Goal: Task Accomplishment & Management: Manage account settings

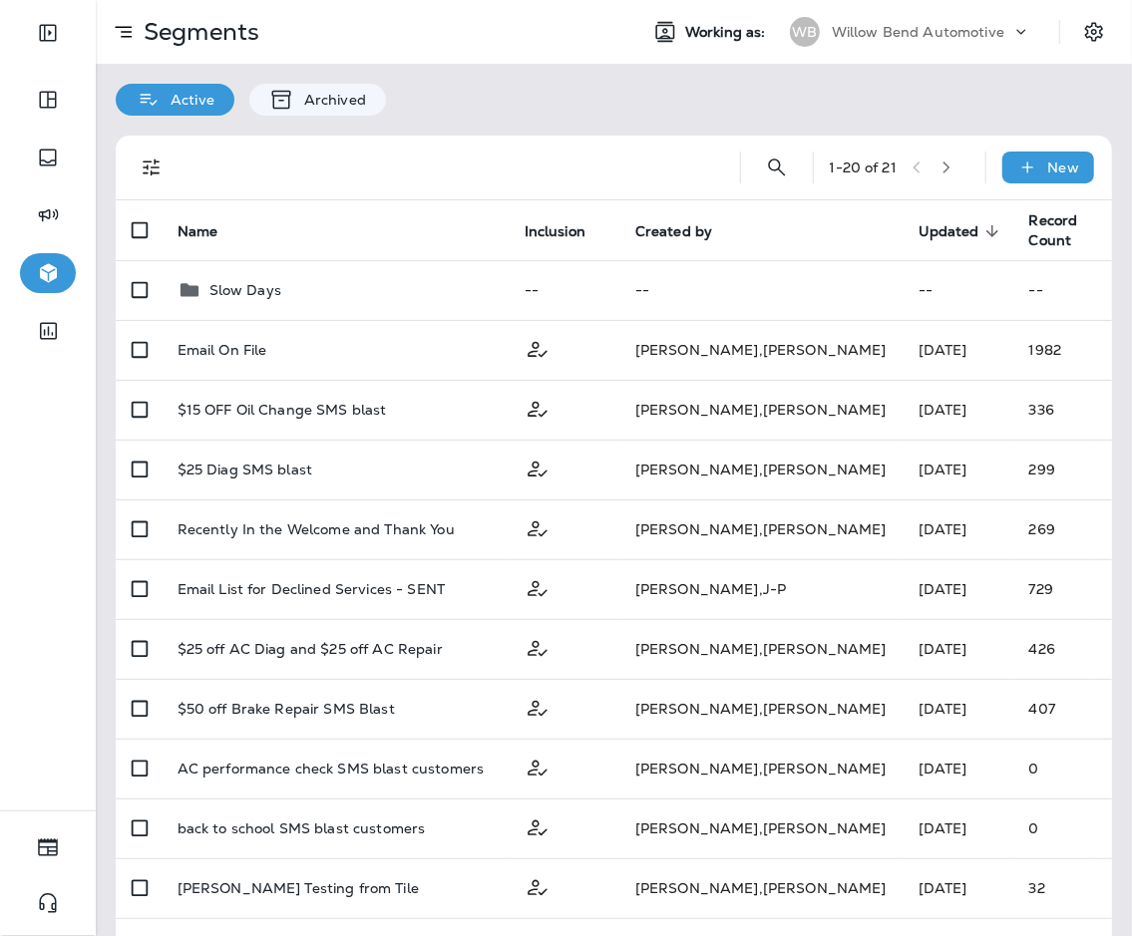
click at [827, 43] on div at bounding box center [1030, 37] width 38 height 30
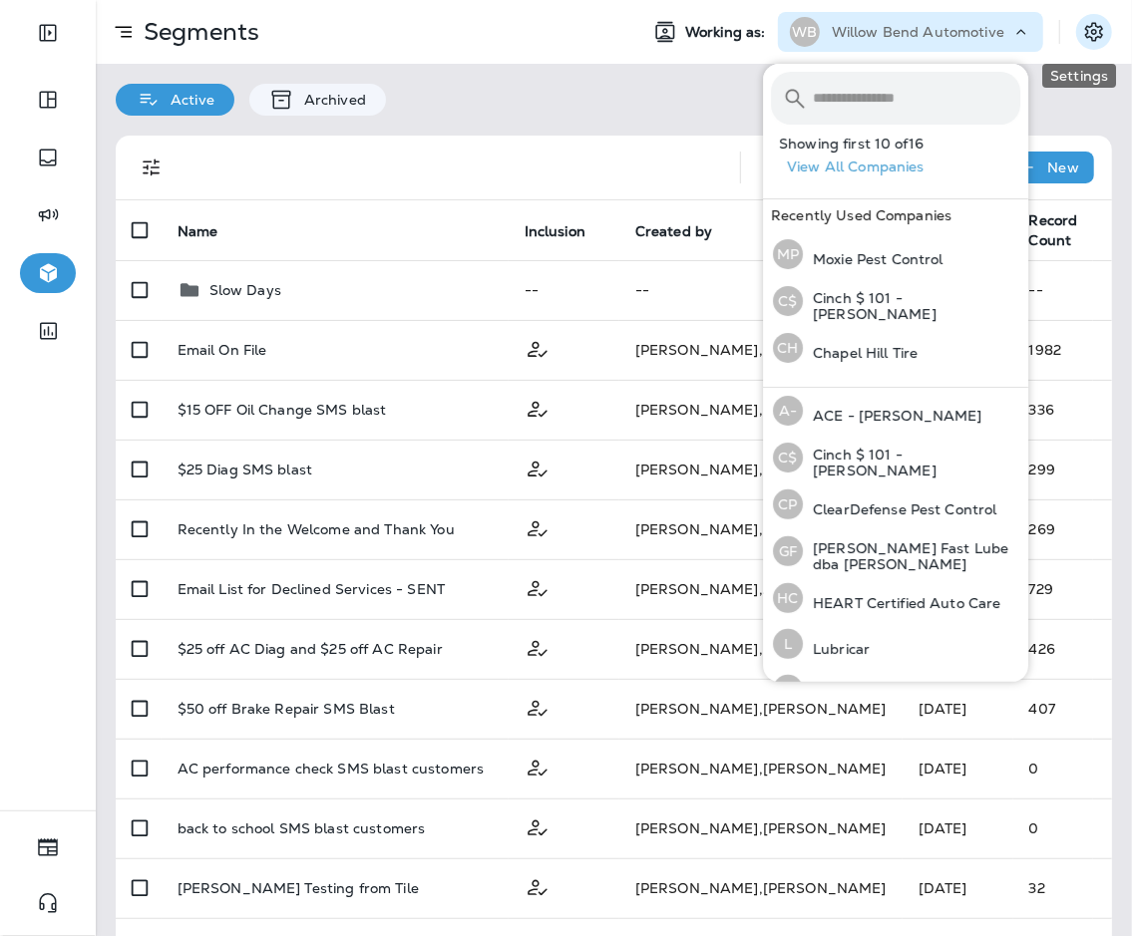
click at [827, 41] on icon "Settings" at bounding box center [1094, 32] width 24 height 24
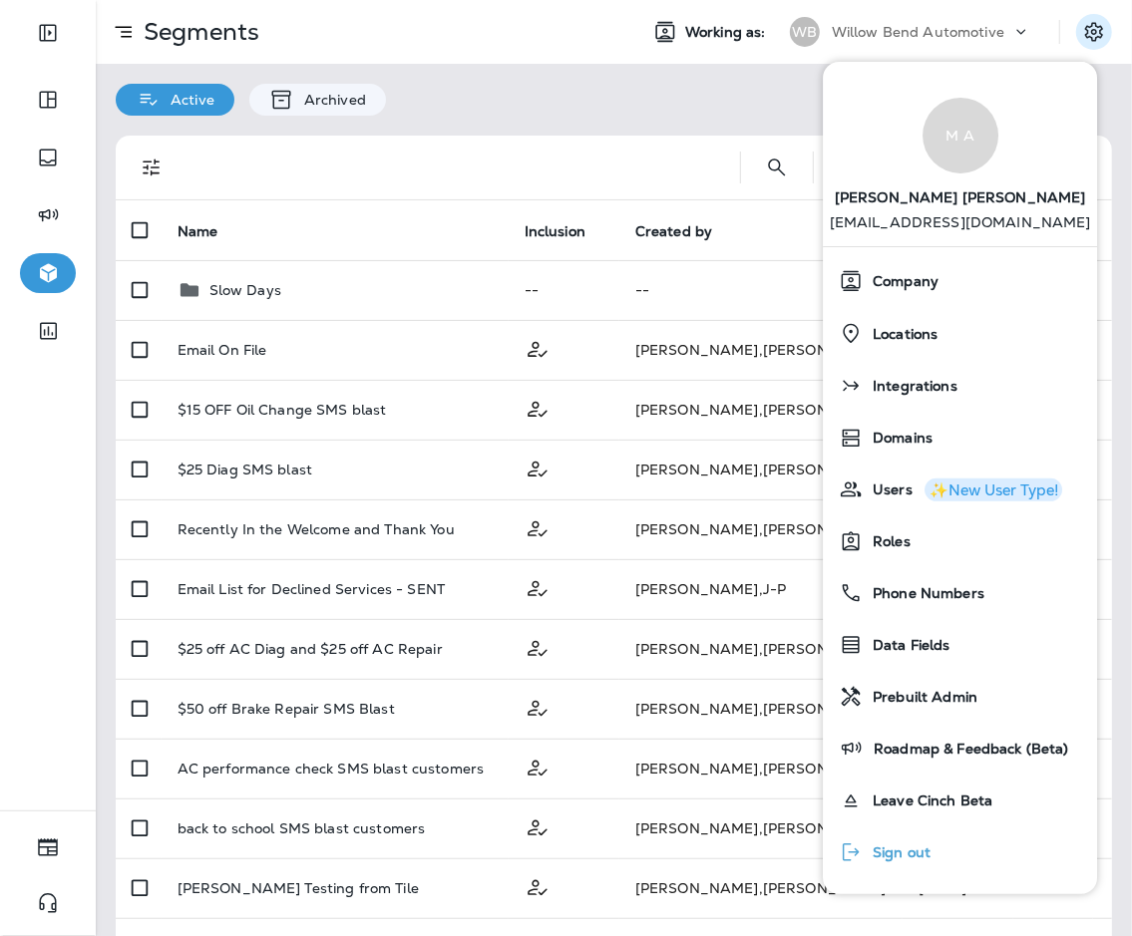
click at [827, 843] on div "Sign out" at bounding box center [885, 853] width 108 height 40
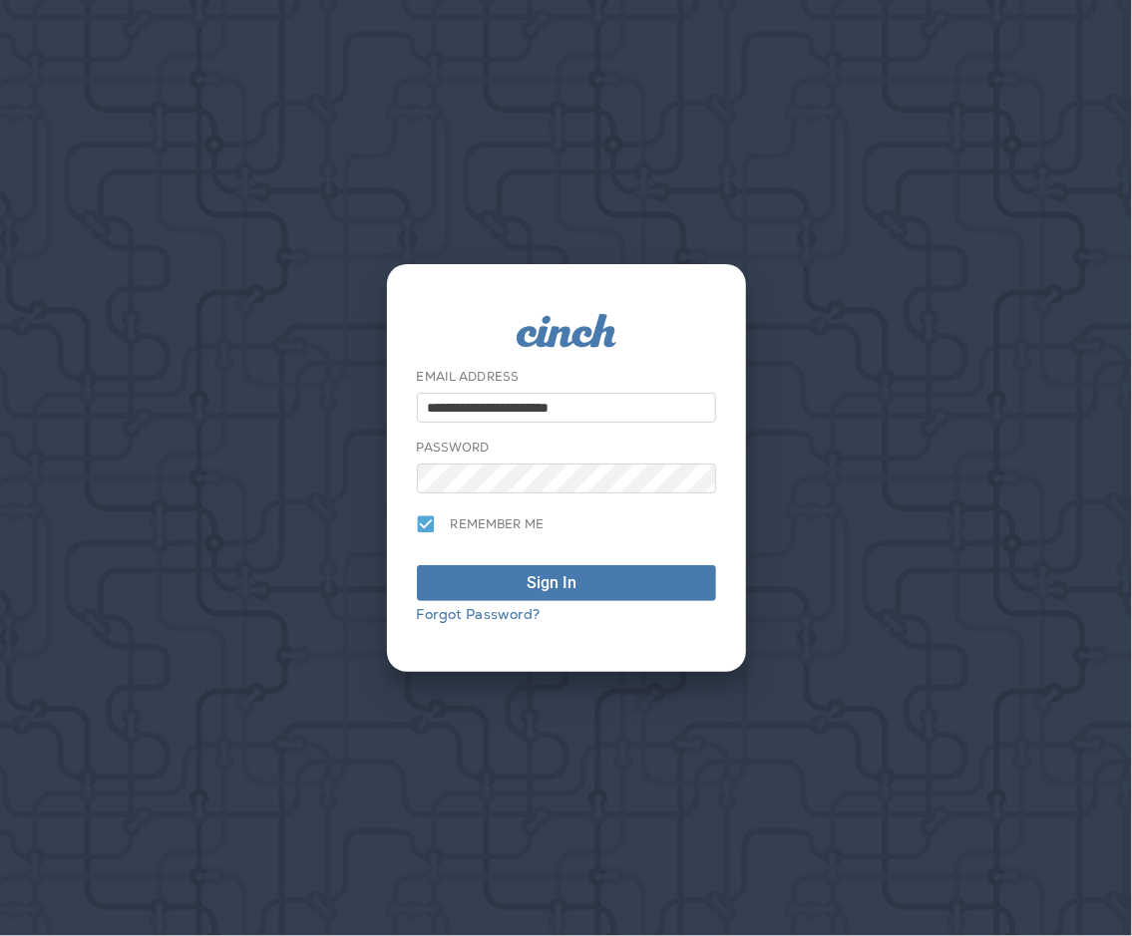
click at [489, 408] on input "**********" at bounding box center [566, 408] width 299 height 30
type input "**********"
click at [576, 588] on div "Sign In" at bounding box center [567, 583] width 78 height 24
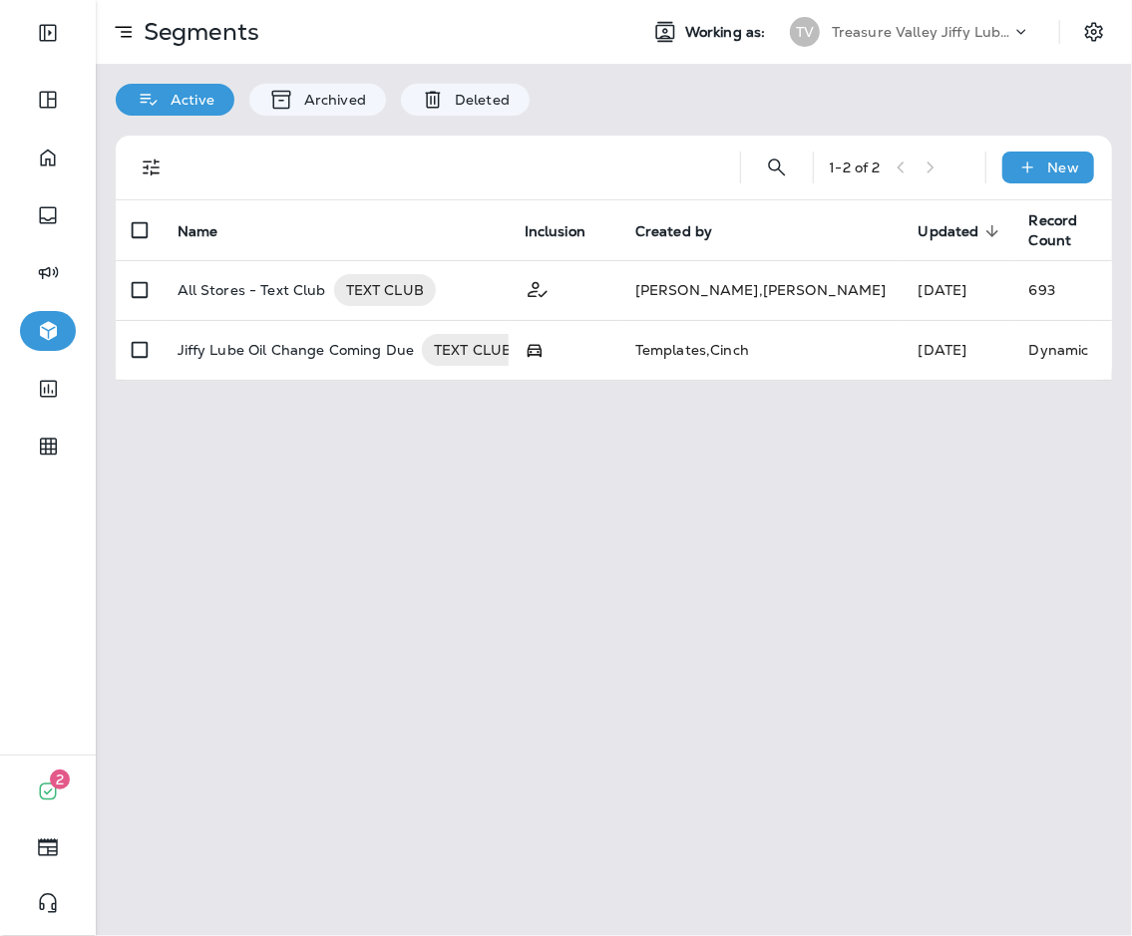
click at [827, 51] on div "TV Treasure Valley Jiffy Lube Group" at bounding box center [910, 32] width 265 height 40
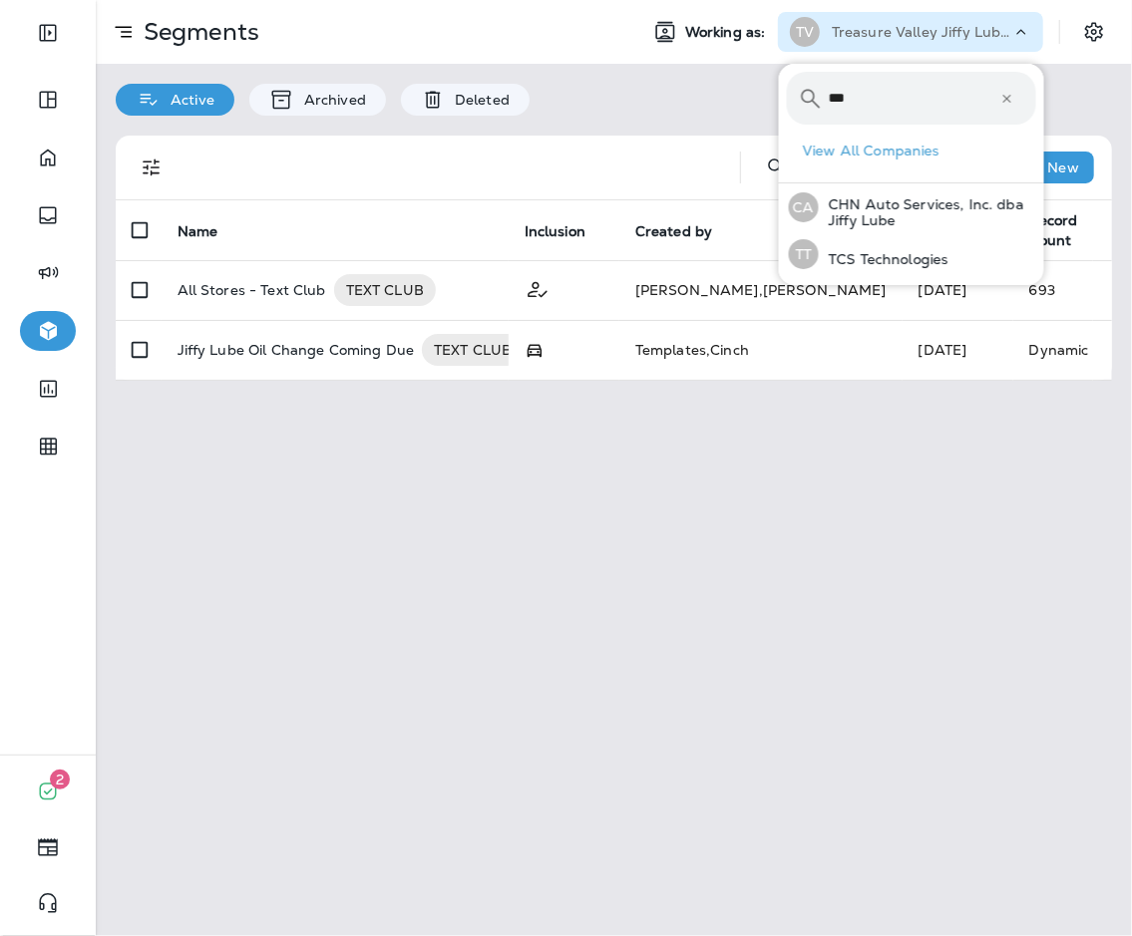
type input "***"
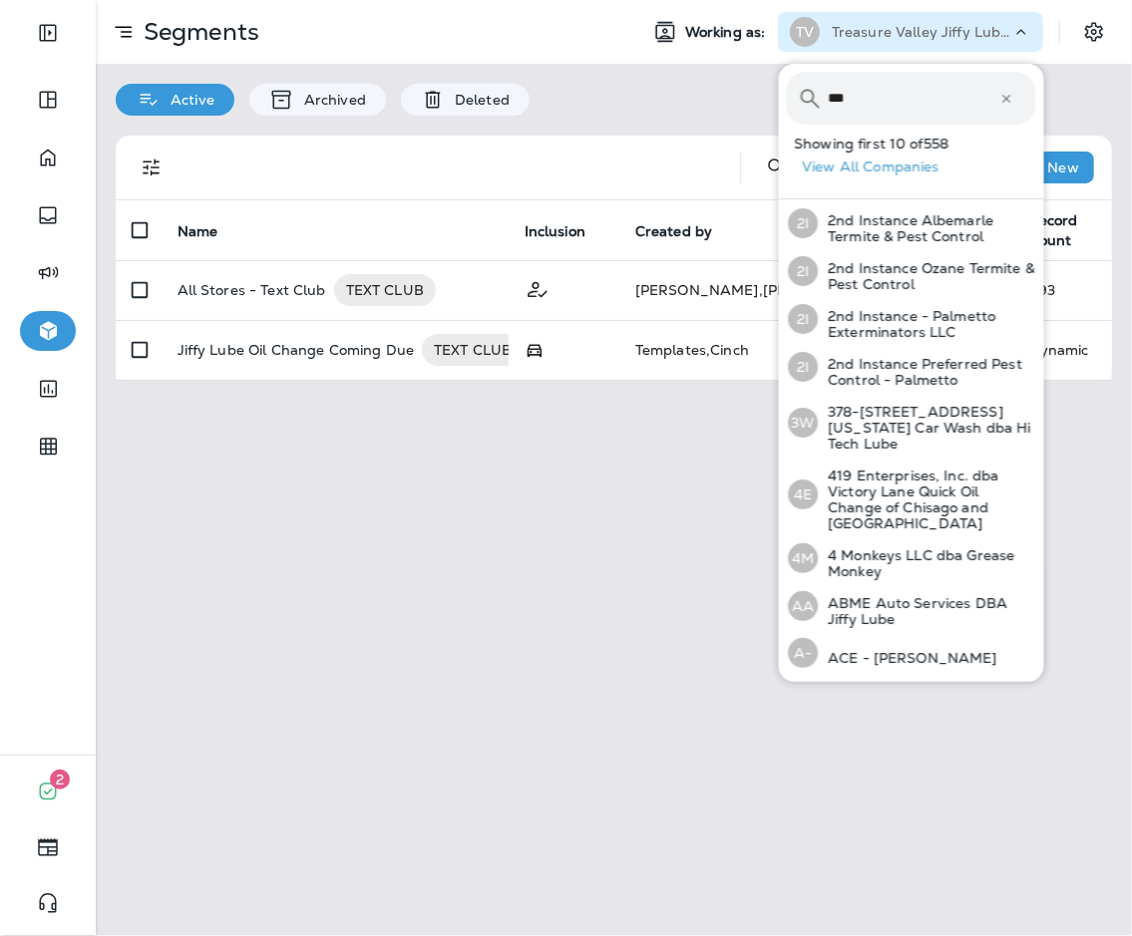
click at [827, 95] on input "***" at bounding box center [915, 98] width 172 height 53
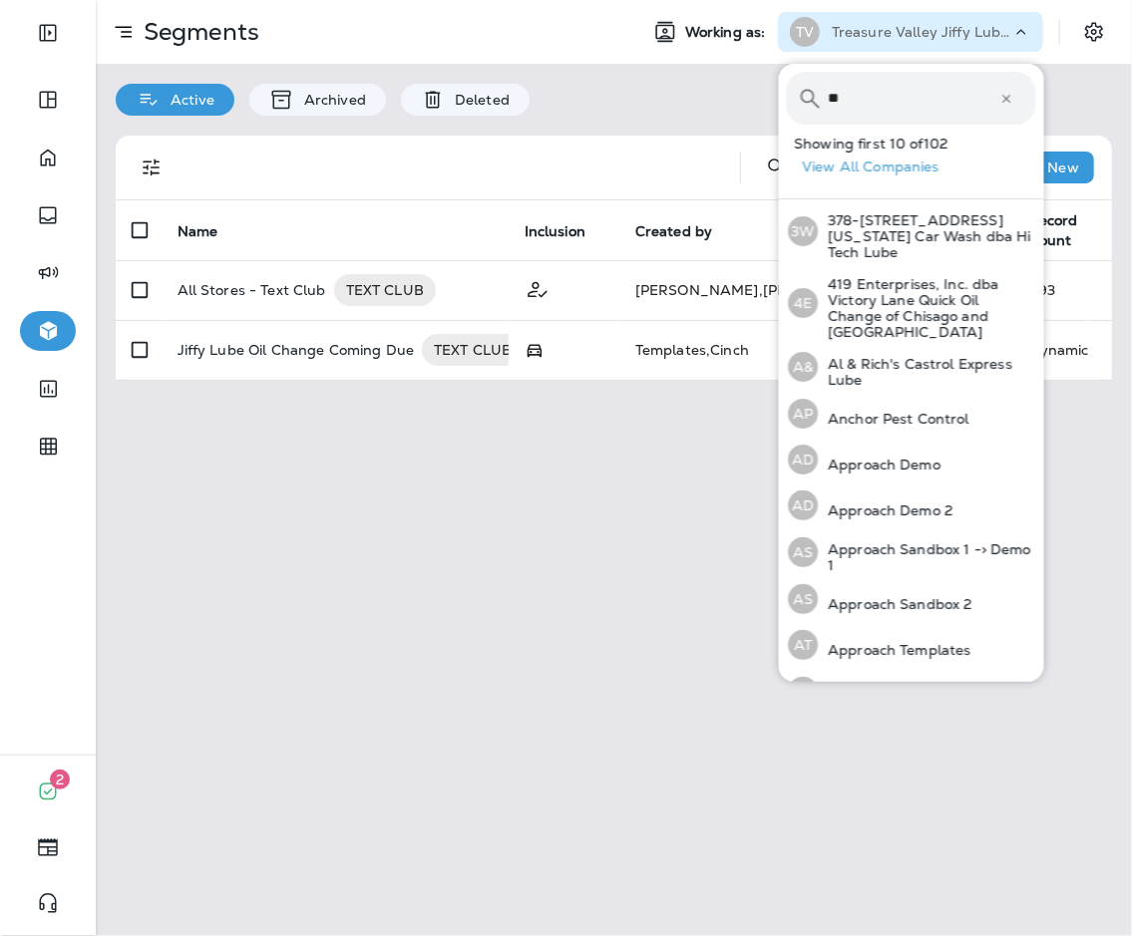
type input "***"
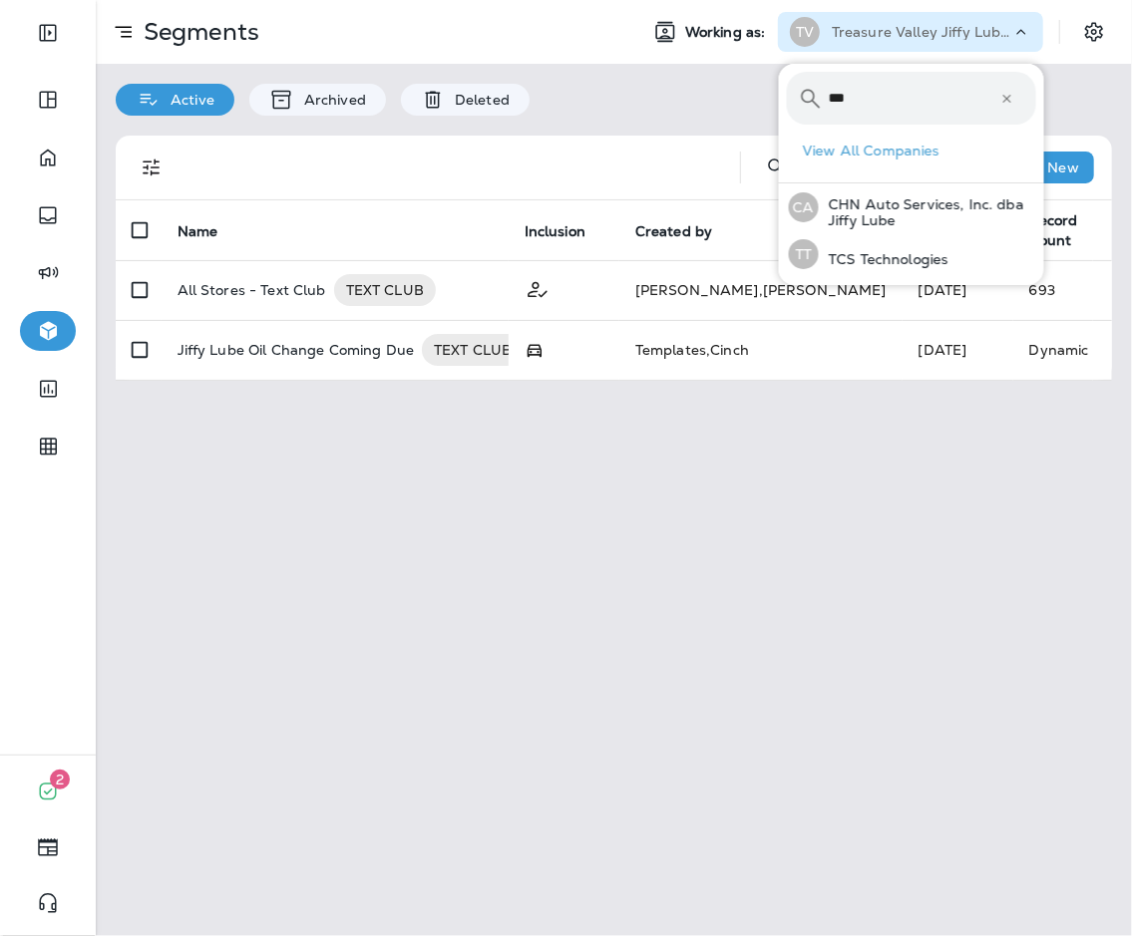
click at [779, 184] on button "CA CHN Auto Services, Inc. dba Jiffy Lube" at bounding box center [911, 208] width 265 height 48
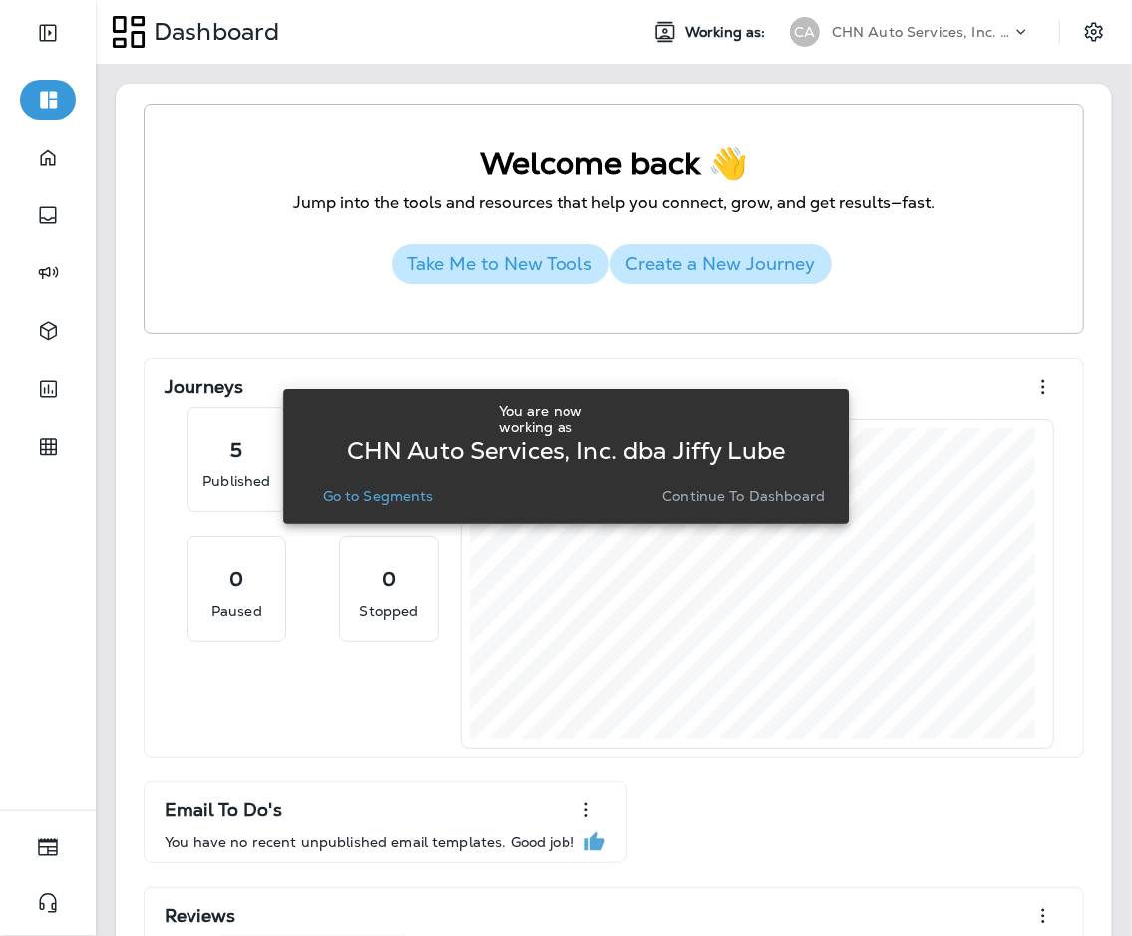
click at [766, 495] on p "Continue to Dashboard" at bounding box center [743, 497] width 163 height 16
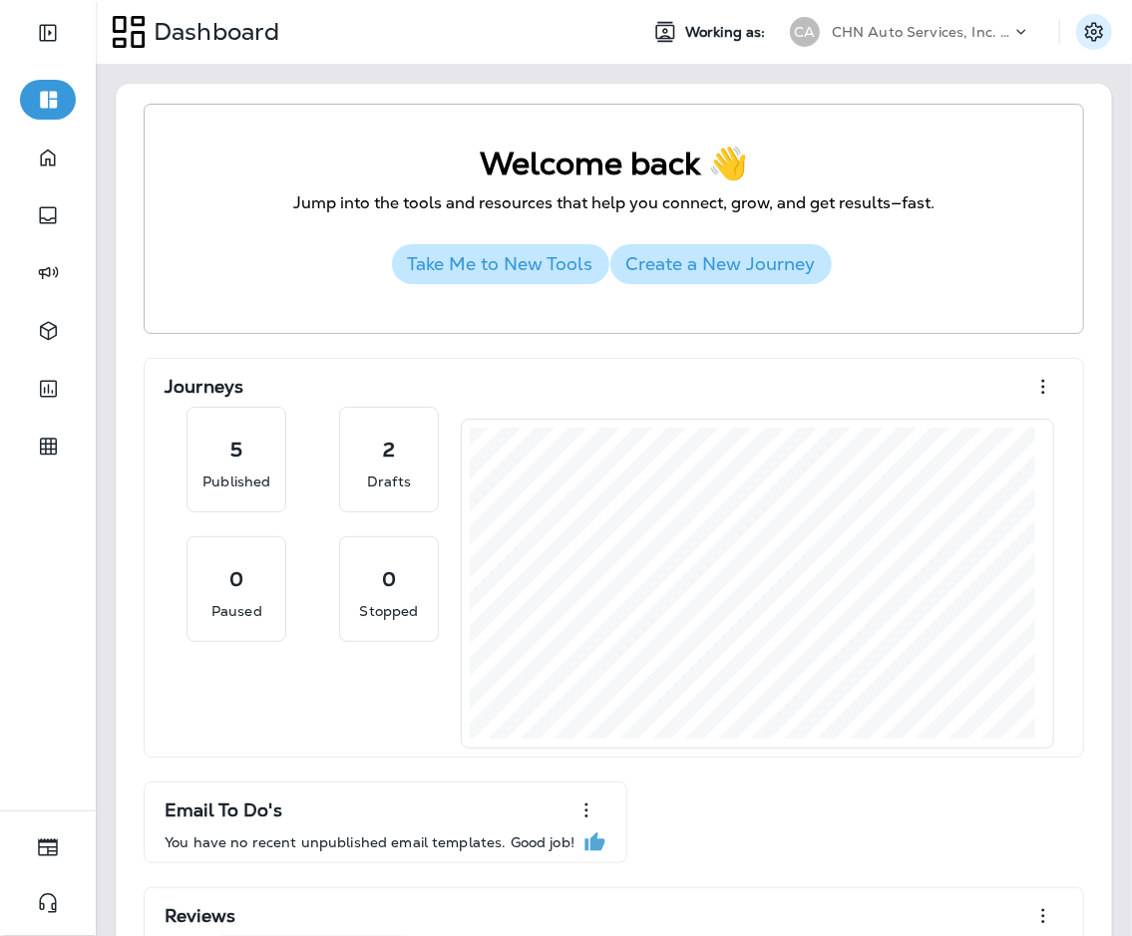
click at [827, 25] on icon "Settings" at bounding box center [1094, 32] width 24 height 24
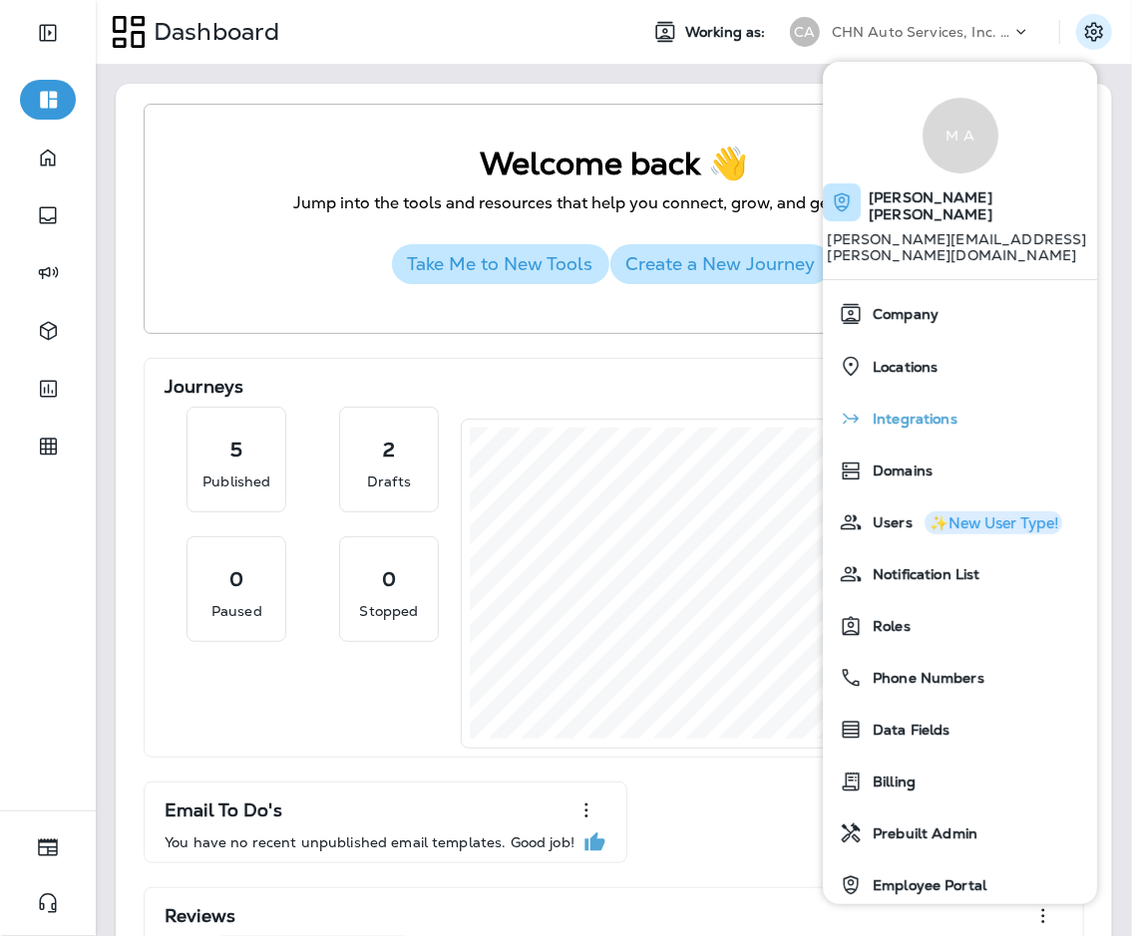
click at [827, 399] on div "Integrations" at bounding box center [960, 419] width 258 height 40
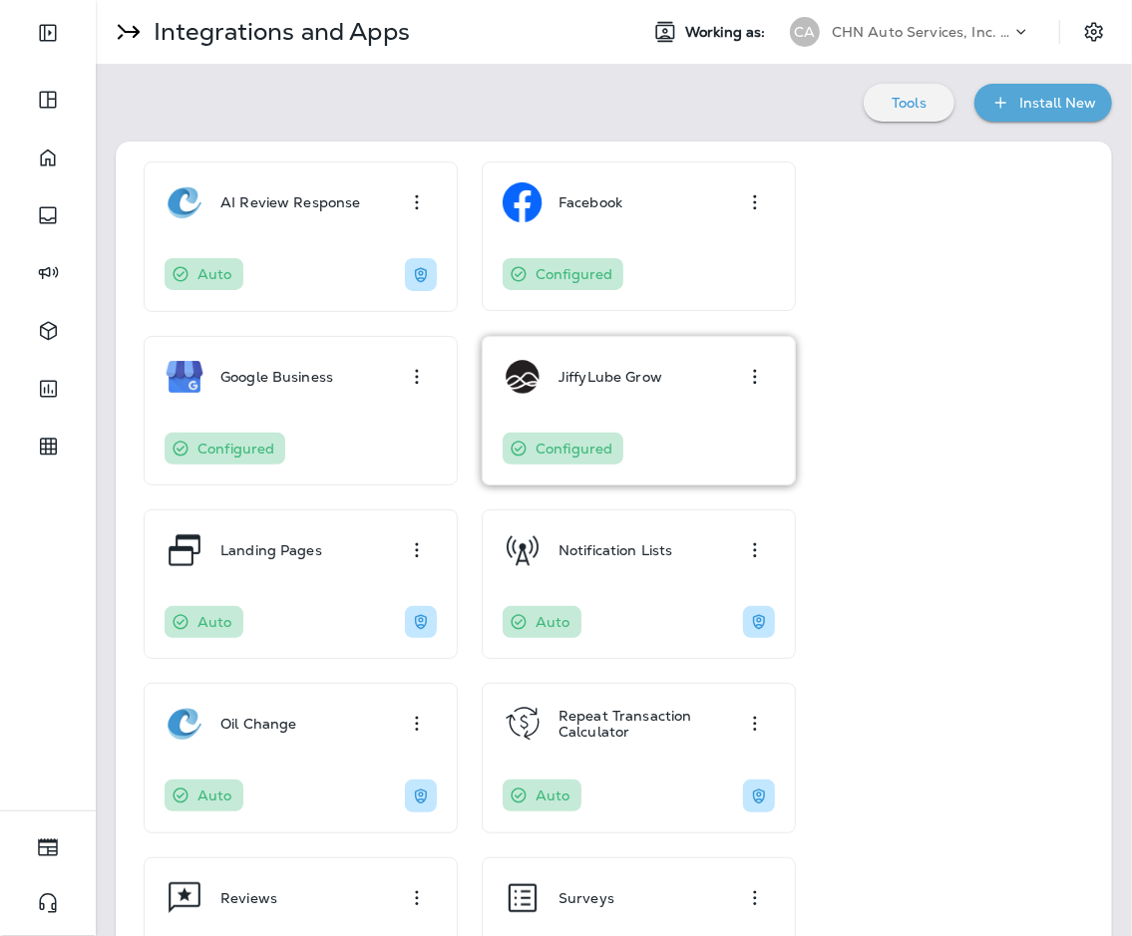
click at [621, 396] on div "JiffyLube Grow Configured" at bounding box center [639, 411] width 272 height 108
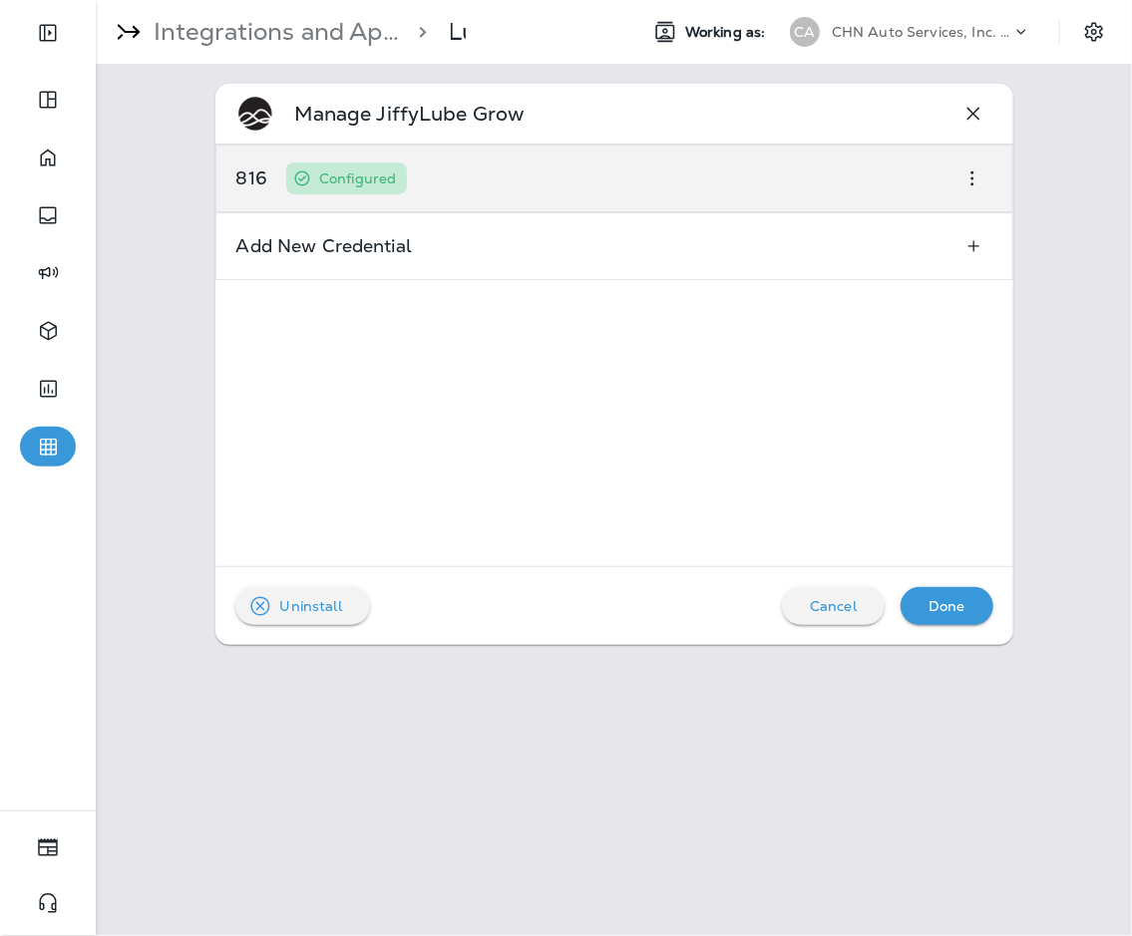
click at [726, 154] on div "816 Configured" at bounding box center [614, 179] width 798 height 68
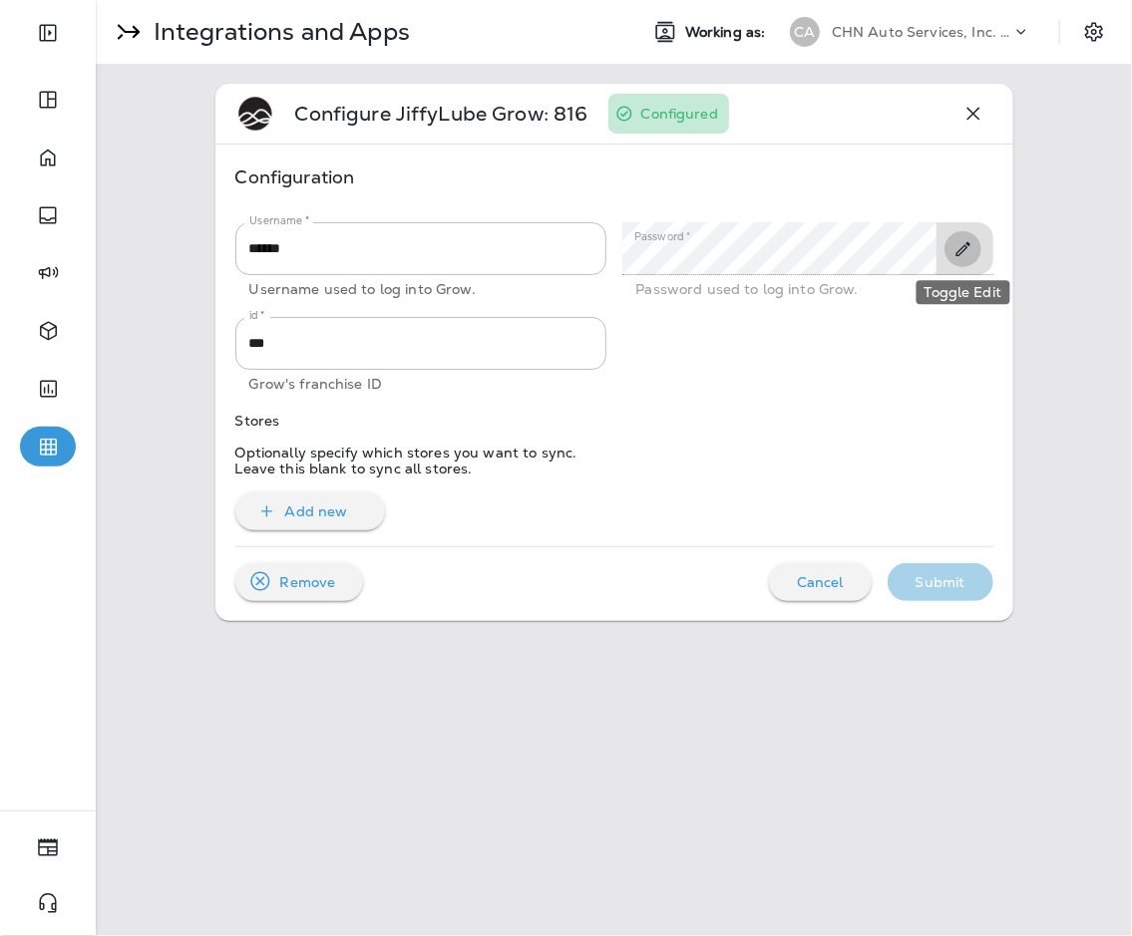
click at [827, 256] on icon "Toggle Edit" at bounding box center [962, 249] width 21 height 20
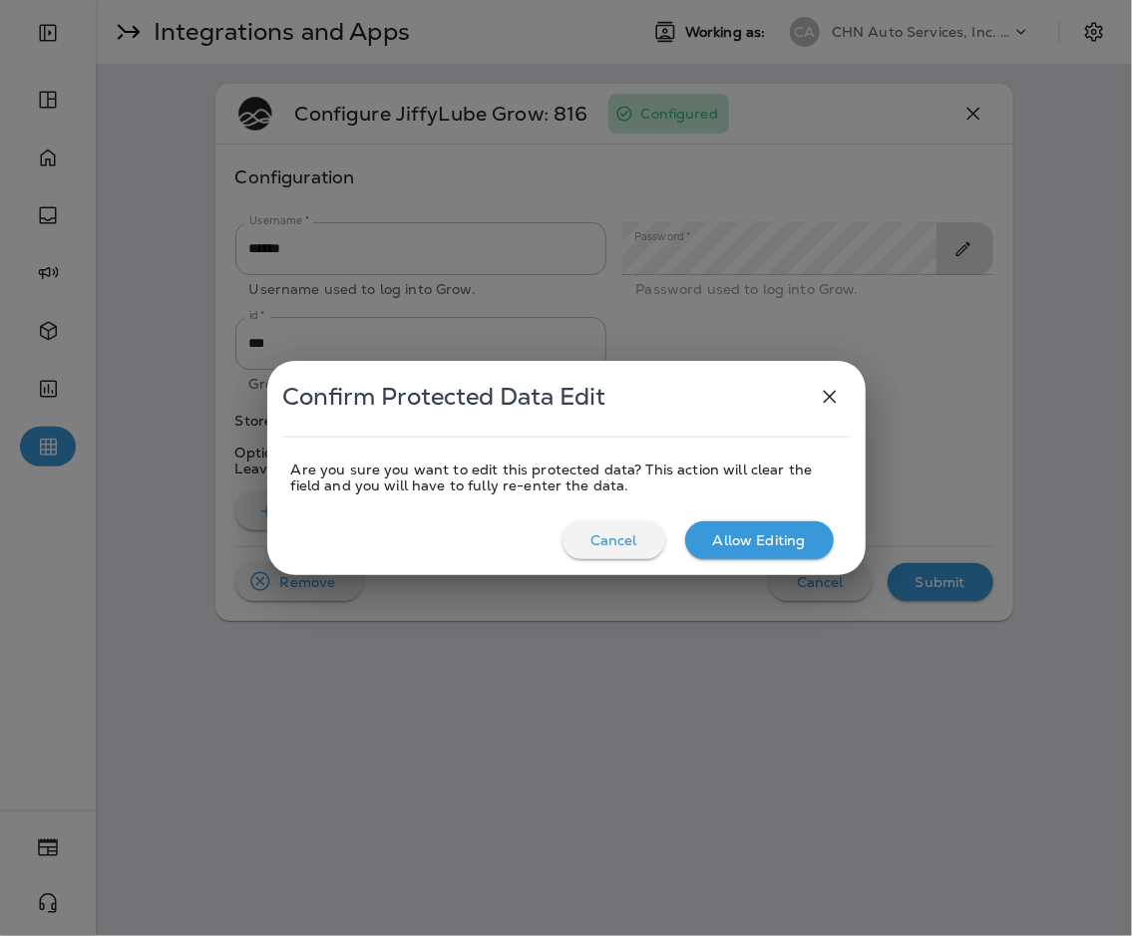
click at [741, 530] on div "Allow Editing" at bounding box center [759, 541] width 117 height 26
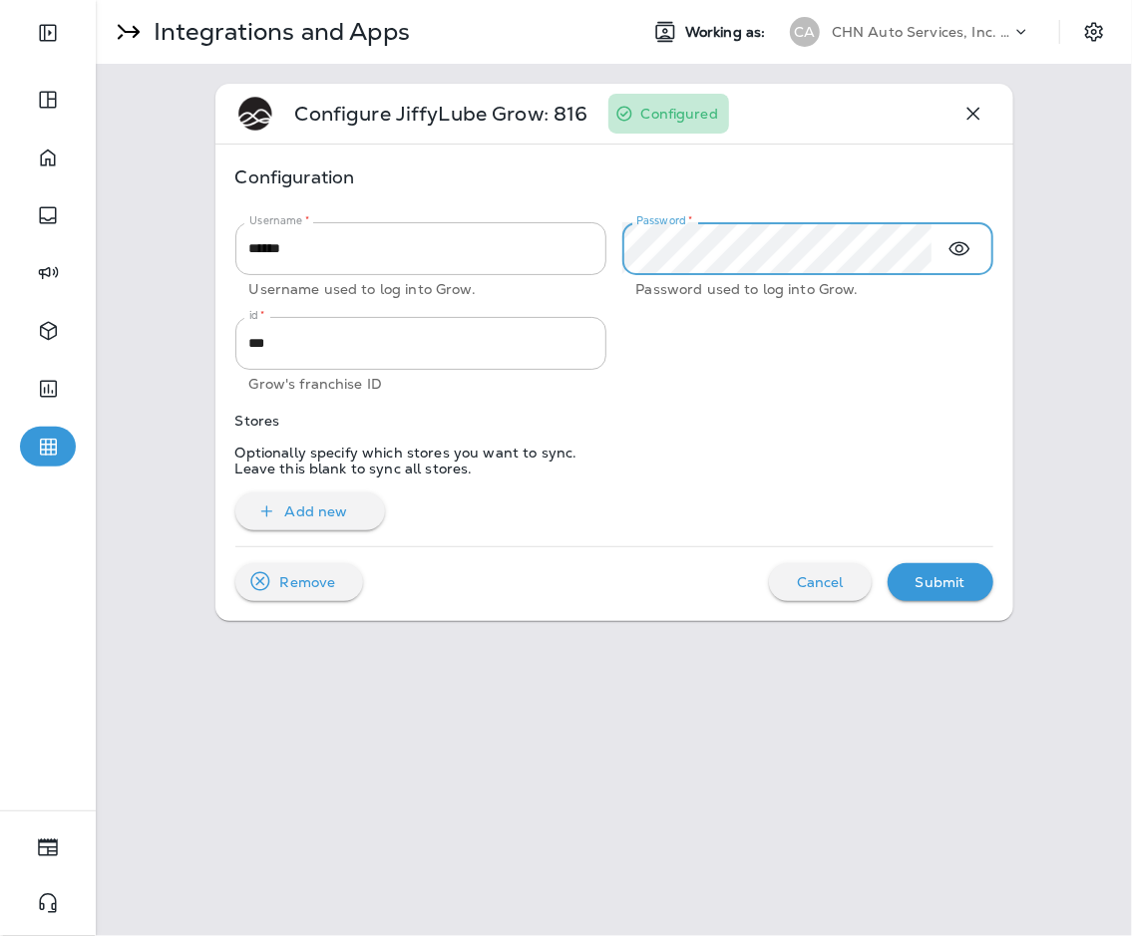
click at [658, 365] on div at bounding box center [799, 348] width 387 height 95
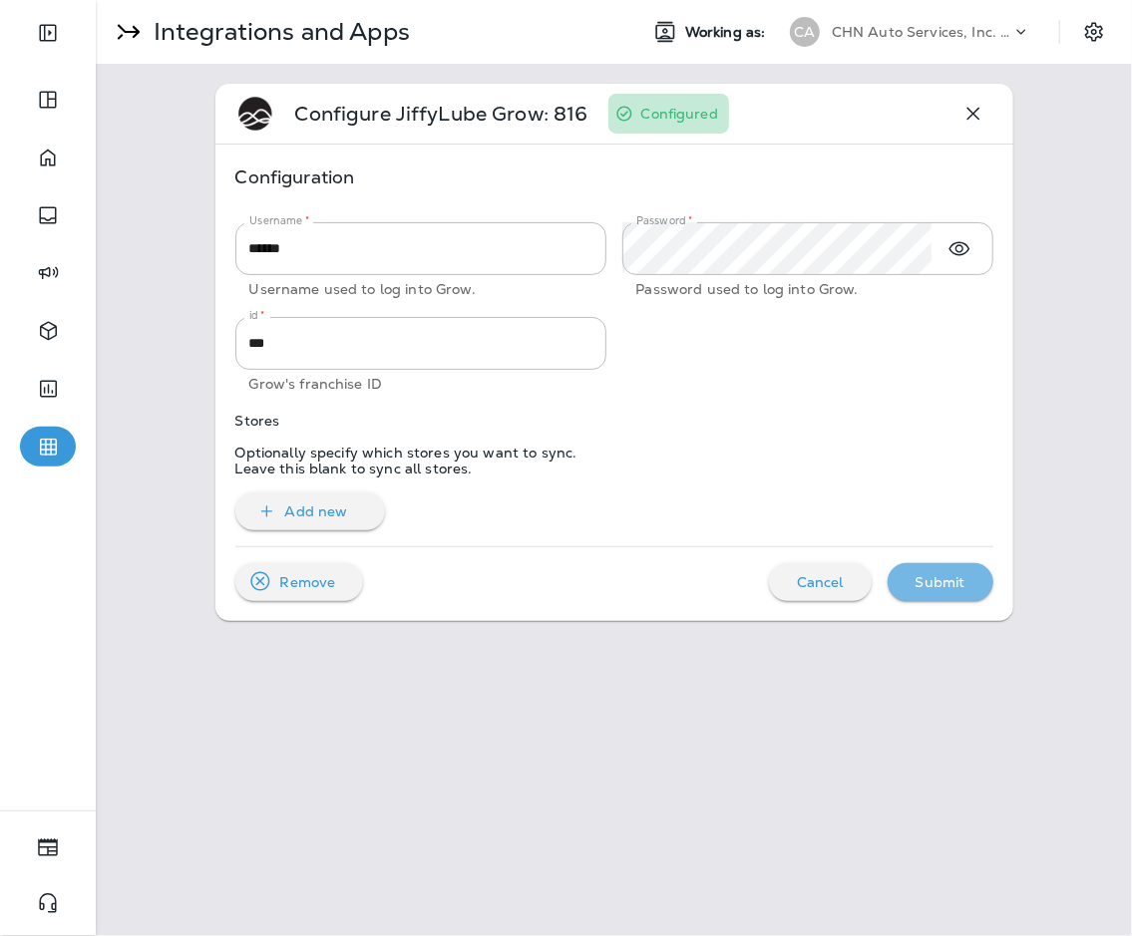
click at [827, 585] on p "Submit" at bounding box center [941, 582] width 50 height 16
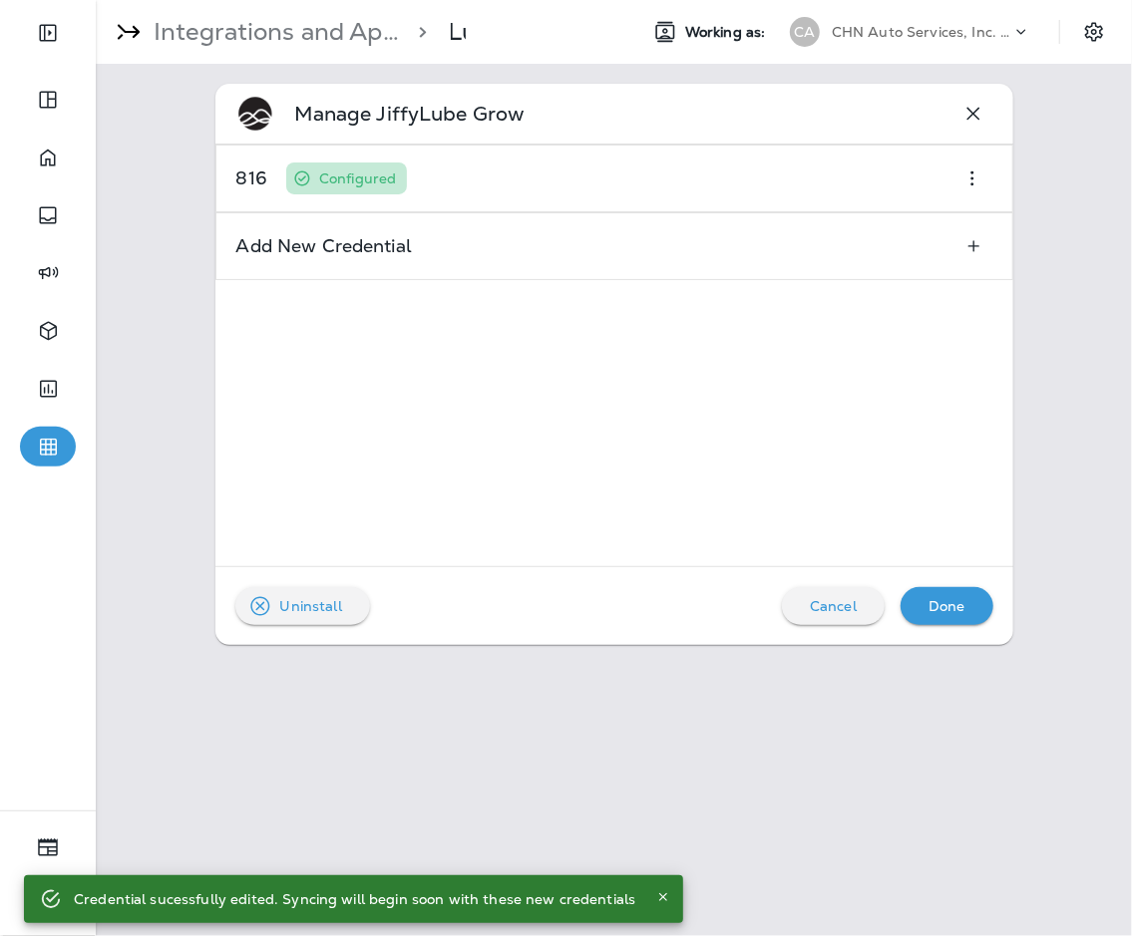
click at [827, 34] on p "CHN Auto Services, Inc. dba Jiffy Lube" at bounding box center [922, 32] width 180 height 16
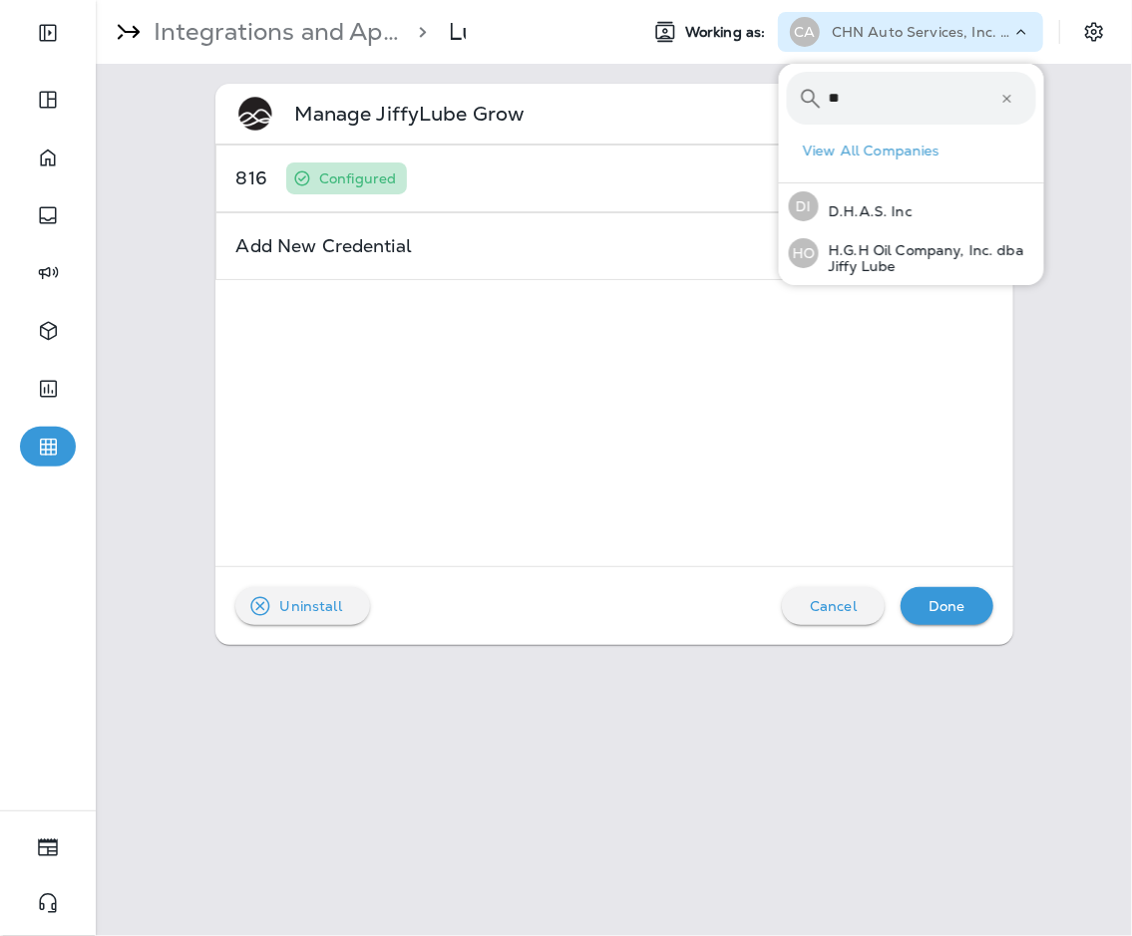
type input "**"
click at [779, 229] on button "HO H.G.H Oil Company, Inc. dba Jiffy Lube" at bounding box center [911, 253] width 265 height 48
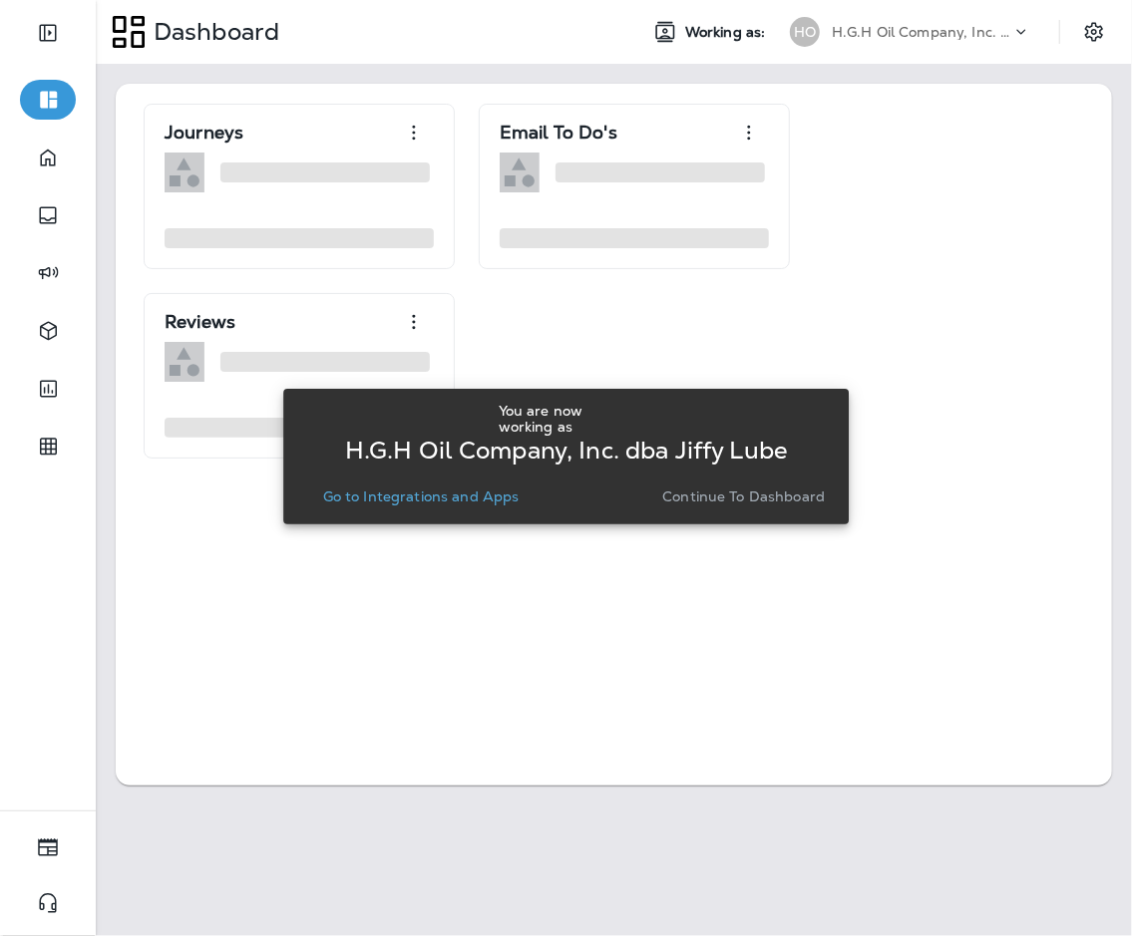
click at [409, 498] on p "Go to Integrations and Apps" at bounding box center [421, 497] width 196 height 16
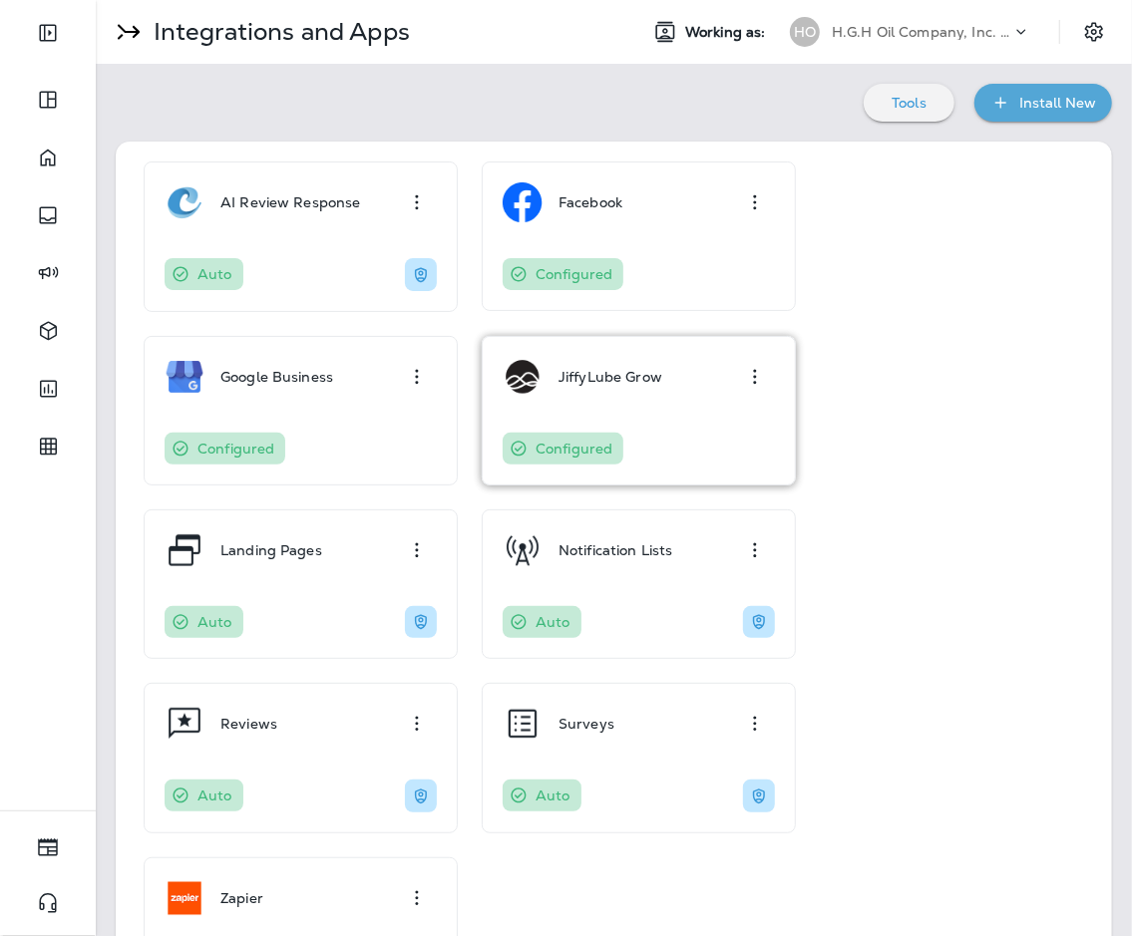
click at [609, 408] on div "JiffyLube Grow Configured" at bounding box center [639, 411] width 272 height 108
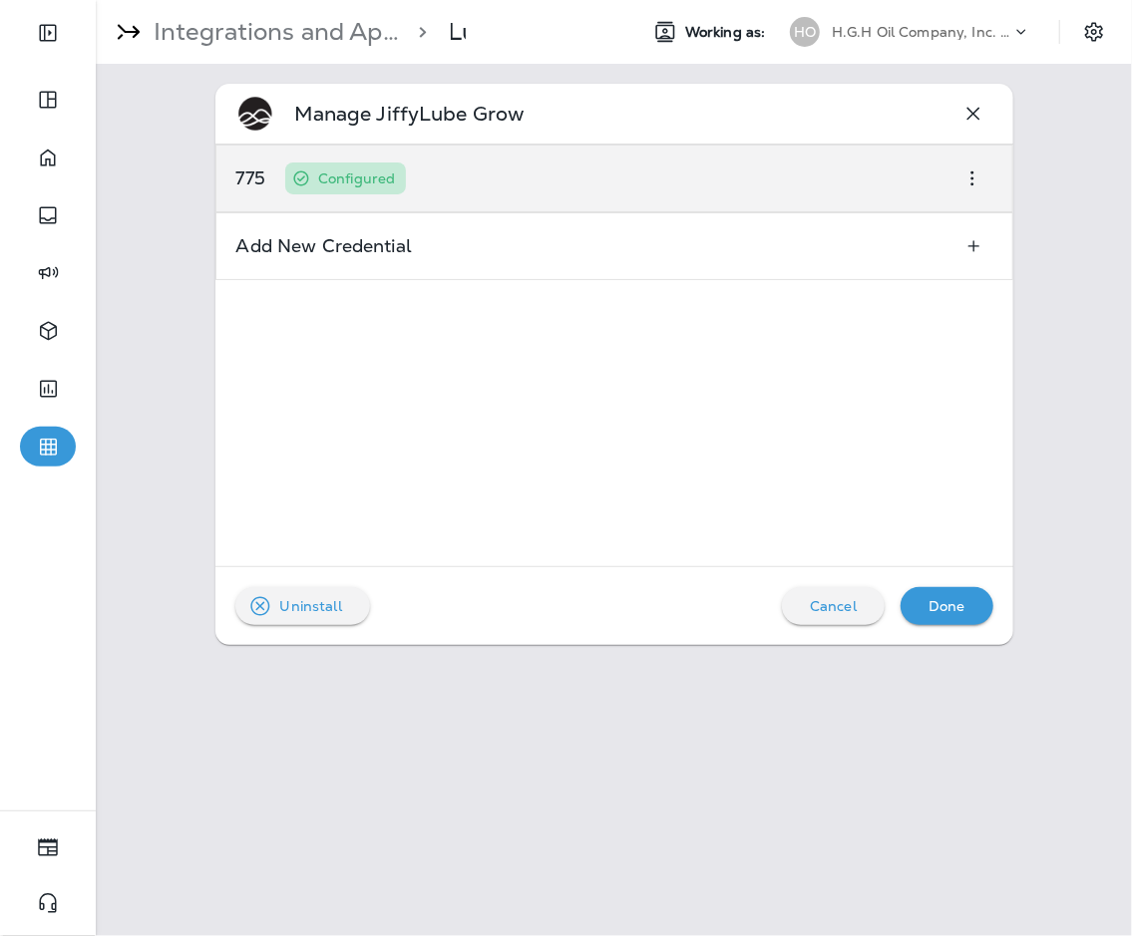
click at [795, 190] on div "775 Configured" at bounding box center [614, 179] width 798 height 68
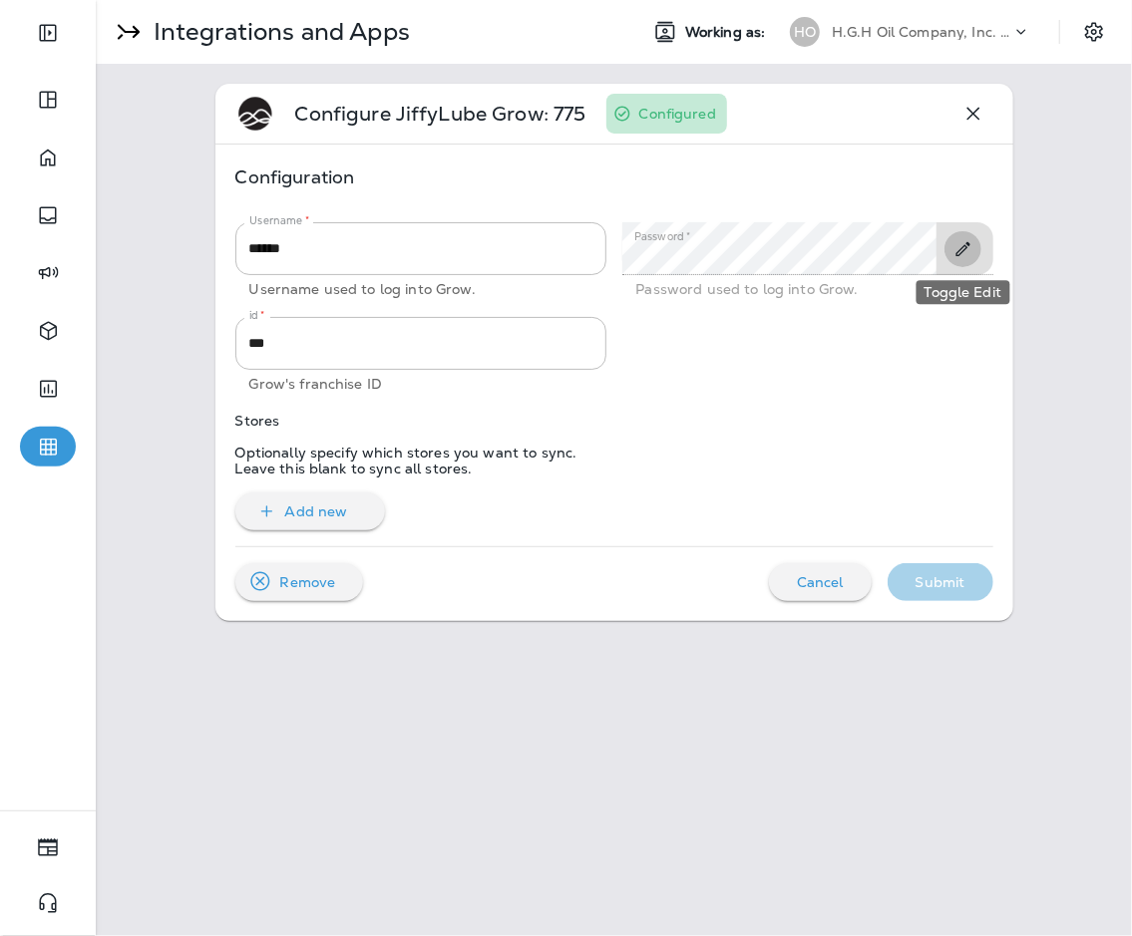
click at [827, 258] on icon "Toggle Edit" at bounding box center [962, 249] width 21 height 20
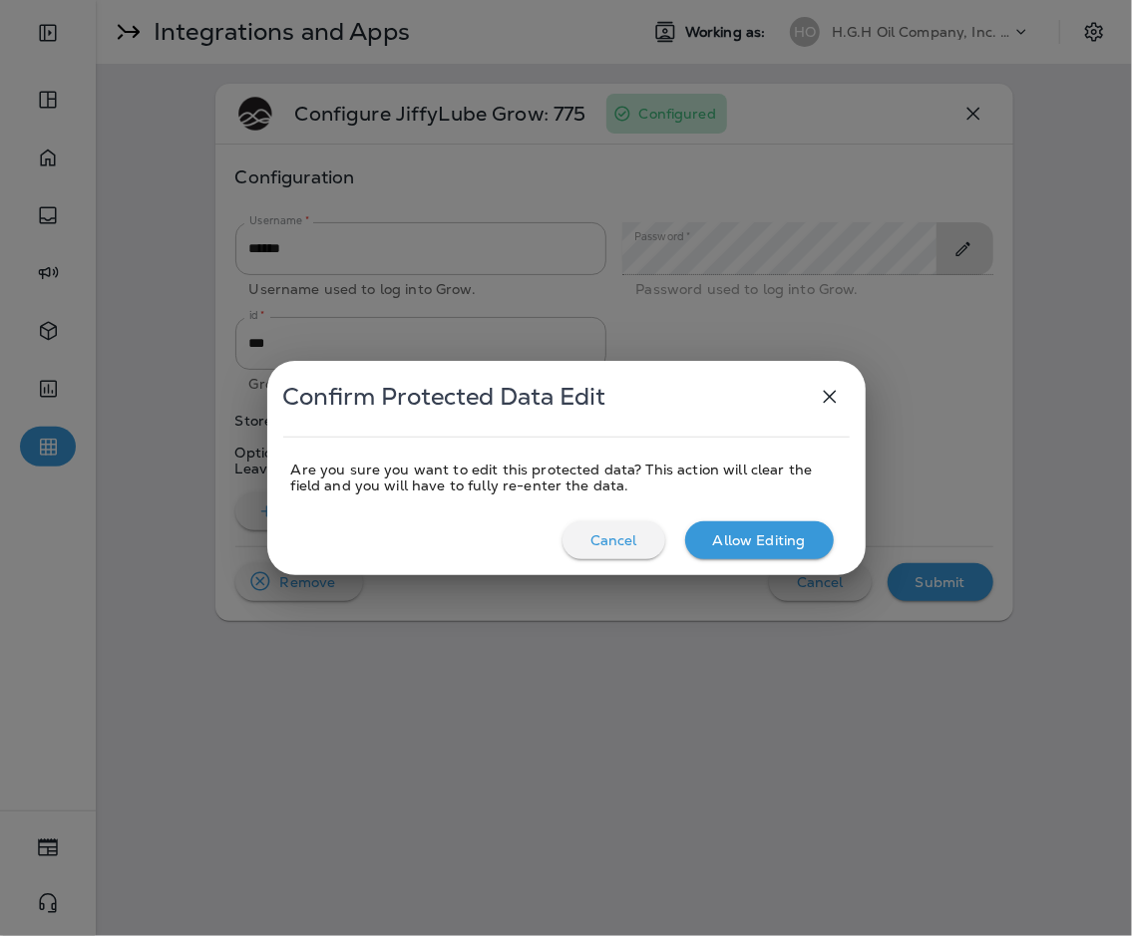
click at [753, 542] on p "Allow Editing" at bounding box center [759, 541] width 93 height 16
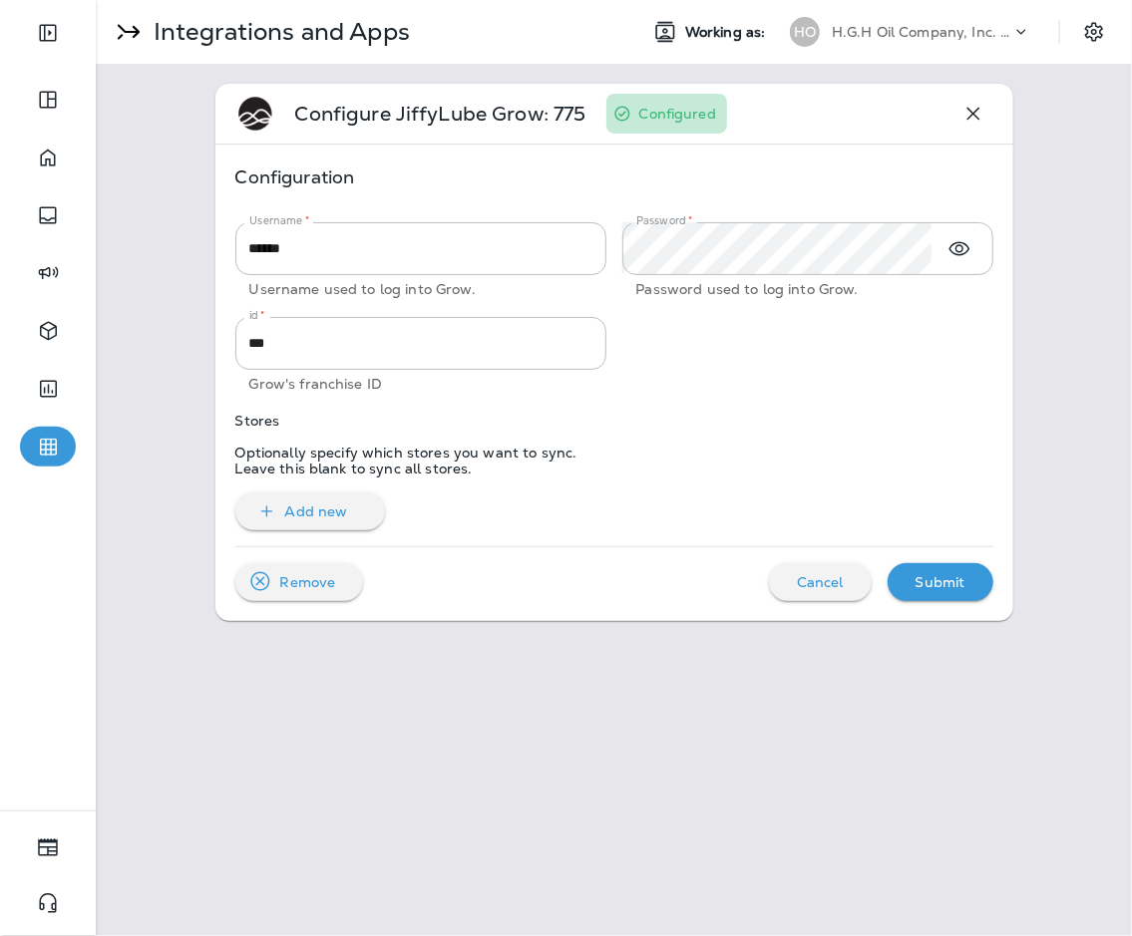
click at [676, 334] on div at bounding box center [799, 348] width 387 height 95
click at [827, 578] on button "Submit" at bounding box center [941, 582] width 106 height 38
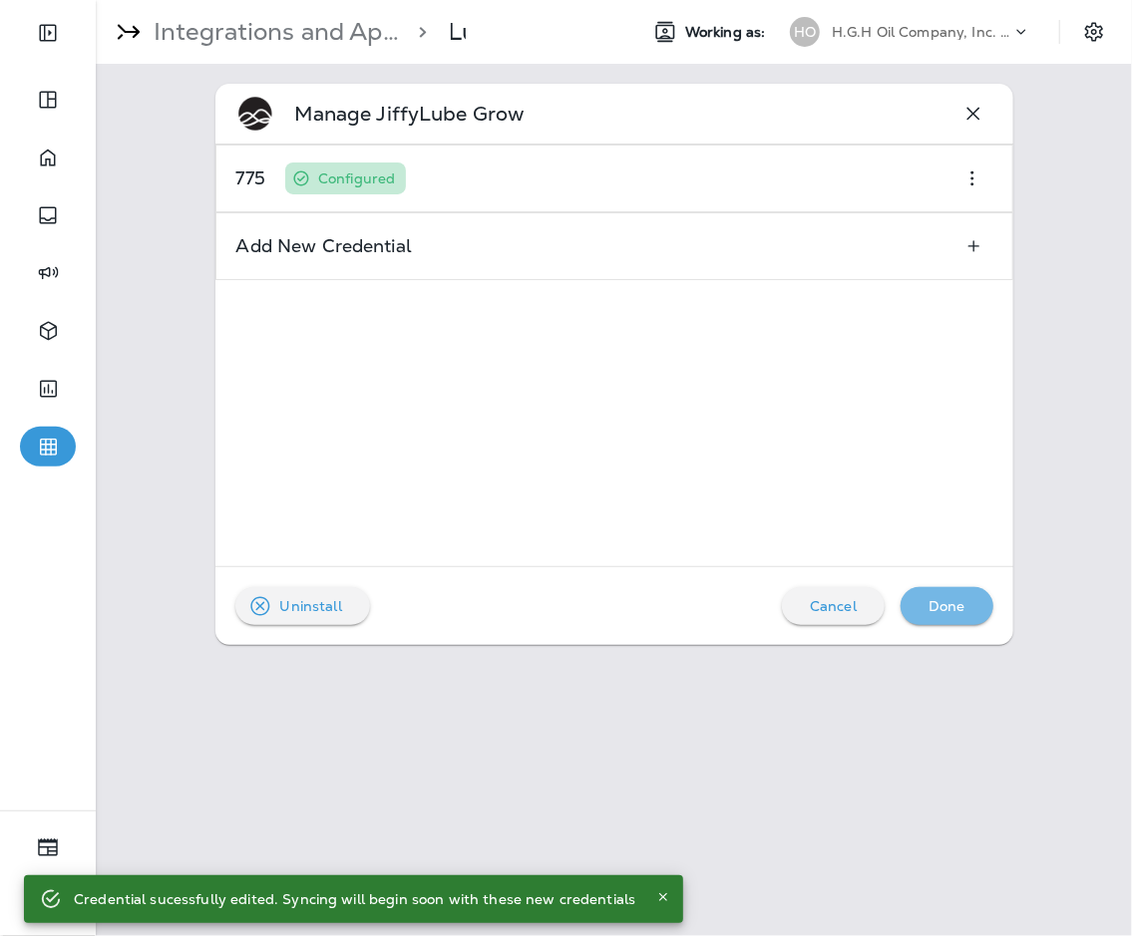
click at [827, 596] on div "Done" at bounding box center [947, 606] width 61 height 26
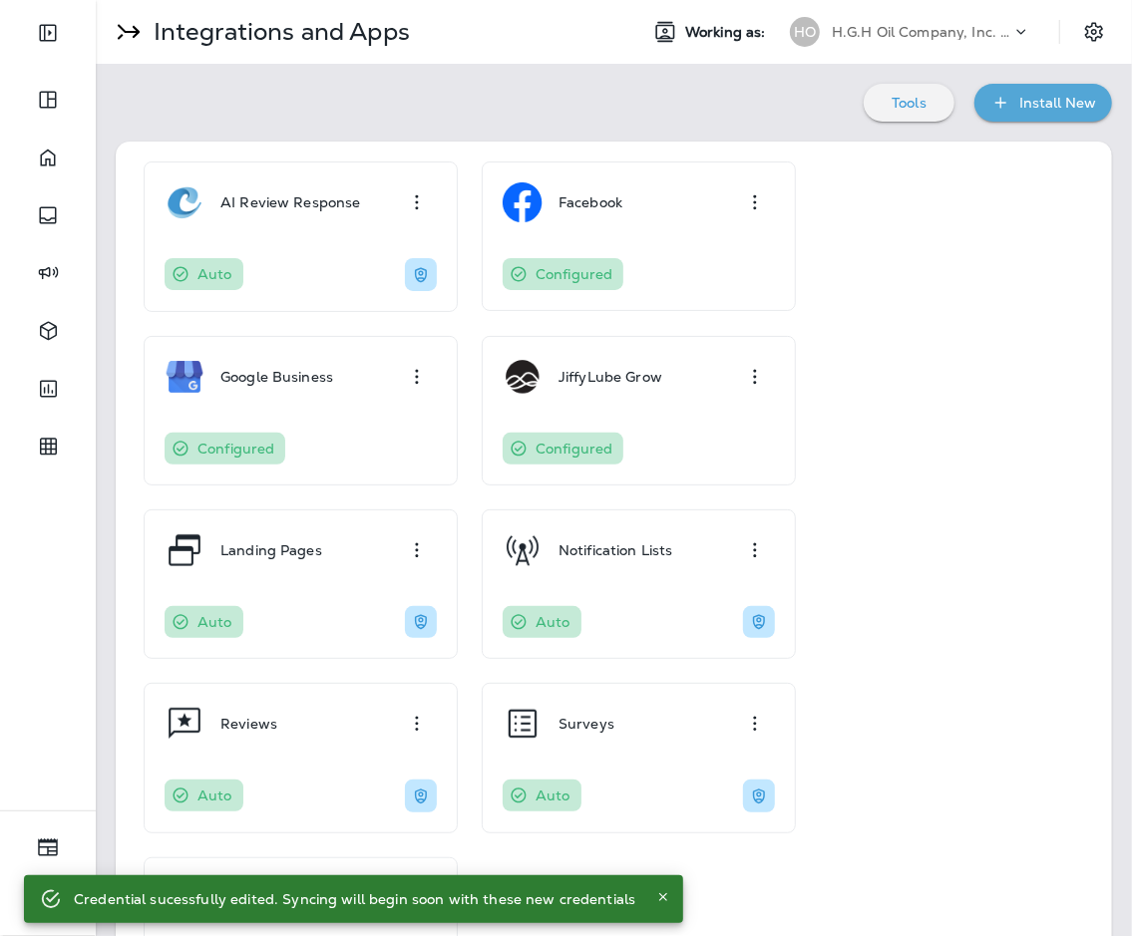
click at [827, 29] on p "H.G.H Oil Company, Inc. dba Jiffy Lube" at bounding box center [922, 32] width 180 height 16
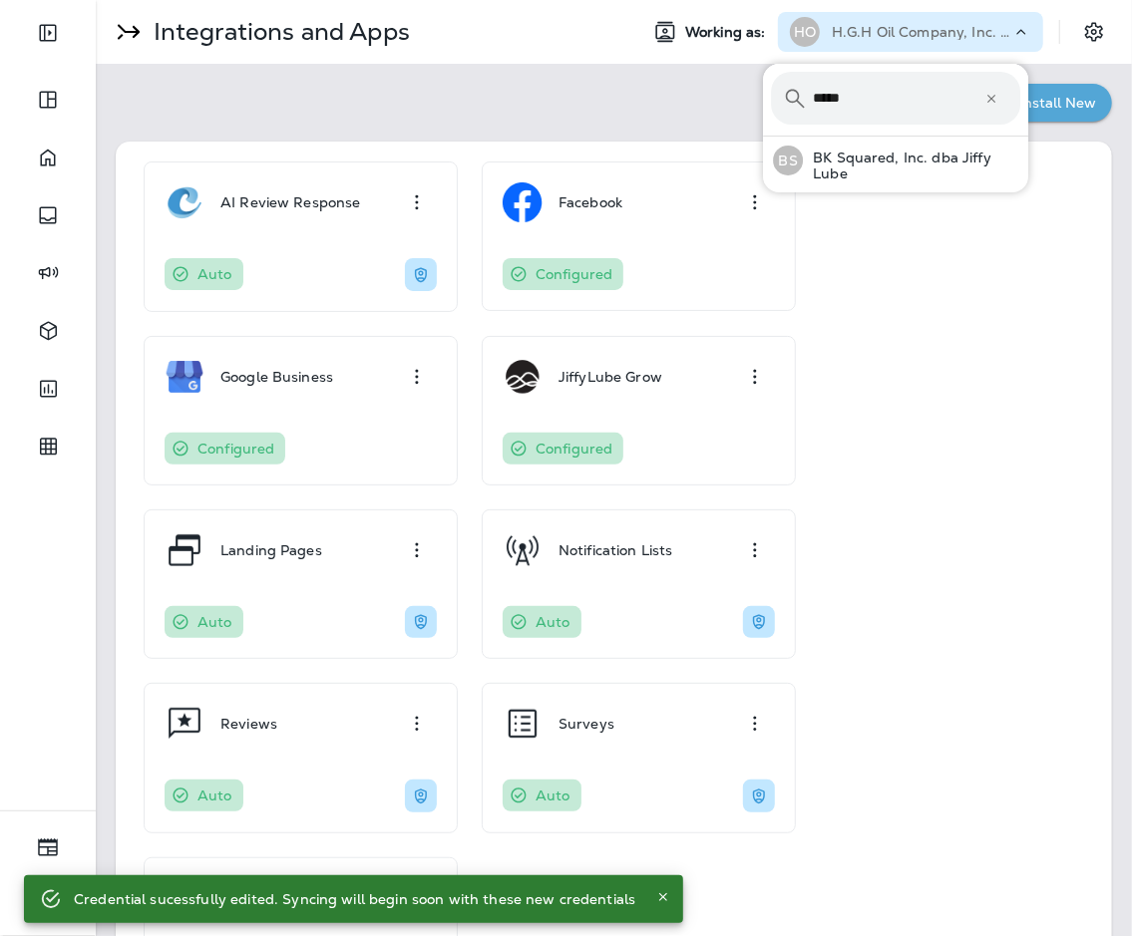
type input "*****"
click at [763, 137] on button "BS BK Squared, Inc. dba Jiffy Lube" at bounding box center [895, 161] width 265 height 48
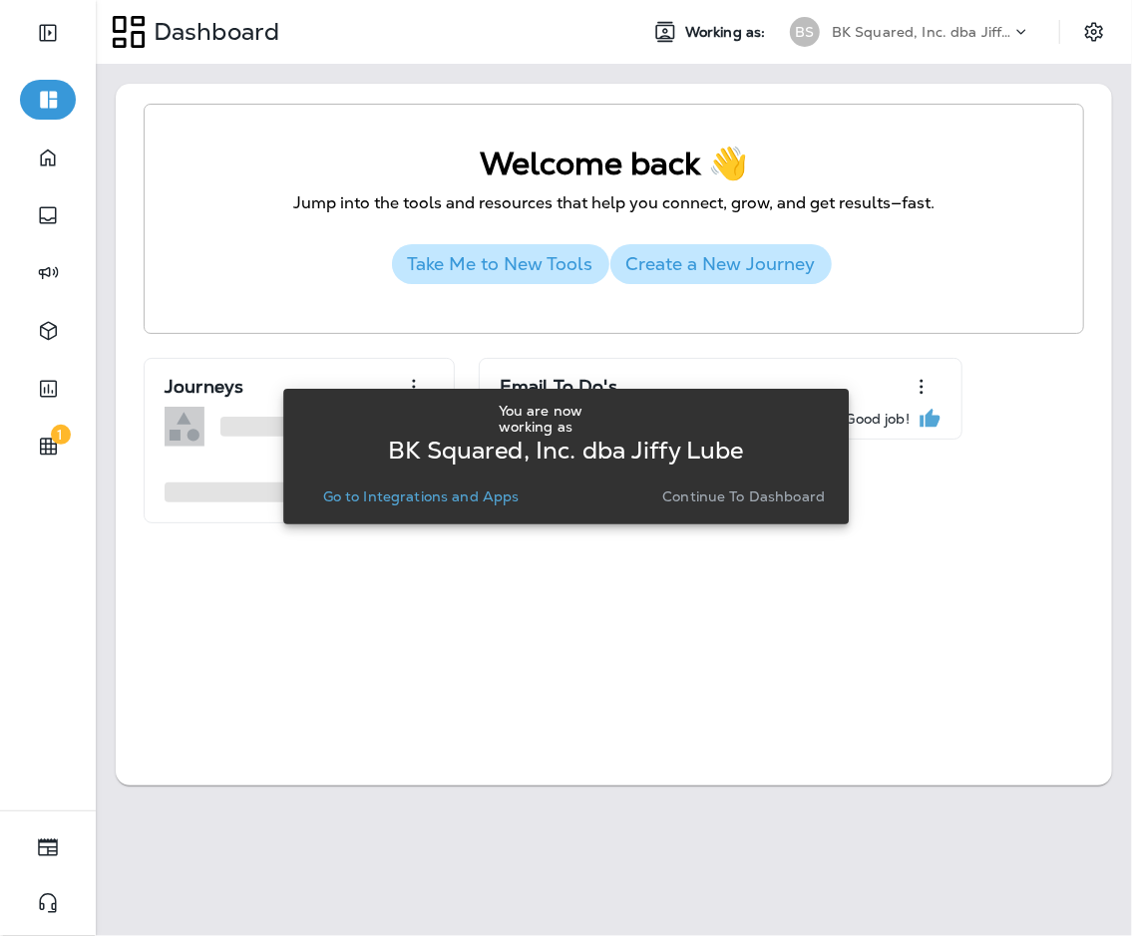
click at [740, 502] on p "Continue to Dashboard" at bounding box center [743, 497] width 163 height 16
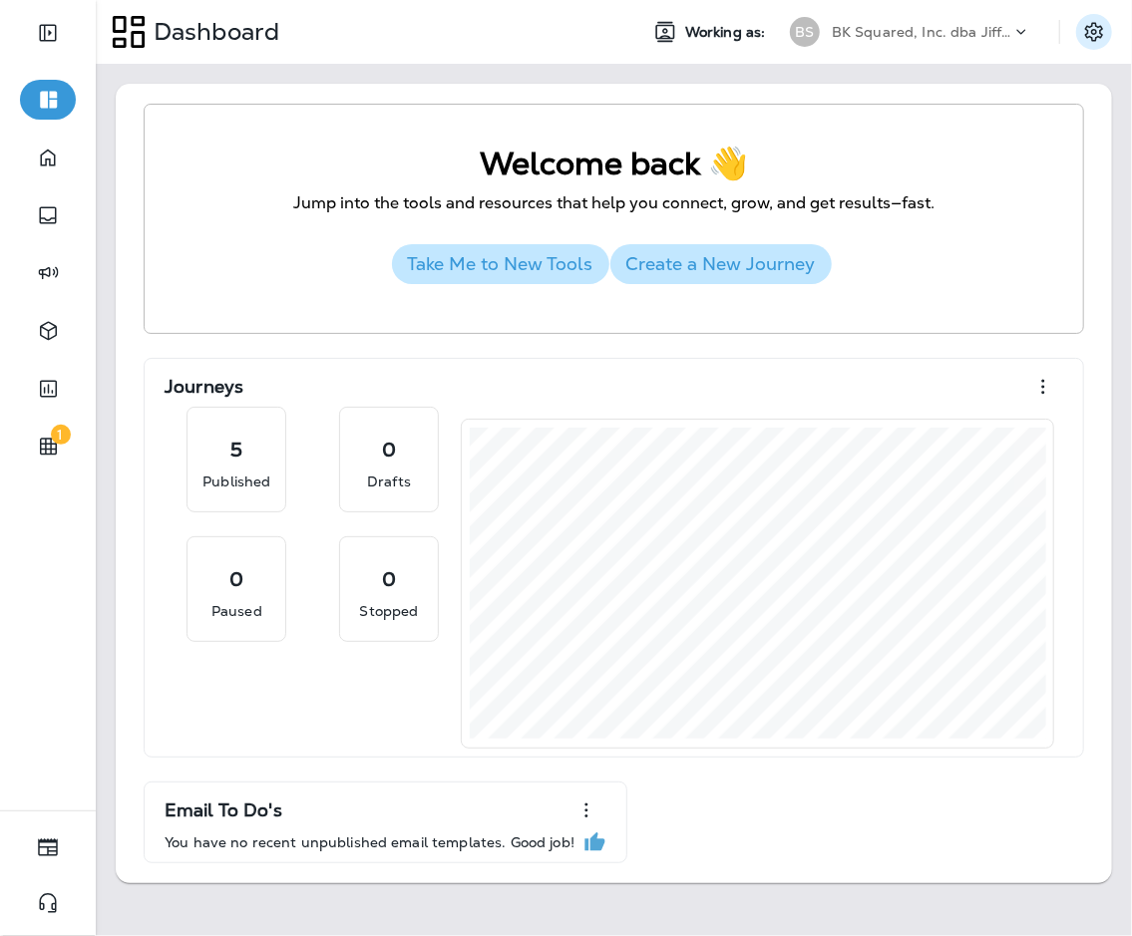
click at [827, 28] on icon "Settings" at bounding box center [1094, 32] width 24 height 24
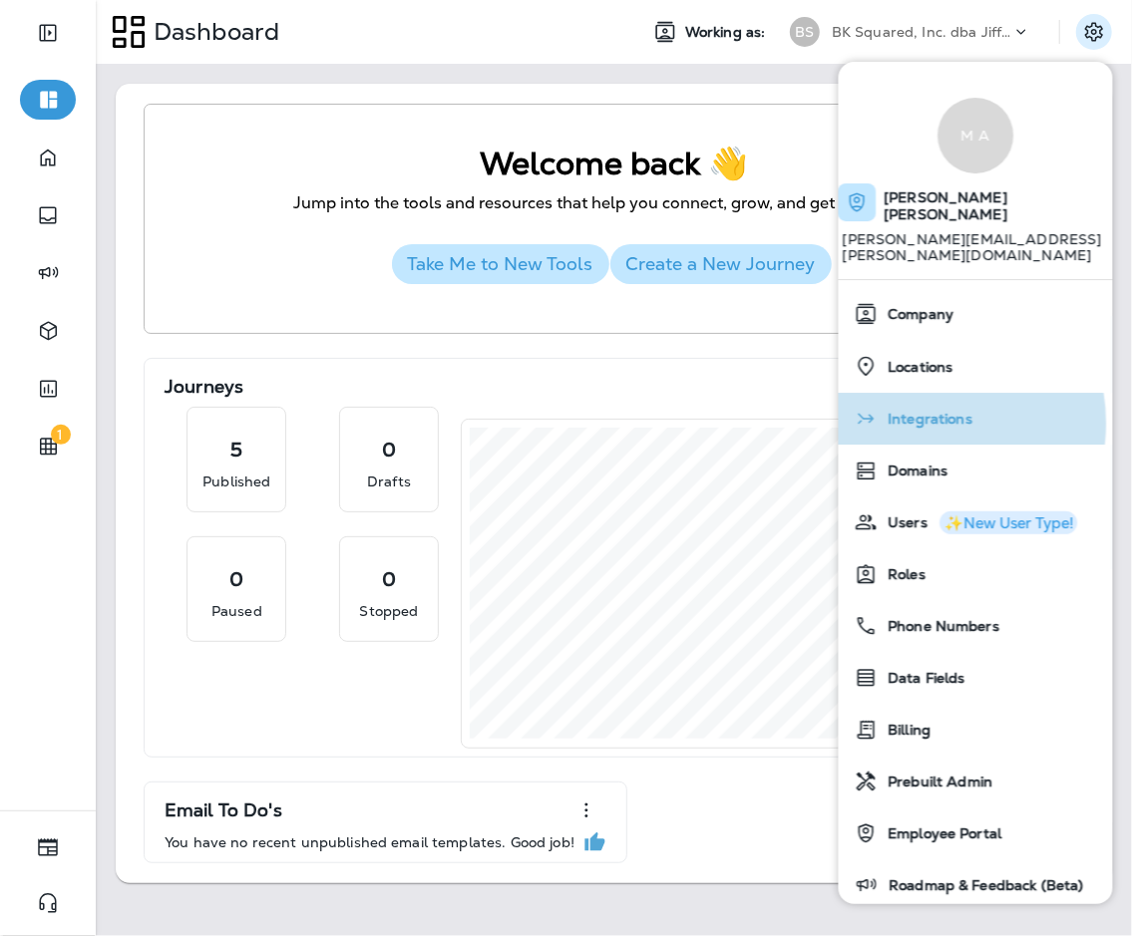
click at [827, 411] on span "Integrations" at bounding box center [926, 419] width 95 height 17
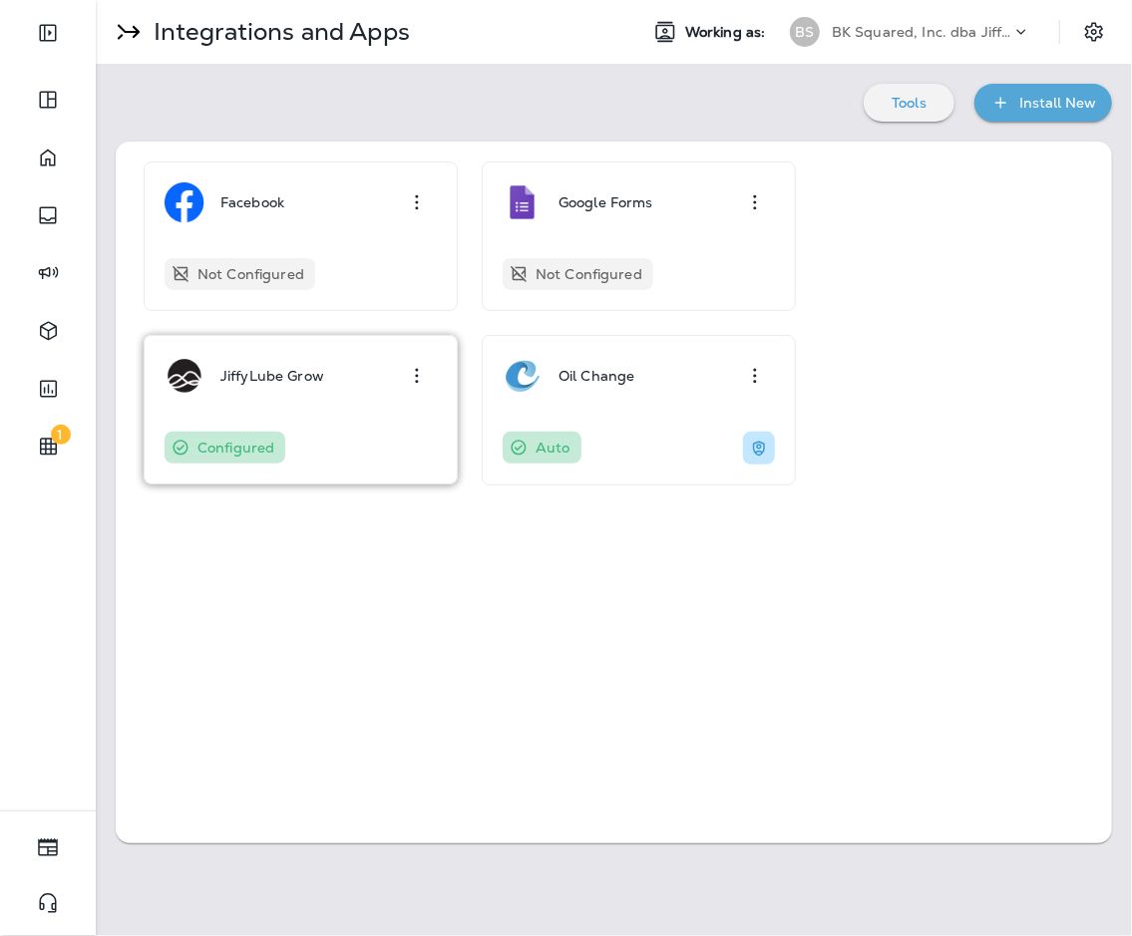
click at [358, 382] on div "JiffyLube Grow" at bounding box center [301, 376] width 272 height 40
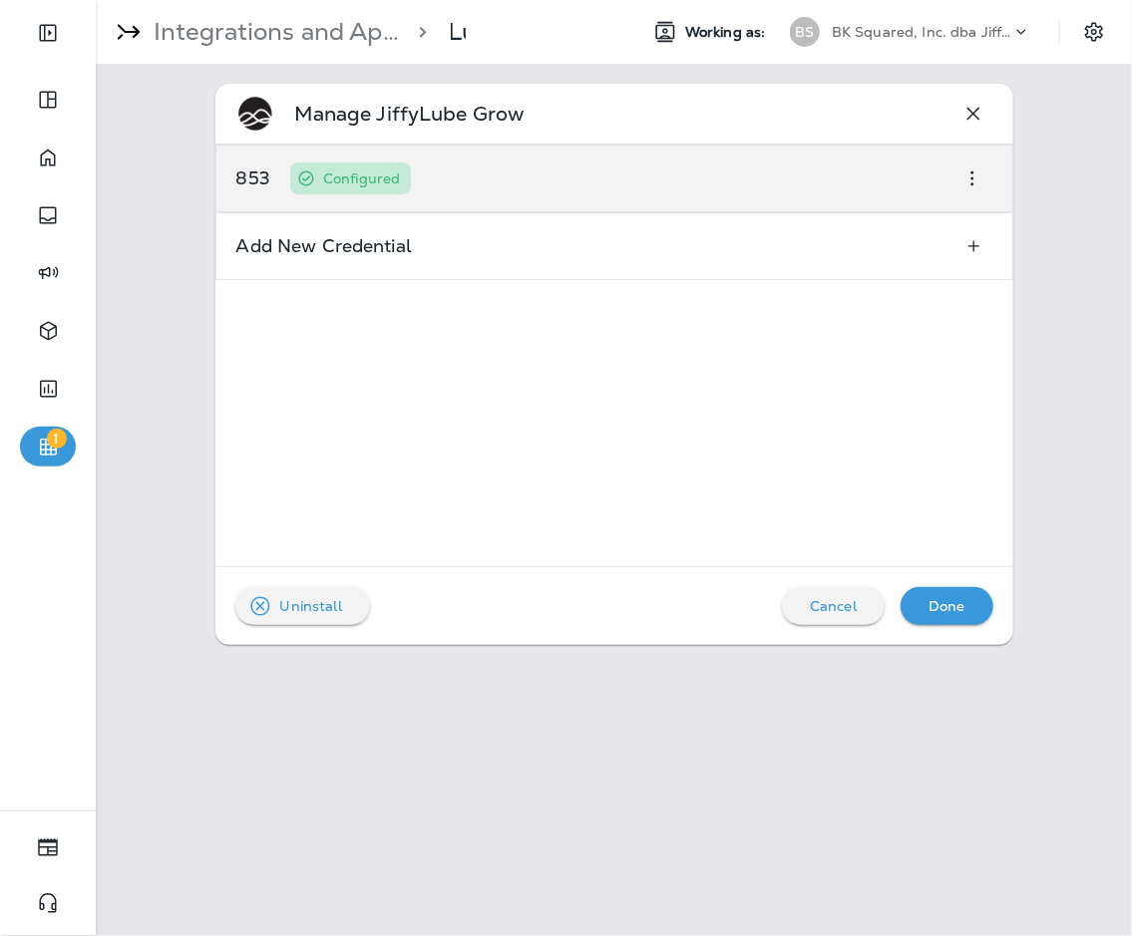
click at [547, 163] on div "853 Configured" at bounding box center [614, 179] width 798 height 68
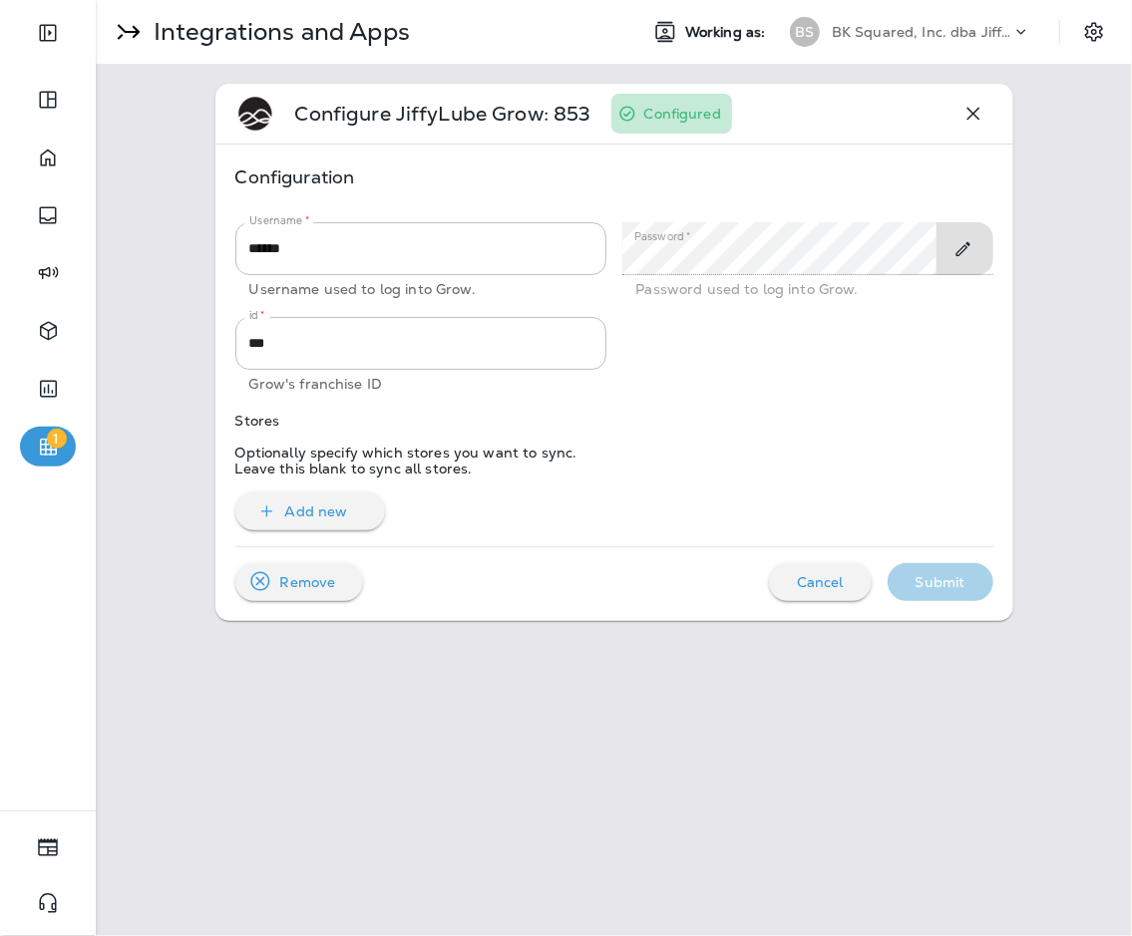
click at [827, 252] on button "Toggle Edit" at bounding box center [962, 249] width 37 height 36
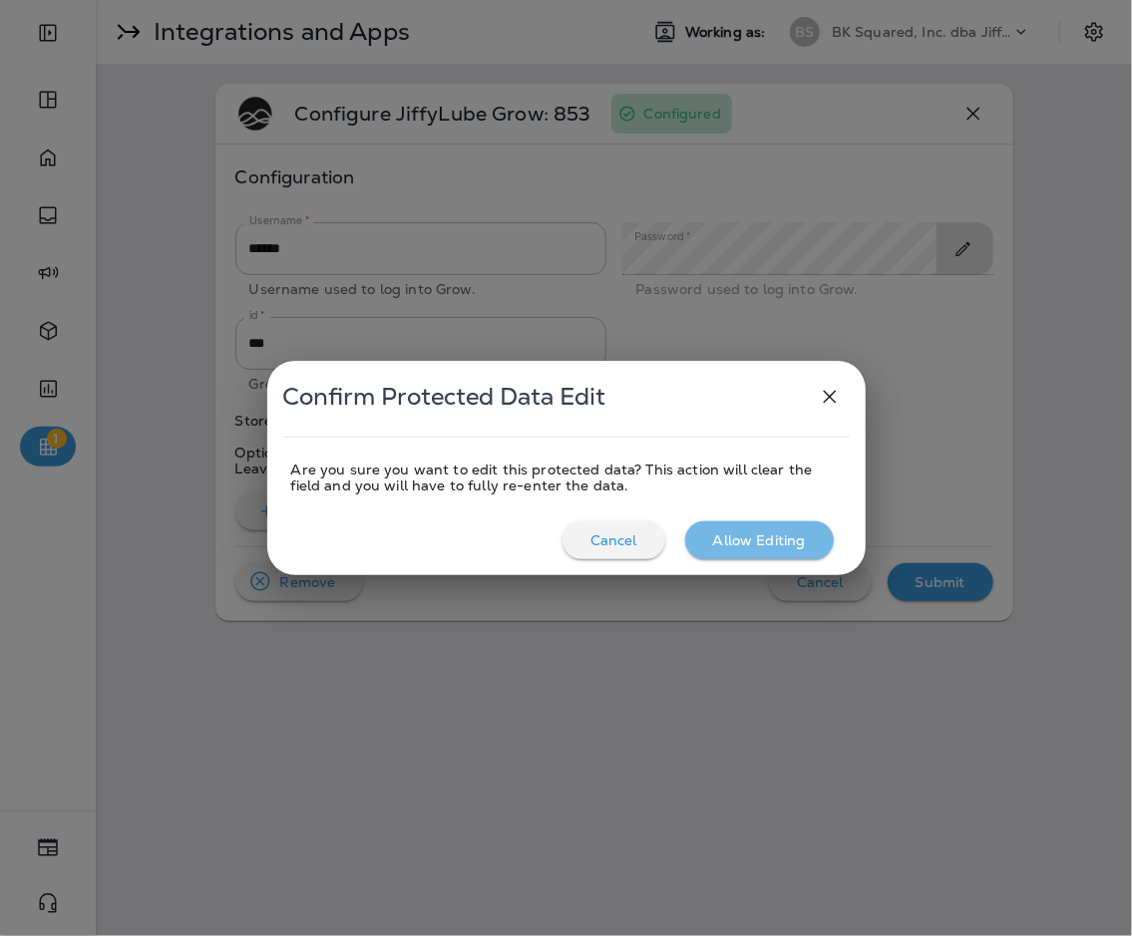
click at [762, 545] on p "Allow Editing" at bounding box center [759, 541] width 93 height 16
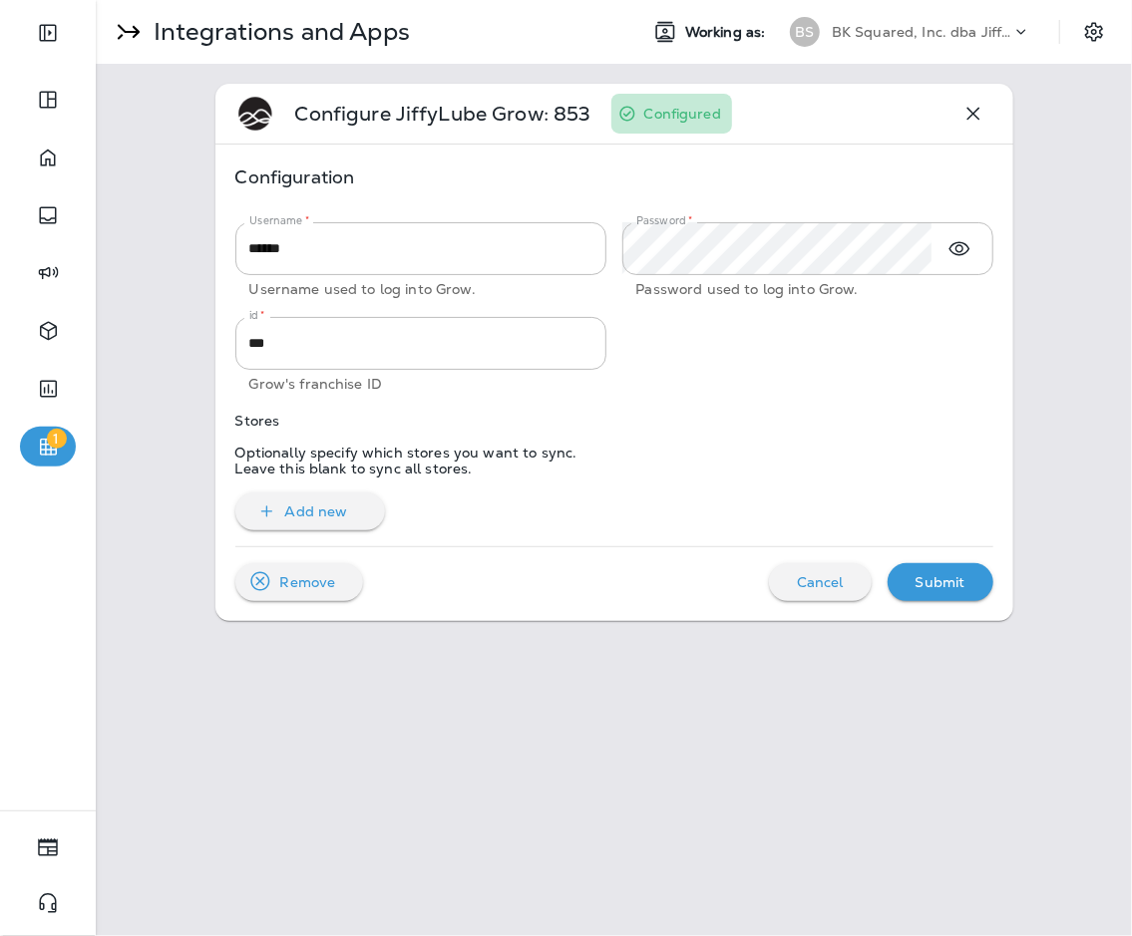
click at [700, 424] on div "Username   * ****** Username   * Username used to log into Grow. Password   * P…" at bounding box center [606, 368] width 774 height 324
click at [827, 581] on div "Submit" at bounding box center [941, 582] width 74 height 26
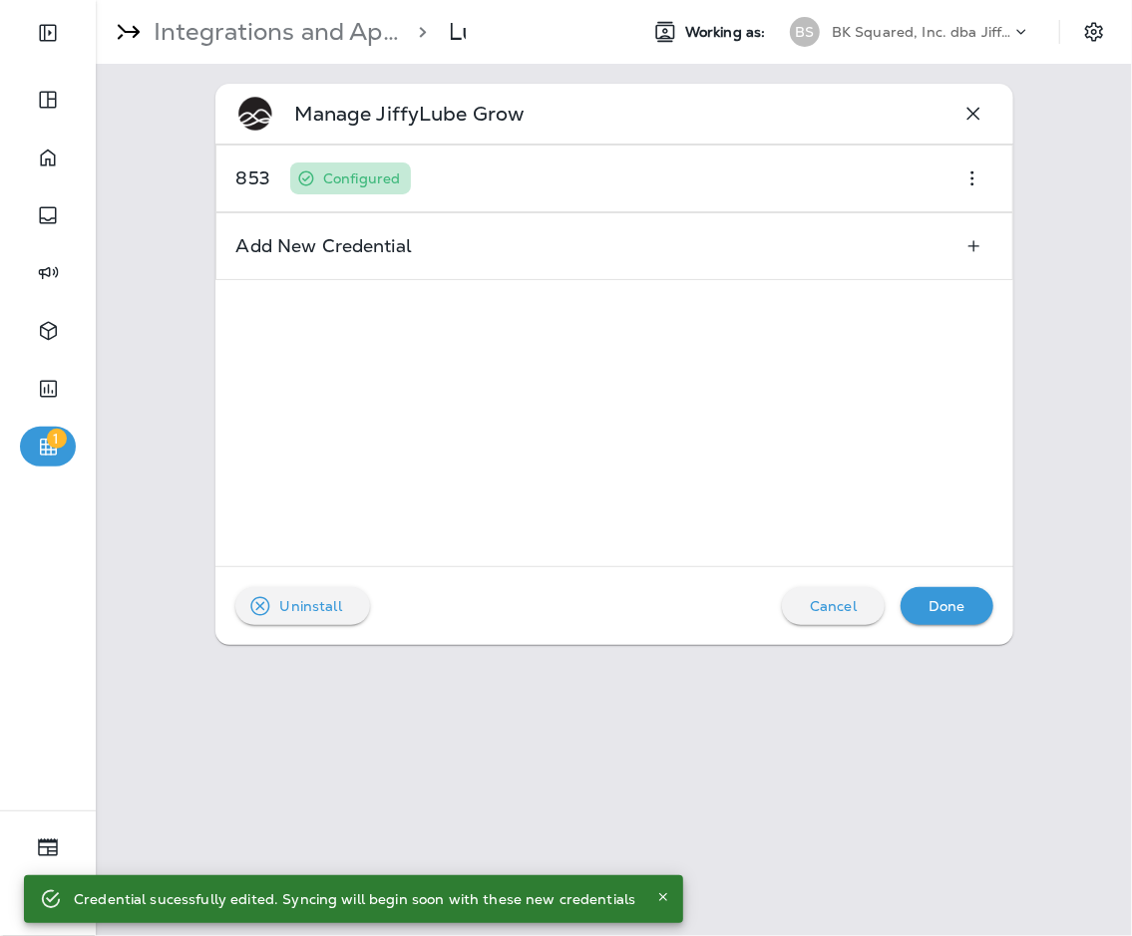
click at [827, 24] on p "BK Squared, Inc. dba Jiffy Lube" at bounding box center [922, 32] width 180 height 16
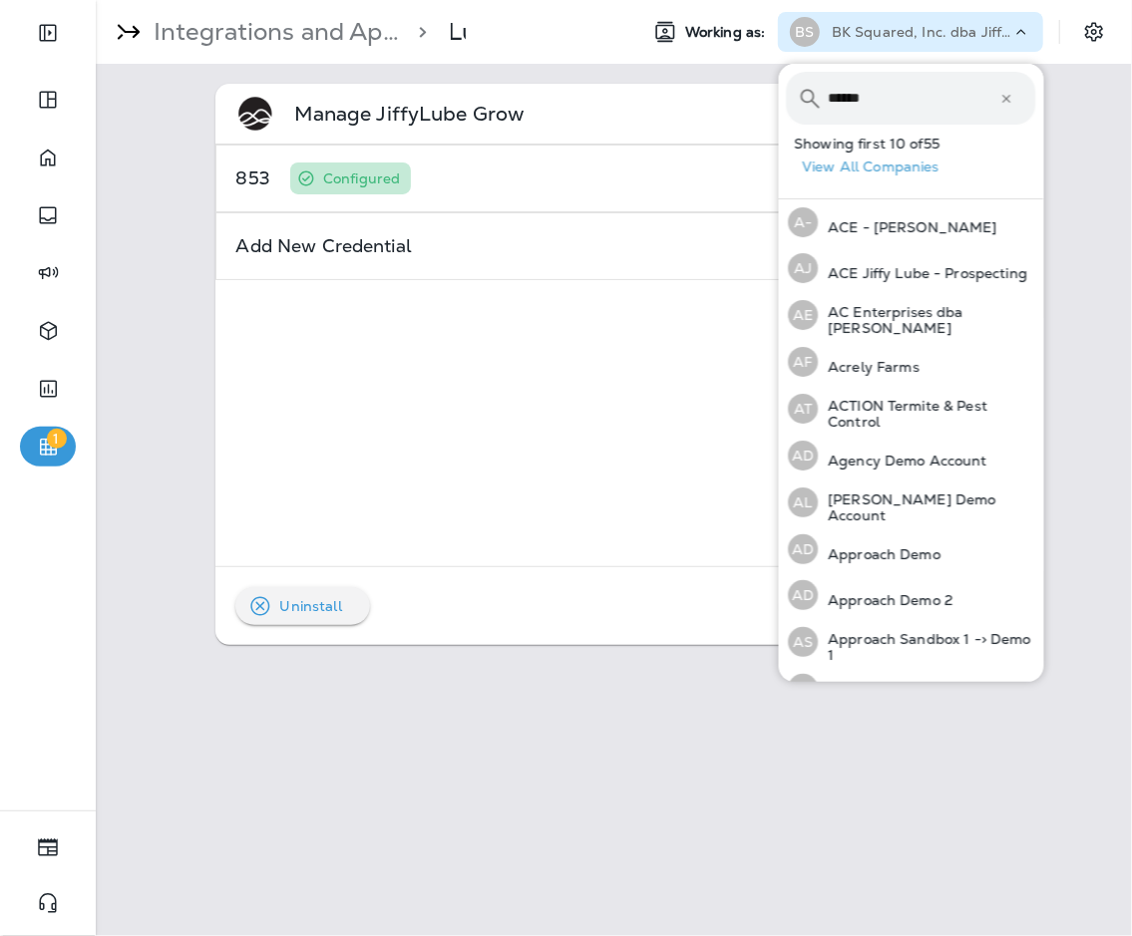
type input "******"
click at [827, 326] on p "AC Enterprises dba [PERSON_NAME]" at bounding box center [927, 320] width 217 height 32
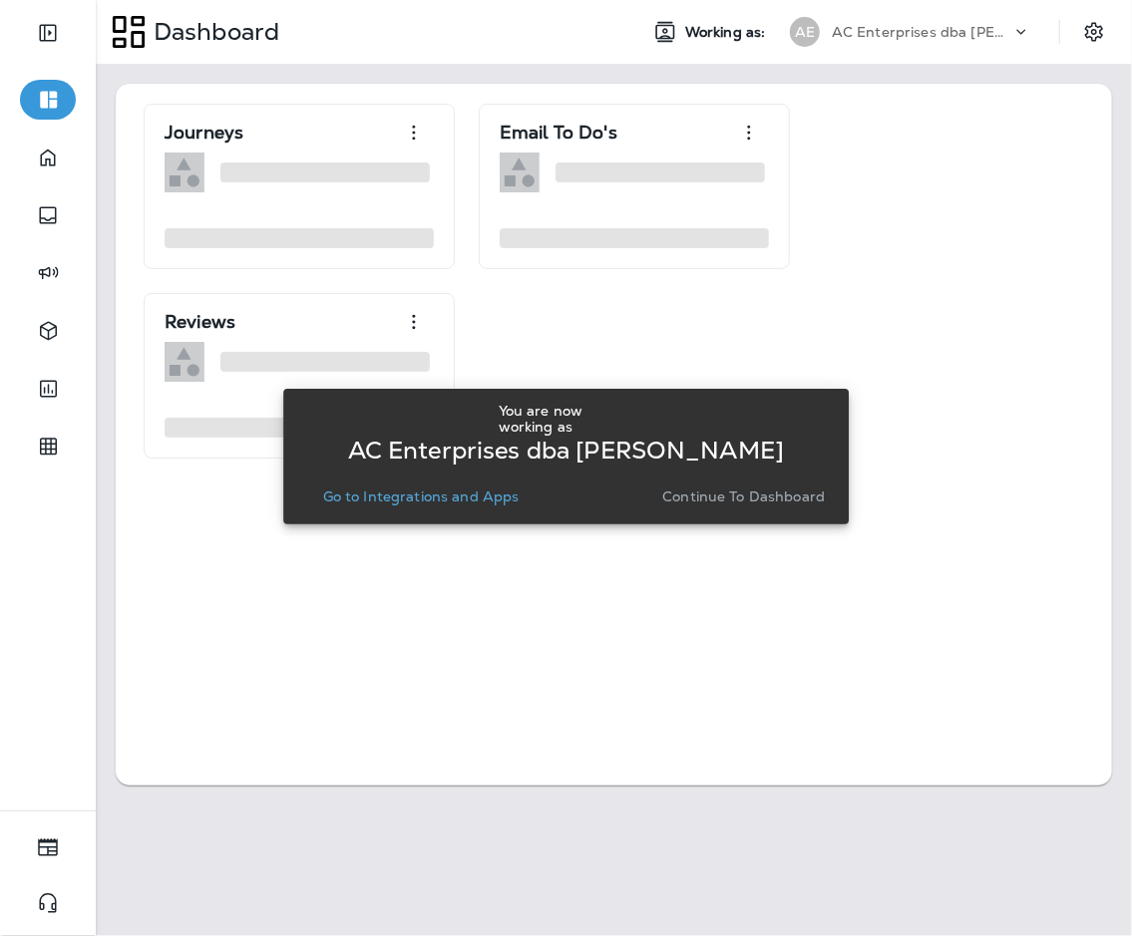
click at [407, 522] on div "You are now working as AC Enterprises dba [PERSON_NAME] Go to Integrations and …" at bounding box center [566, 457] width 566 height 136
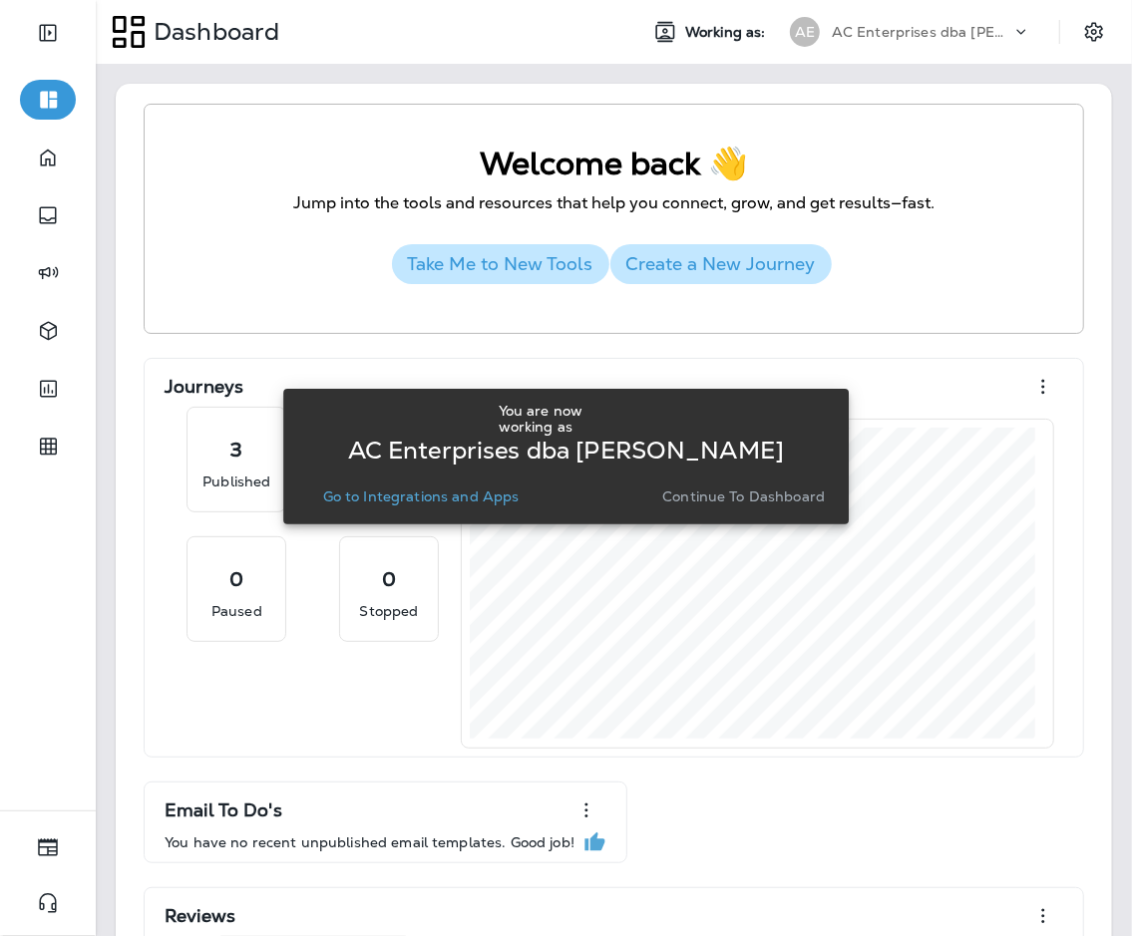
click at [393, 512] on div "You are now working as AC Enterprises dba [PERSON_NAME] Go to Integrations and …" at bounding box center [566, 457] width 535 height 124
click at [369, 491] on p "Go to Integrations and Apps" at bounding box center [421, 497] width 196 height 16
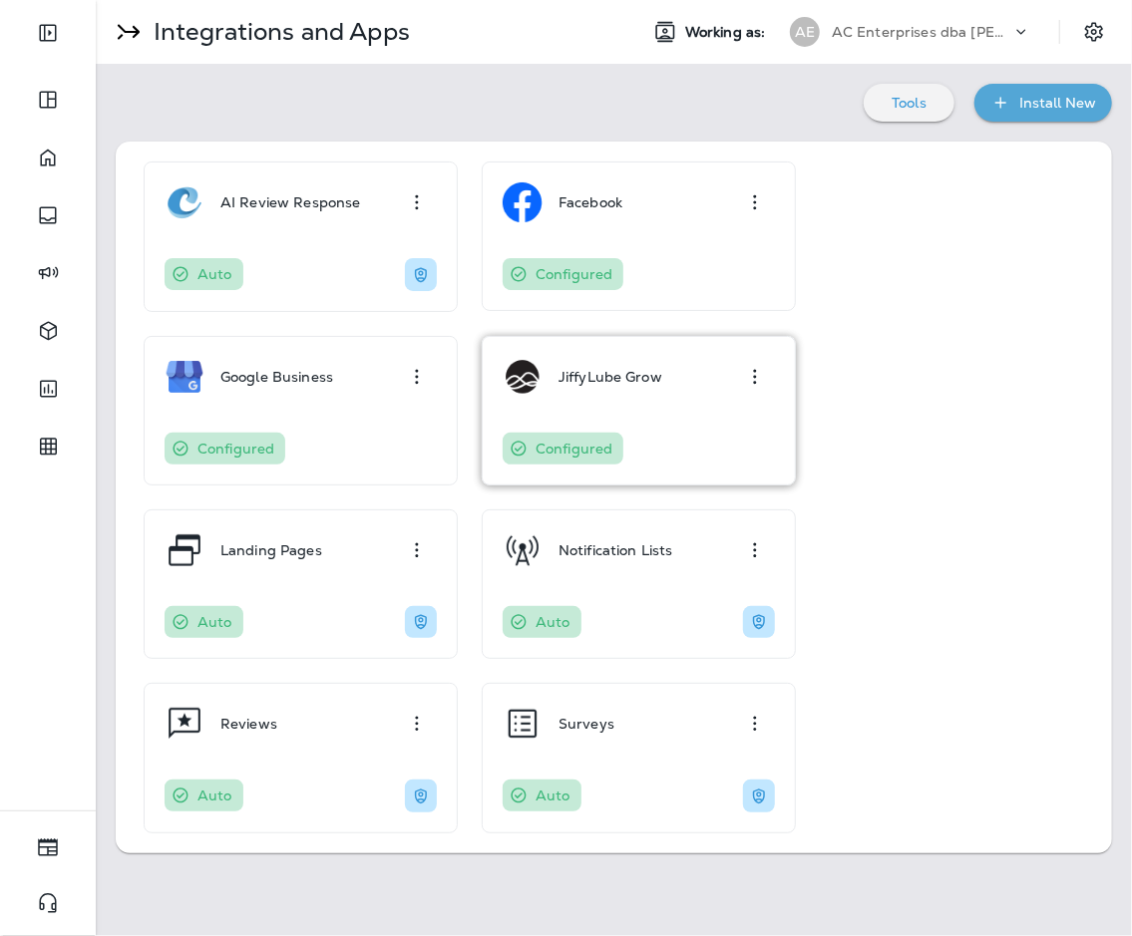
click at [657, 376] on p "JiffyLube Grow" at bounding box center [611, 377] width 104 height 16
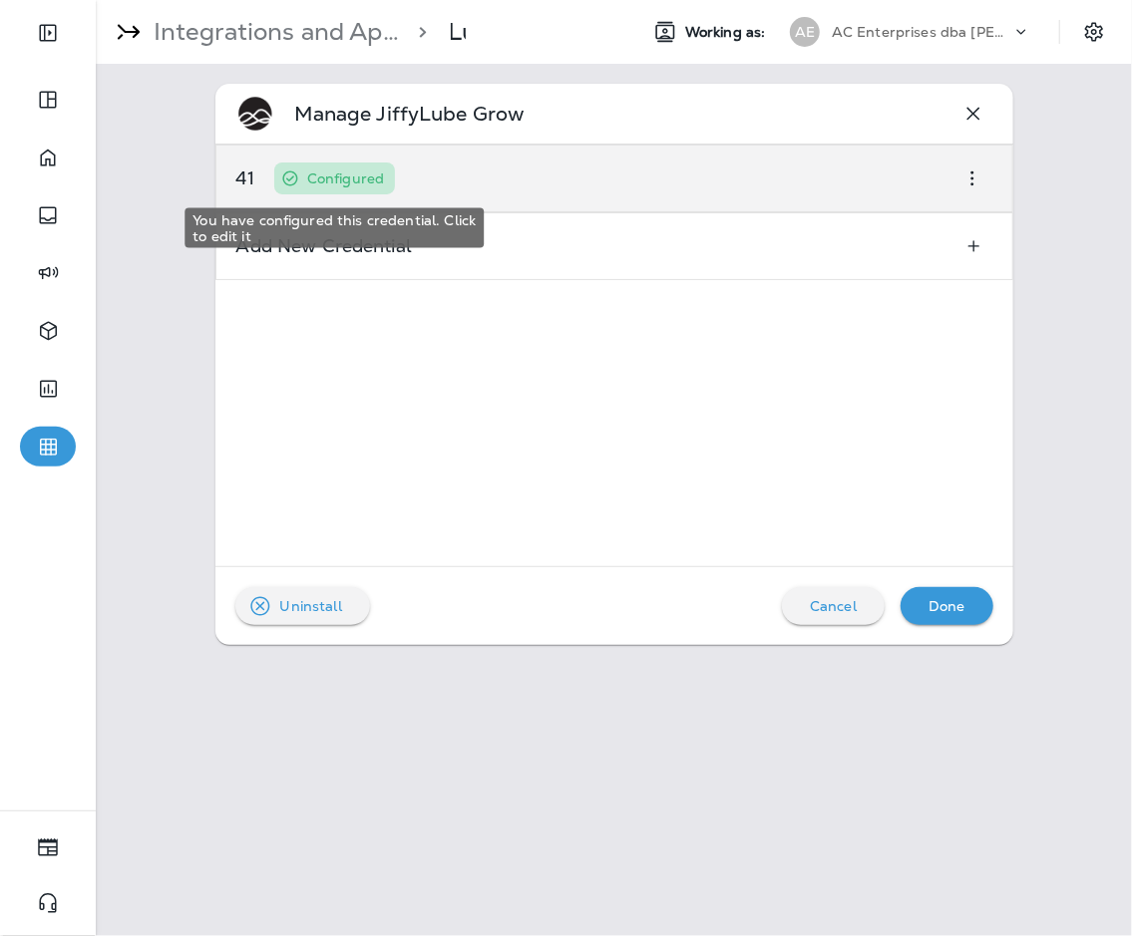
click at [350, 181] on p "Configured" at bounding box center [345, 179] width 77 height 16
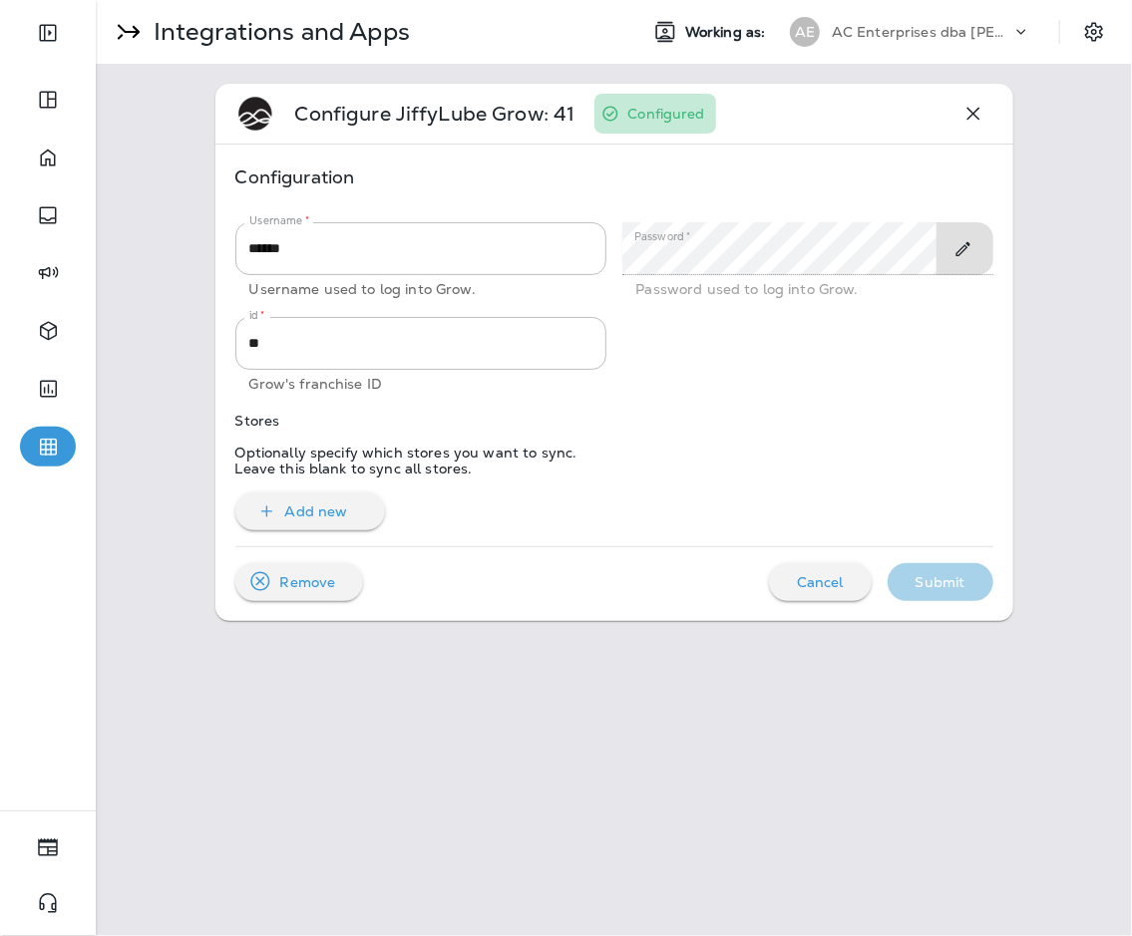
click at [827, 244] on icon "Toggle Edit" at bounding box center [962, 249] width 21 height 20
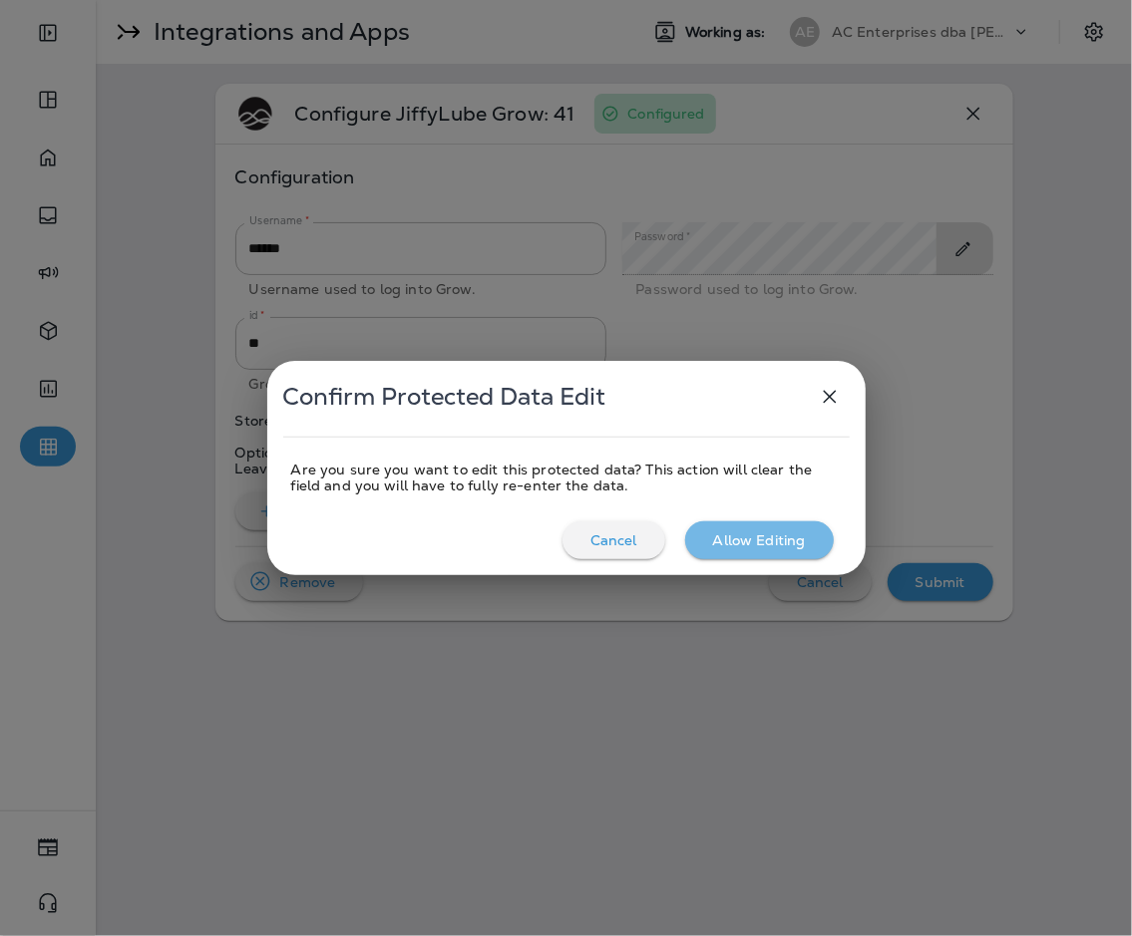
click at [789, 522] on button "Allow Editing" at bounding box center [759, 541] width 149 height 38
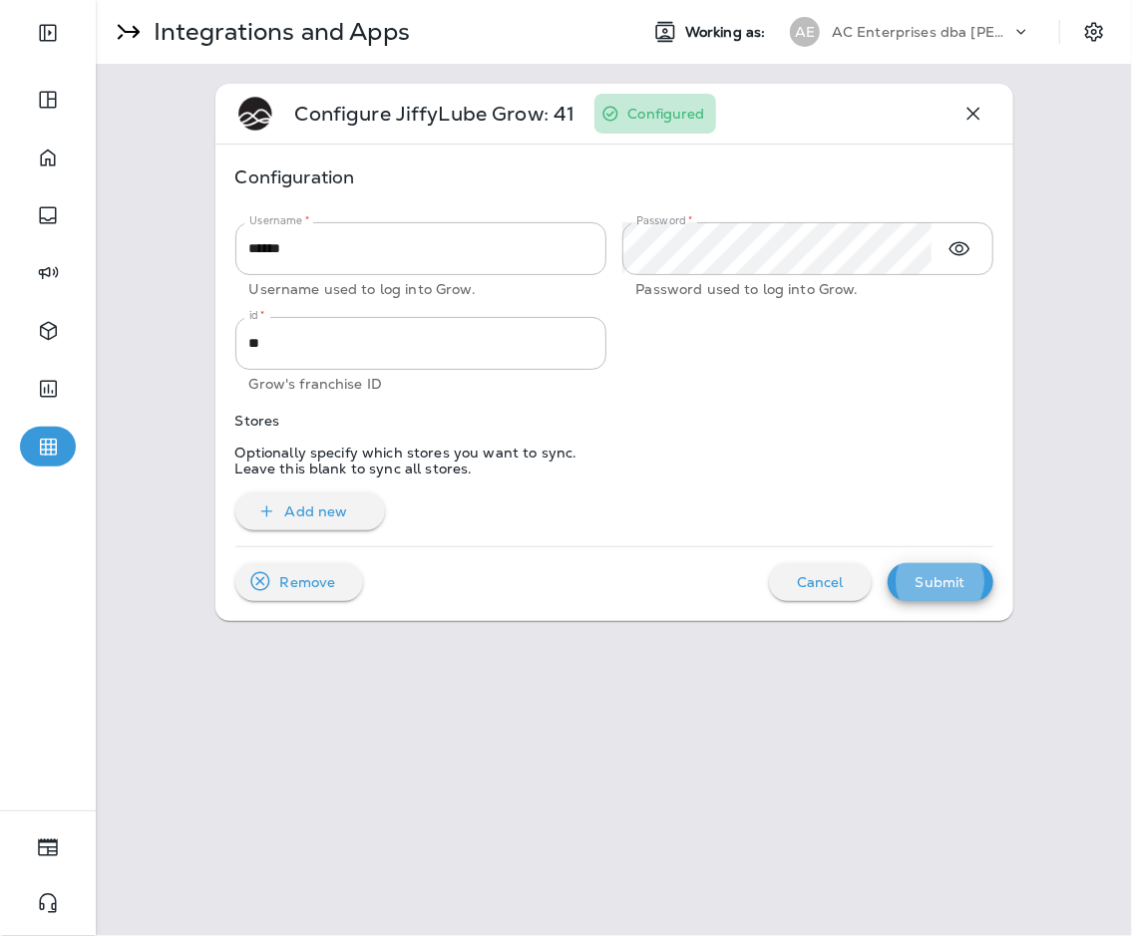
click at [827, 563] on button "Submit" at bounding box center [941, 582] width 106 height 38
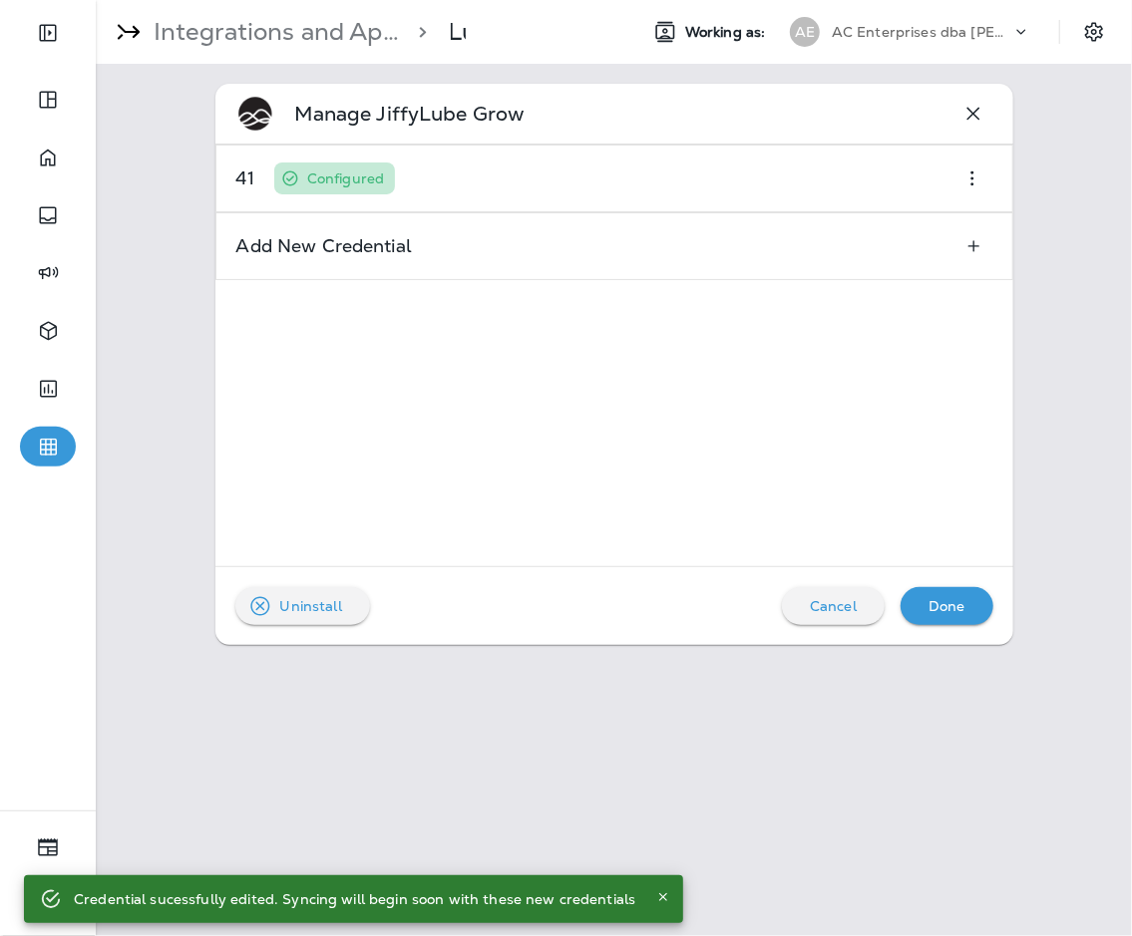
click at [827, 24] on p "AC Enterprises dba [PERSON_NAME]" at bounding box center [922, 32] width 180 height 16
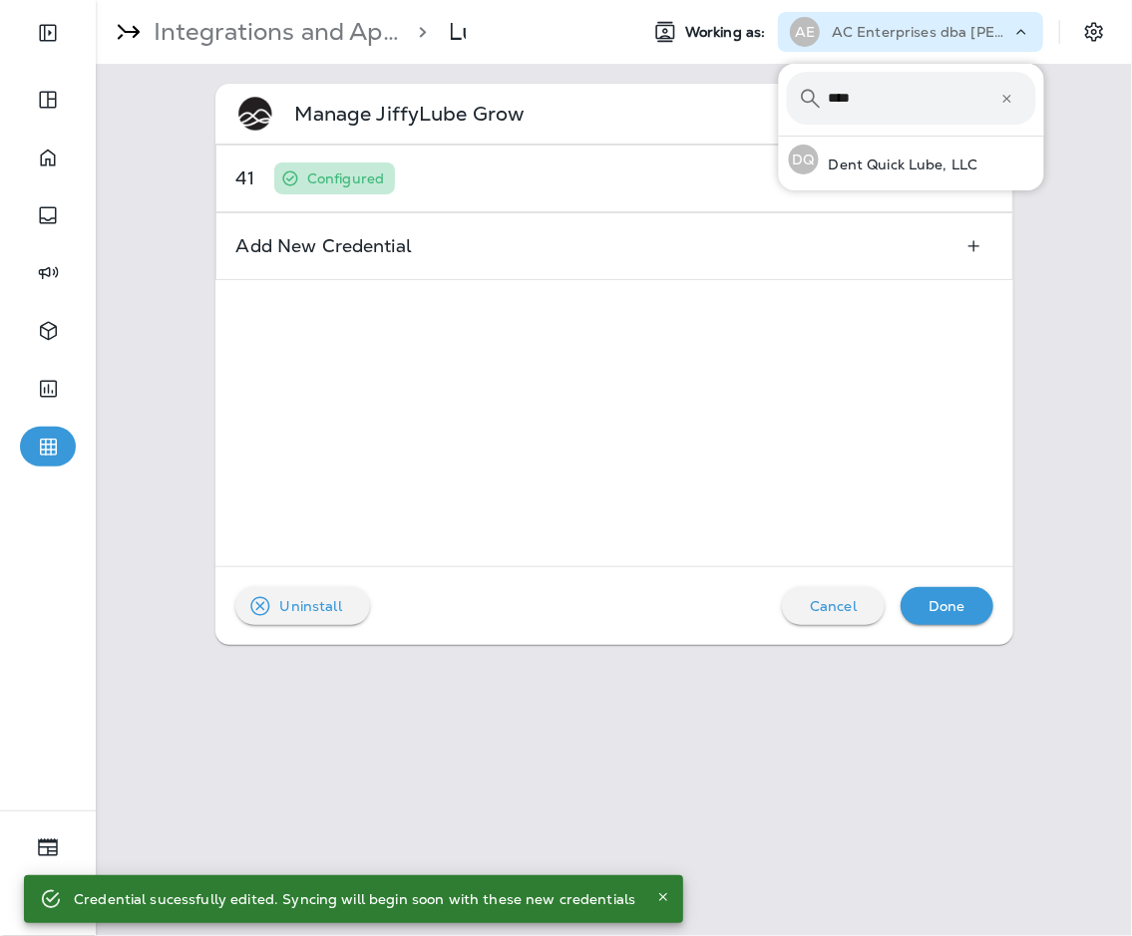
type input "****"
click at [779, 137] on button "DQ Dent Quick Lube, LLC" at bounding box center [911, 160] width 265 height 46
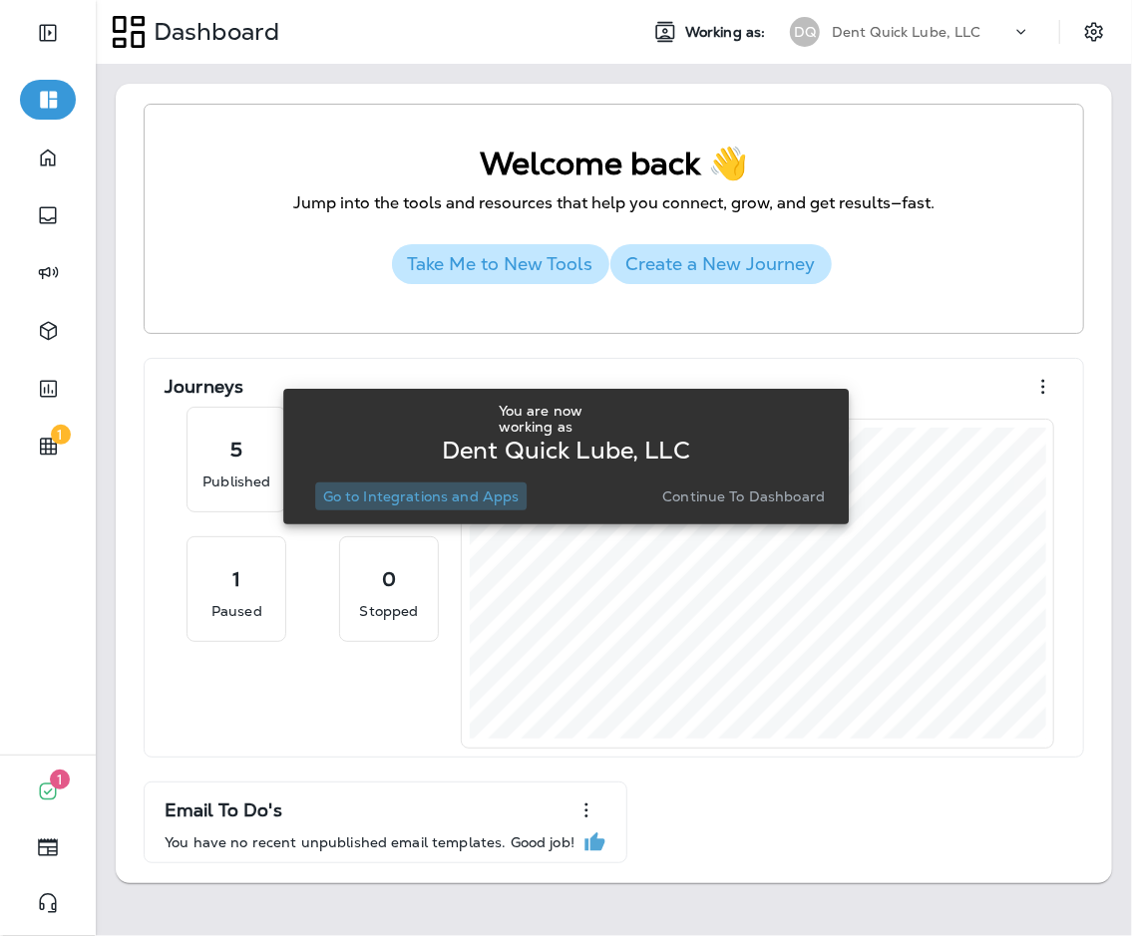
click at [469, 497] on p "Go to Integrations and Apps" at bounding box center [421, 497] width 196 height 16
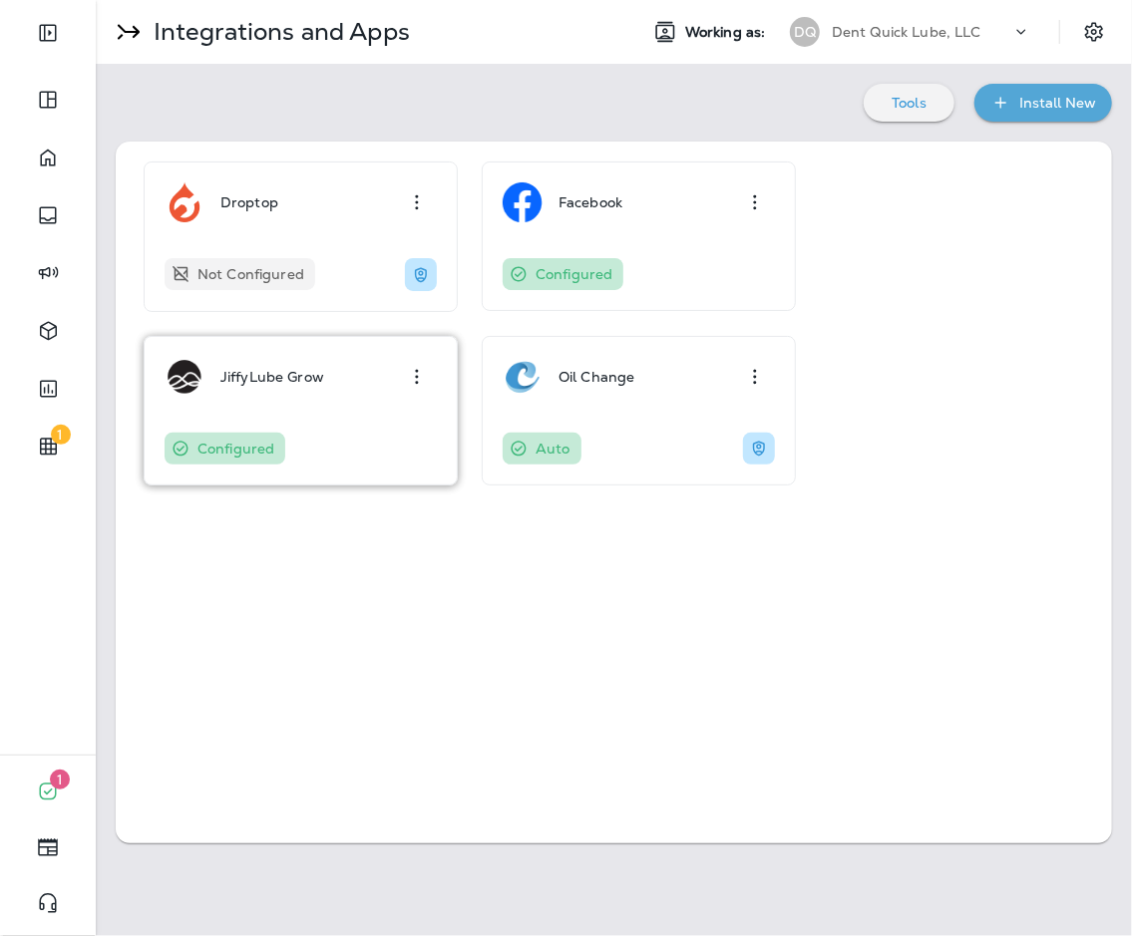
click at [299, 395] on div "JiffyLube Grow Configured" at bounding box center [301, 411] width 272 height 108
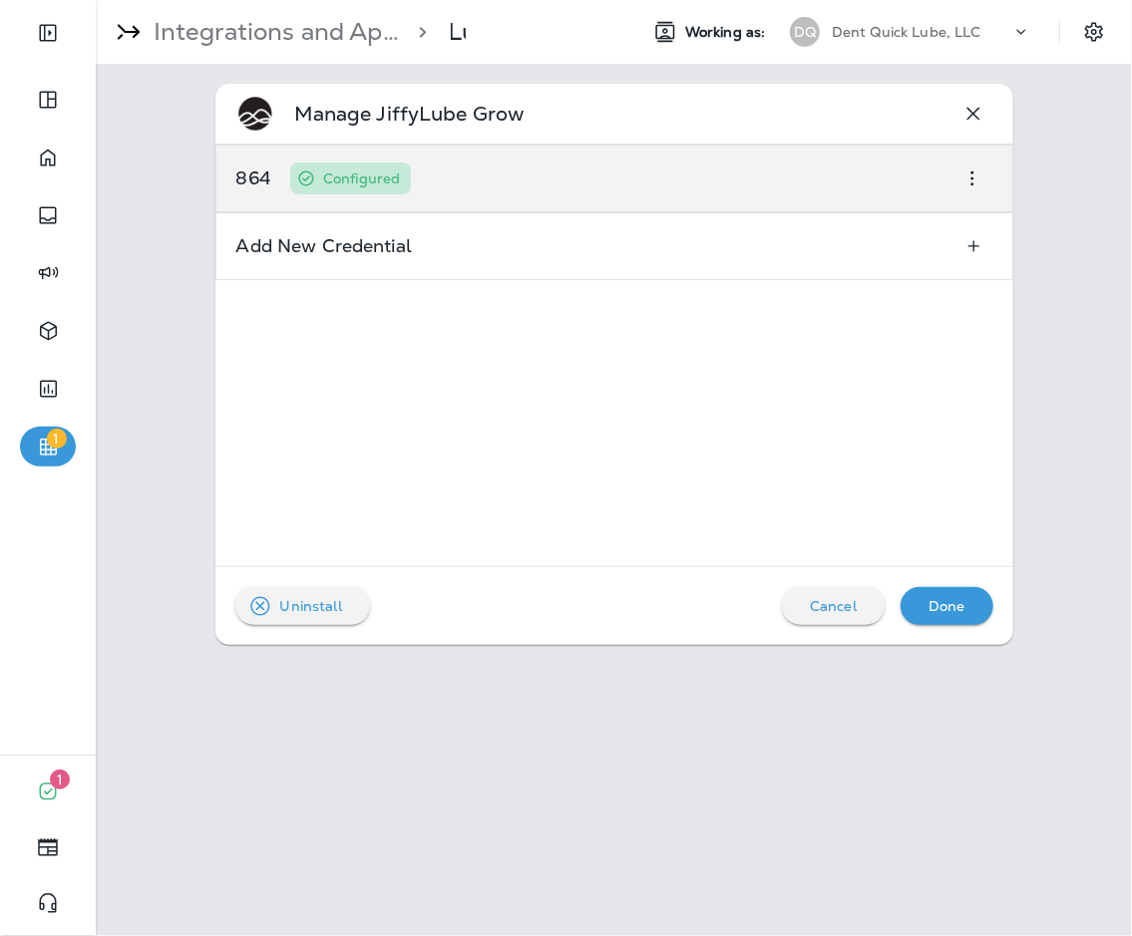
click at [367, 161] on div "864 Configured" at bounding box center [323, 179] width 215 height 66
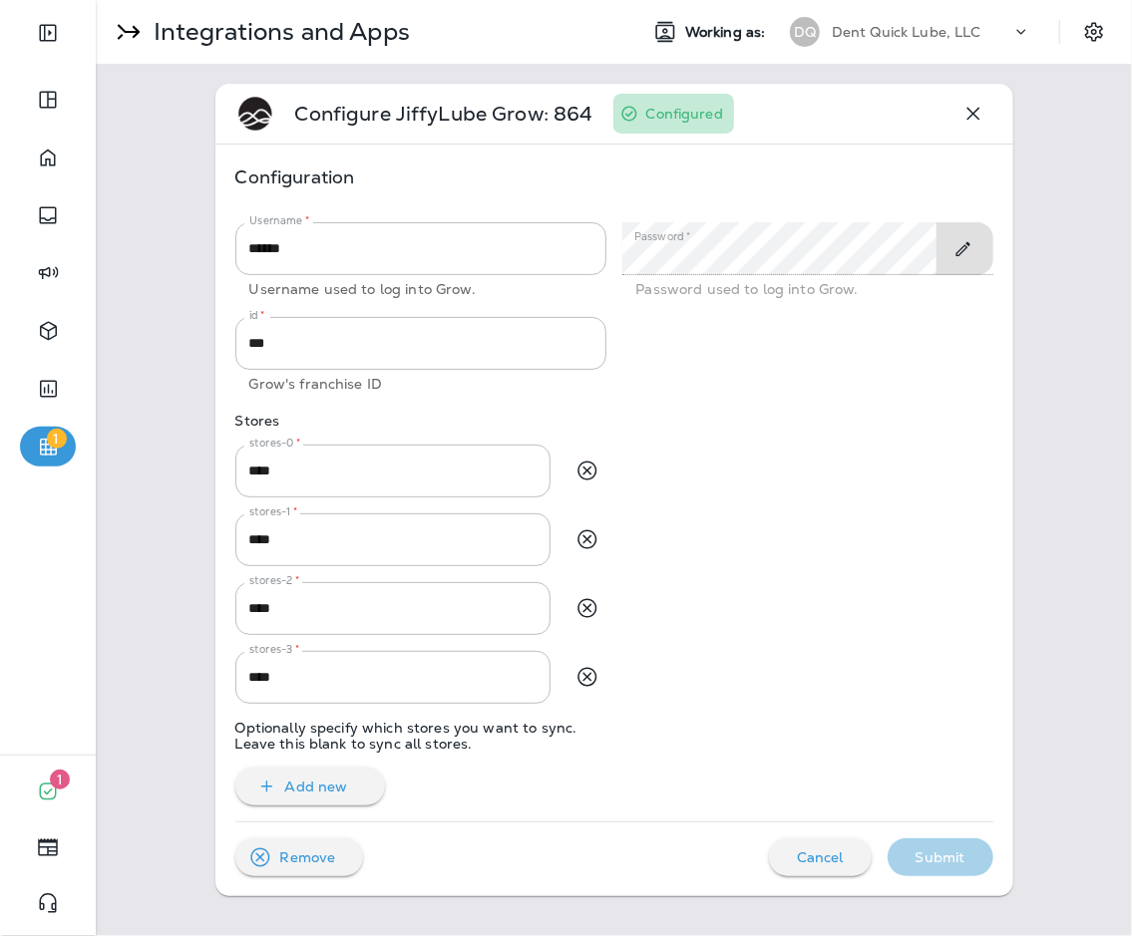
click at [827, 250] on icon "Toggle Edit" at bounding box center [962, 249] width 21 height 20
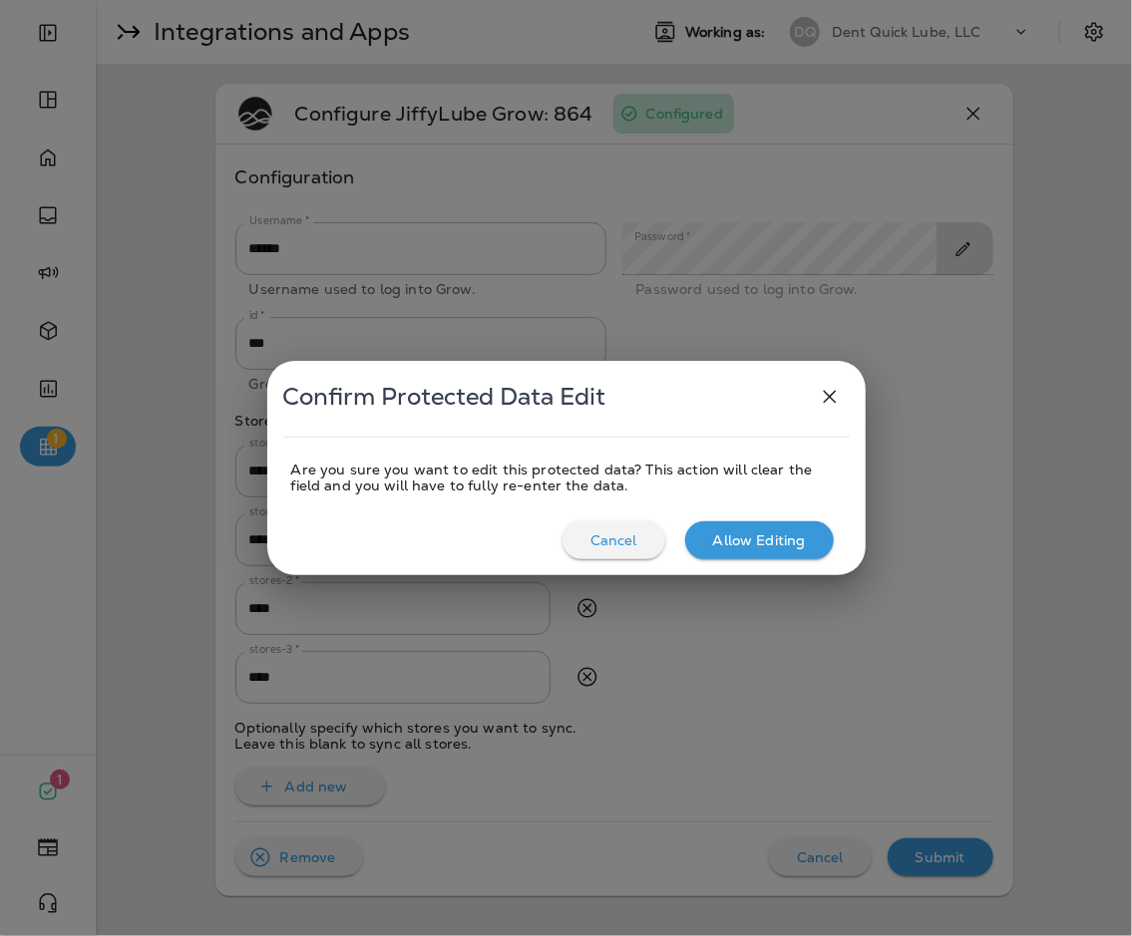
click at [781, 542] on p "Allow Editing" at bounding box center [759, 541] width 93 height 16
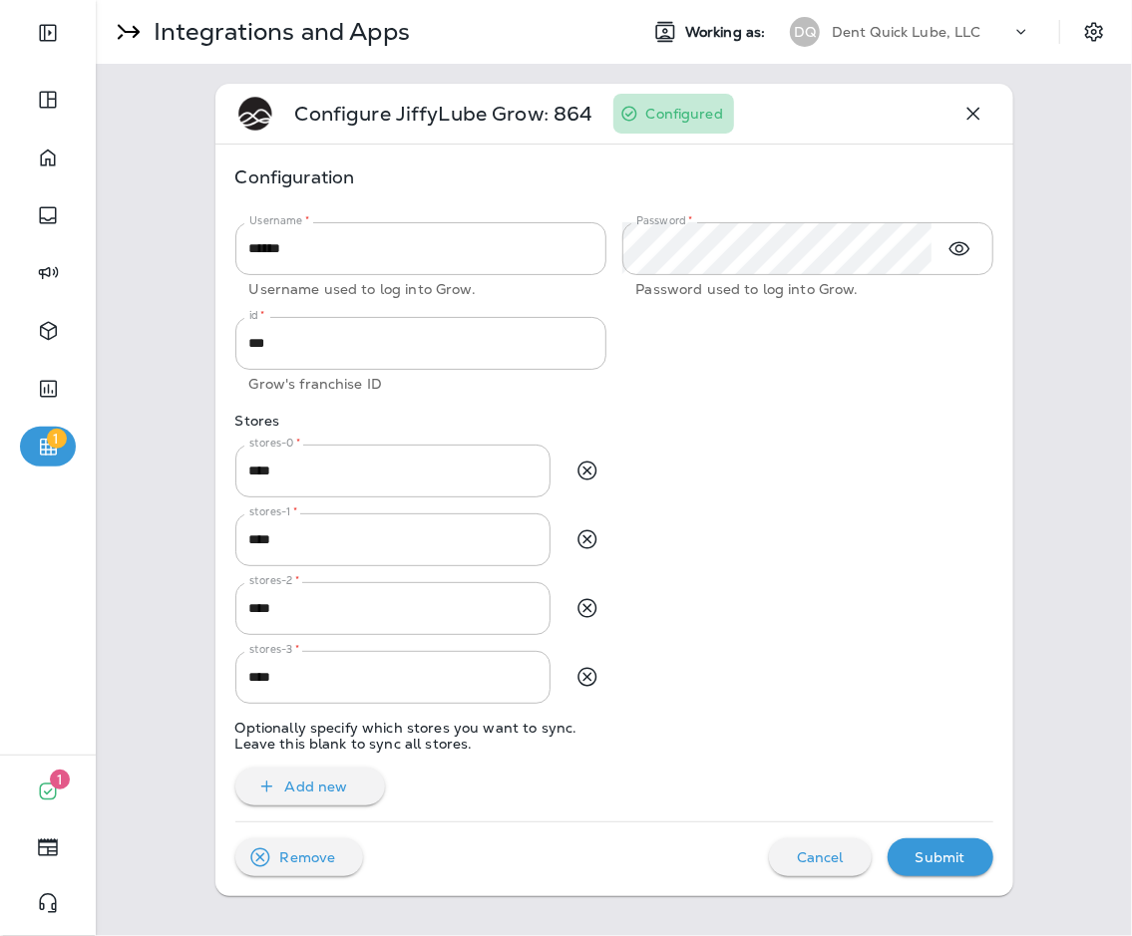
click at [675, 538] on div "Username   * ****** Username   * Username used to log into Grow. Password   * P…" at bounding box center [606, 505] width 774 height 599
click at [827, 845] on div "Submit" at bounding box center [941, 858] width 74 height 26
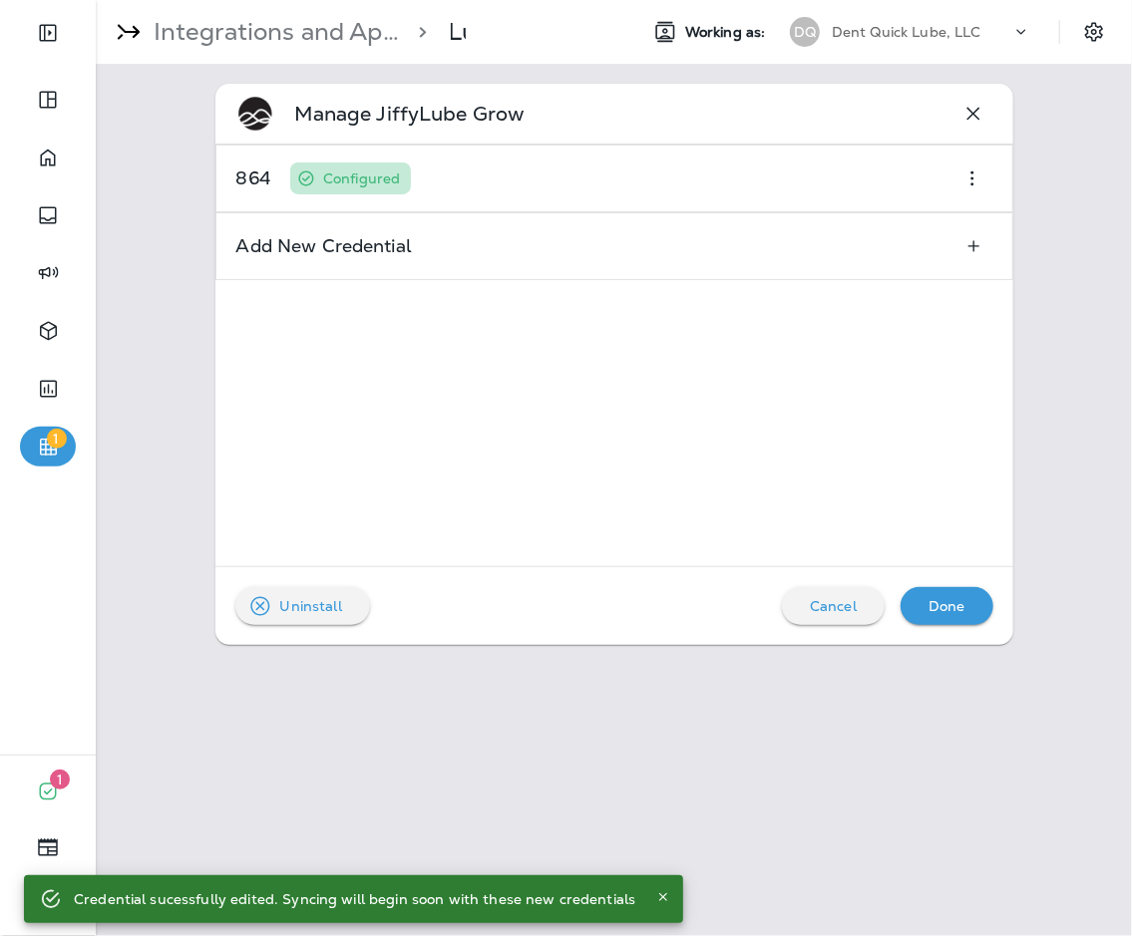
click at [827, 18] on div "Dent Quick Lube, LLC" at bounding box center [922, 32] width 180 height 30
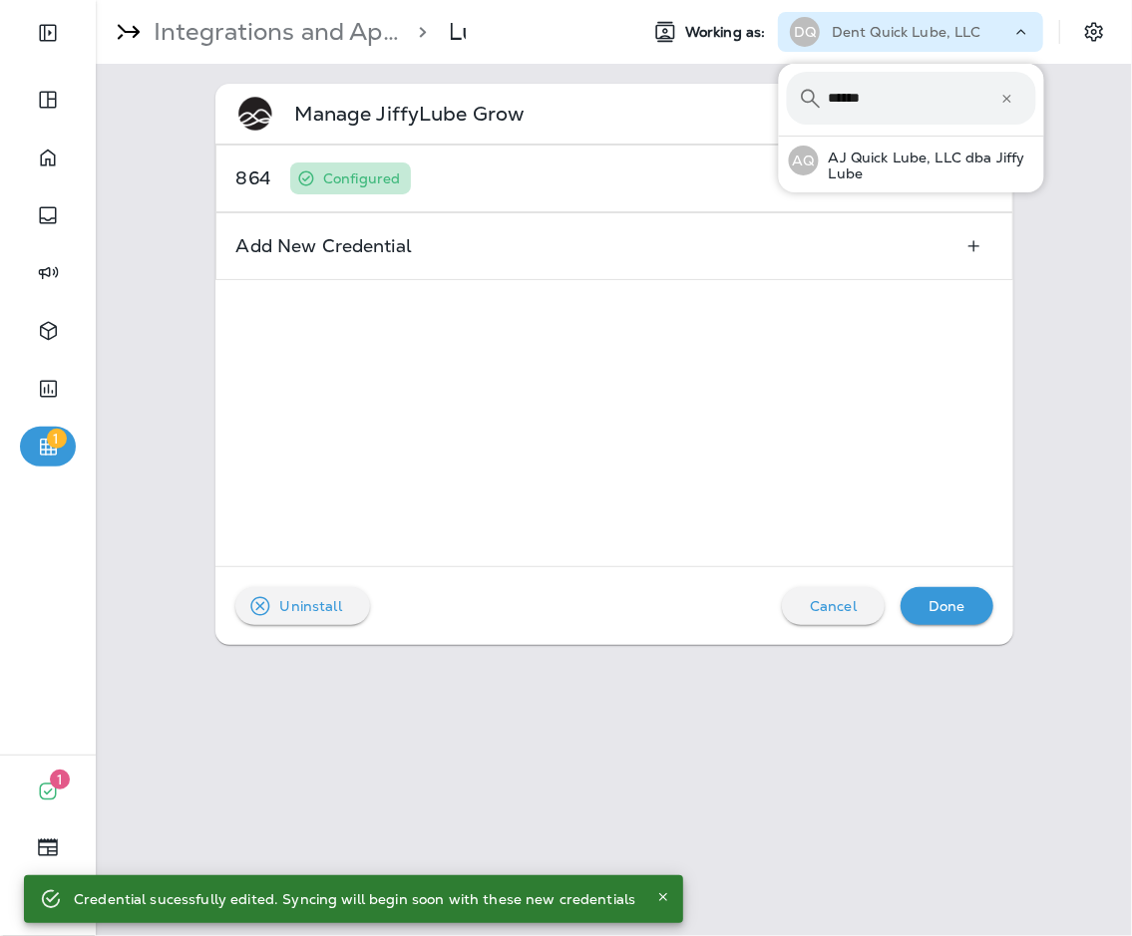
type input "******"
click at [779, 137] on button "AQ AJ Quick Lube, LLC dba Jiffy Lube" at bounding box center [911, 161] width 265 height 48
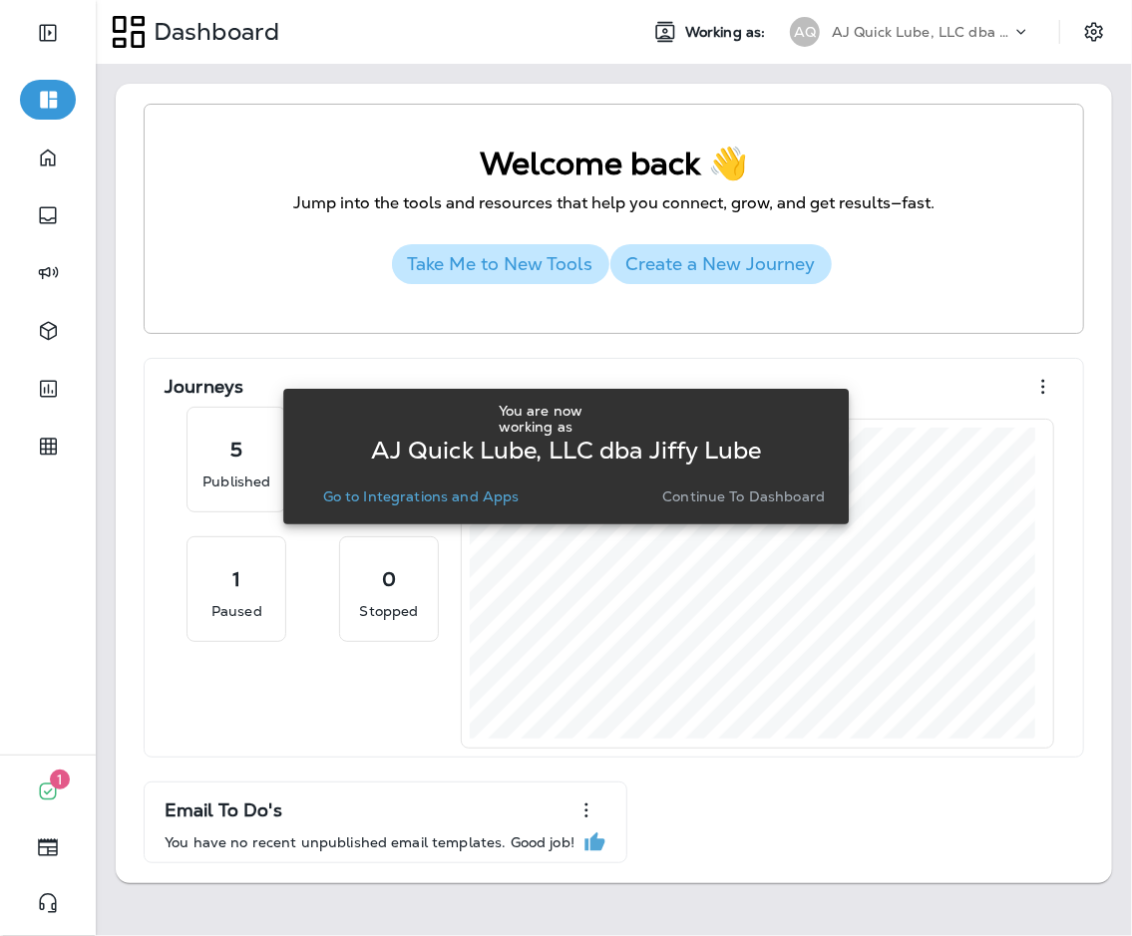
click at [411, 489] on p "Go to Integrations and Apps" at bounding box center [421, 497] width 196 height 16
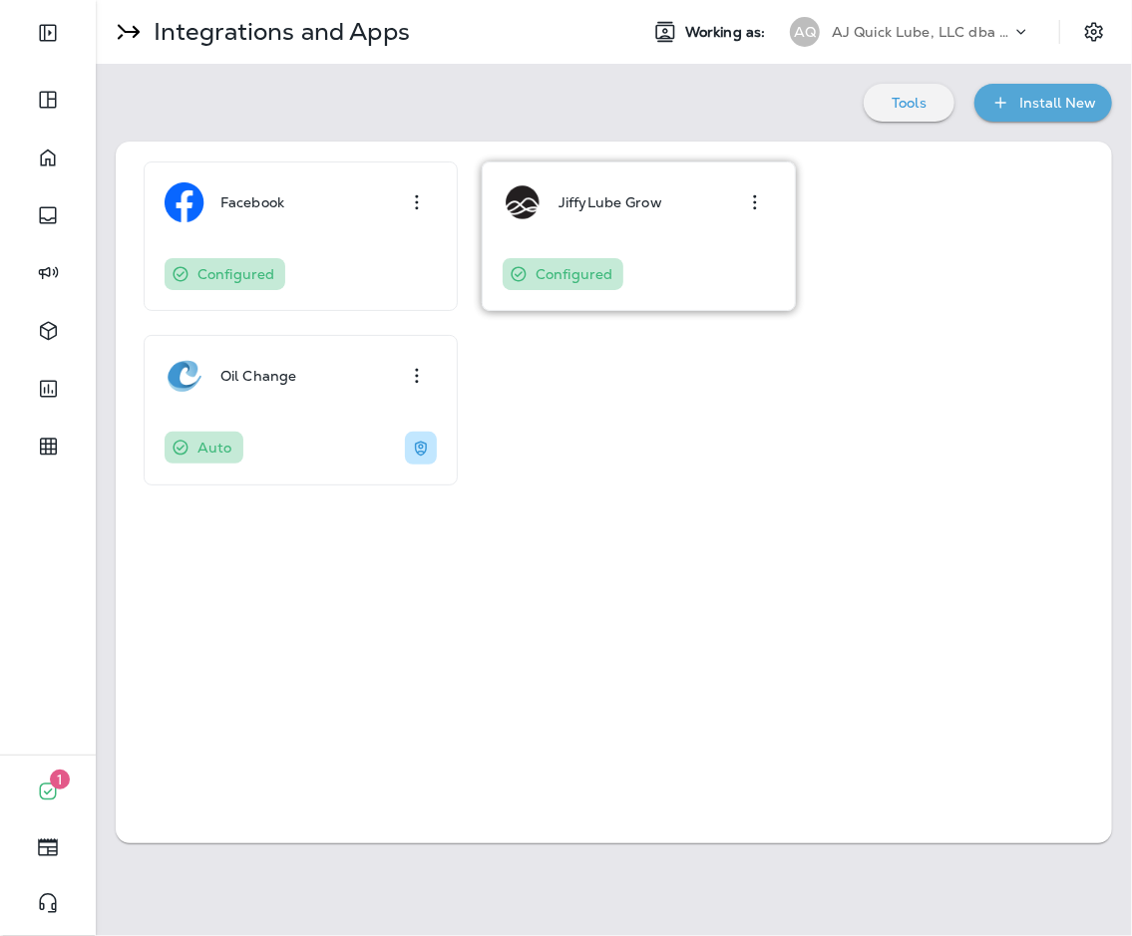
click at [656, 245] on div "JiffyLube Grow Configured" at bounding box center [639, 237] width 272 height 108
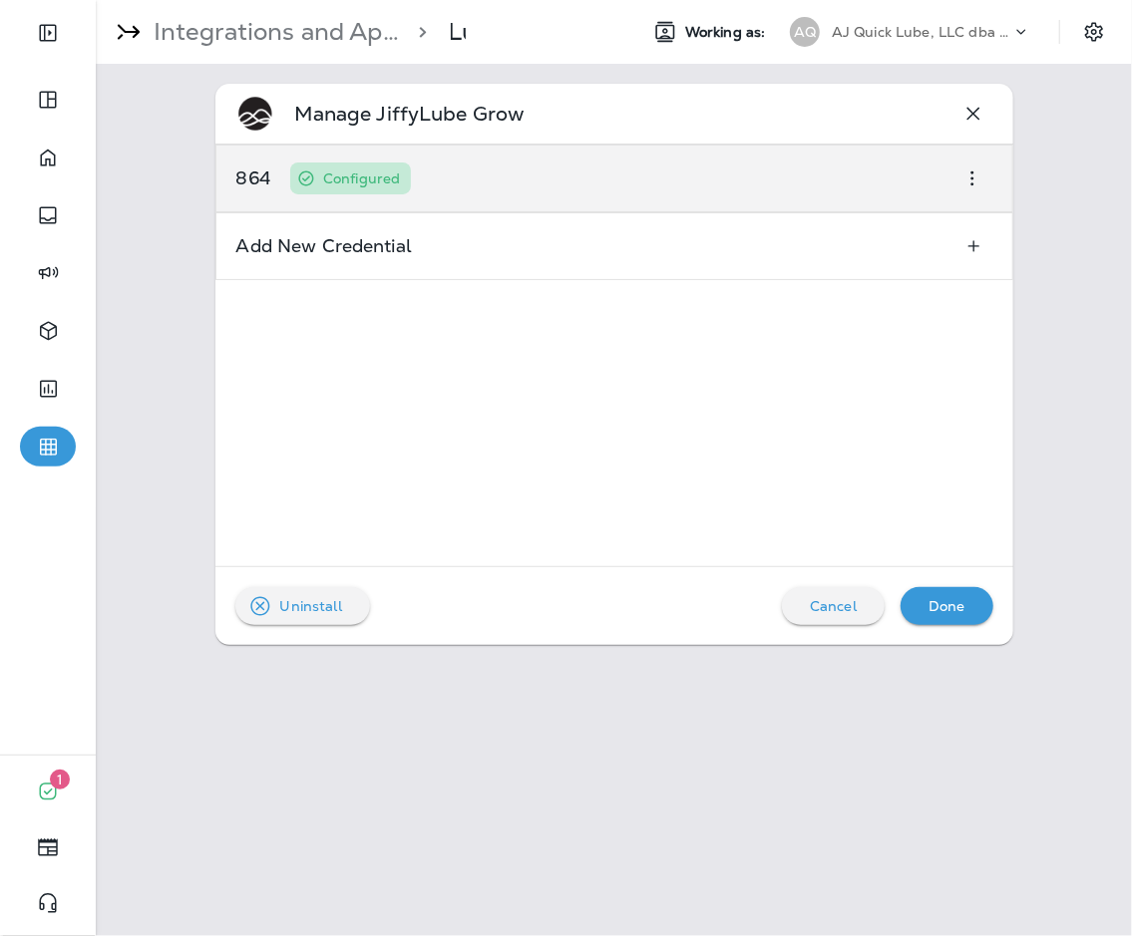
click at [637, 200] on div "864 Configured" at bounding box center [614, 179] width 798 height 68
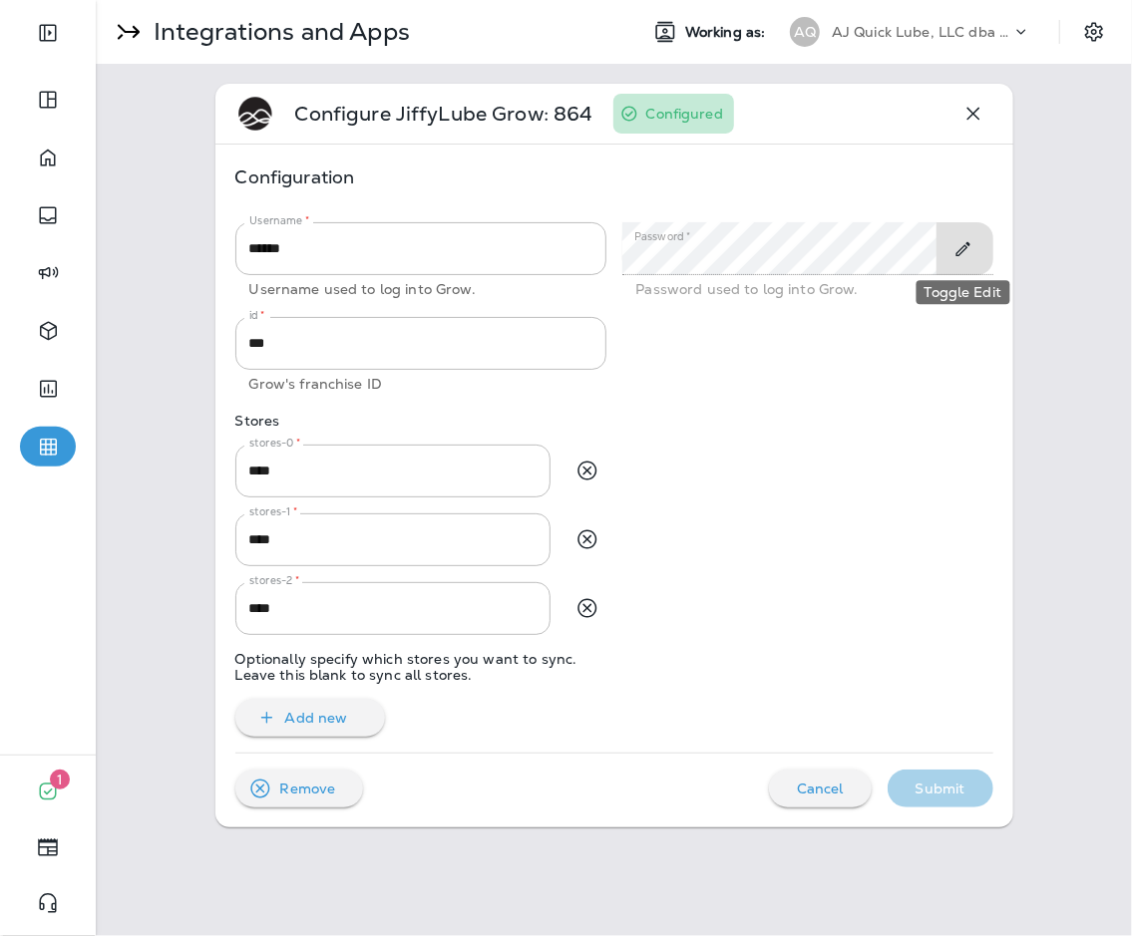
click at [827, 236] on button "Toggle Edit" at bounding box center [962, 249] width 37 height 36
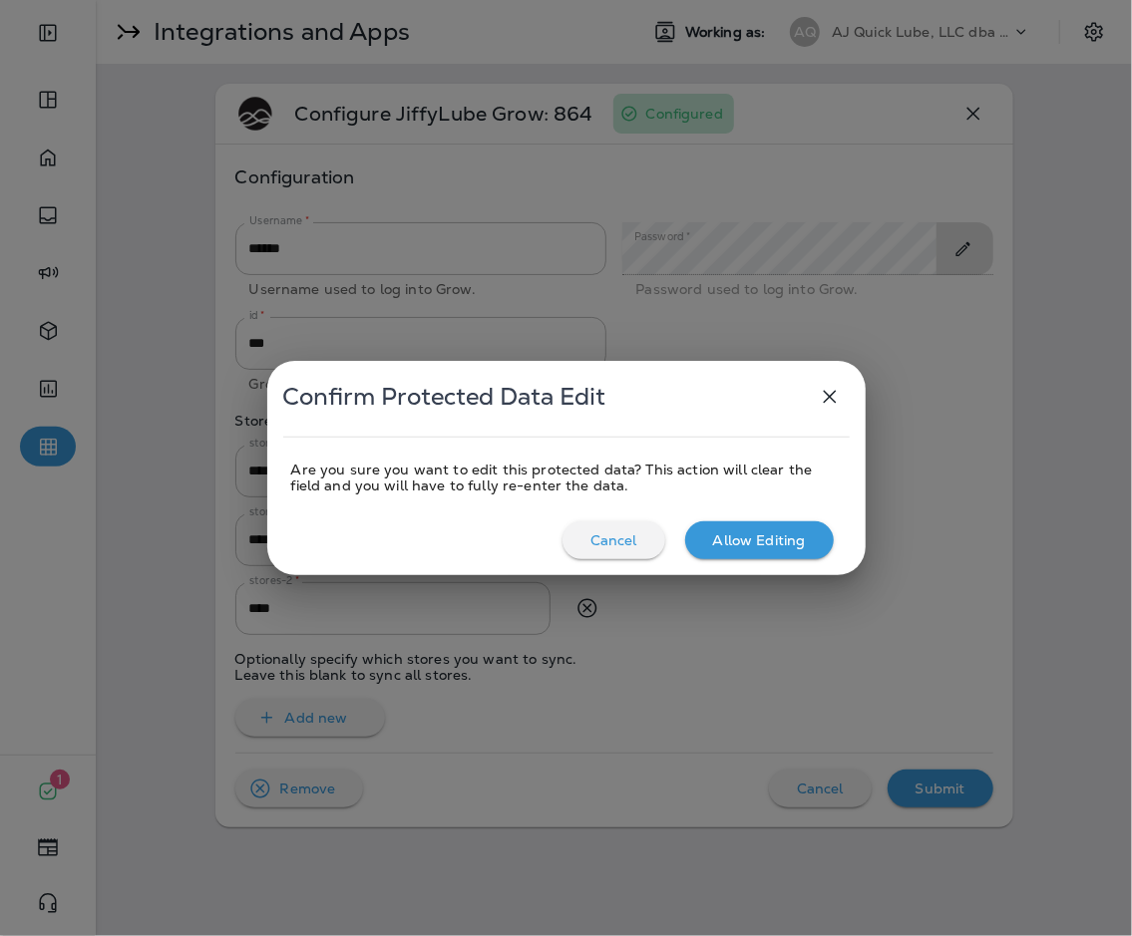
click at [785, 546] on p "Allow Editing" at bounding box center [759, 541] width 93 height 16
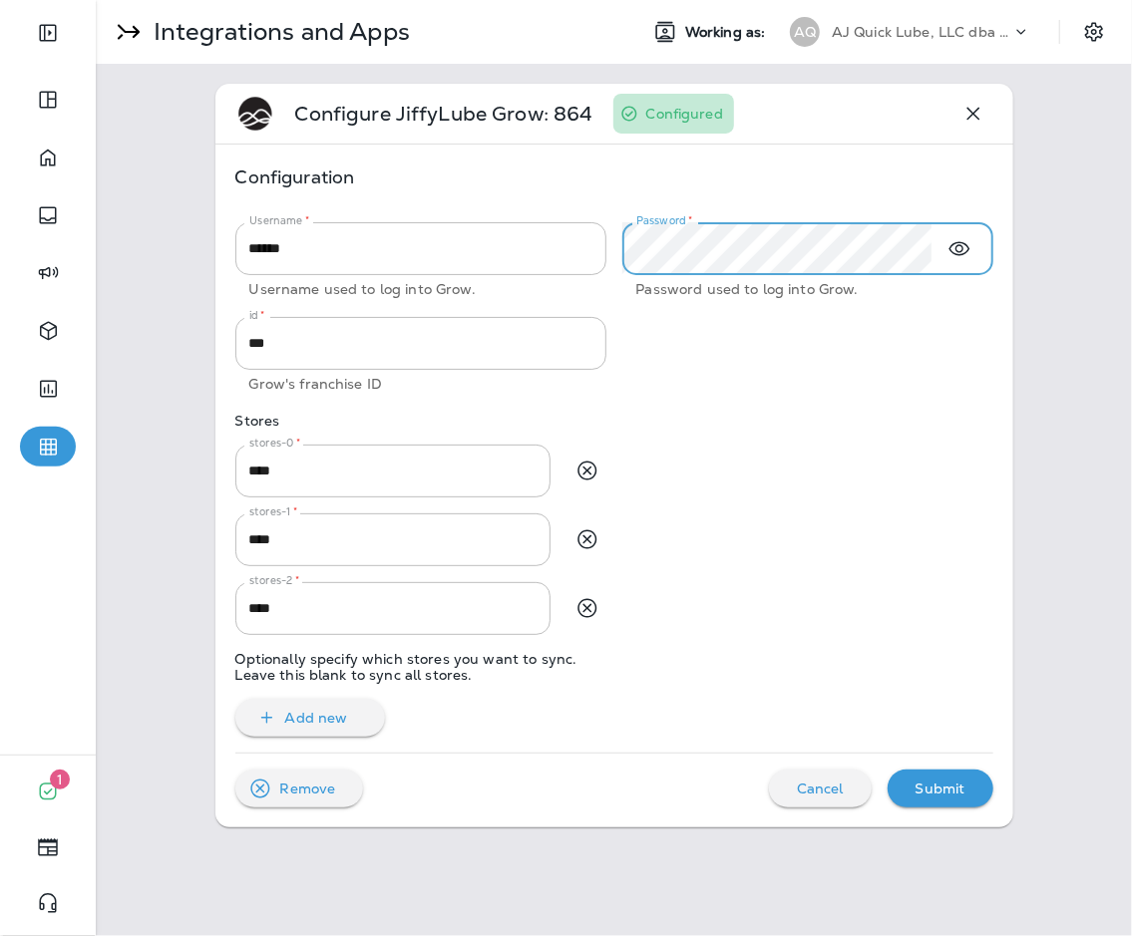
click at [816, 185] on p "Configuration" at bounding box center [614, 178] width 758 height 26
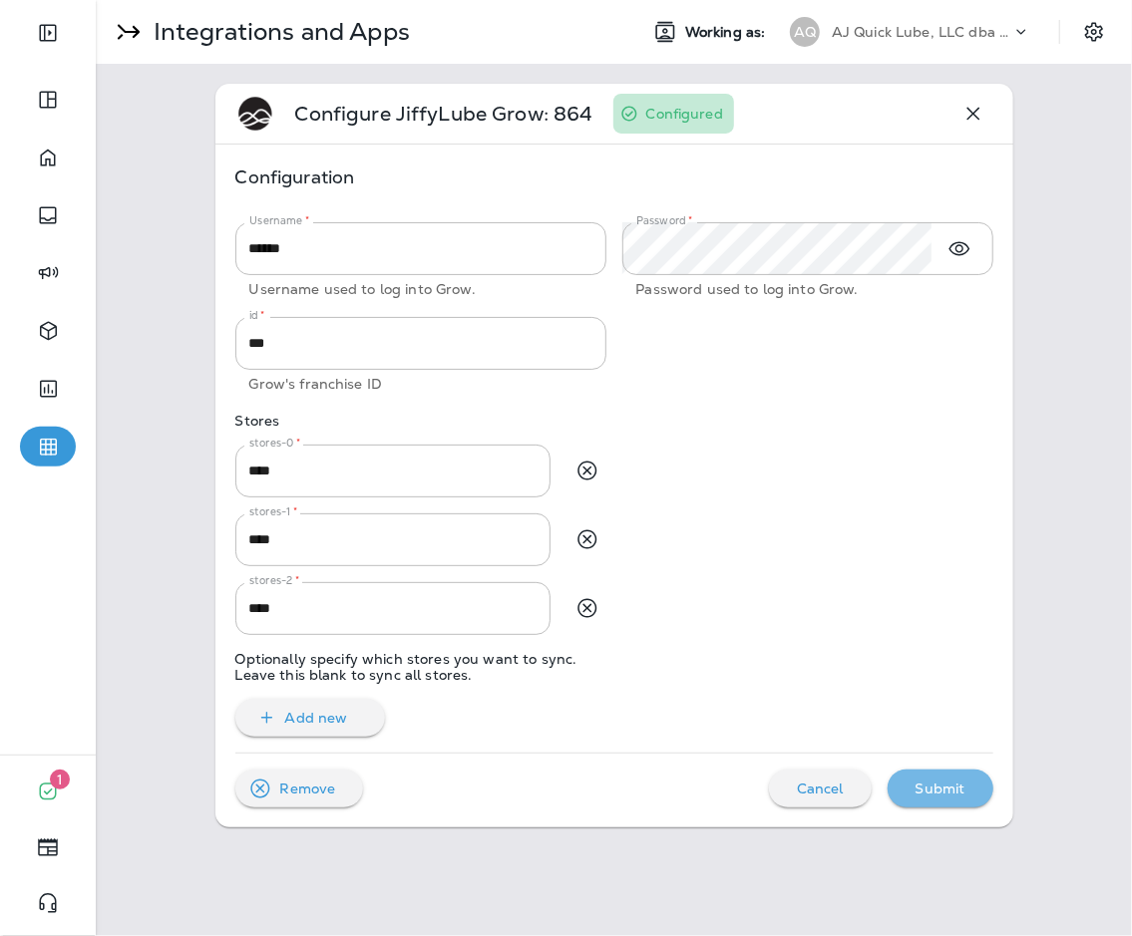
click at [827, 792] on button "Submit" at bounding box center [941, 789] width 106 height 38
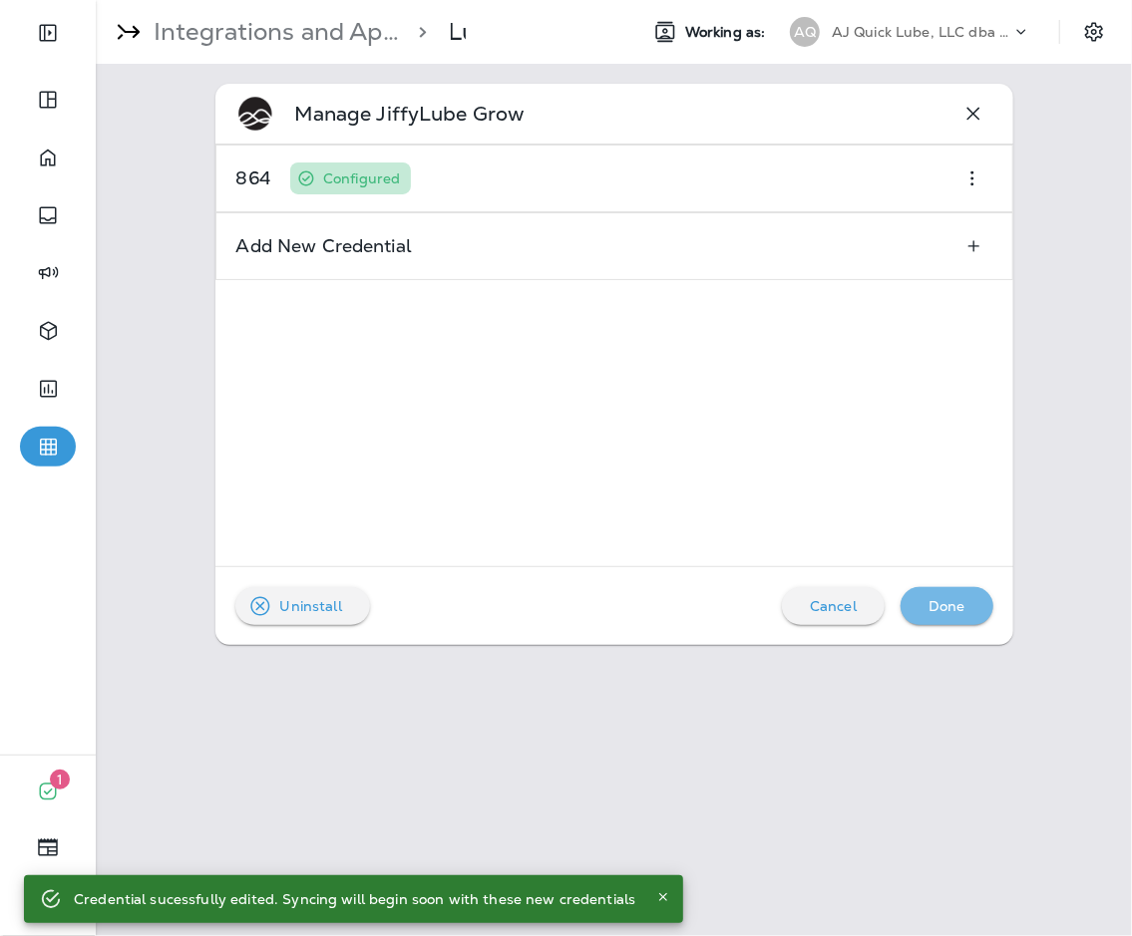
click at [827, 606] on div "Done" at bounding box center [947, 606] width 61 height 26
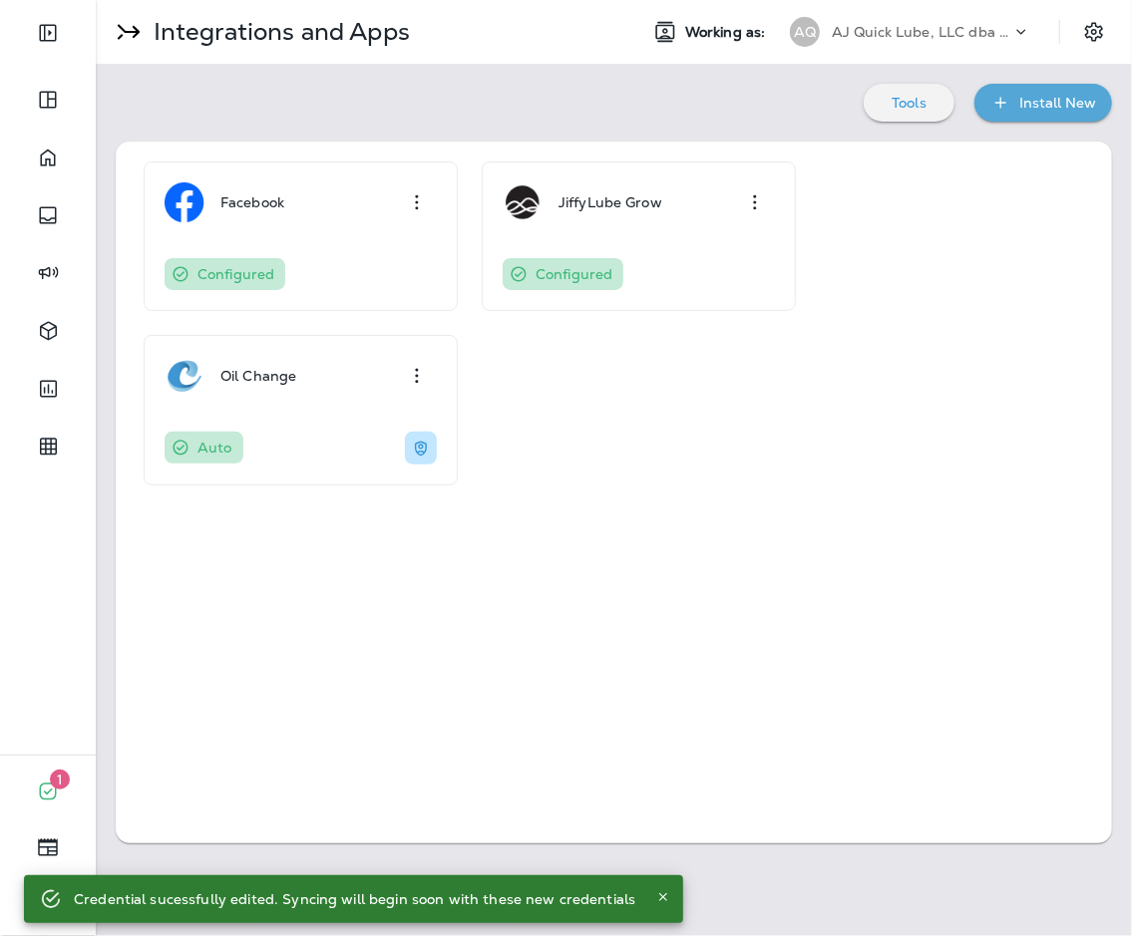
click at [827, 15] on div "AQ AJ Quick Lube, LLC dba Jiffy Lube" at bounding box center [910, 32] width 265 height 40
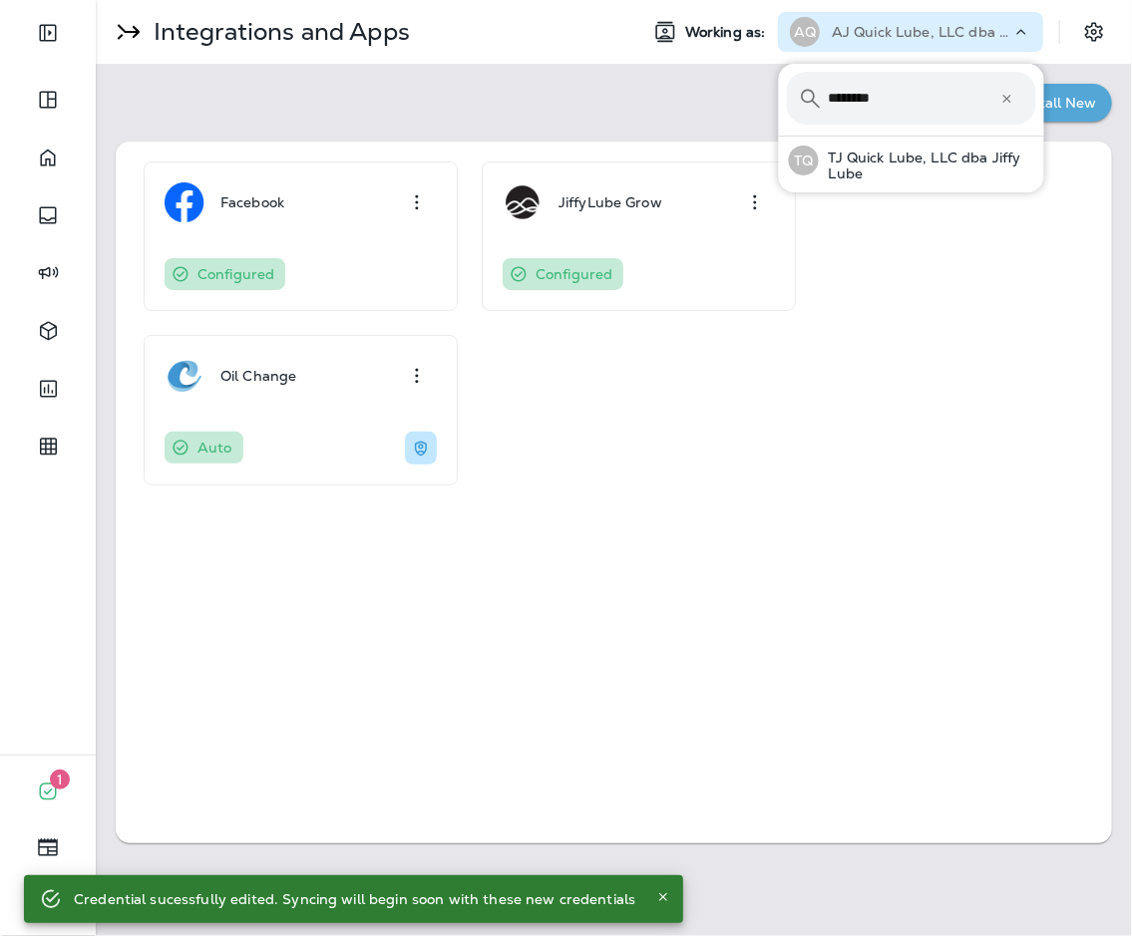
type input "********"
click at [779, 137] on button "TQ TJ Quick Lube, LLC dba Jiffy Lube" at bounding box center [911, 161] width 265 height 48
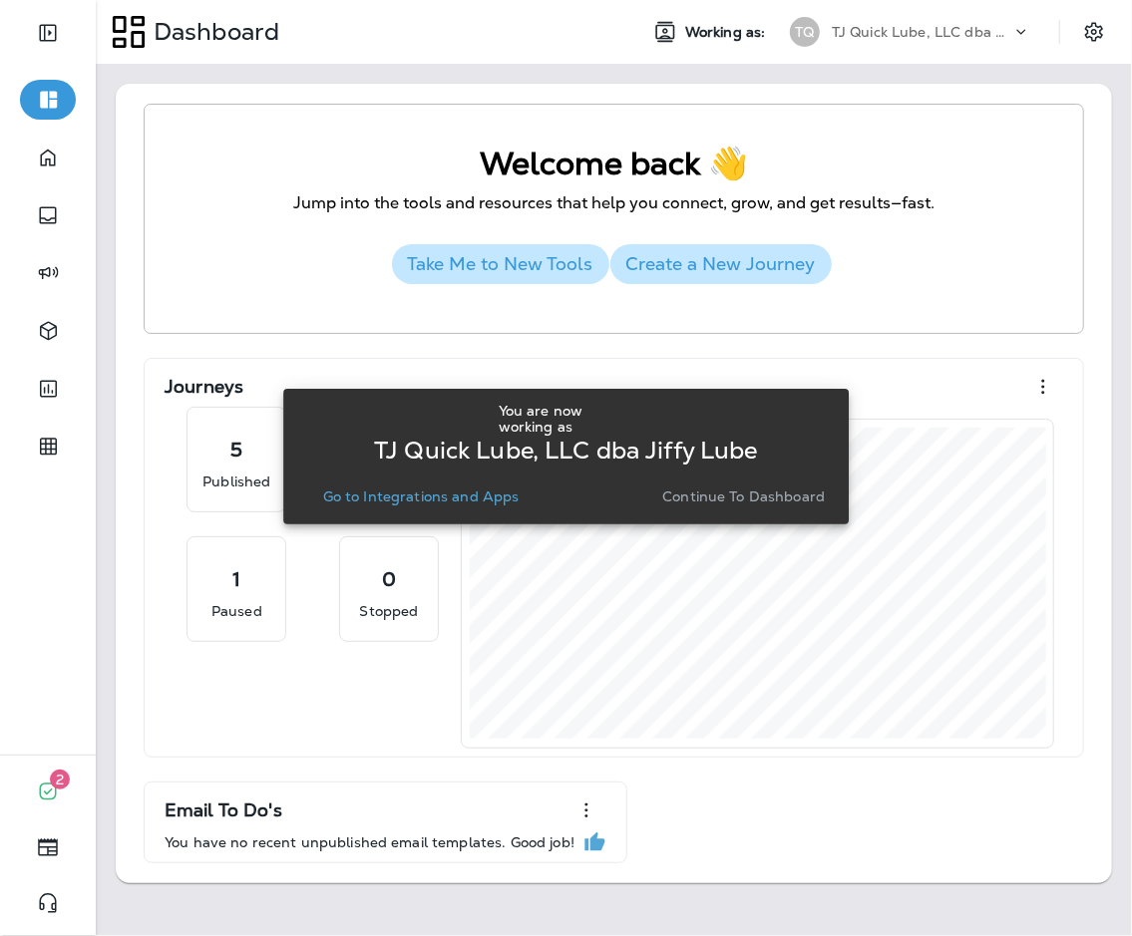
click at [467, 480] on div "You are now working as TJ Quick Lube, LLC dba Jiffy Lube Go to Integrations and…" at bounding box center [566, 457] width 535 height 108
click at [467, 489] on p "Go to Integrations and Apps" at bounding box center [421, 497] width 196 height 16
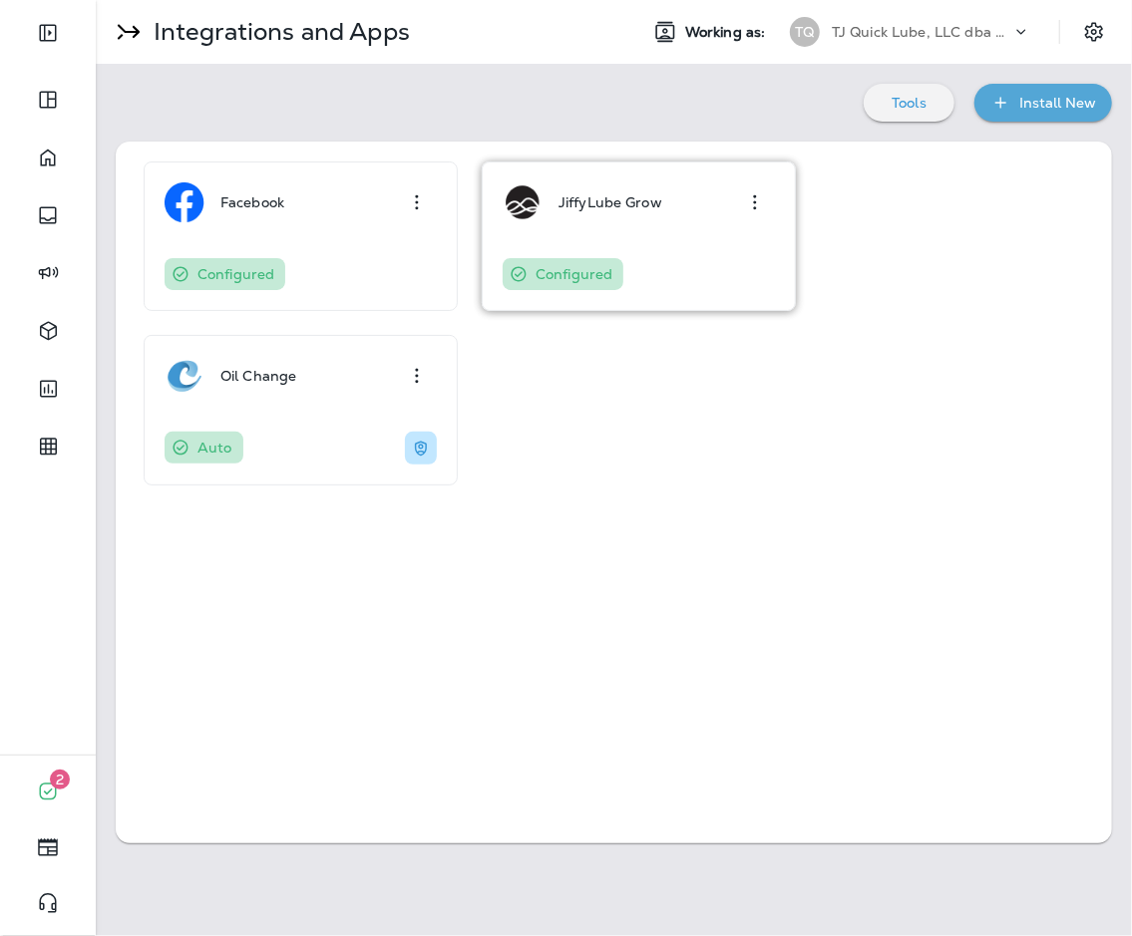
click at [748, 267] on div "Configured" at bounding box center [639, 274] width 272 height 32
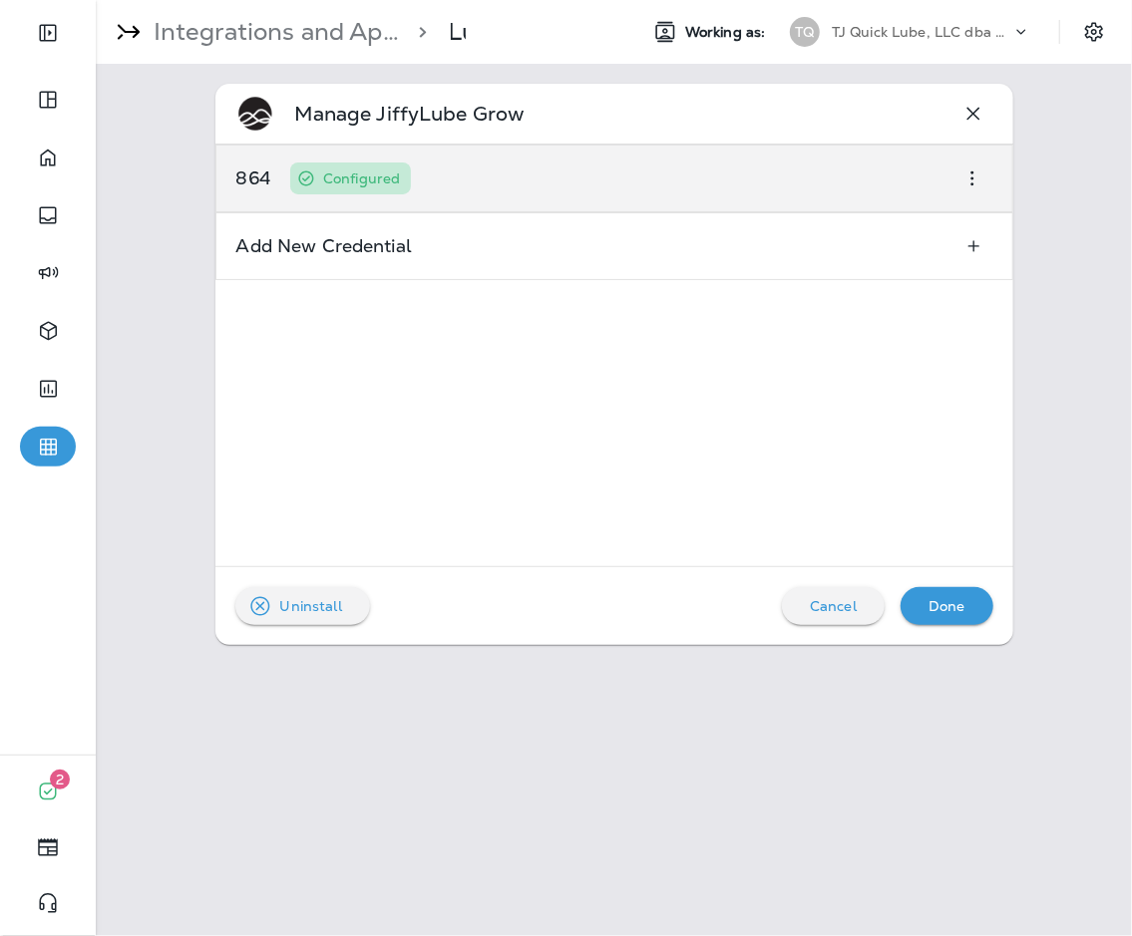
click at [760, 183] on div "864 Configured" at bounding box center [614, 179] width 798 height 68
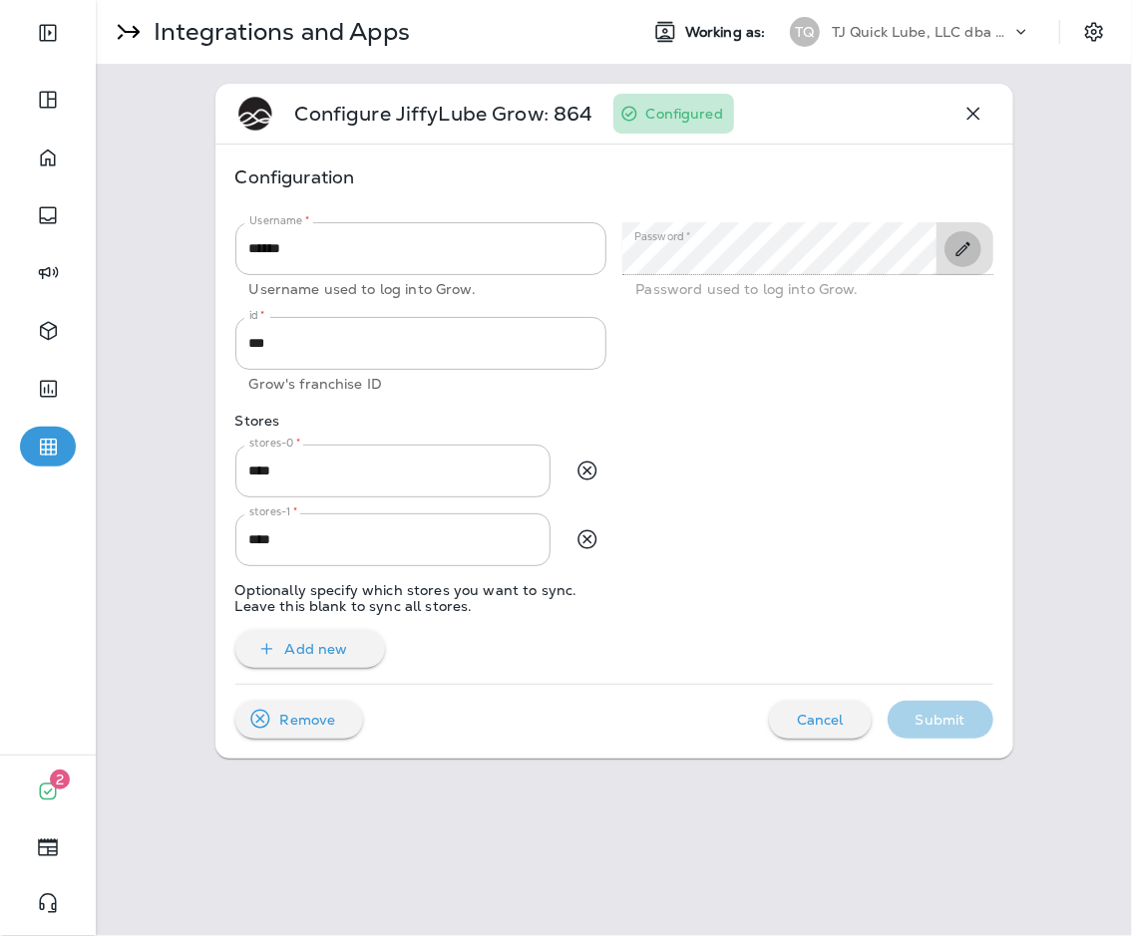
click at [827, 252] on icon "Toggle Edit" at bounding box center [962, 248] width 14 height 14
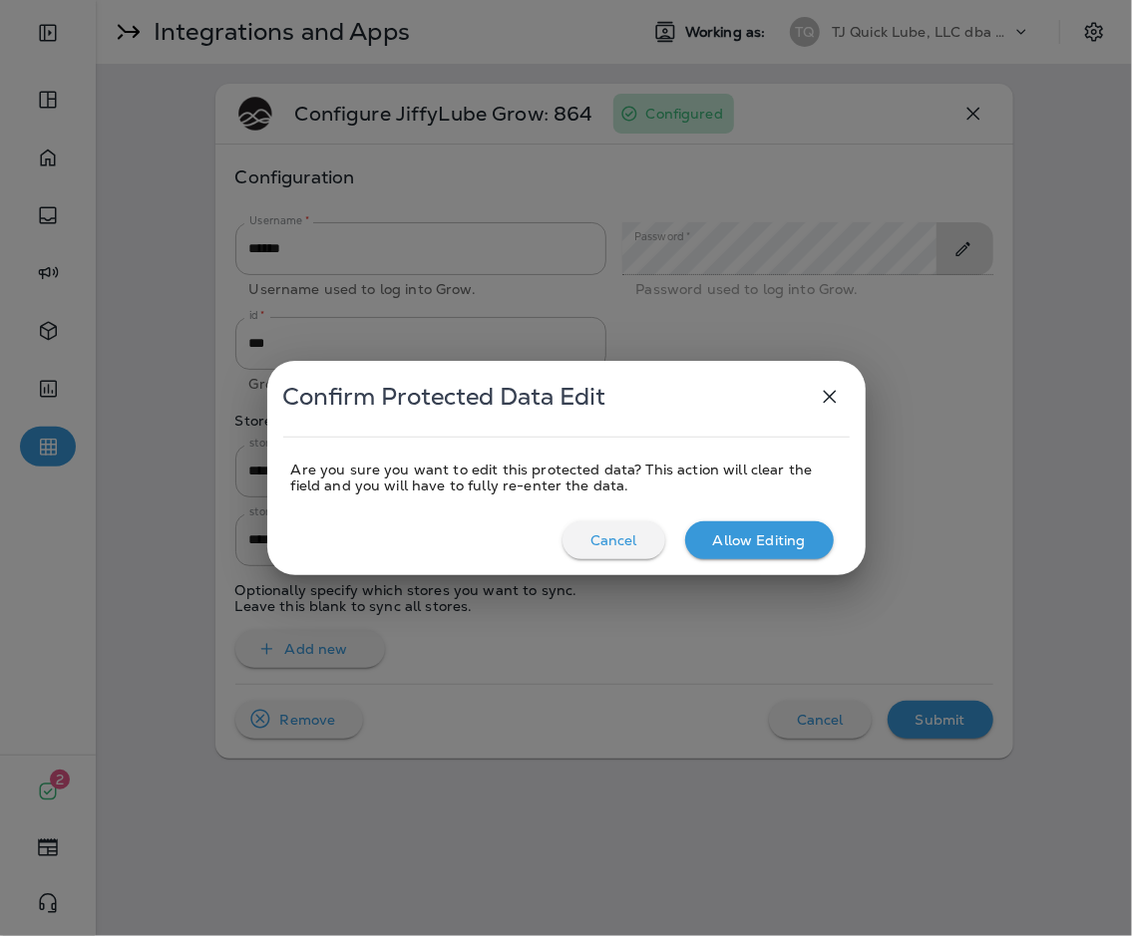
click at [767, 543] on p "Allow Editing" at bounding box center [759, 541] width 93 height 16
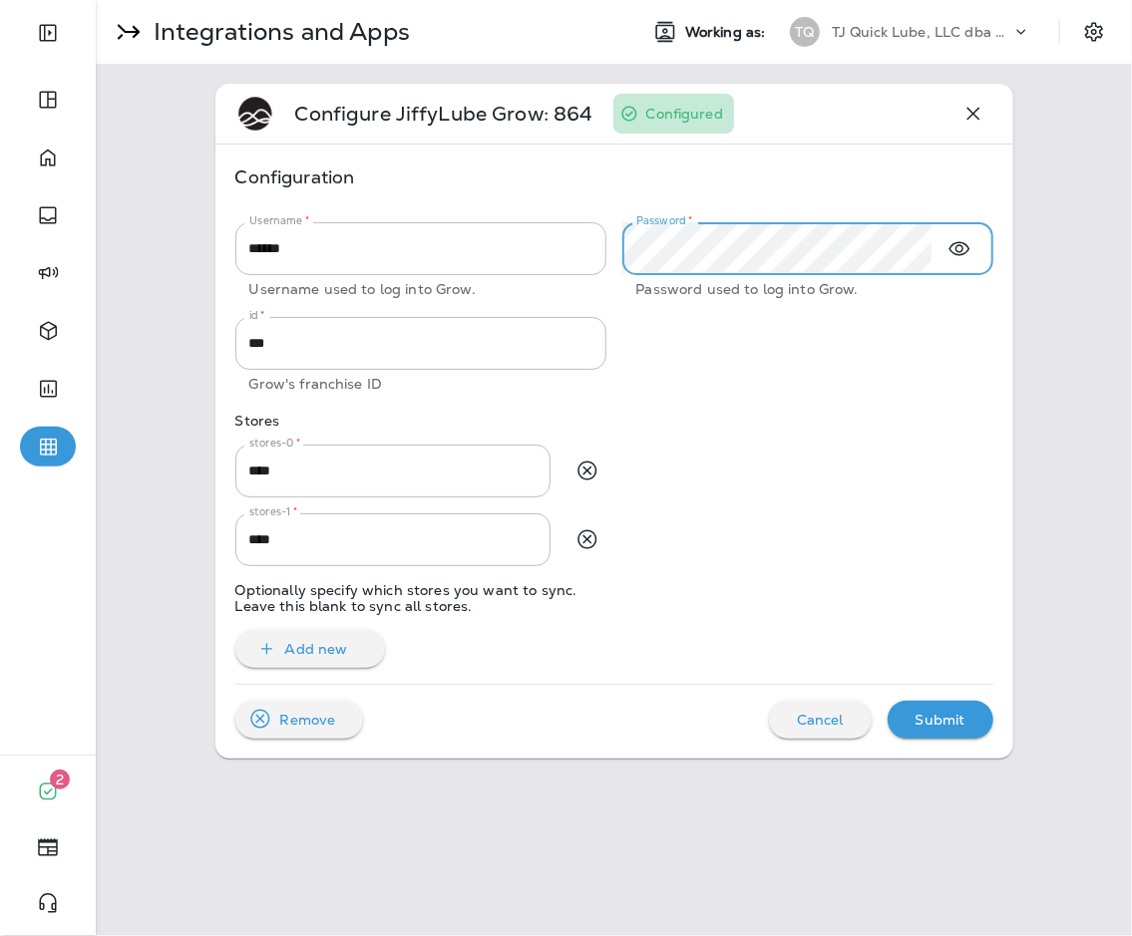
click at [827, 181] on p "Configuration" at bounding box center [614, 178] width 758 height 26
click at [827, 724] on p "Submit" at bounding box center [941, 720] width 50 height 16
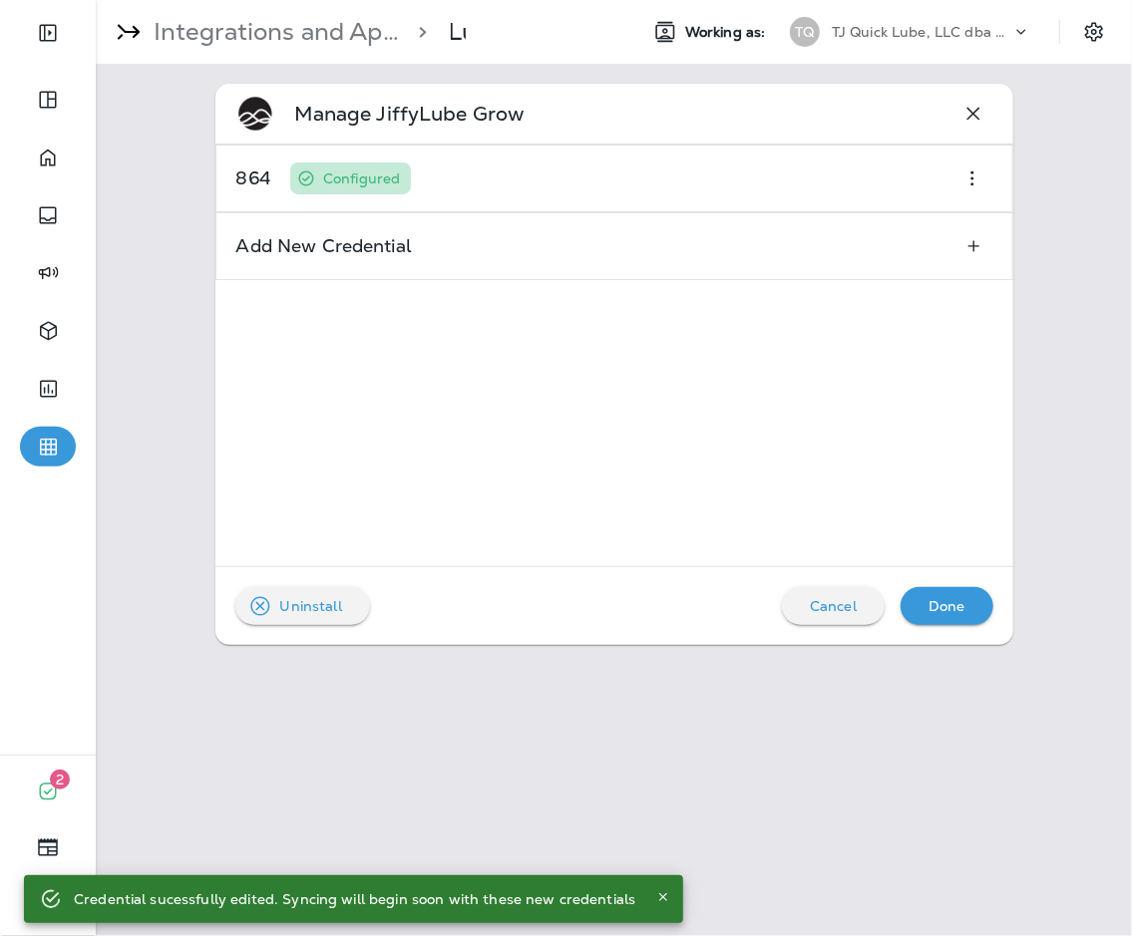
click at [827, 598] on p "Done" at bounding box center [947, 606] width 37 height 16
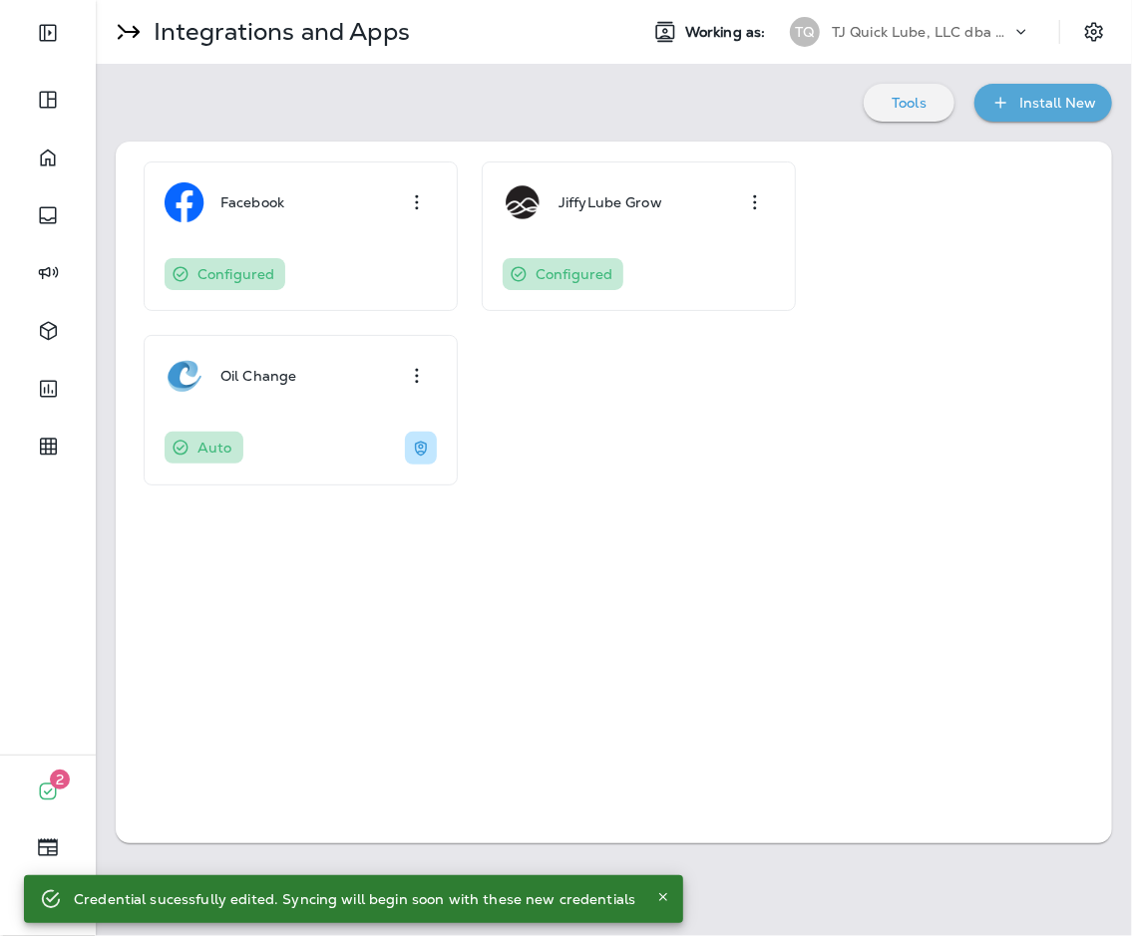
click at [827, 31] on p "TJ Quick Lube, LLC dba Jiffy Lube" at bounding box center [922, 32] width 180 height 16
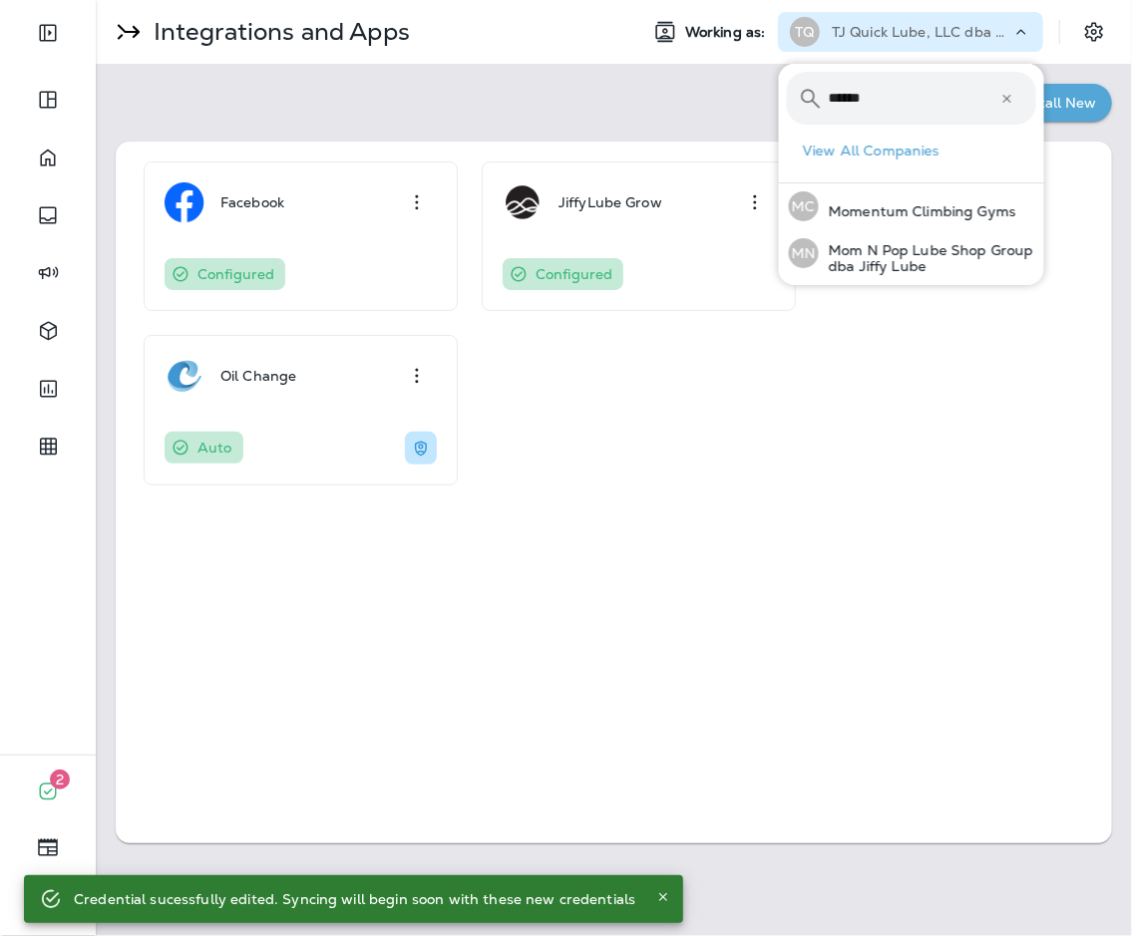
type input "*****"
click at [779, 229] on button "MN Mom N Pop Lube Shop Group dba Jiffy Lube" at bounding box center [911, 253] width 265 height 48
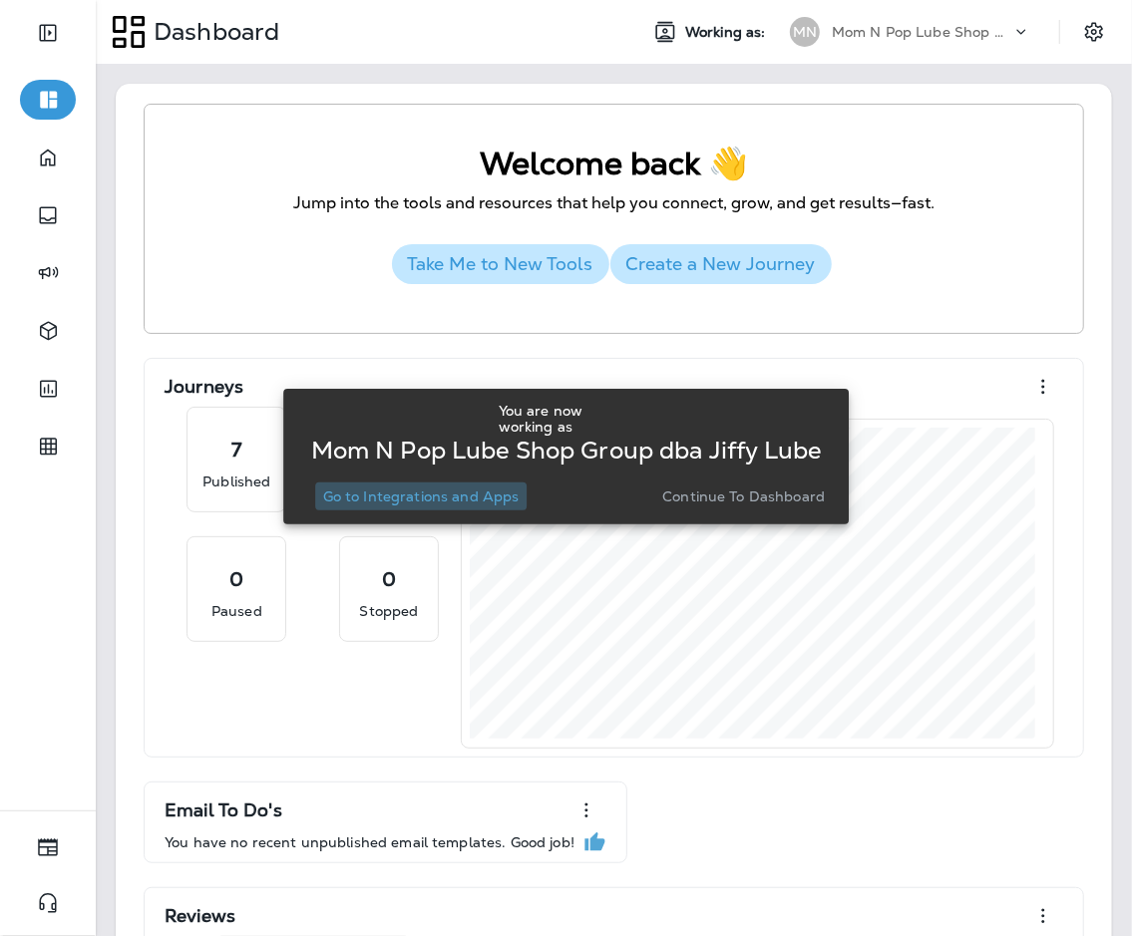
click at [451, 493] on p "Go to Integrations and Apps" at bounding box center [421, 497] width 196 height 16
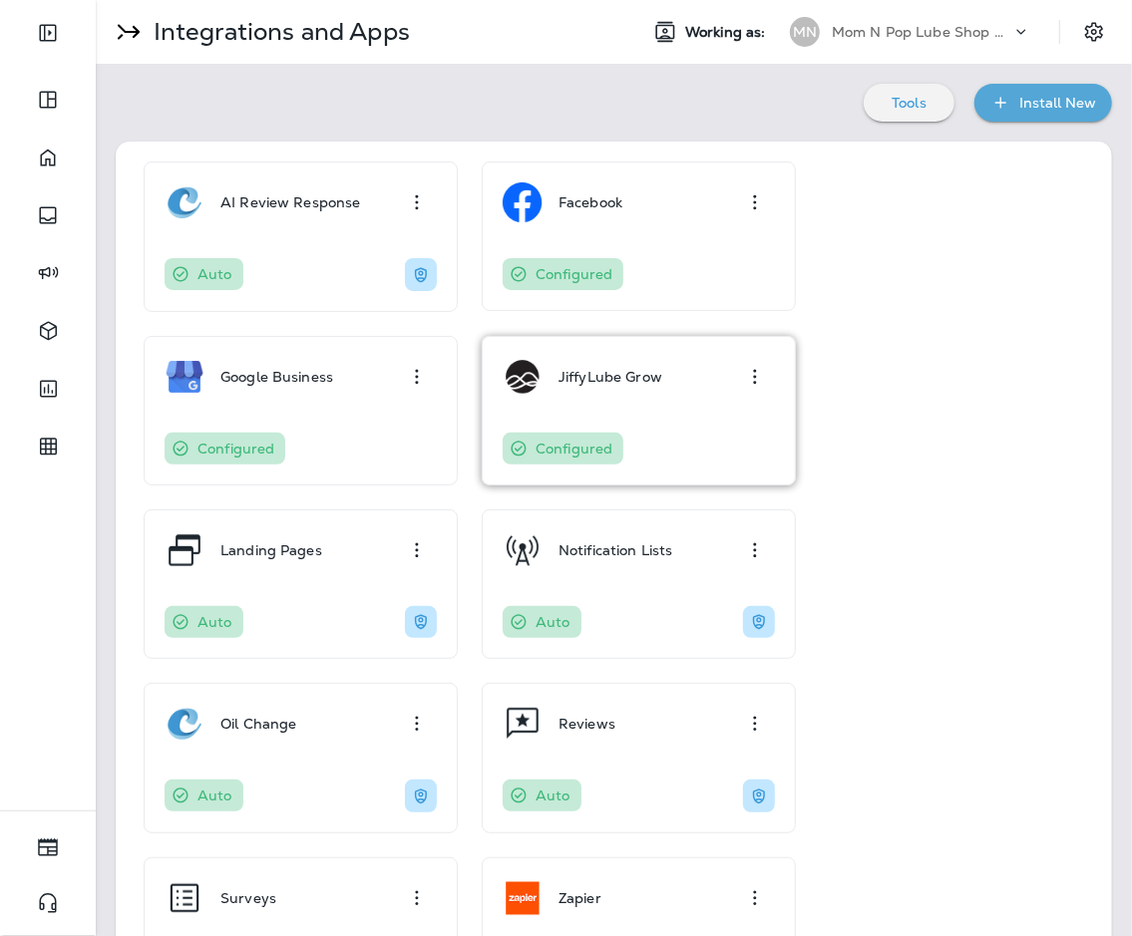
click at [565, 373] on p "JiffyLube Grow" at bounding box center [611, 377] width 104 height 16
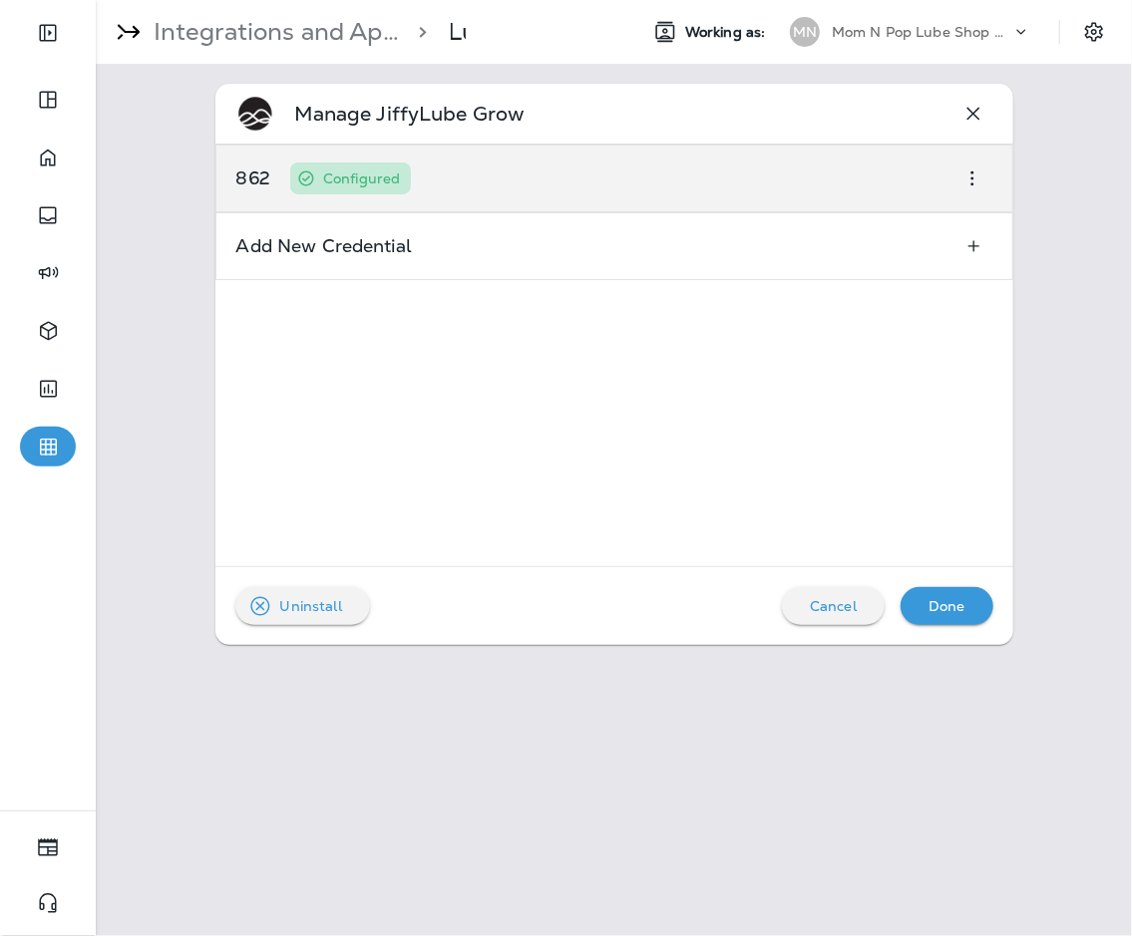
click at [472, 176] on div "862 Configured" at bounding box center [614, 179] width 798 height 68
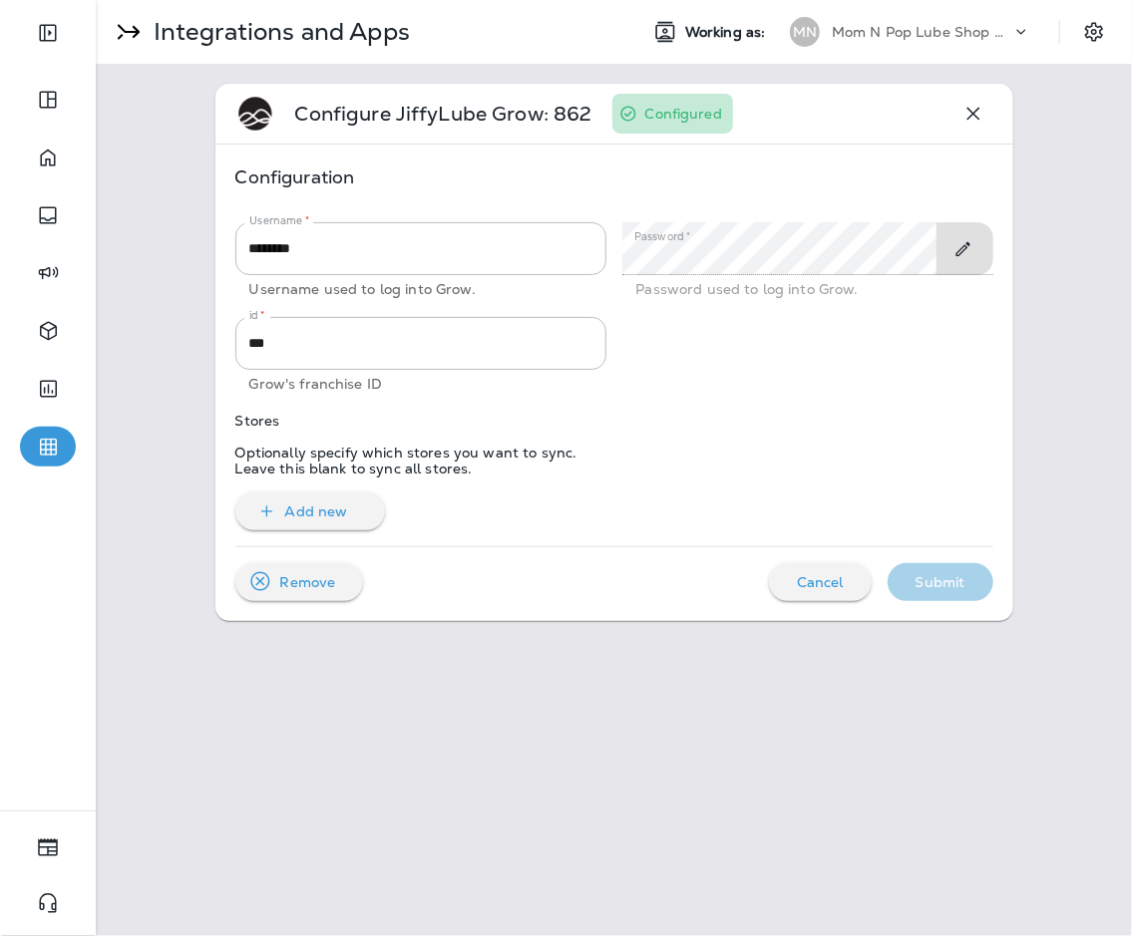
click at [827, 239] on icon "Toggle Edit" at bounding box center [962, 249] width 21 height 20
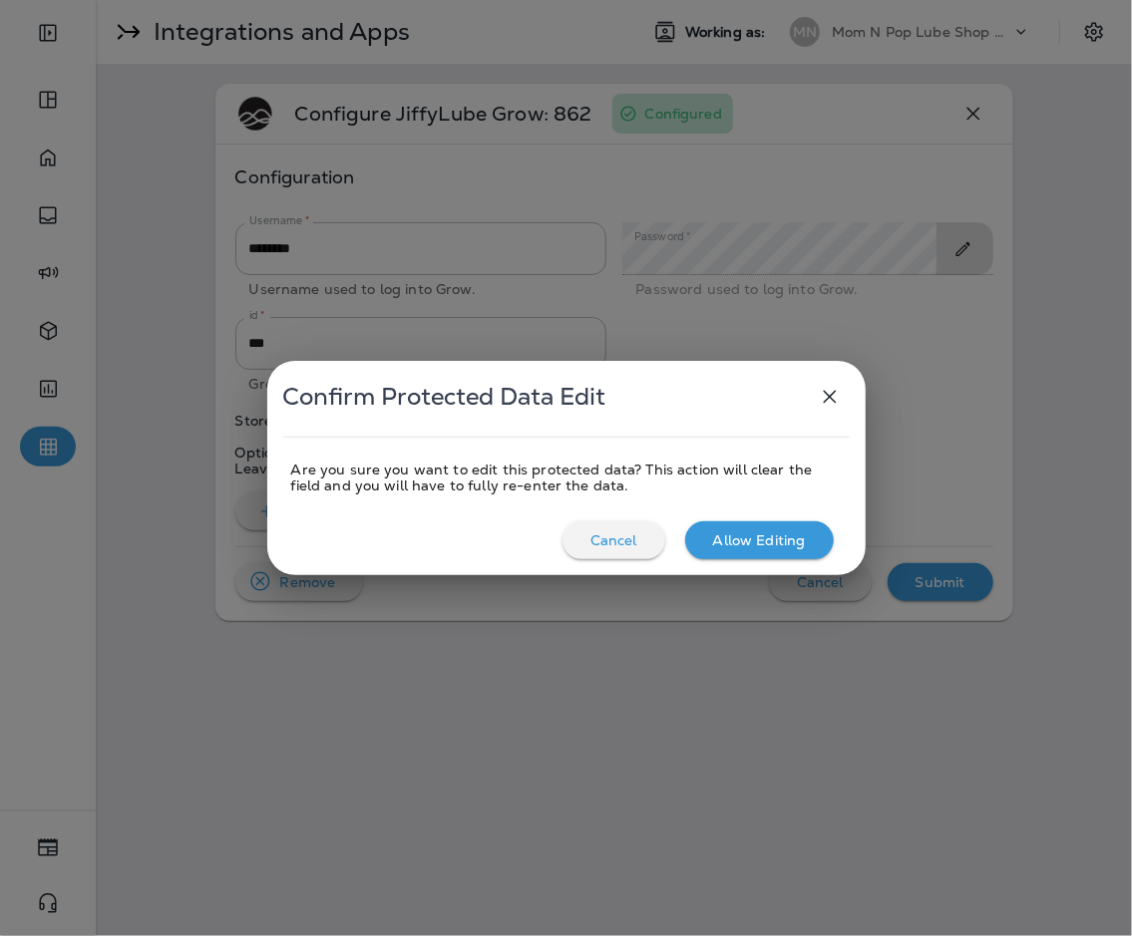
click at [769, 524] on button "Allow Editing" at bounding box center [759, 541] width 149 height 38
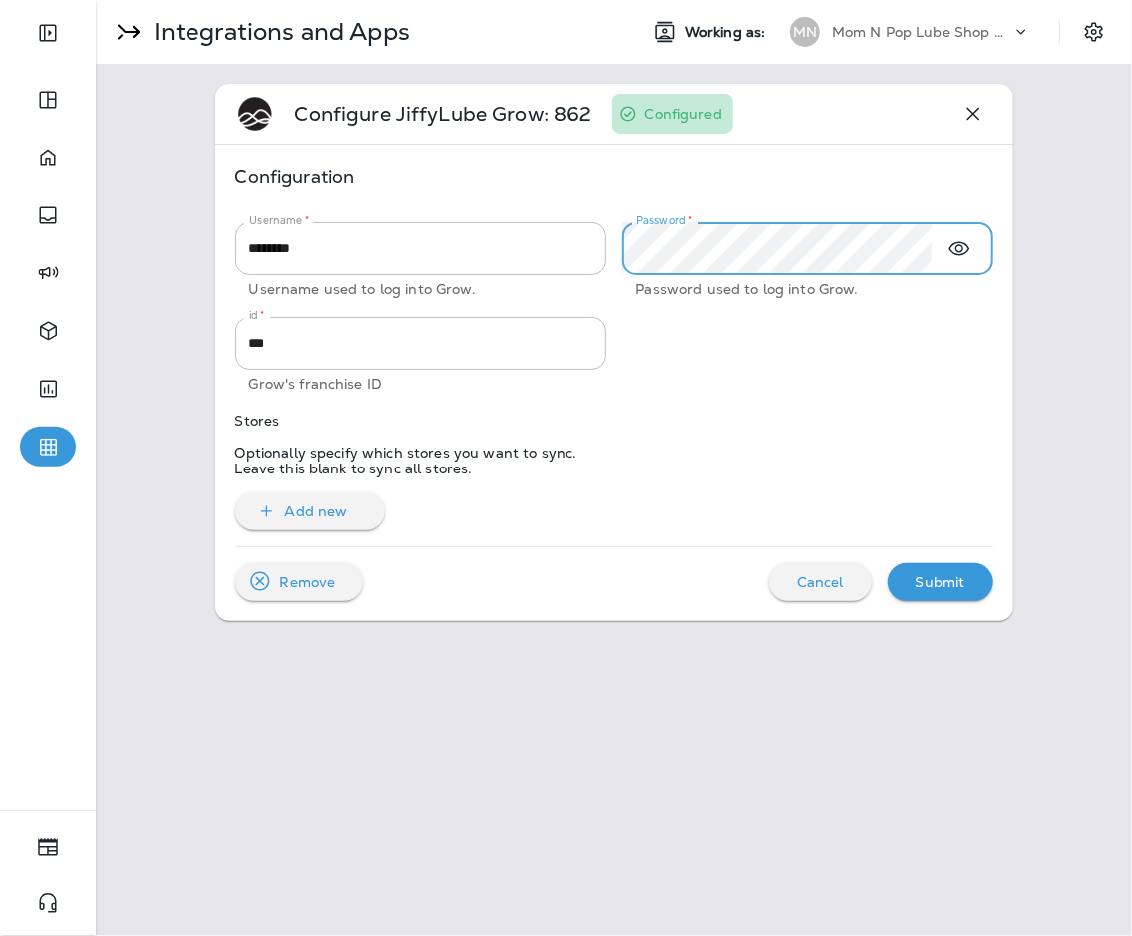
click at [690, 312] on div at bounding box center [799, 348] width 387 height 95
click at [827, 576] on p "Submit" at bounding box center [941, 582] width 50 height 16
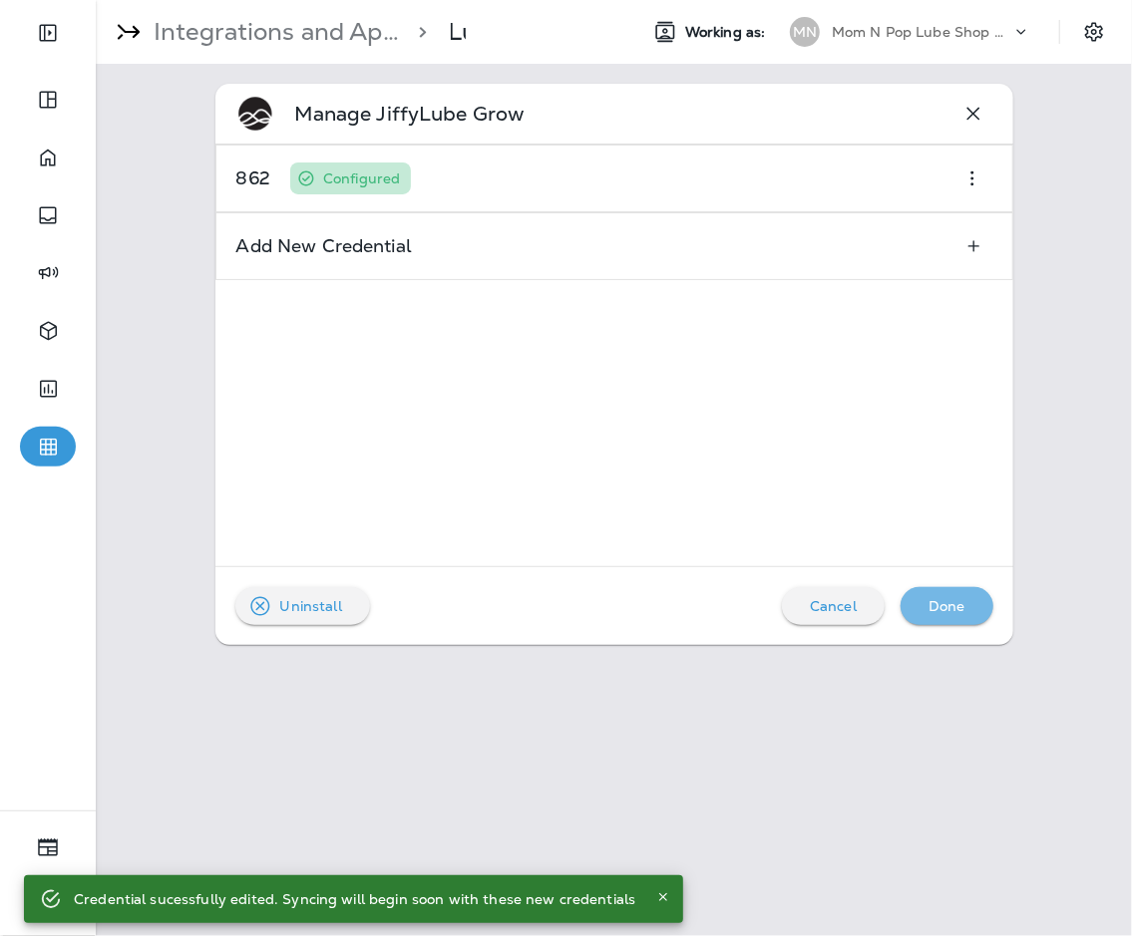
click at [827, 596] on div "Done" at bounding box center [947, 606] width 61 height 26
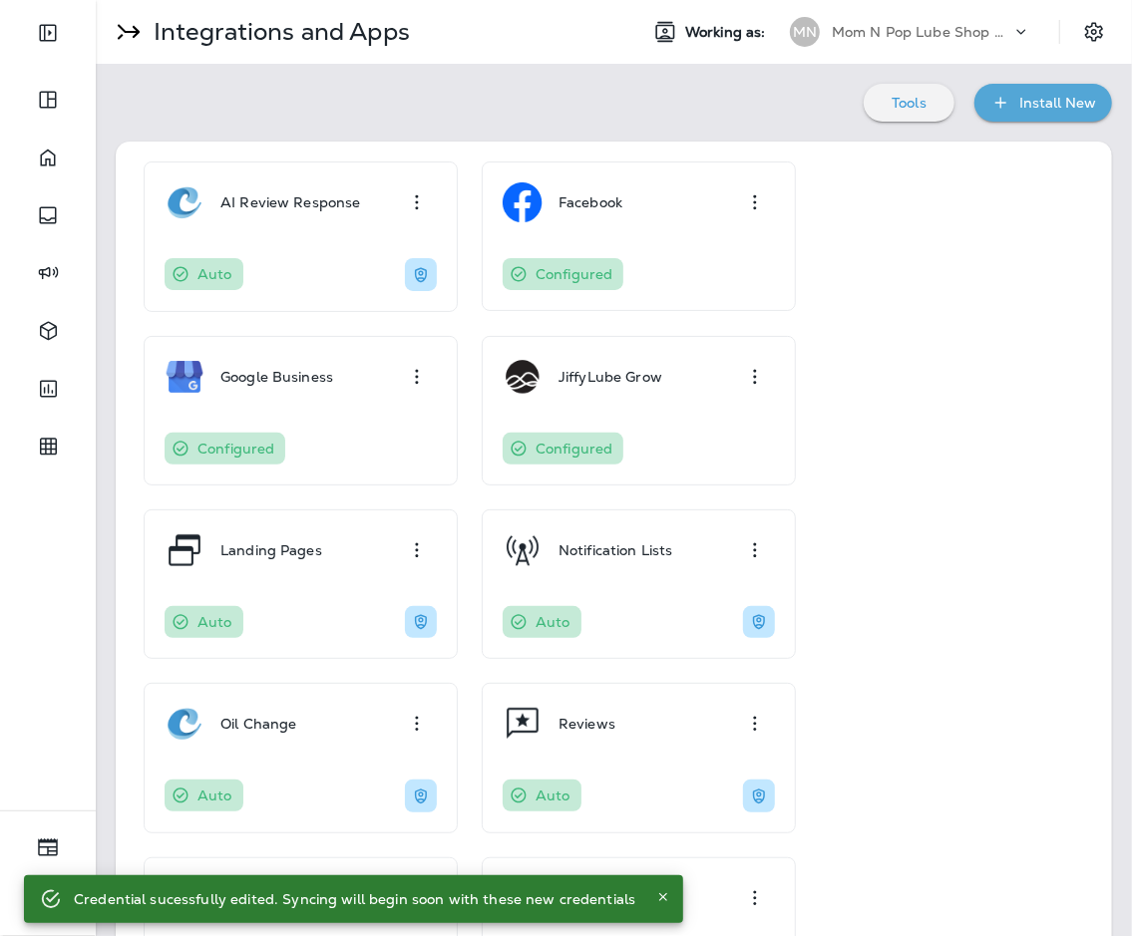
click at [827, 26] on p "Mom N Pop Lube Shop Group dba Jiffy Lube" at bounding box center [922, 32] width 180 height 16
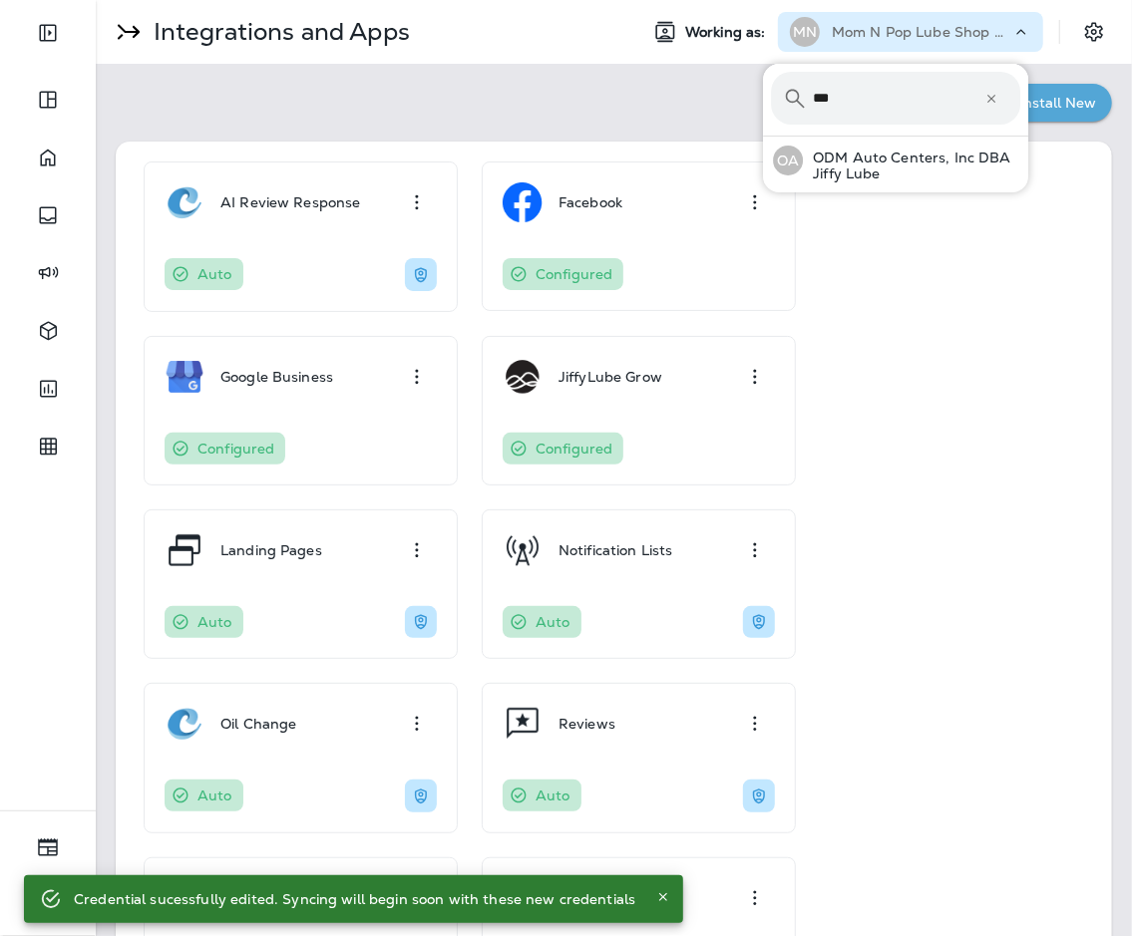
type input "***"
click at [763, 137] on button "OA ODM Auto Centers, Inc DBA Jiffy Lube" at bounding box center [895, 161] width 265 height 48
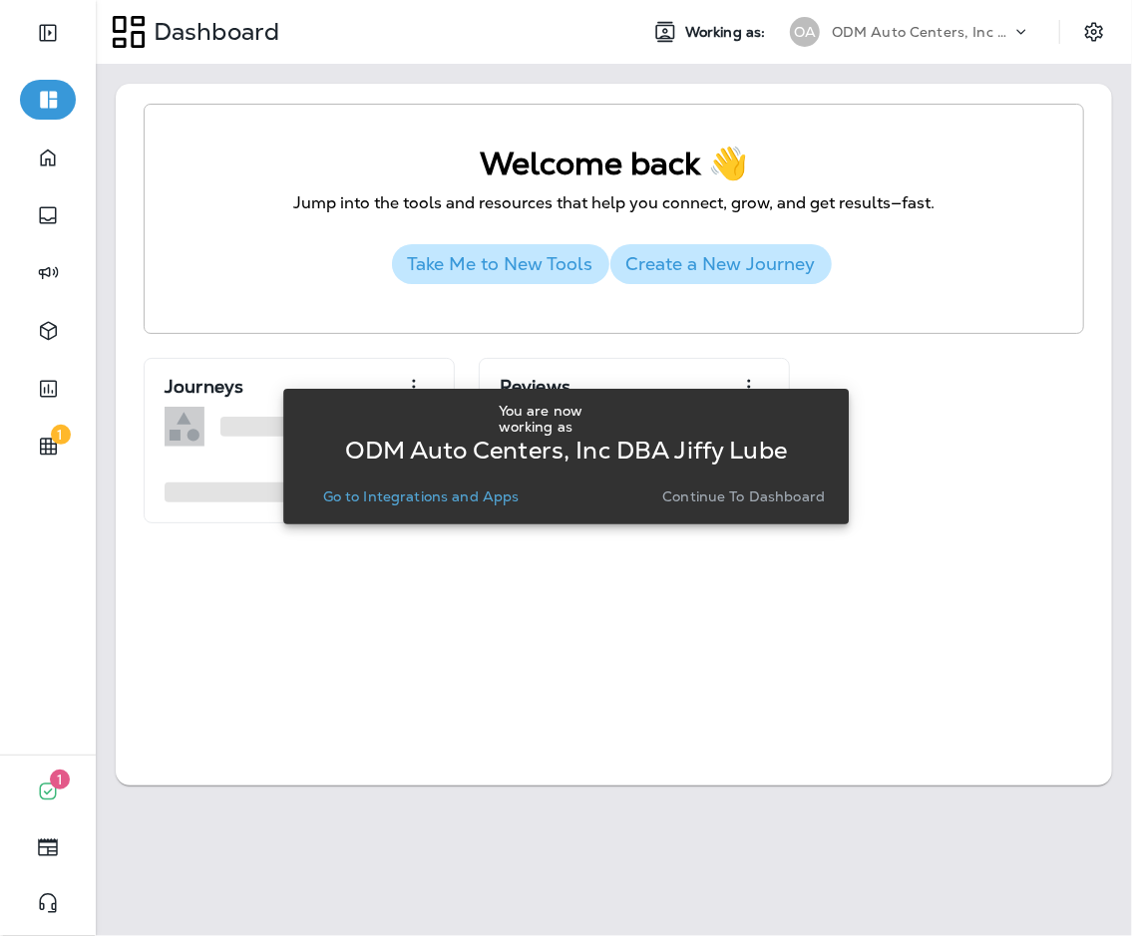
click at [428, 489] on p "Go to Integrations and Apps" at bounding box center [421, 497] width 196 height 16
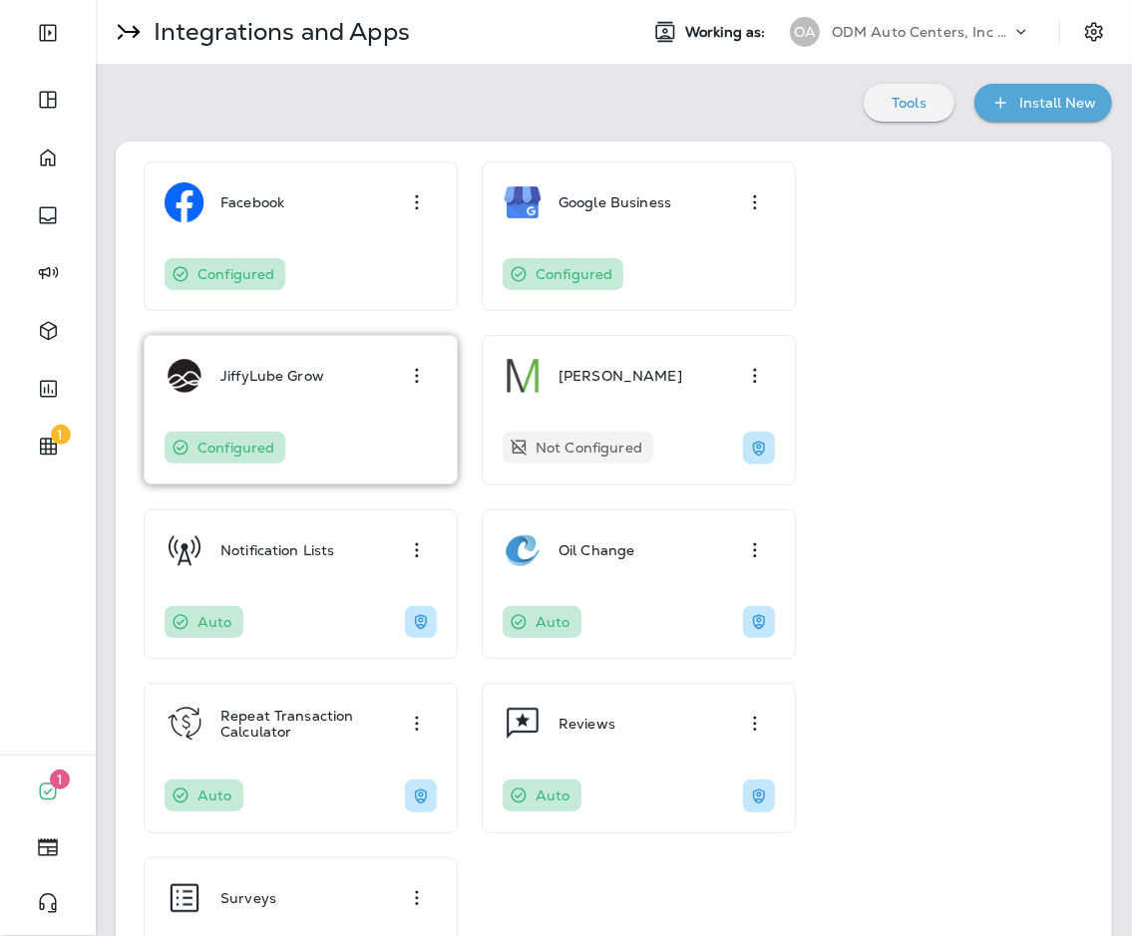
click at [177, 392] on img at bounding box center [185, 376] width 40 height 40
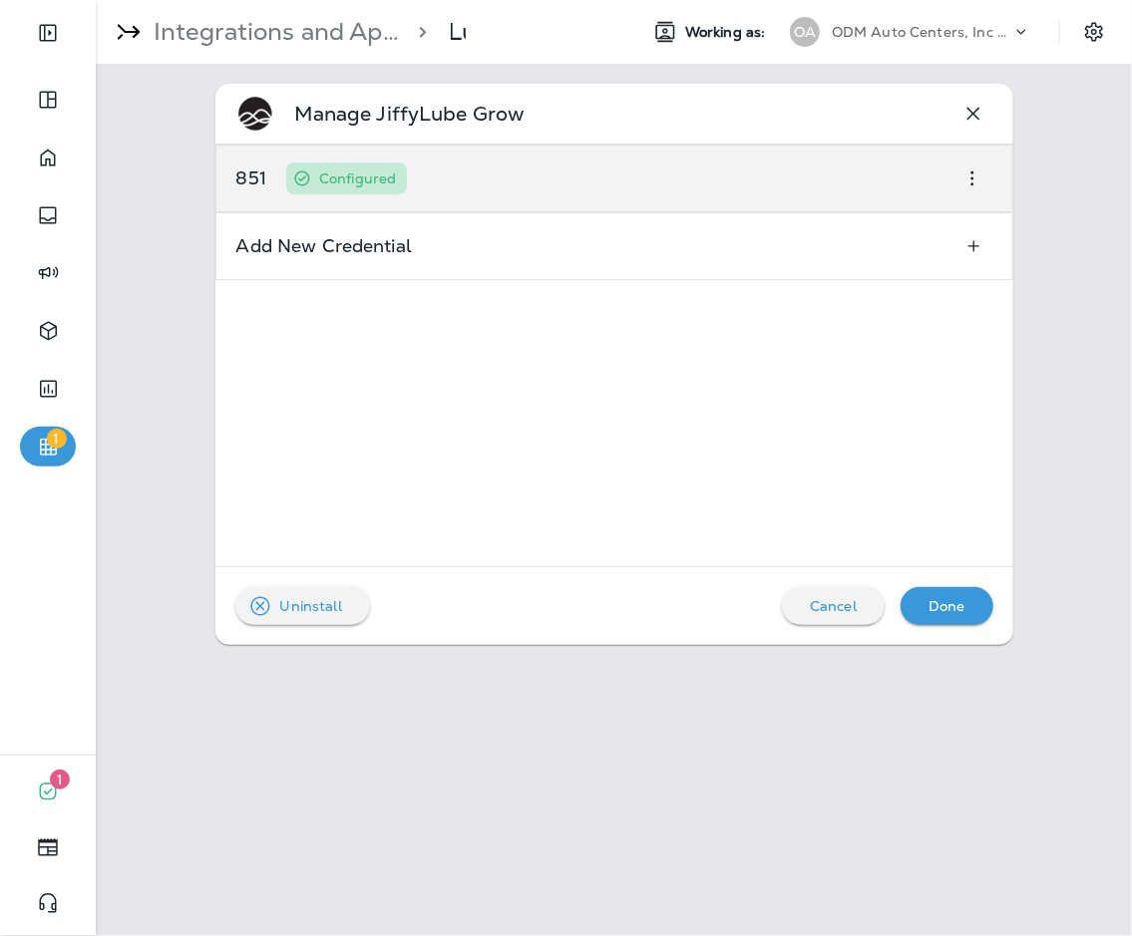
click at [786, 159] on div "851 Configured" at bounding box center [614, 179] width 798 height 68
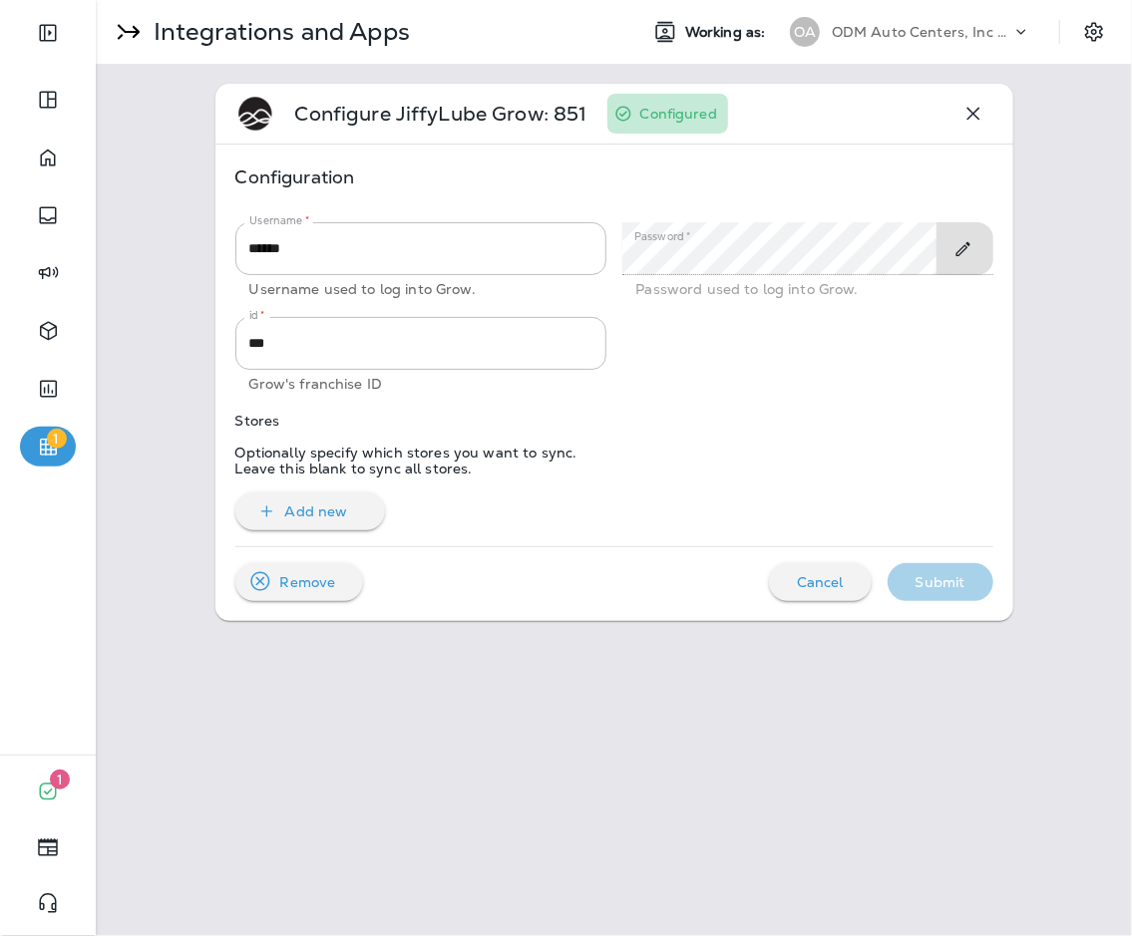
click at [827, 259] on div at bounding box center [807, 248] width 371 height 53
click at [827, 246] on icon "Toggle Edit" at bounding box center [962, 249] width 21 height 20
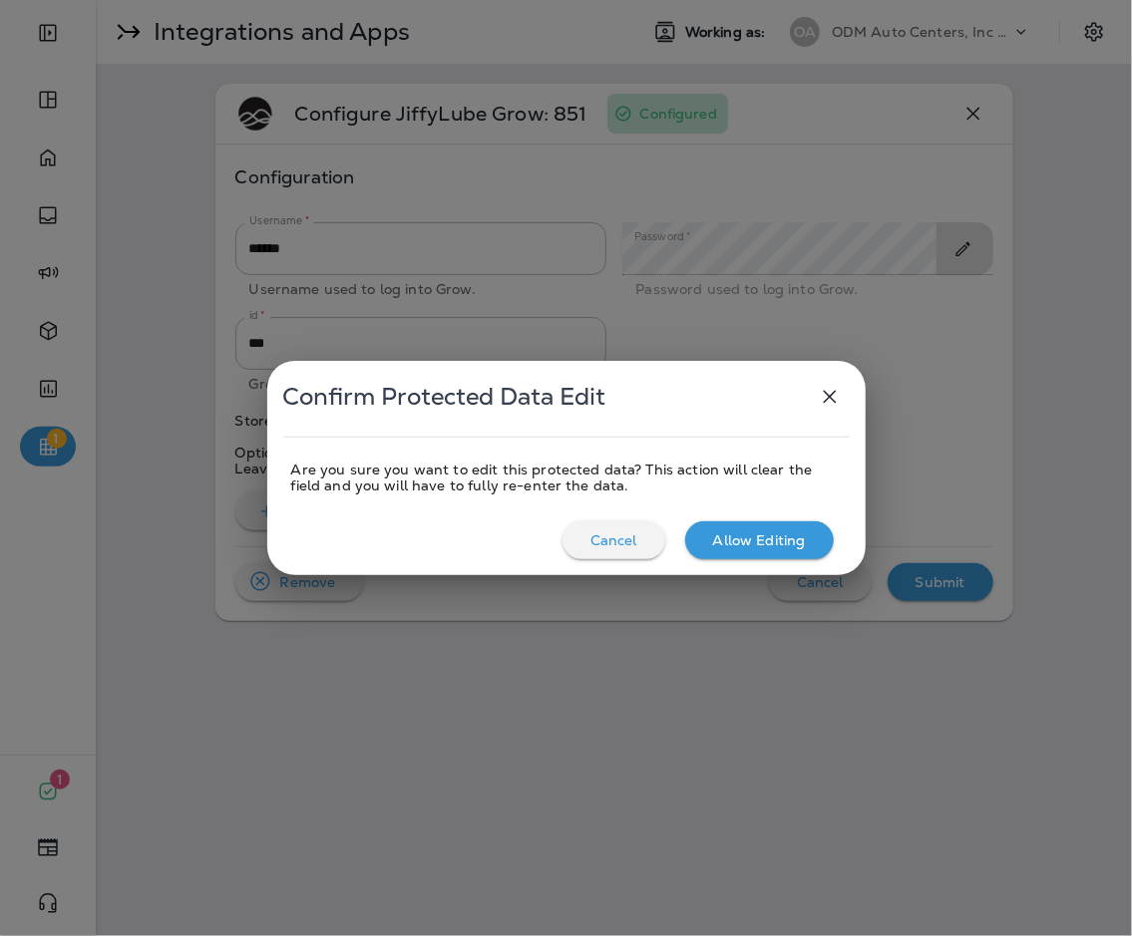
click at [777, 538] on p "Allow Editing" at bounding box center [759, 541] width 93 height 16
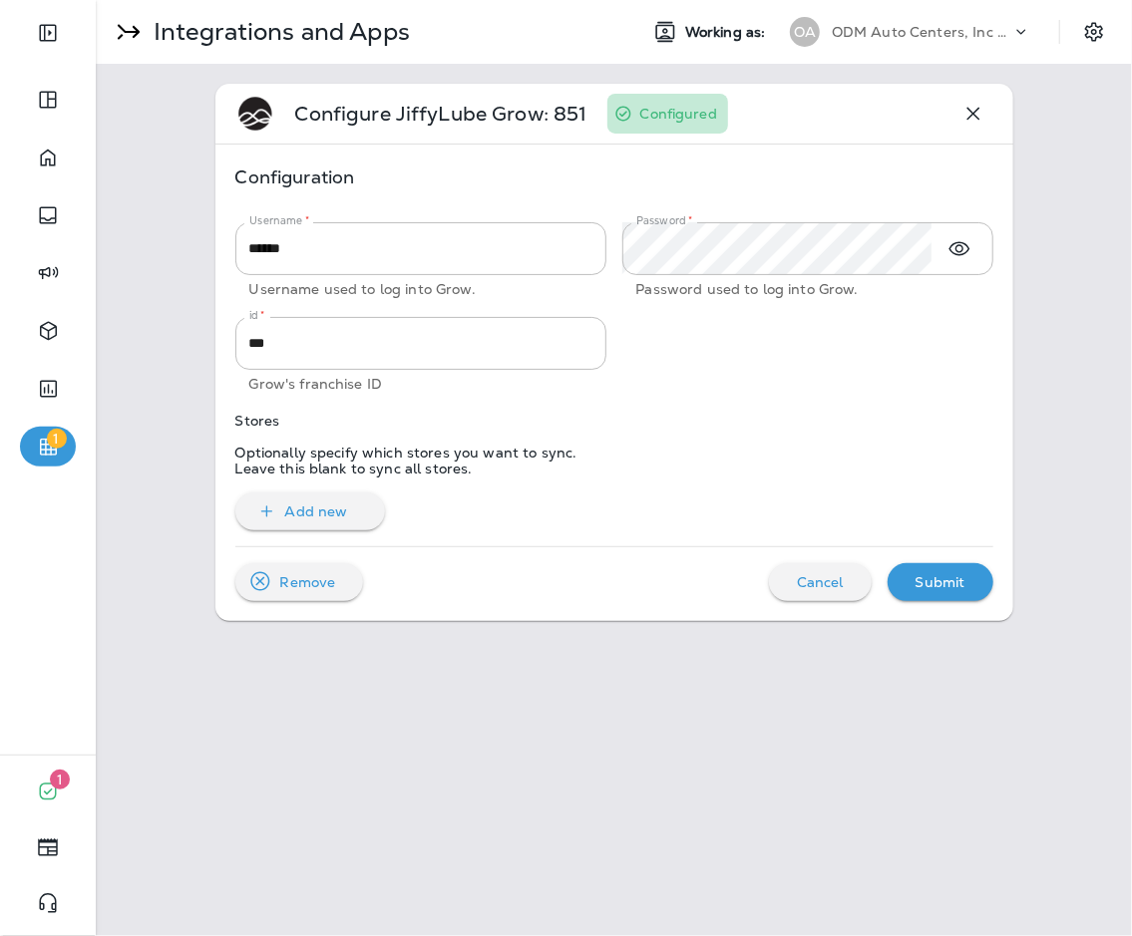
click at [795, 186] on p "Configuration" at bounding box center [614, 178] width 758 height 26
click at [827, 582] on p "Submit" at bounding box center [941, 582] width 50 height 16
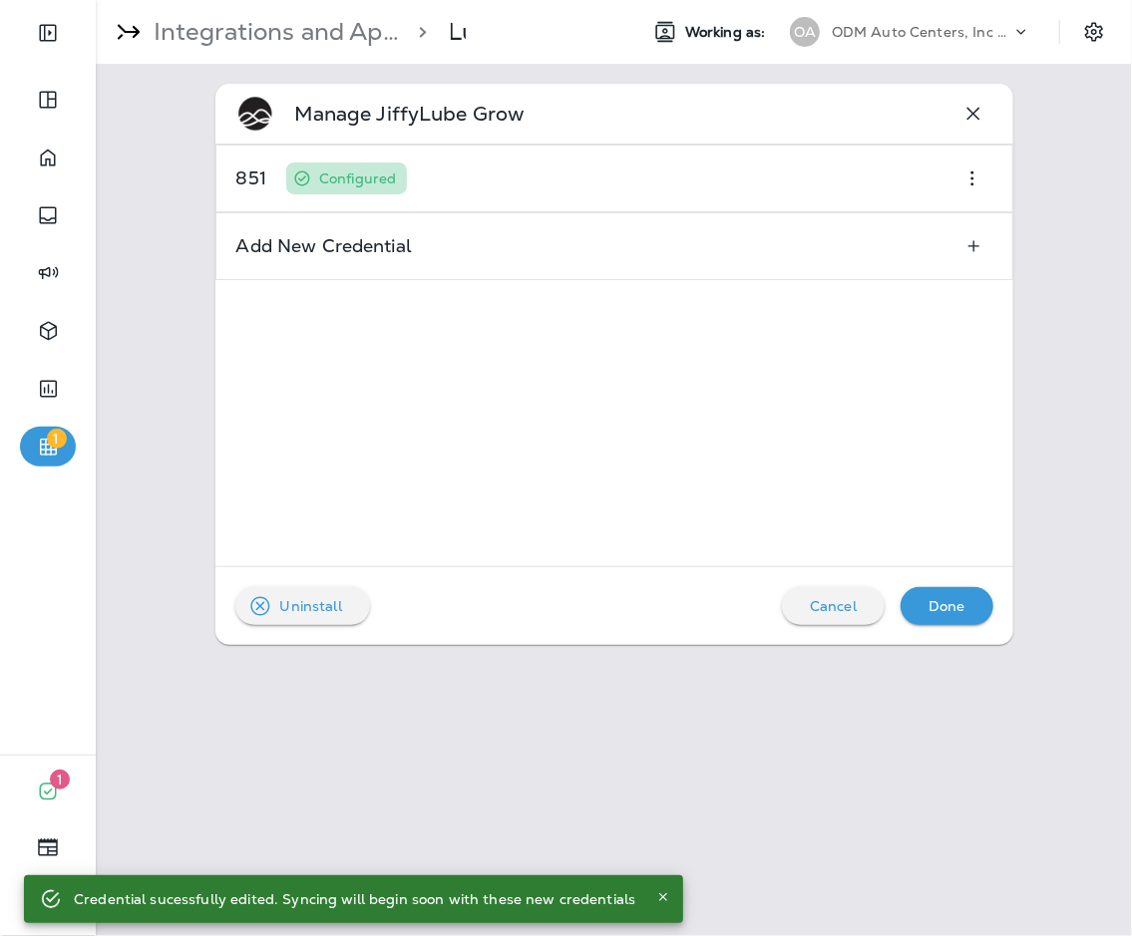
click at [827, 593] on div "Done" at bounding box center [947, 606] width 61 height 26
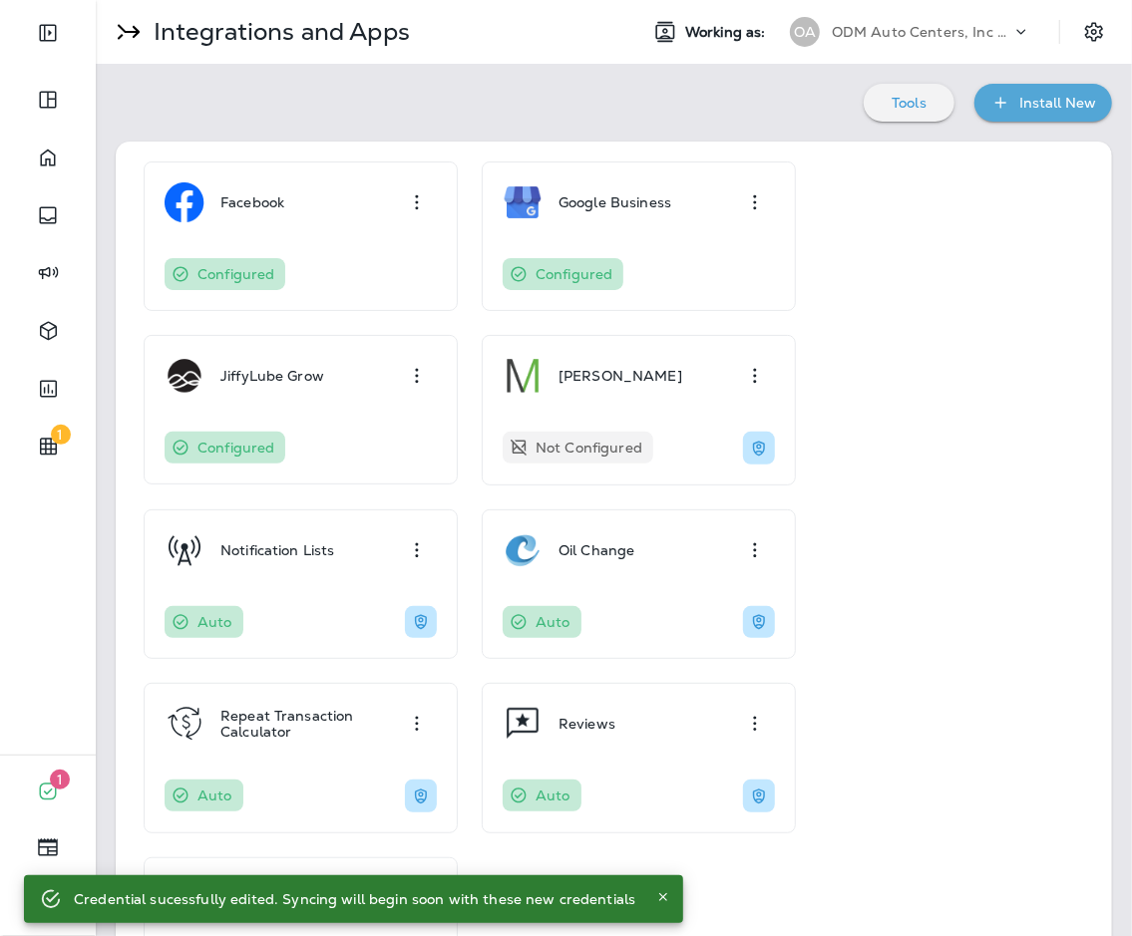
click at [827, 25] on p "ODM Auto Centers, Inc DBA Jiffy Lube" at bounding box center [922, 32] width 180 height 16
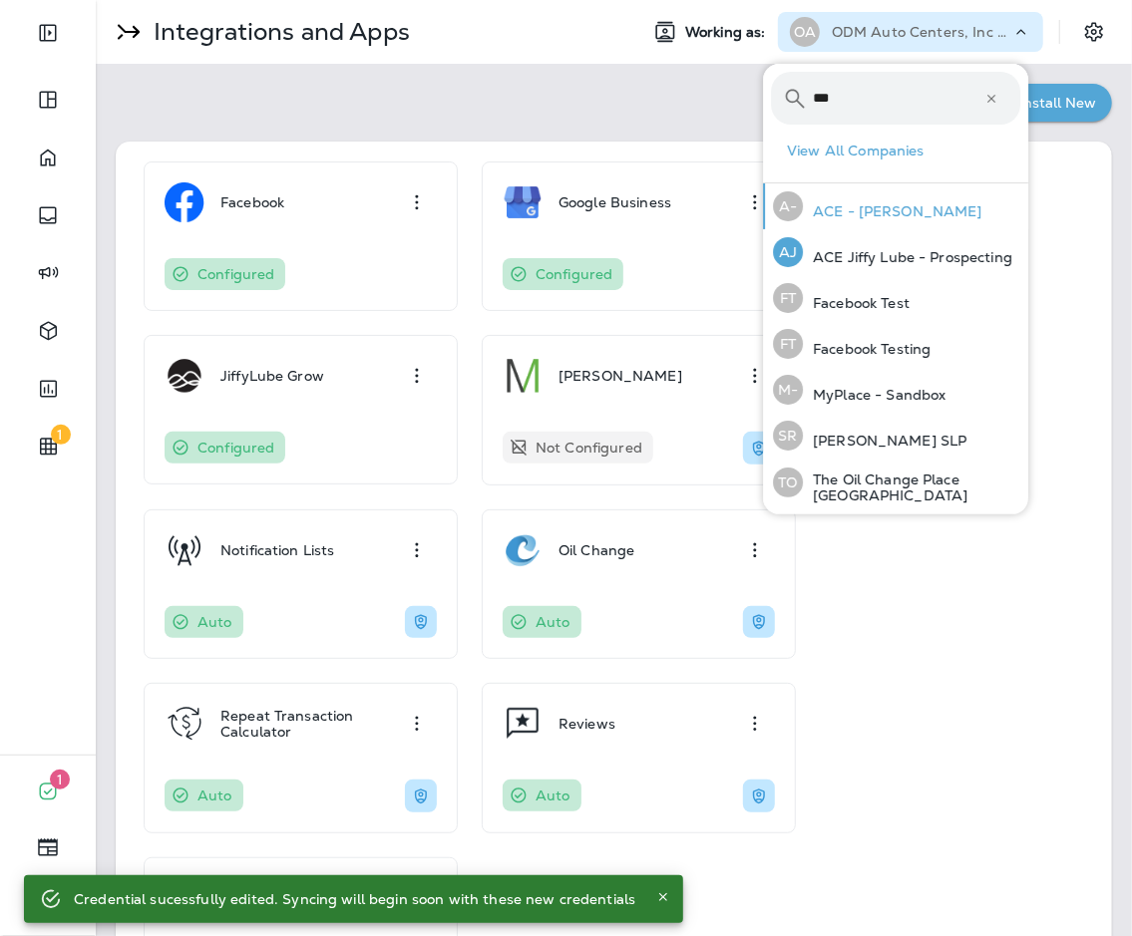
type input "***"
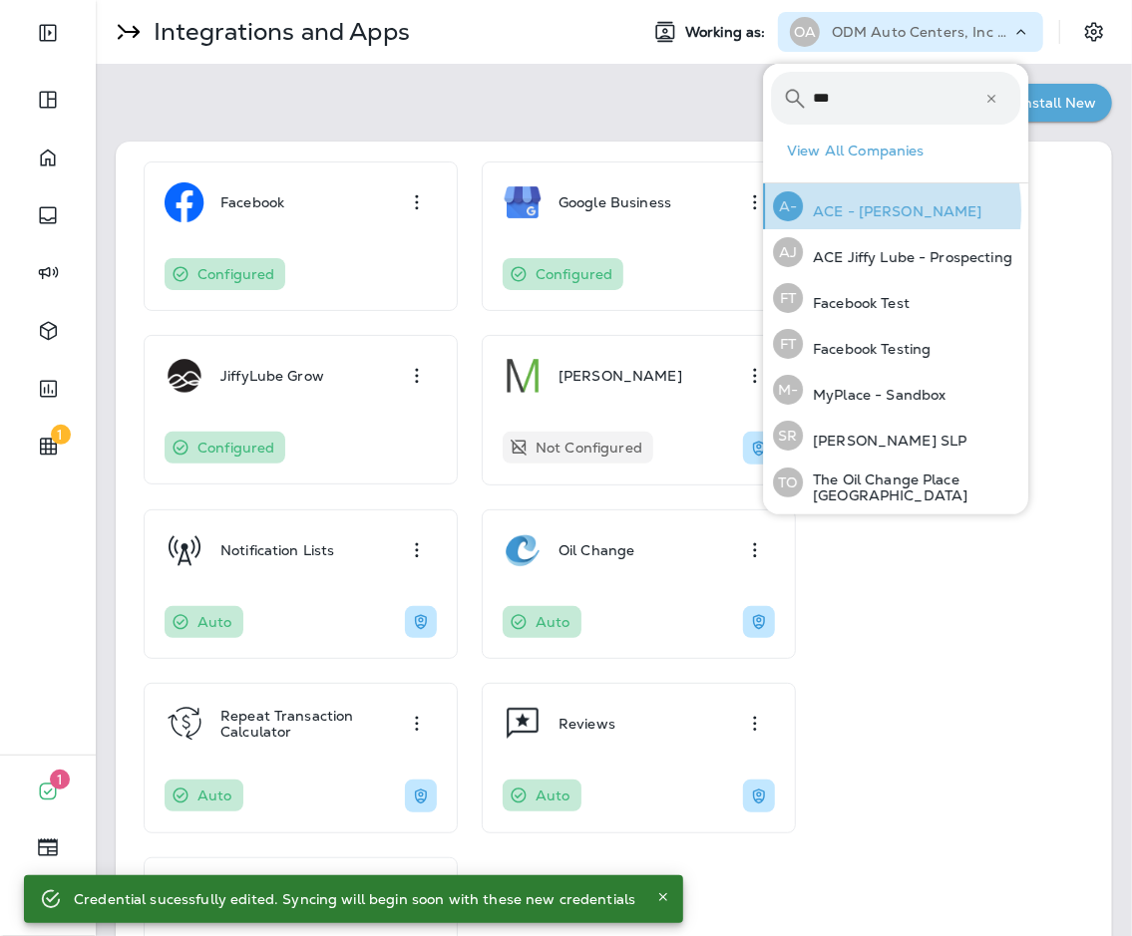
click at [827, 210] on p "ACE - [PERSON_NAME]" at bounding box center [893, 211] width 180 height 16
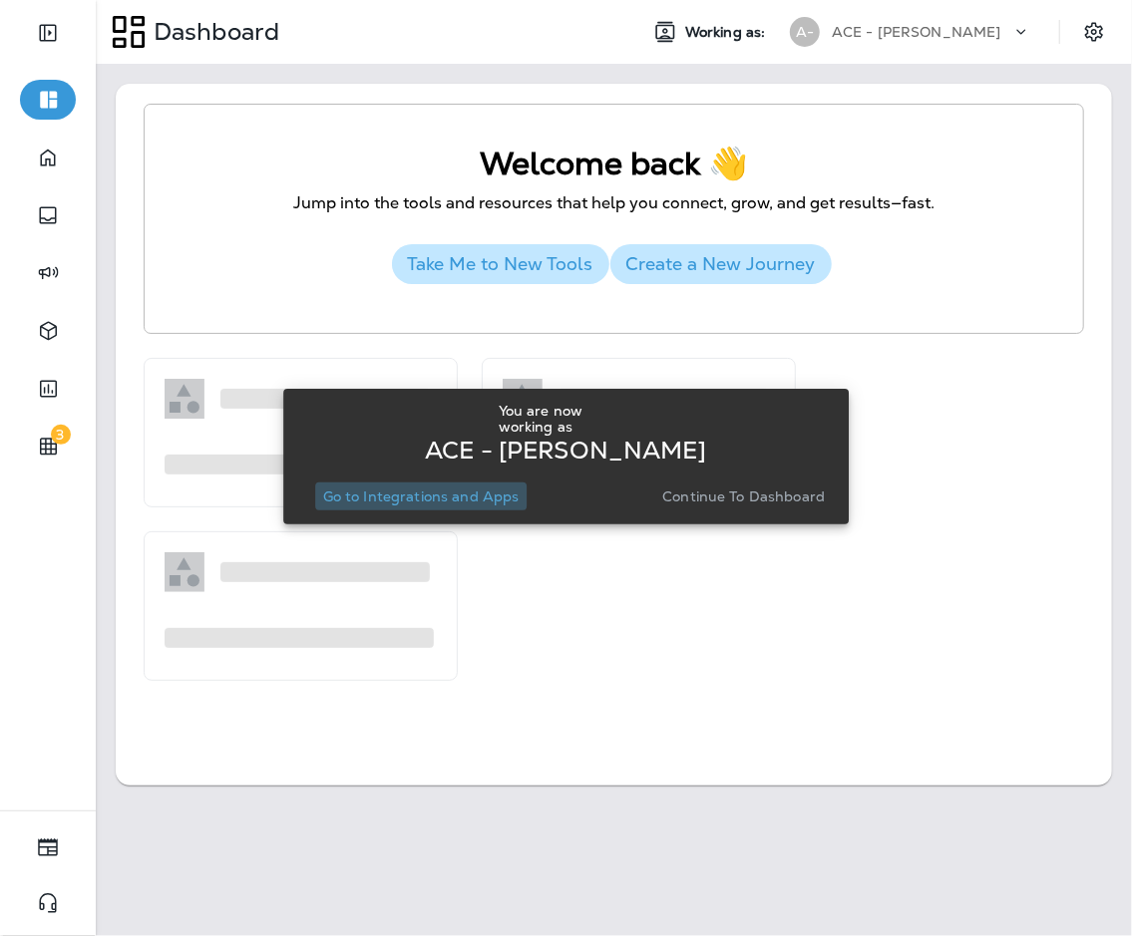
click at [453, 504] on p "Go to Integrations and Apps" at bounding box center [421, 497] width 196 height 16
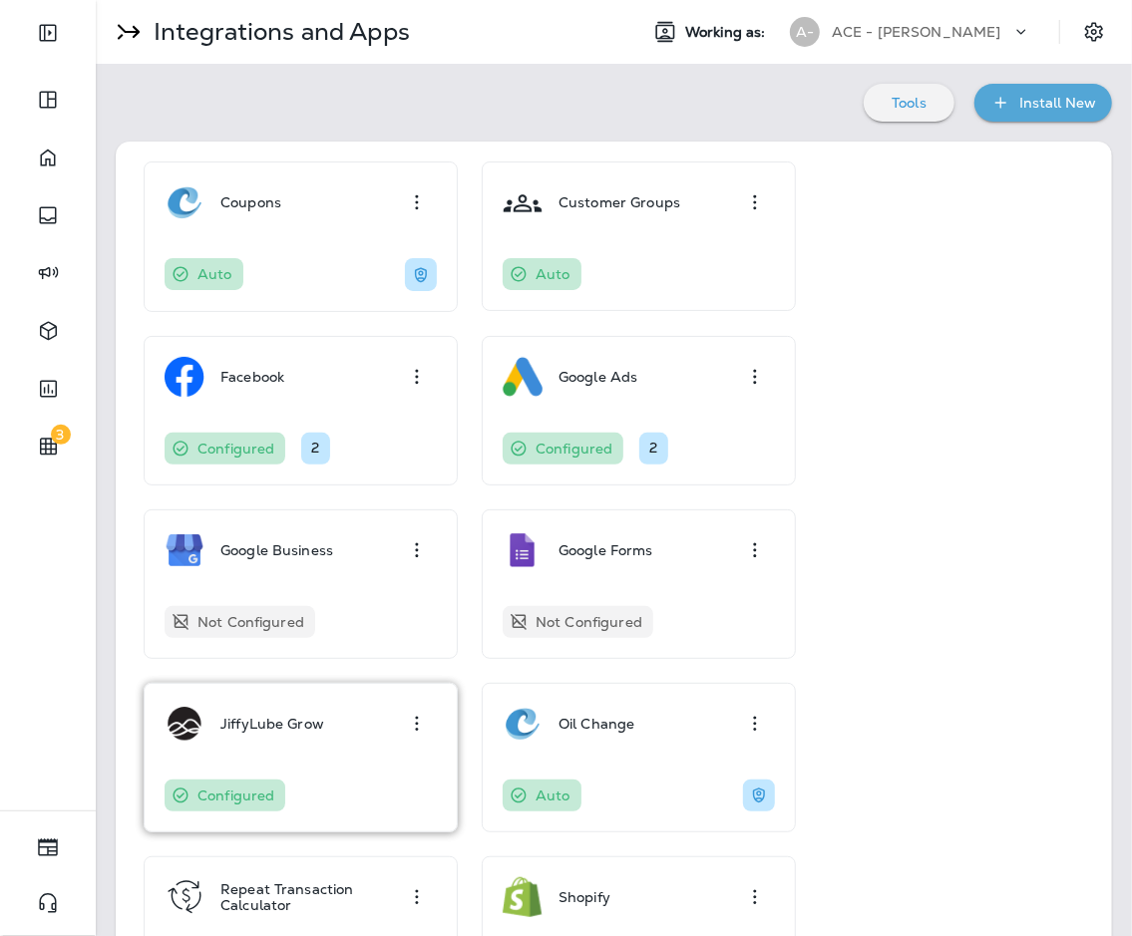
click at [317, 748] on div "JiffyLube Grow Configured" at bounding box center [301, 758] width 272 height 108
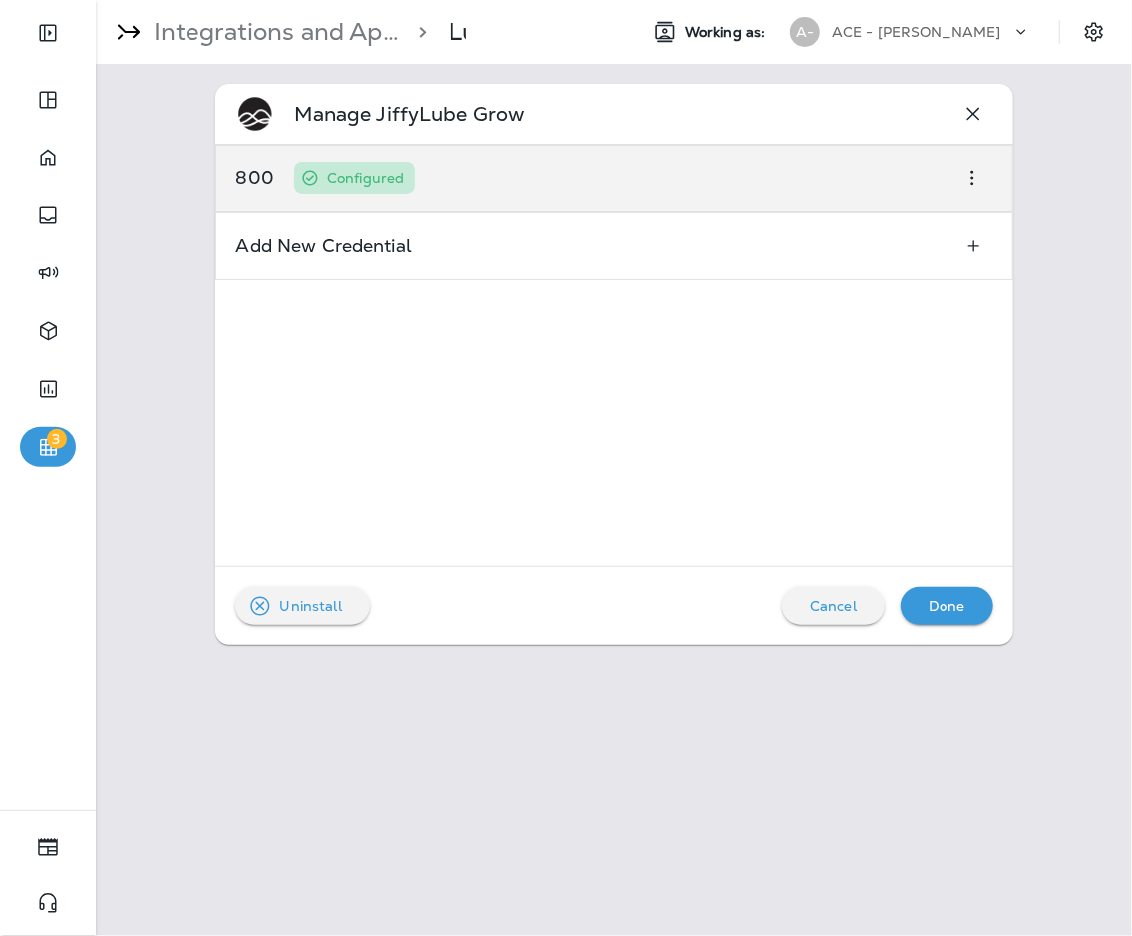
click at [557, 192] on div "800 Configured" at bounding box center [614, 179] width 798 height 68
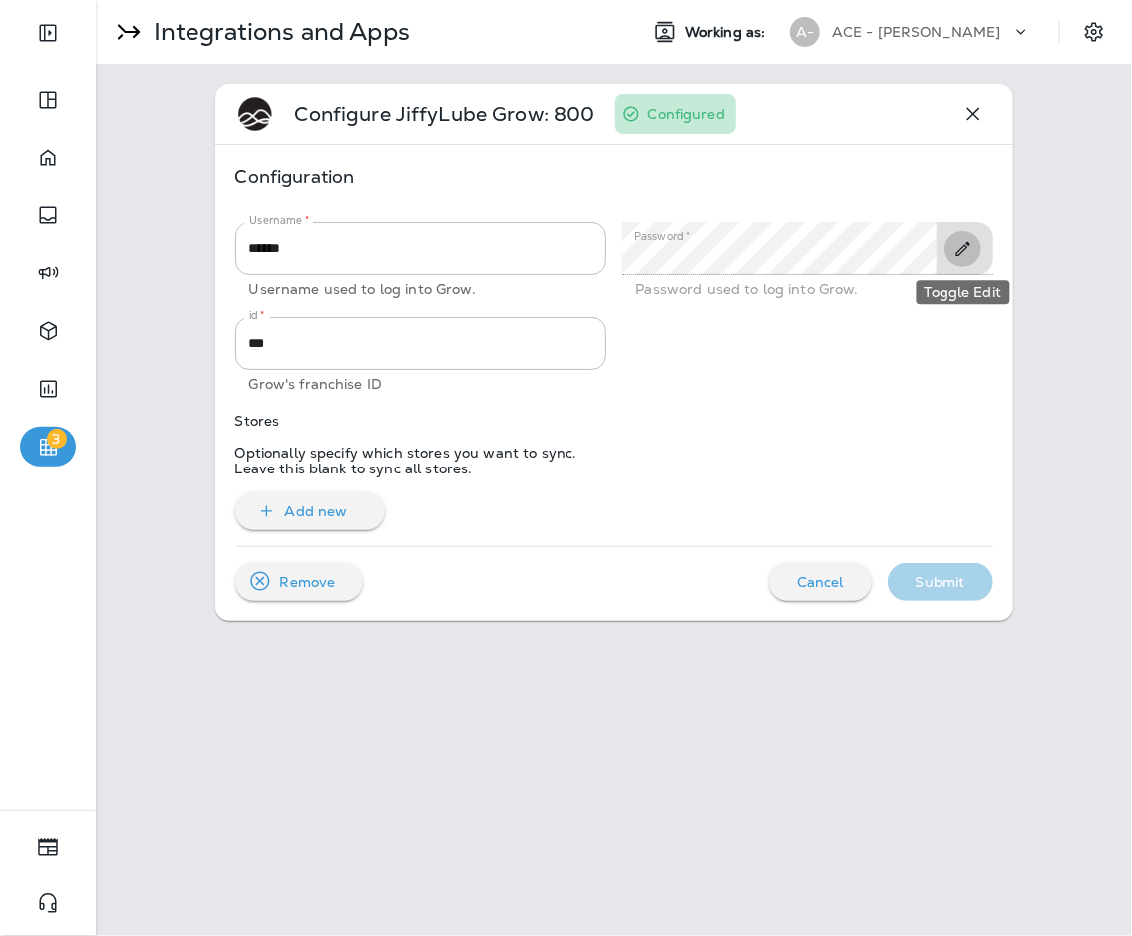
click at [827, 252] on icon "Toggle Edit" at bounding box center [962, 249] width 21 height 20
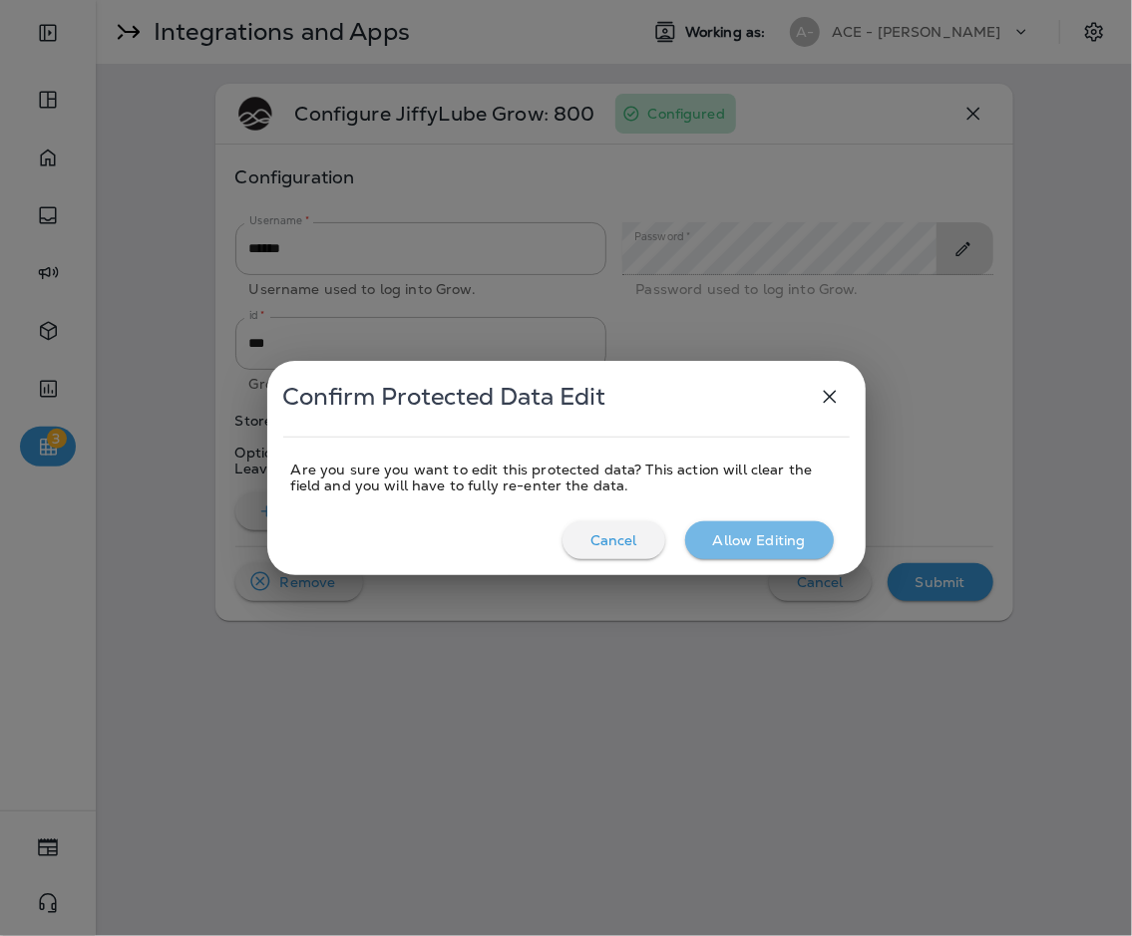
click at [776, 539] on p "Allow Editing" at bounding box center [759, 541] width 93 height 16
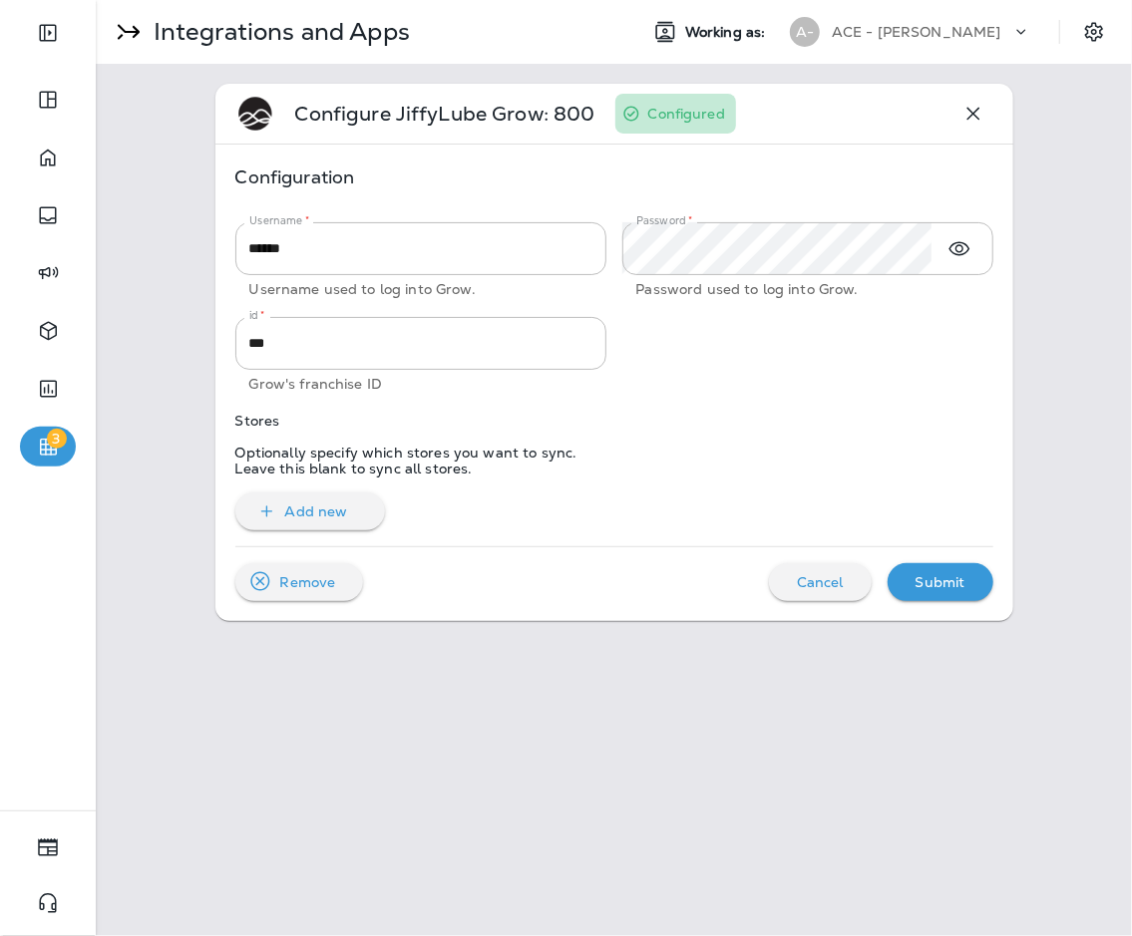
click at [686, 313] on div at bounding box center [799, 348] width 387 height 95
click at [827, 575] on div "Submit" at bounding box center [941, 582] width 74 height 26
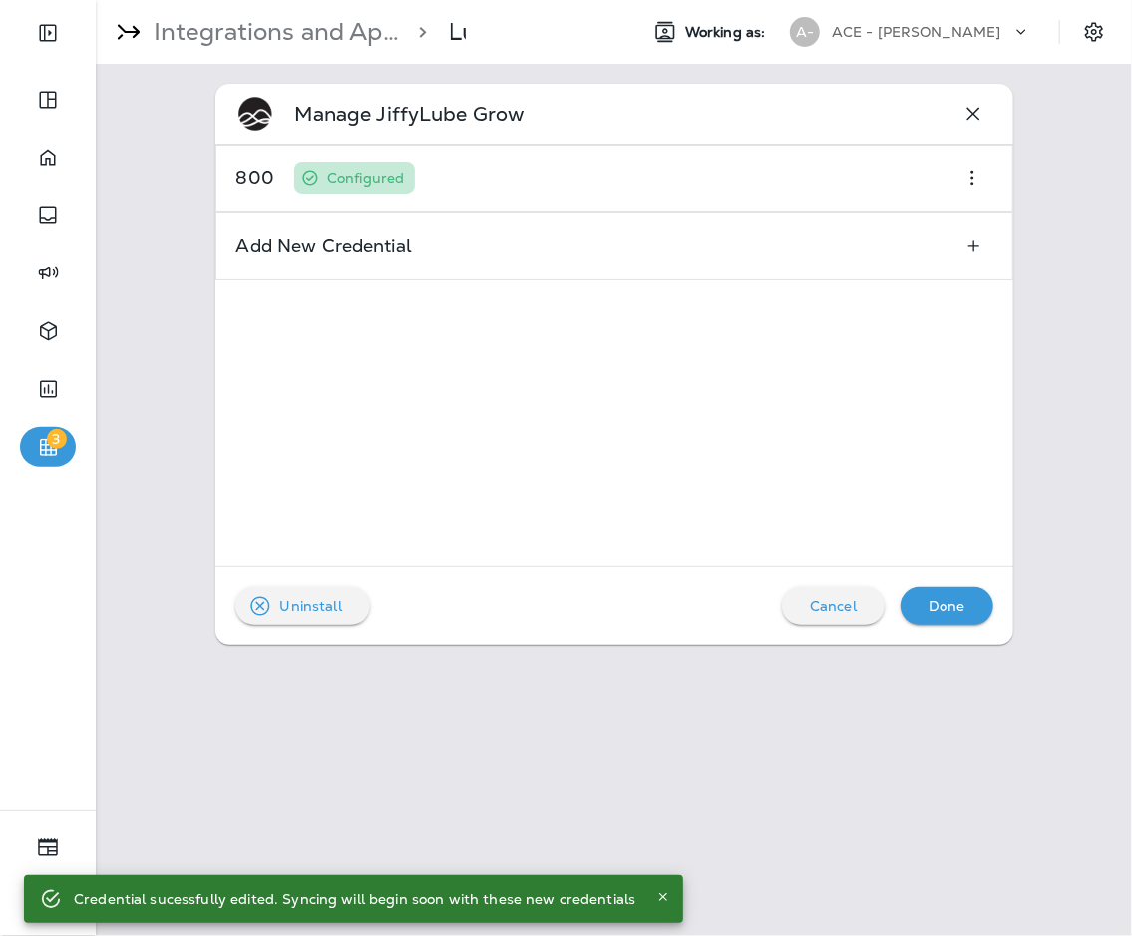
click at [827, 596] on div "Done" at bounding box center [947, 606] width 61 height 26
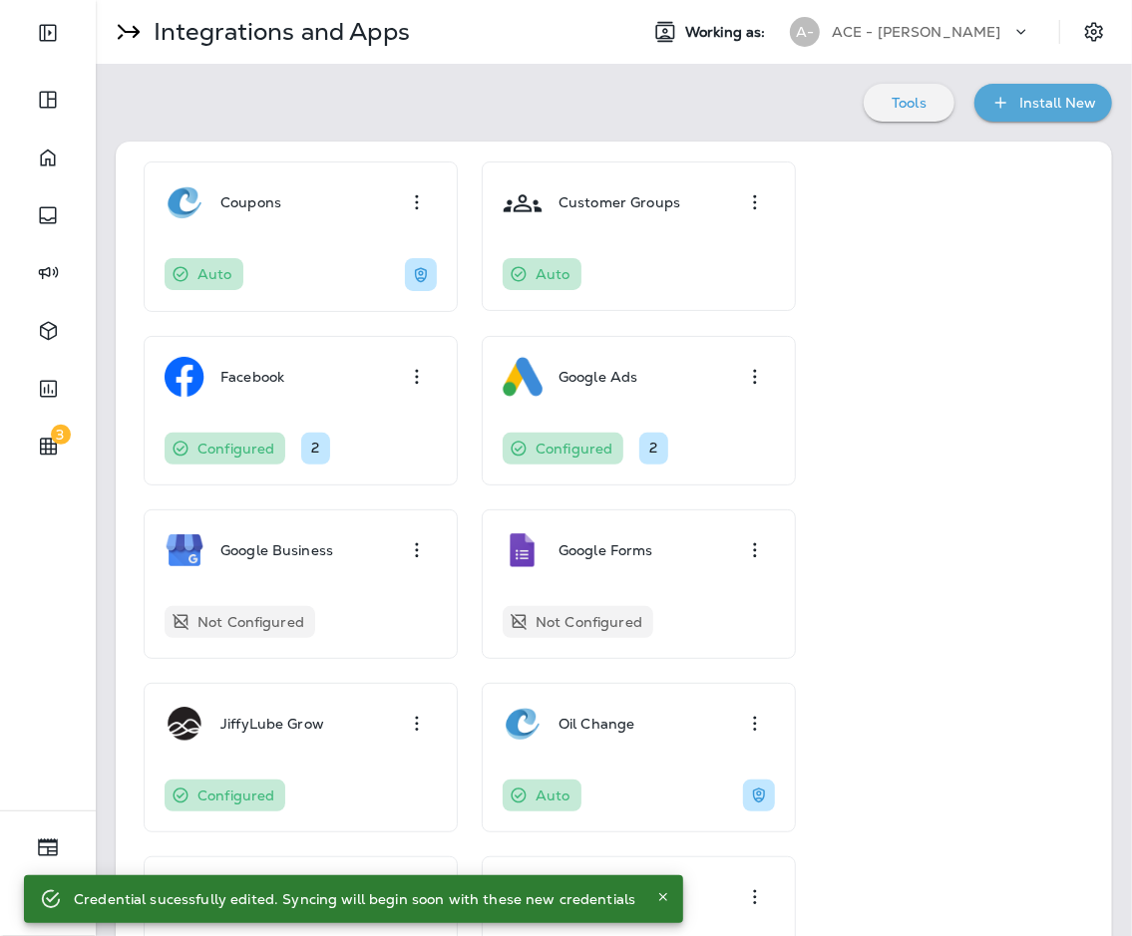
click at [827, 37] on p "ACE - [PERSON_NAME]" at bounding box center [917, 32] width 170 height 16
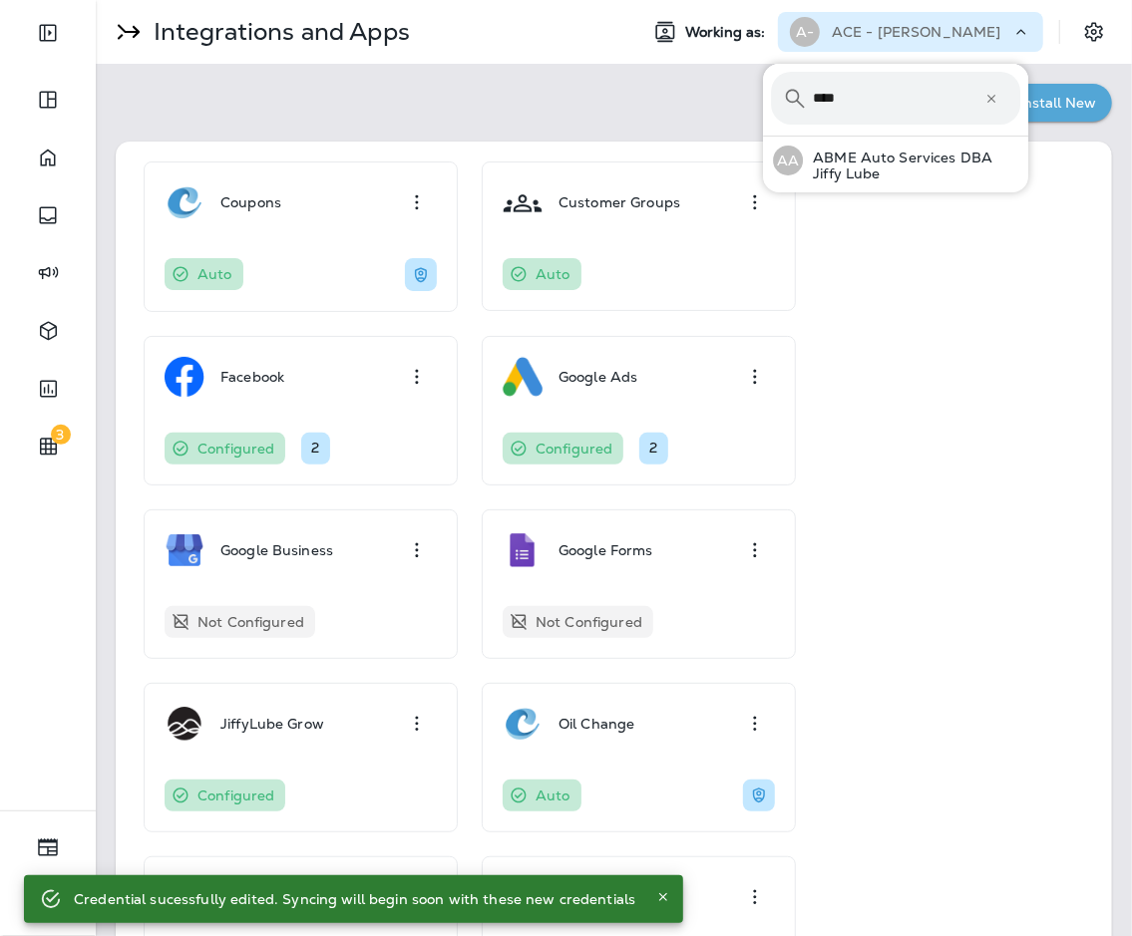
type input "****"
click at [763, 137] on button "AA ABME Auto Services DBA Jiffy Lube" at bounding box center [895, 161] width 265 height 48
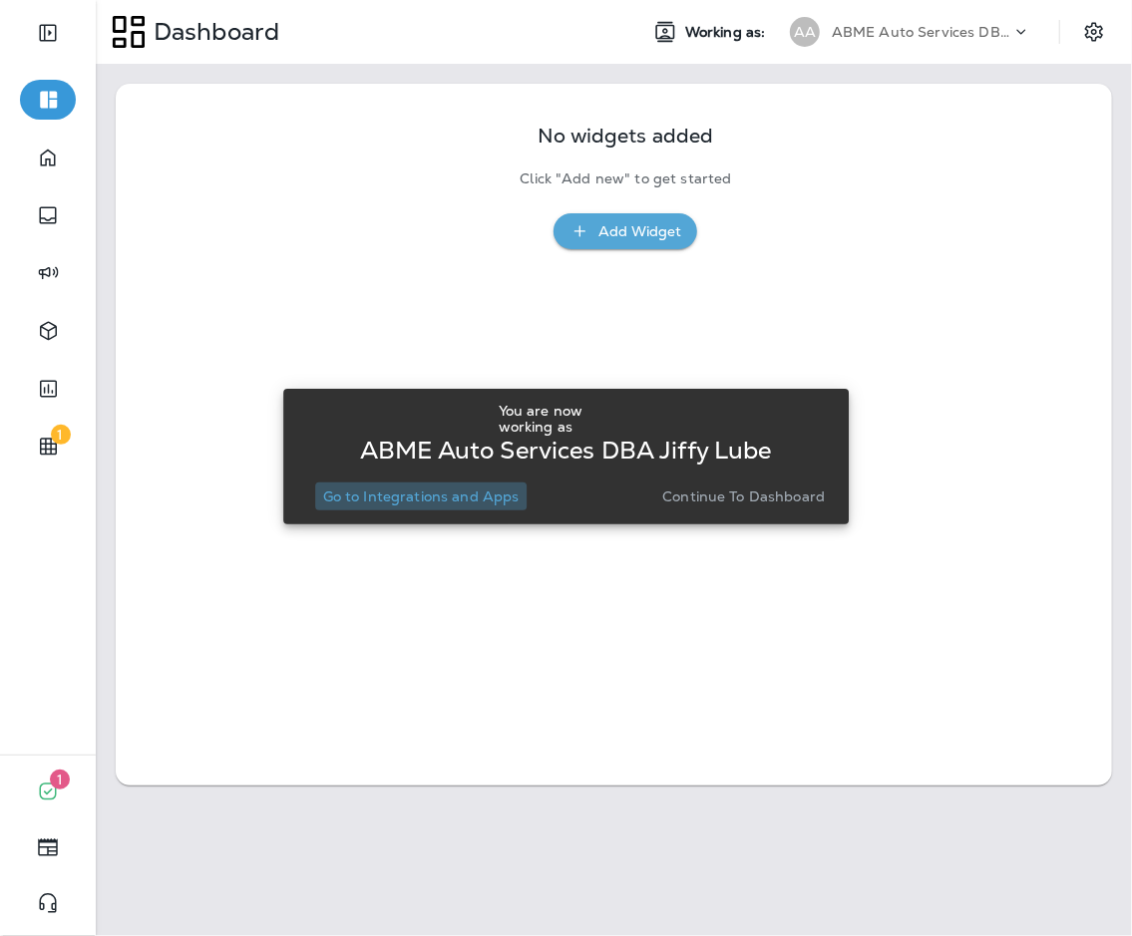
click at [429, 498] on p "Go to Integrations and Apps" at bounding box center [421, 497] width 196 height 16
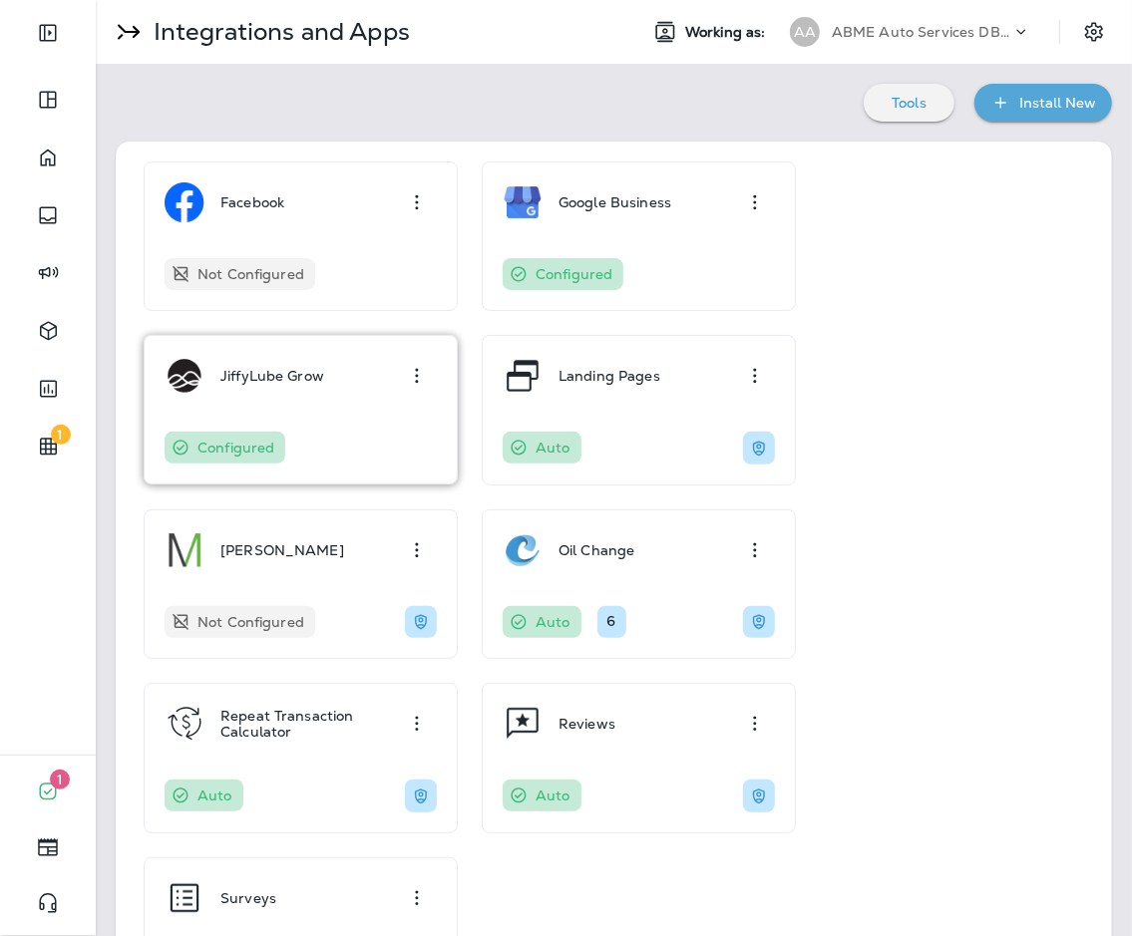
click at [338, 392] on div "JiffyLube Grow" at bounding box center [301, 376] width 272 height 40
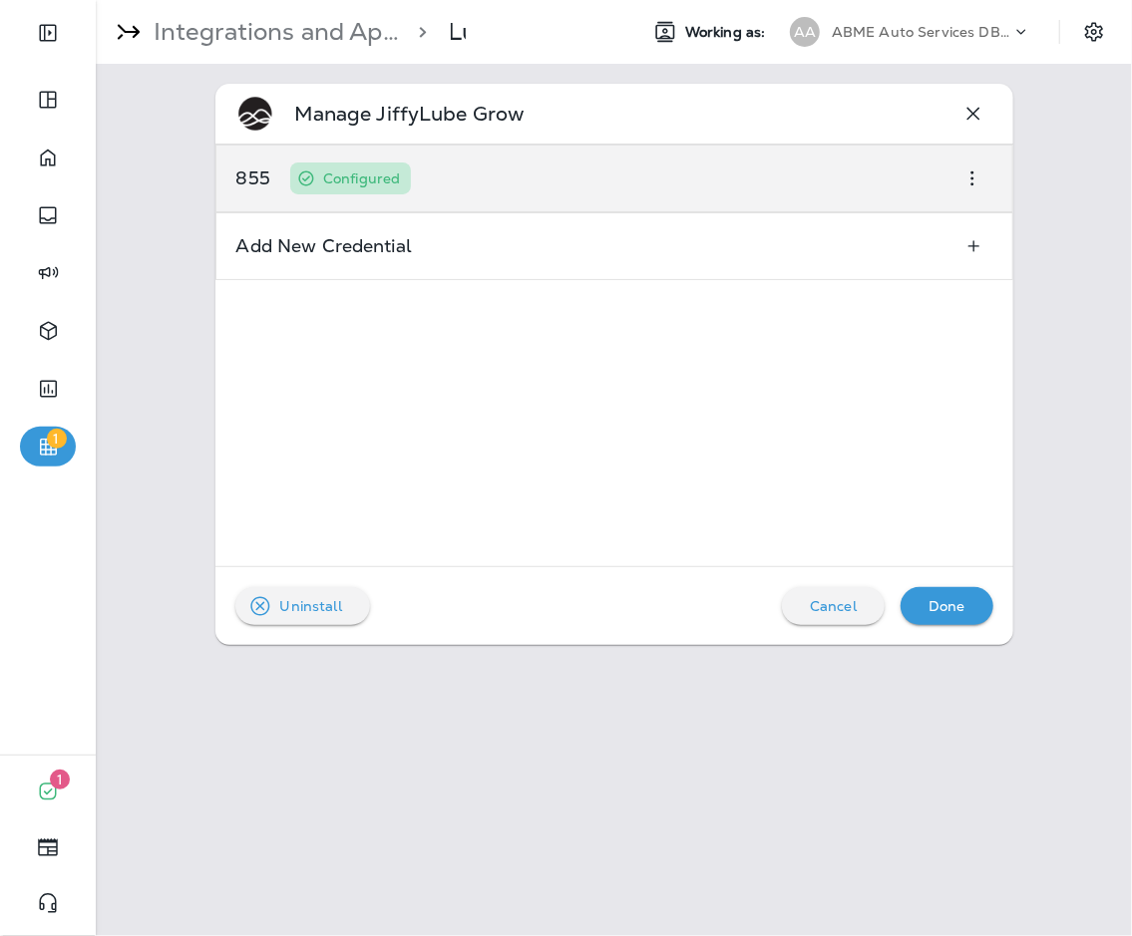
click at [775, 195] on div "855 Configured" at bounding box center [614, 179] width 798 height 68
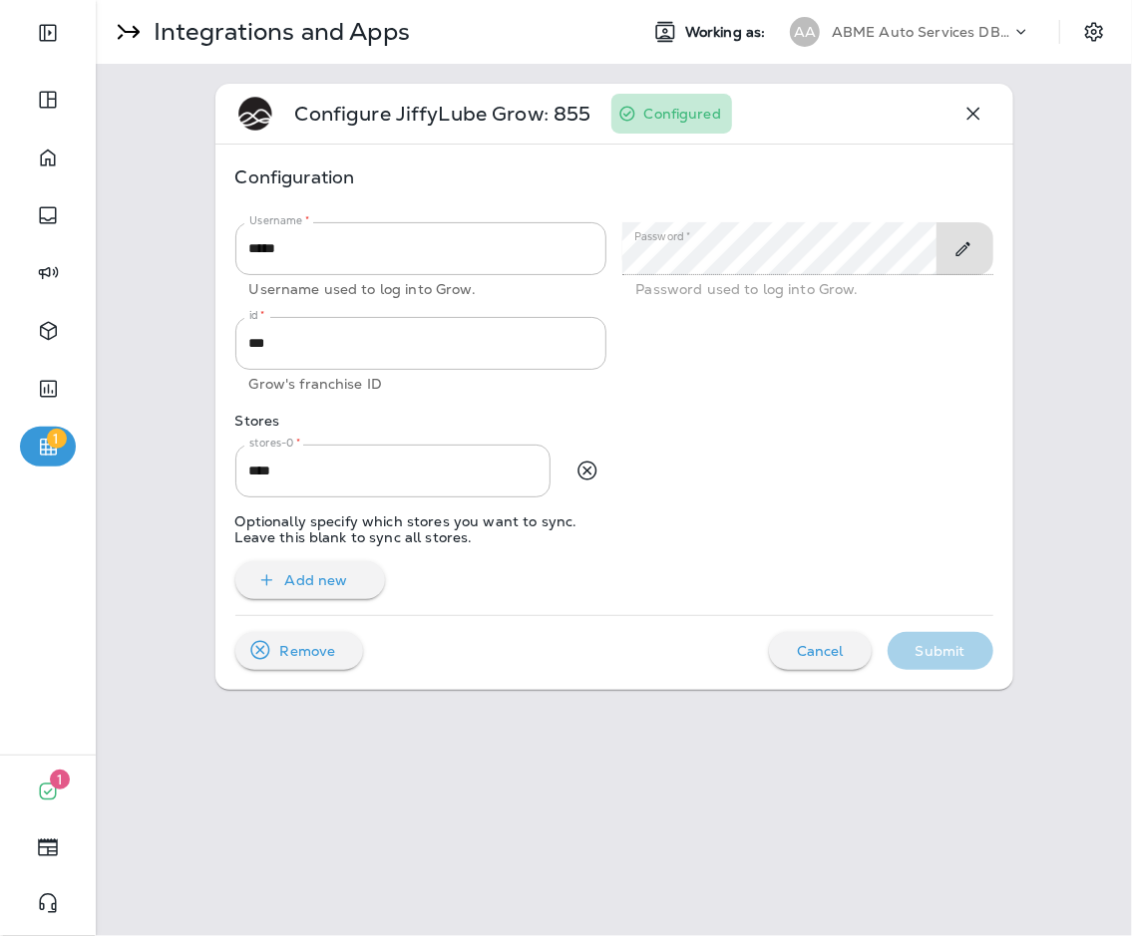
click at [827, 259] on button "Toggle Edit" at bounding box center [962, 249] width 37 height 36
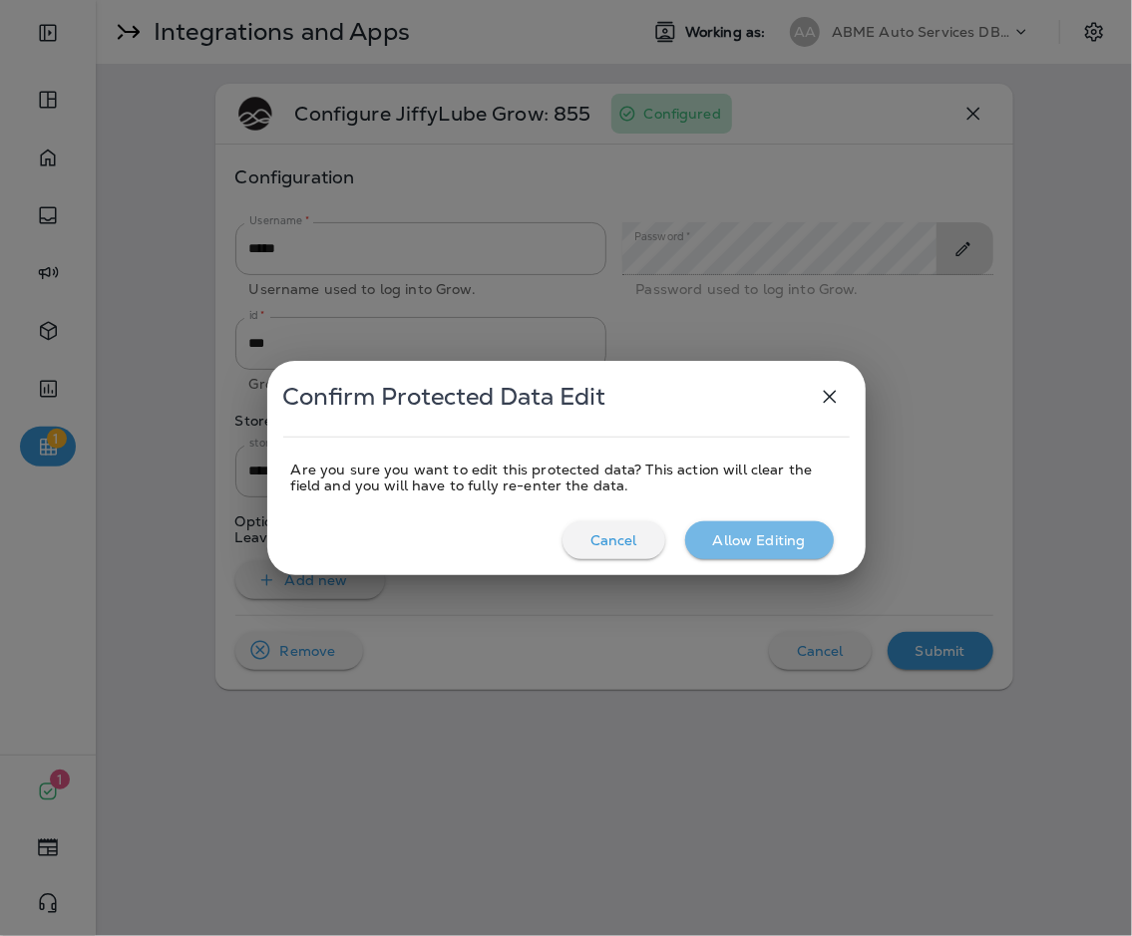
click at [817, 538] on div "Allow Editing" at bounding box center [759, 541] width 117 height 26
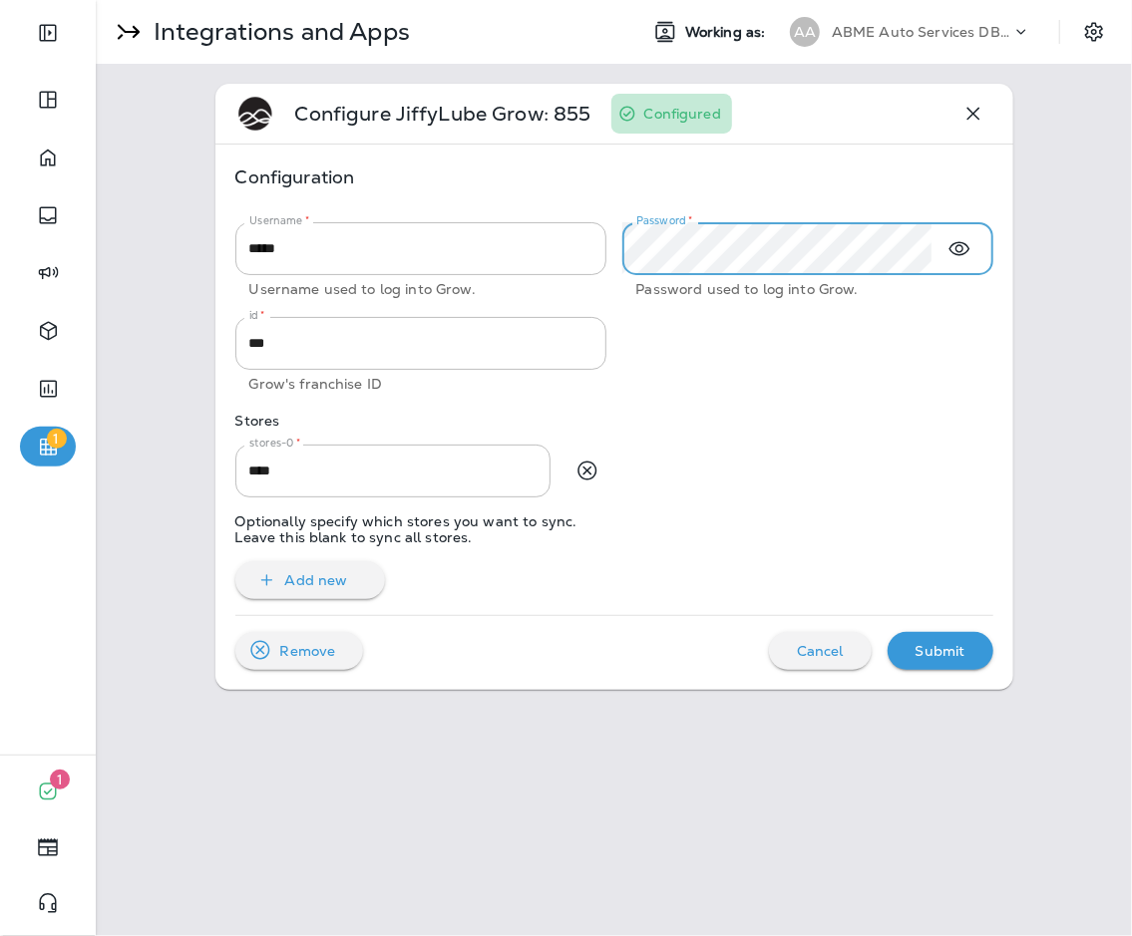
click at [678, 396] on div "Username   * ***** Username   * Username used to log into Grow. Password   * Pa…" at bounding box center [606, 402] width 774 height 393
click at [827, 634] on button "Submit" at bounding box center [941, 651] width 106 height 38
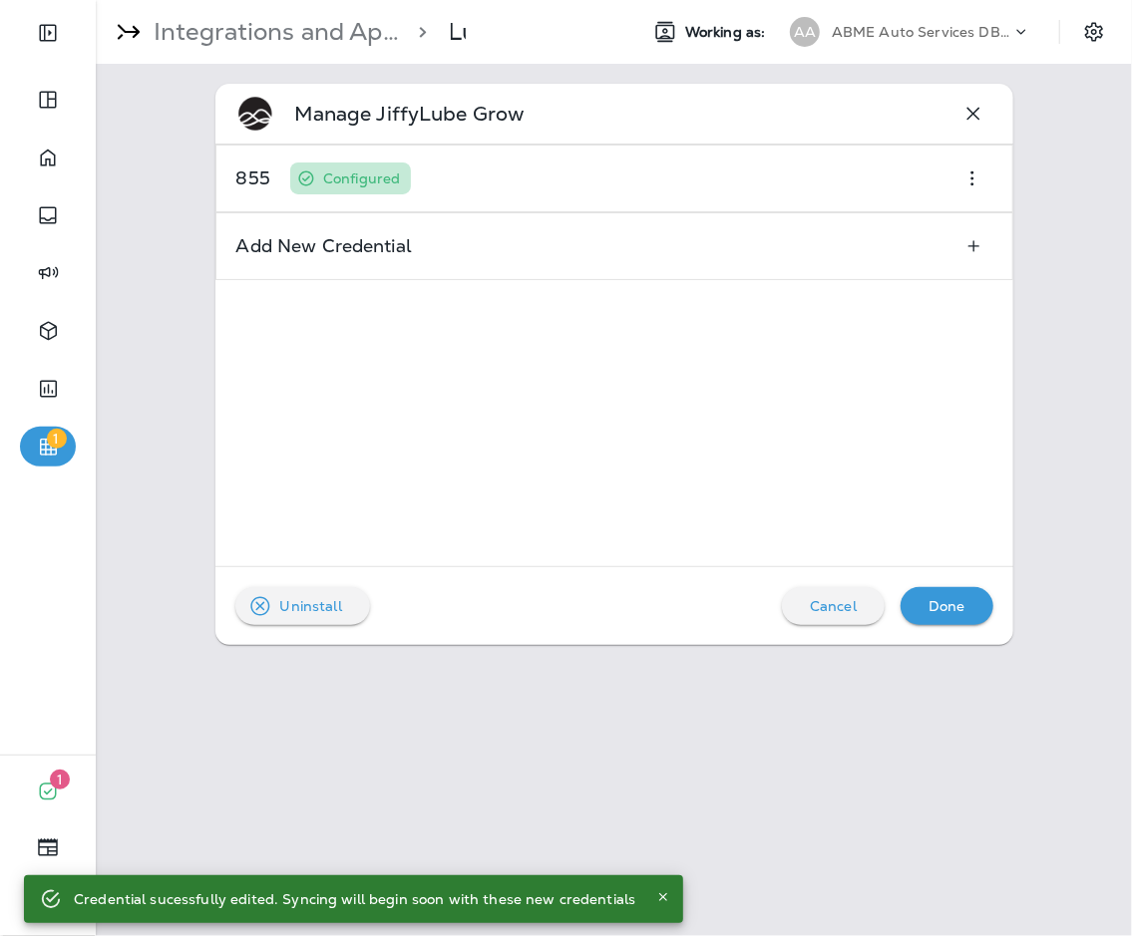
click at [827, 25] on p "ABME Auto Services DBA Jiffy Lube" at bounding box center [922, 32] width 180 height 16
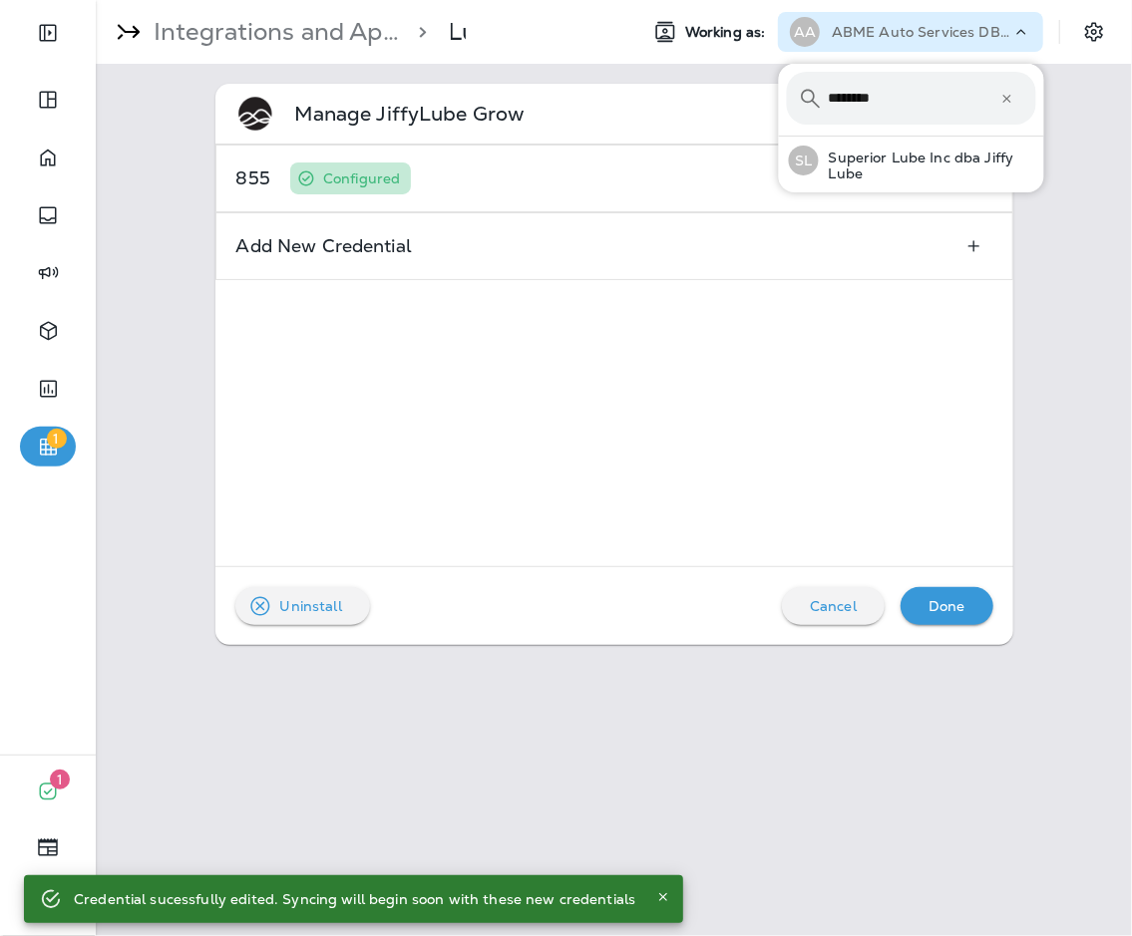
type input "********"
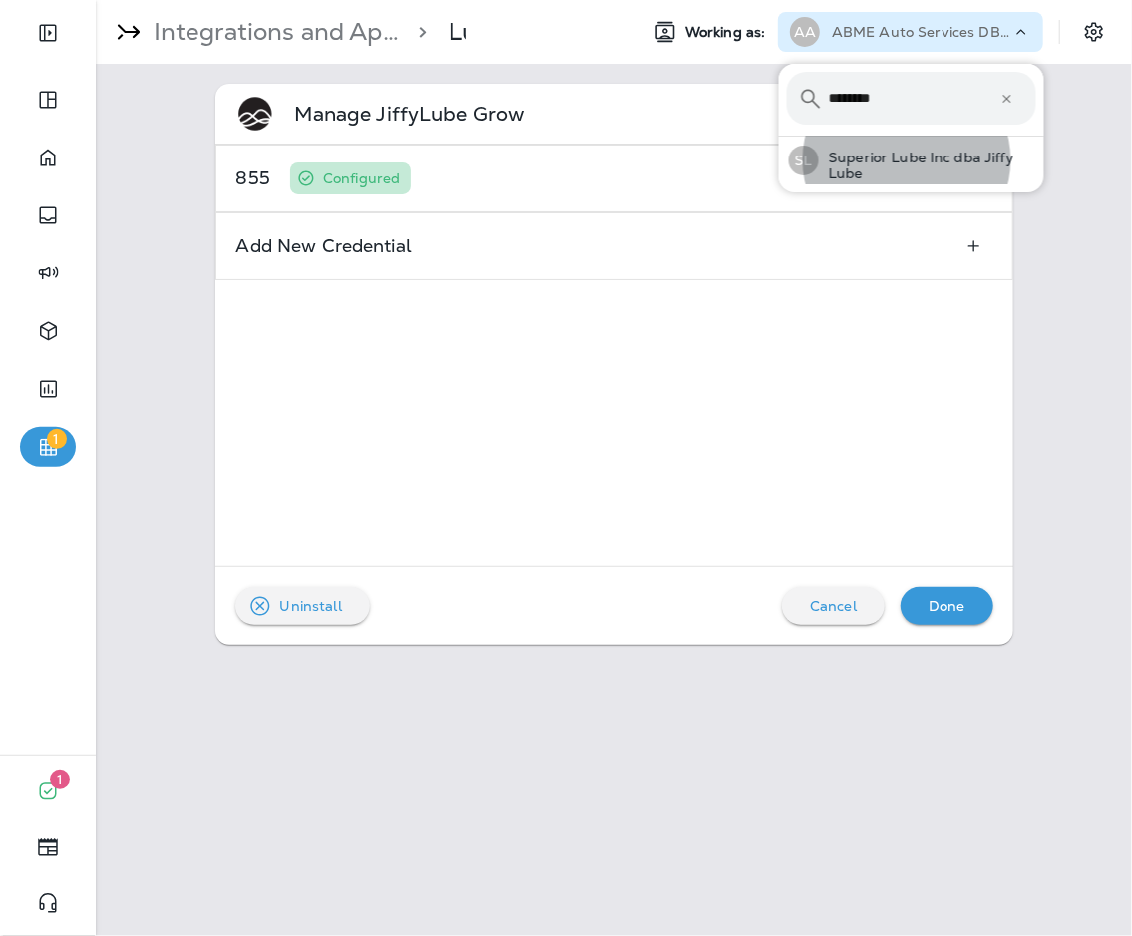
click at [779, 137] on button "SL Superior Lube Inc dba Jiffy Lube" at bounding box center [911, 161] width 265 height 48
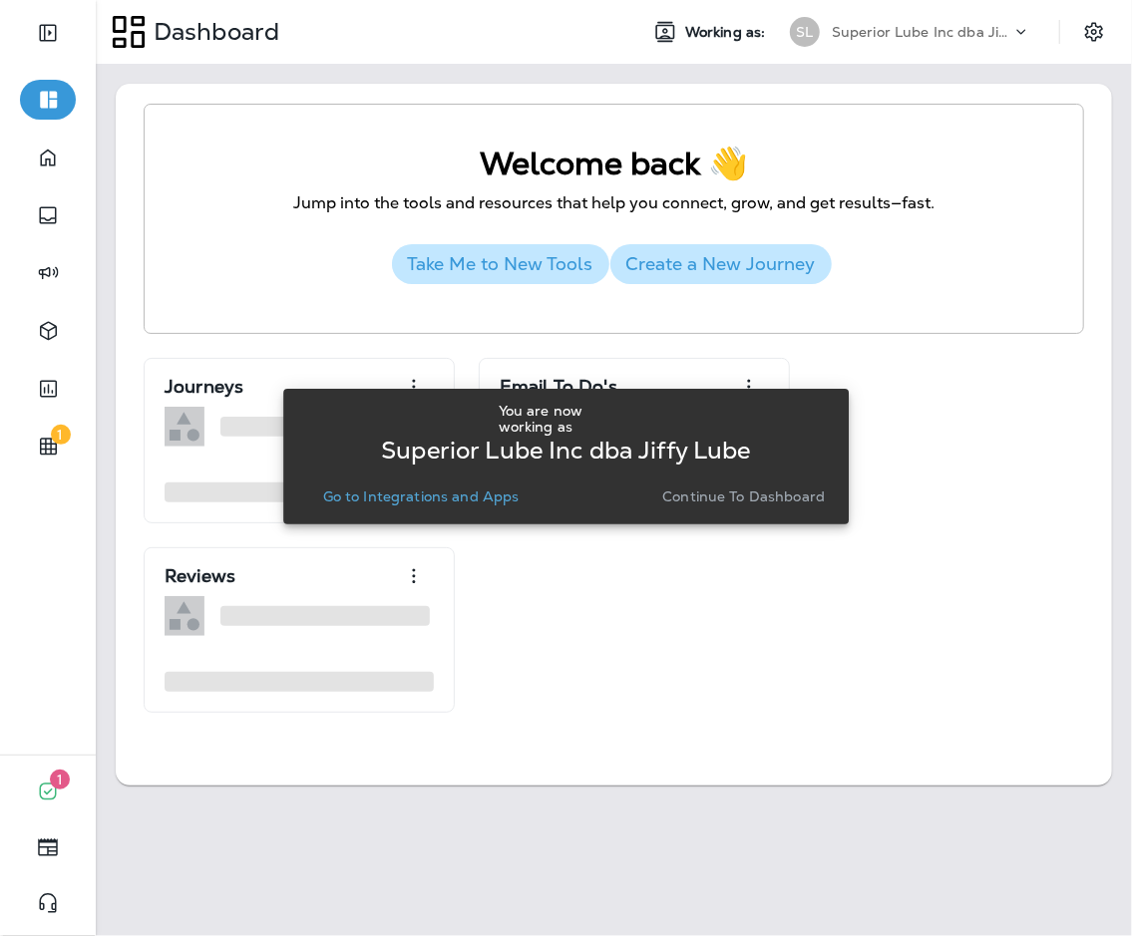
click at [475, 489] on p "Go to Integrations and Apps" at bounding box center [421, 497] width 196 height 16
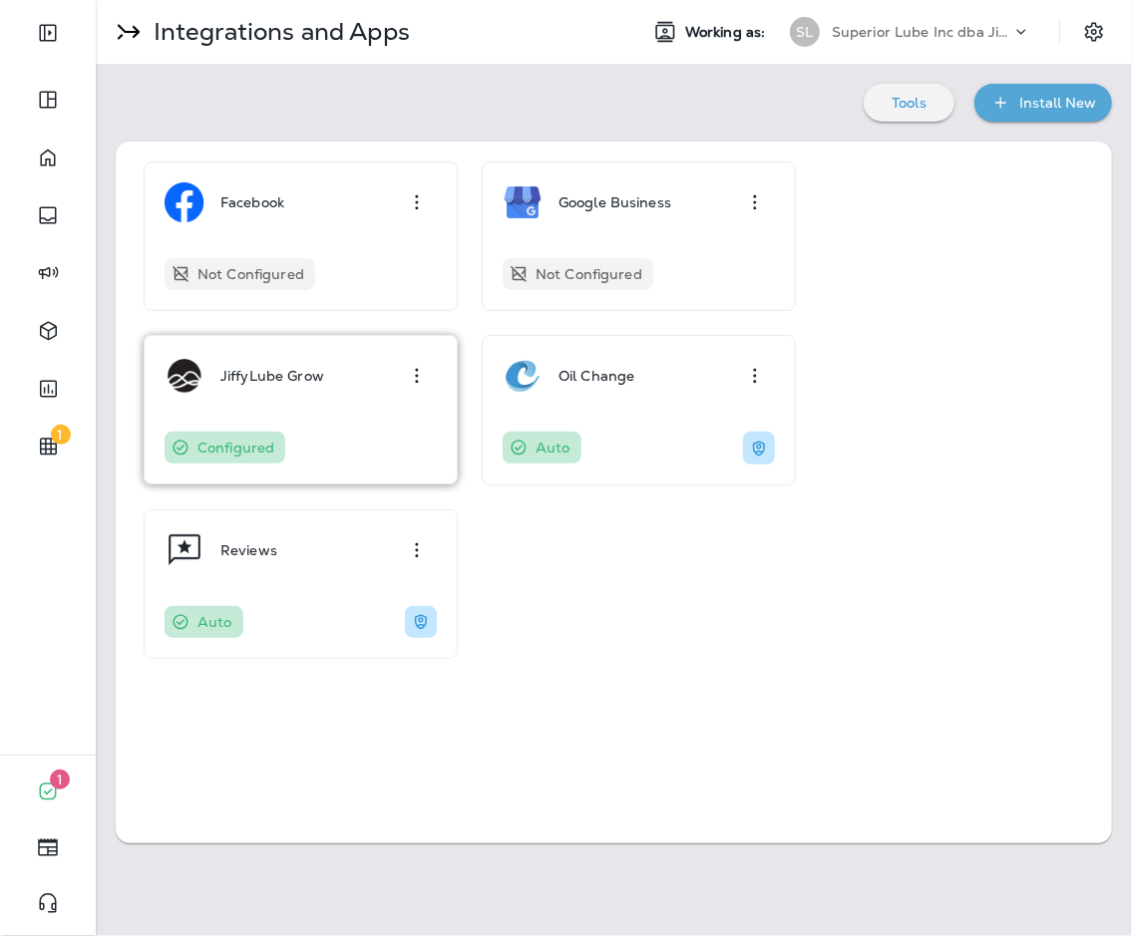
click at [349, 415] on div "JiffyLube Grow Configured" at bounding box center [301, 410] width 272 height 108
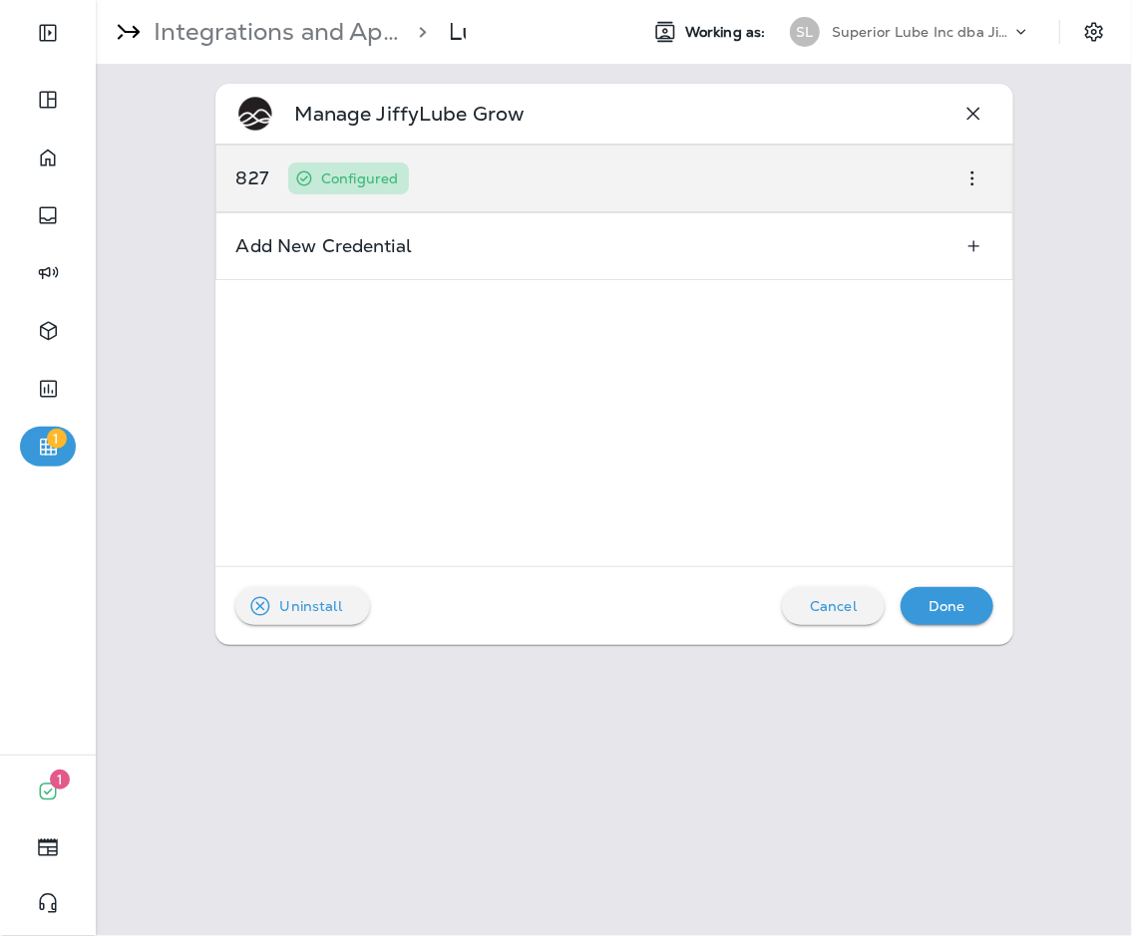
click at [575, 180] on div "827 Configured" at bounding box center [614, 179] width 798 height 68
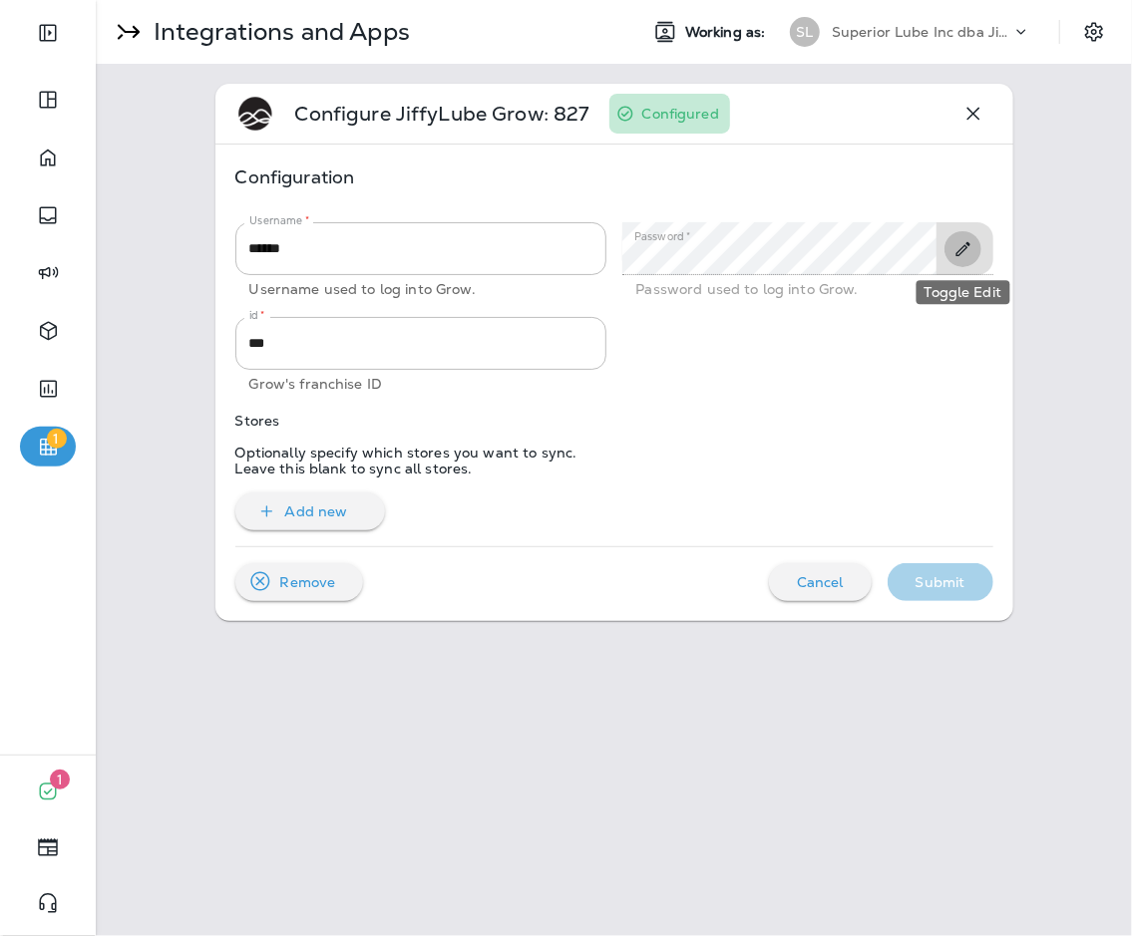
click at [827, 248] on icon "Toggle Edit" at bounding box center [962, 249] width 21 height 20
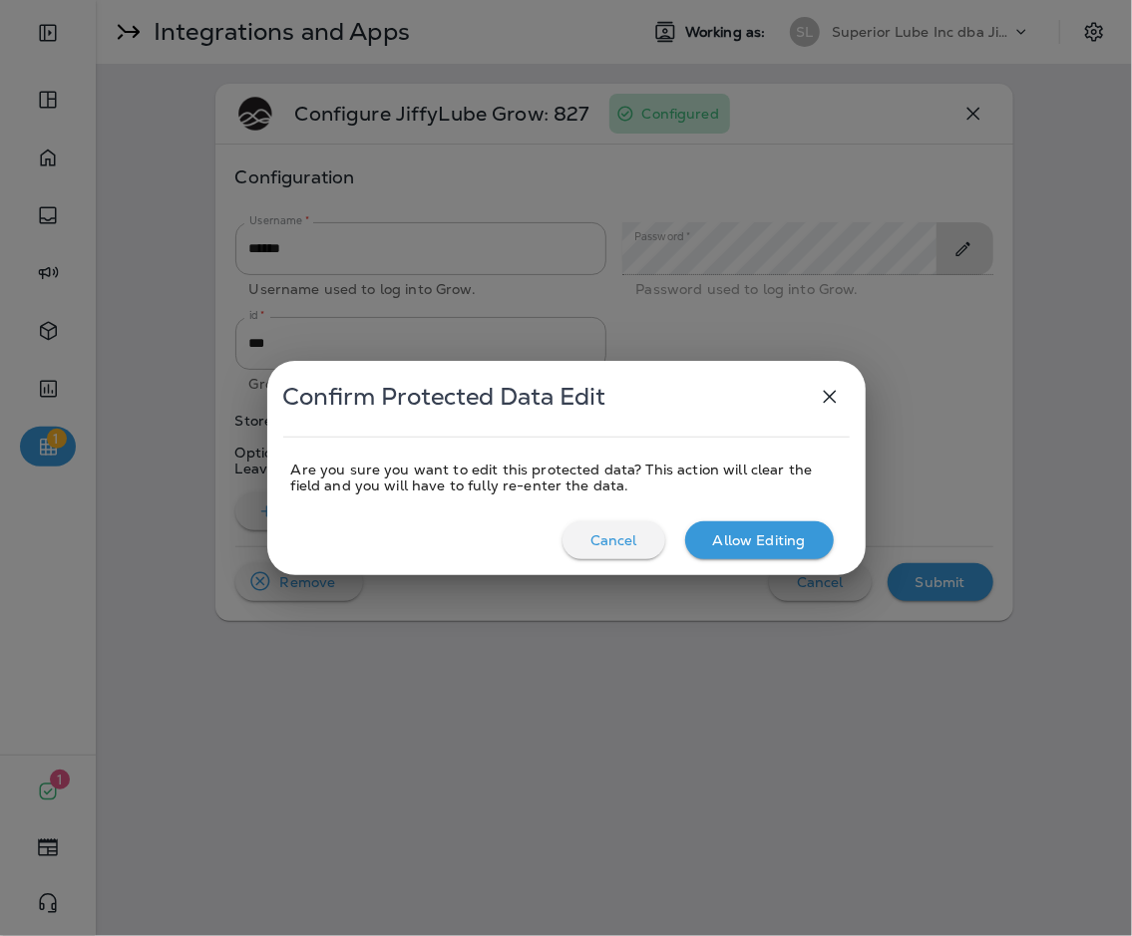
click at [798, 530] on div "Allow Editing" at bounding box center [759, 541] width 117 height 26
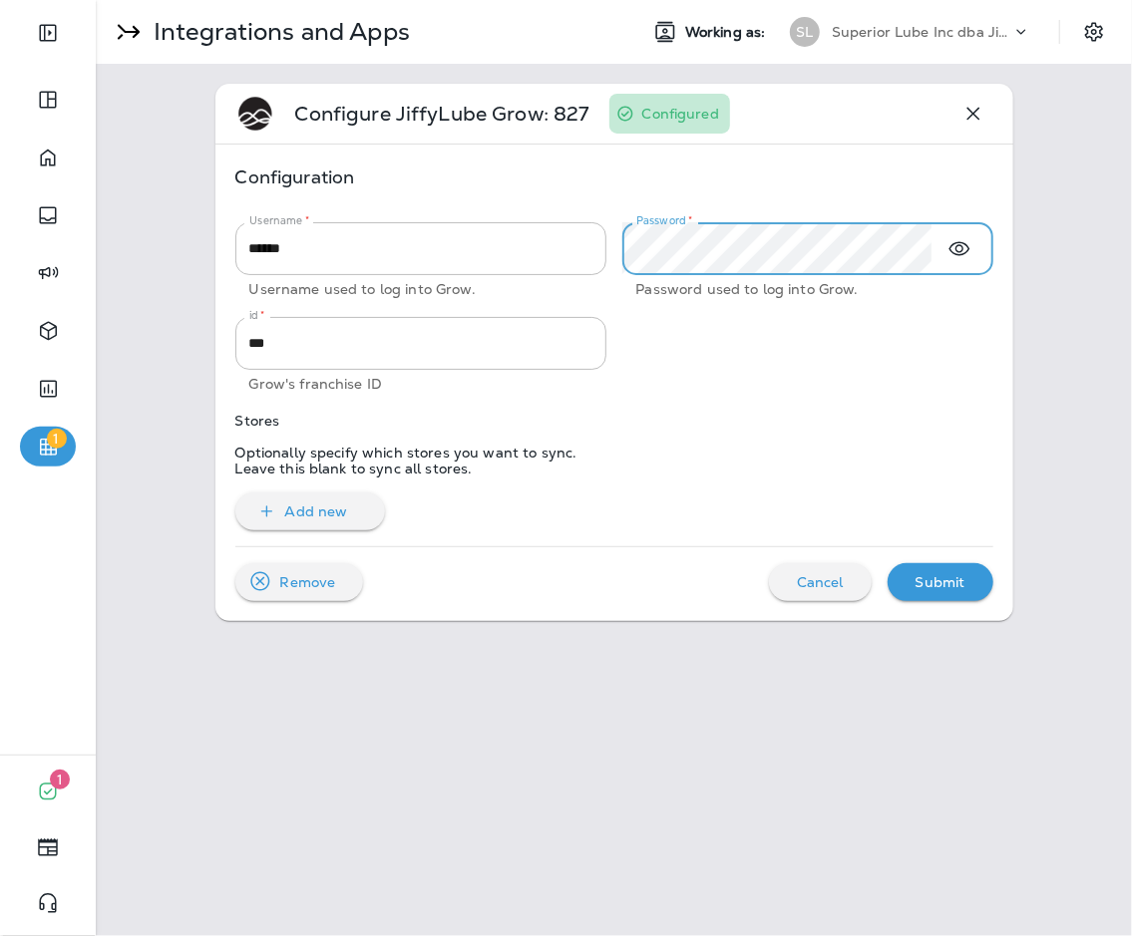
click at [688, 338] on div at bounding box center [799, 348] width 387 height 95
click at [827, 577] on p "Submit" at bounding box center [941, 582] width 50 height 16
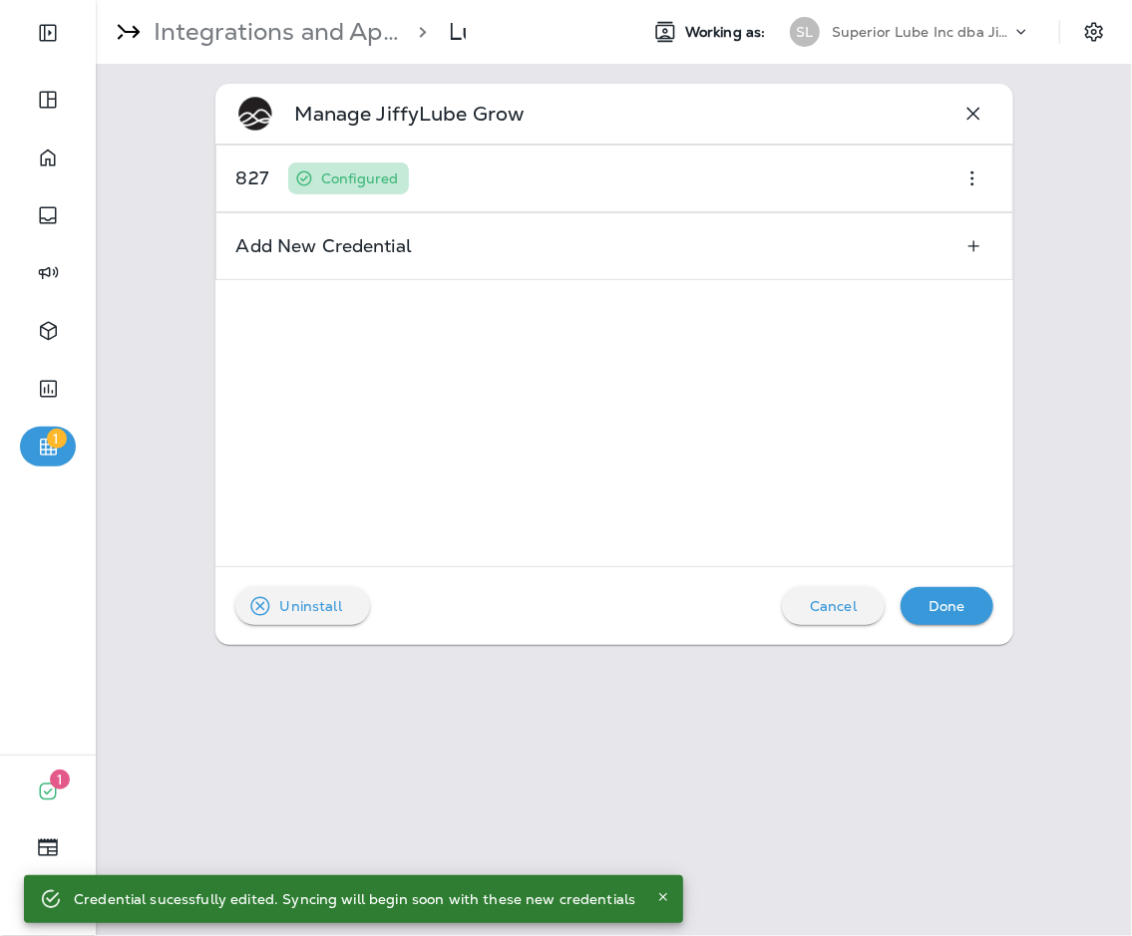
click at [827, 590] on button "Done" at bounding box center [947, 606] width 93 height 38
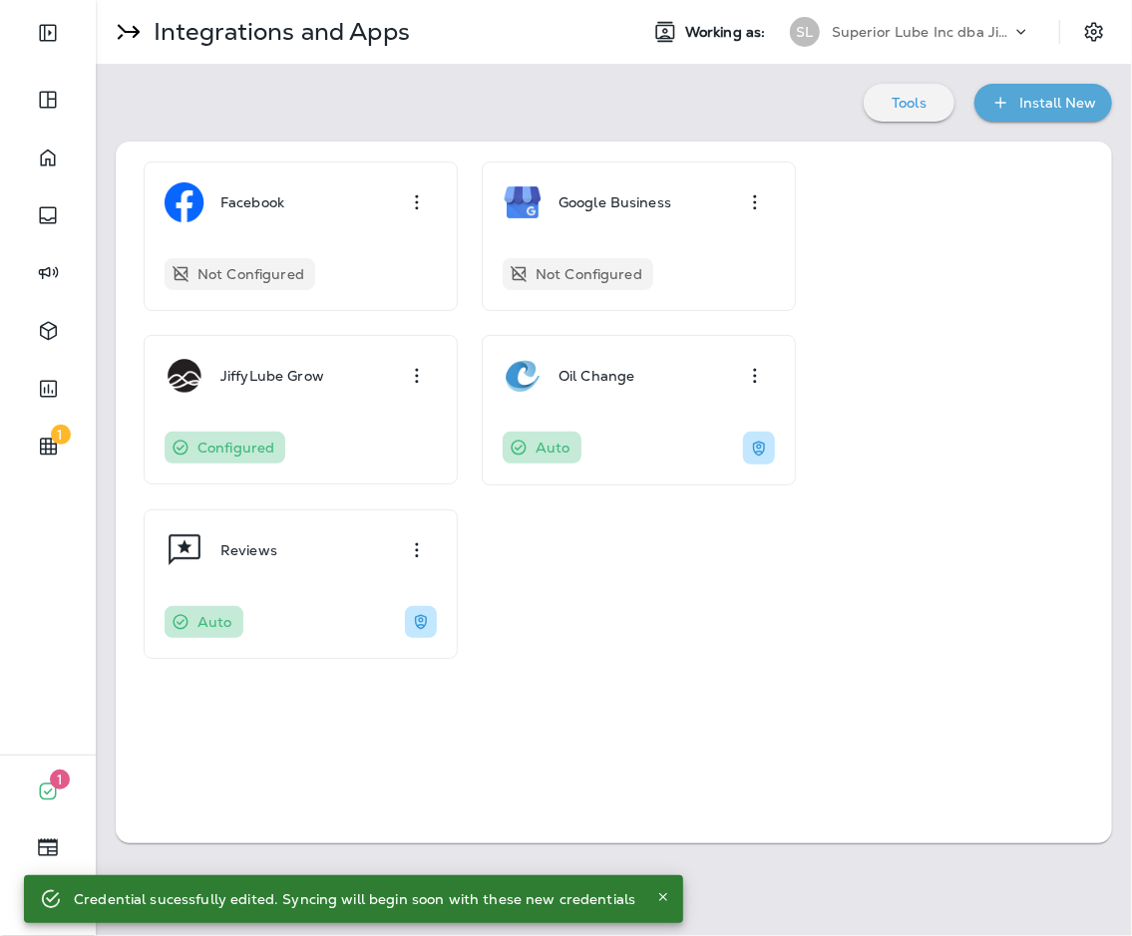
click at [827, 37] on p "Superior Lube Inc dba Jiffy Lube" at bounding box center [922, 32] width 180 height 16
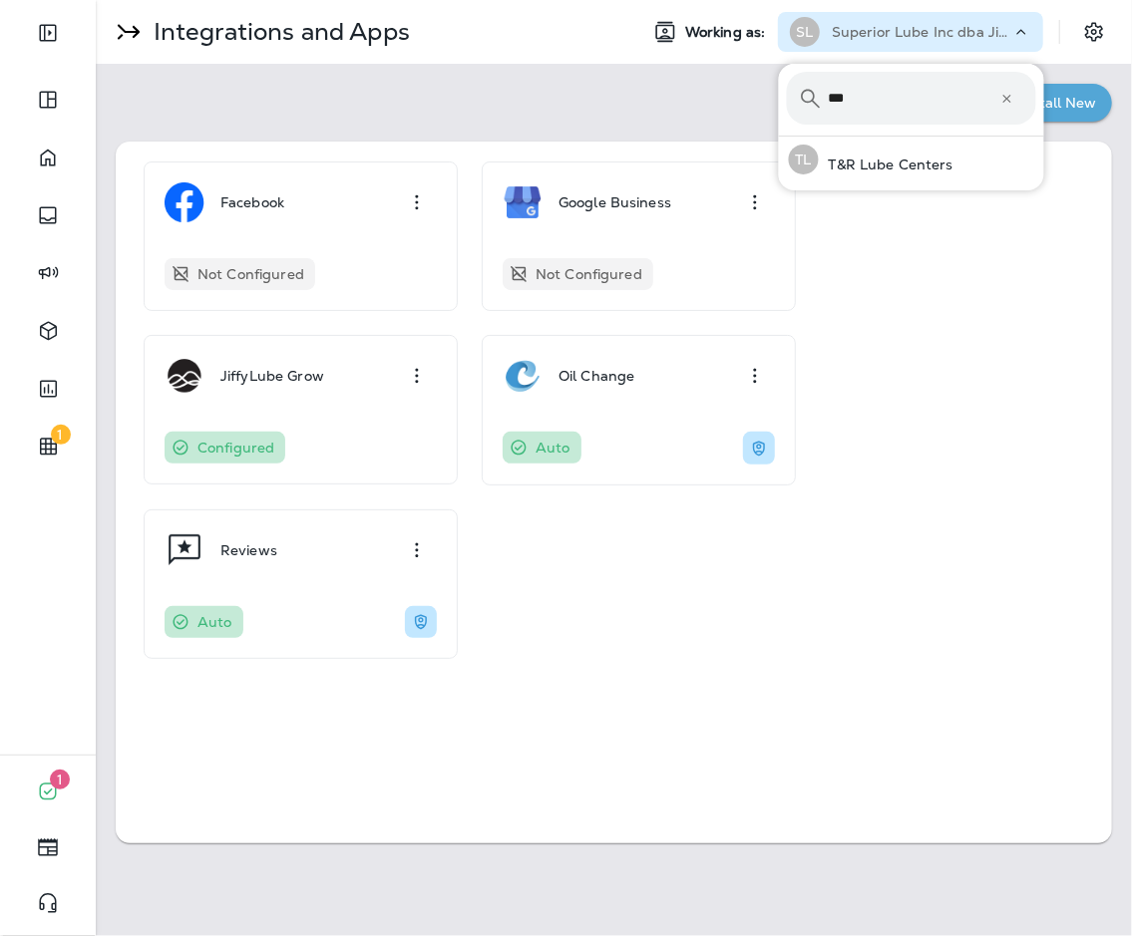
type input "***"
click at [779, 137] on button "TL T&R Lube Centers" at bounding box center [911, 160] width 265 height 46
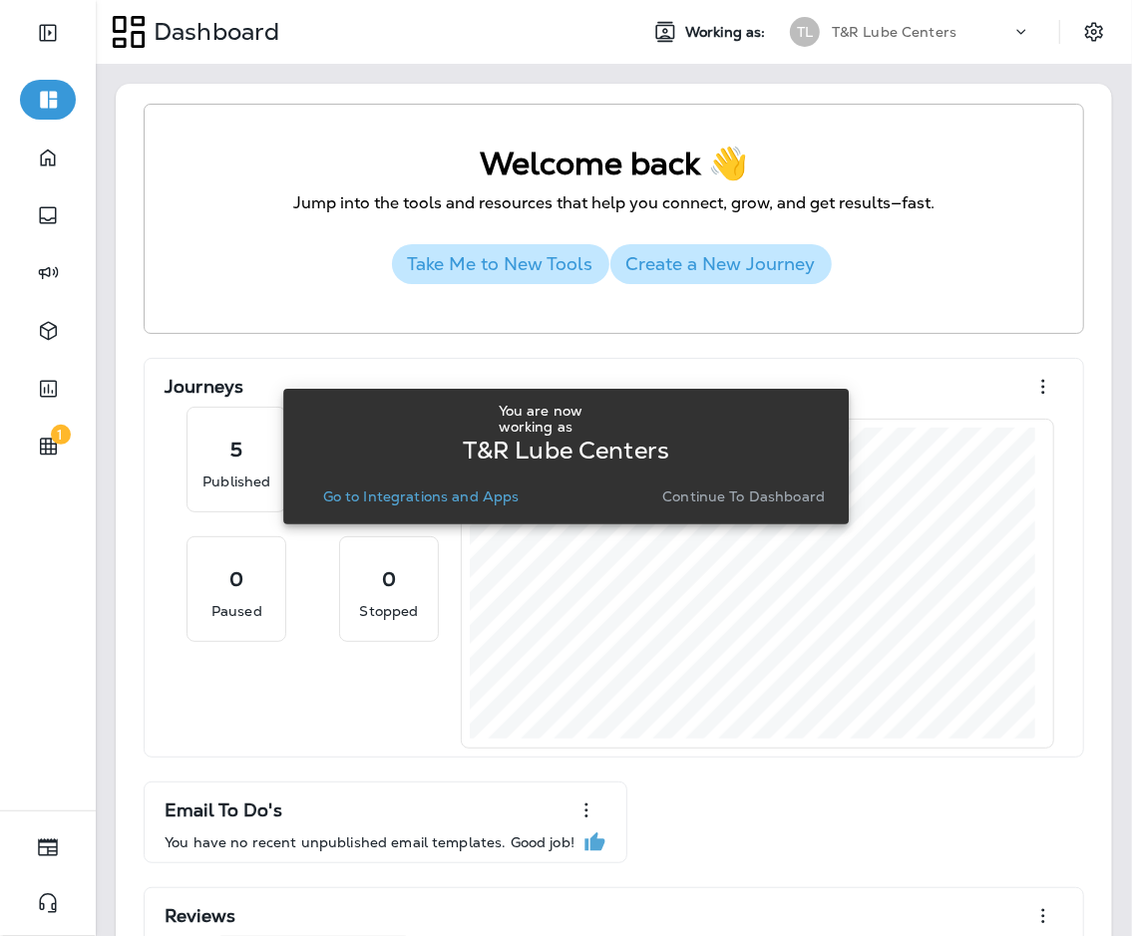
click at [479, 498] on p "Go to Integrations and Apps" at bounding box center [421, 497] width 196 height 16
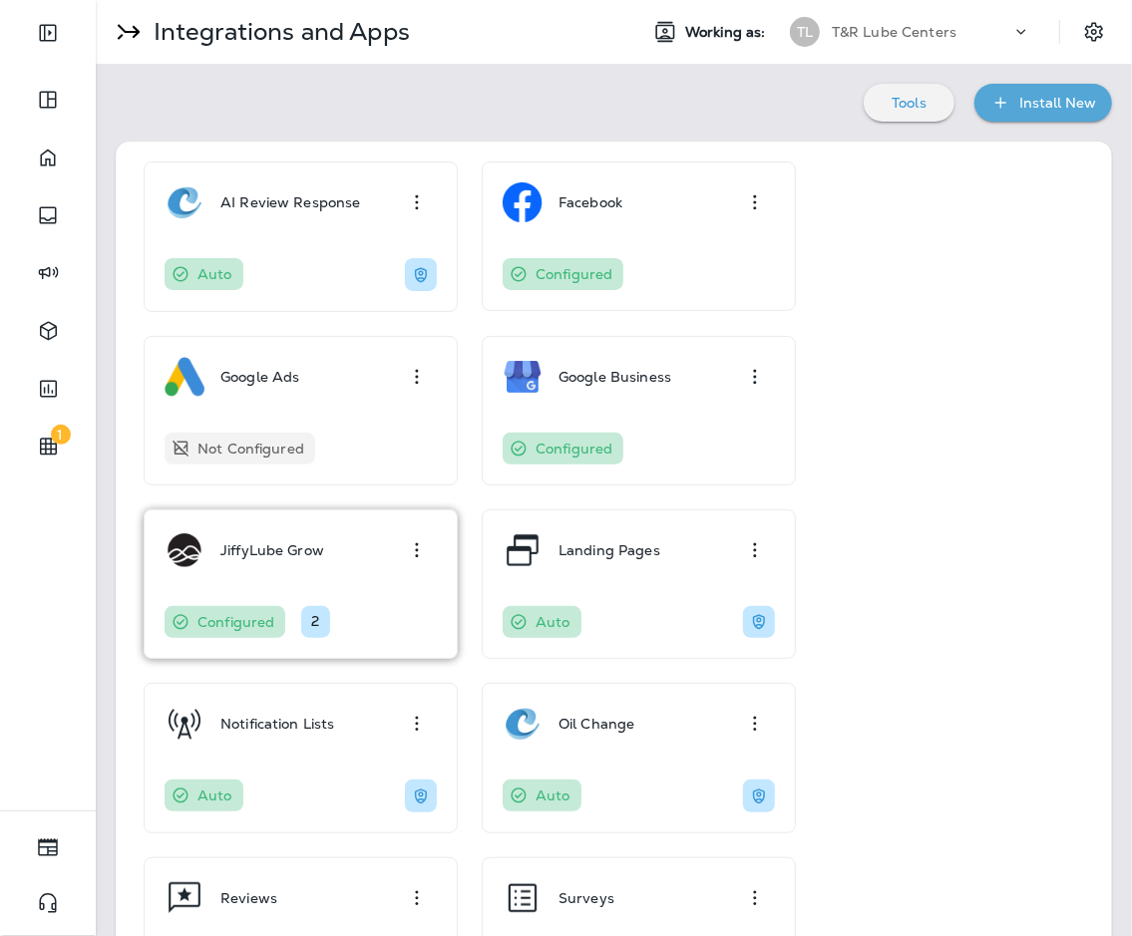
click at [327, 544] on div "JiffyLube Grow" at bounding box center [301, 551] width 272 height 40
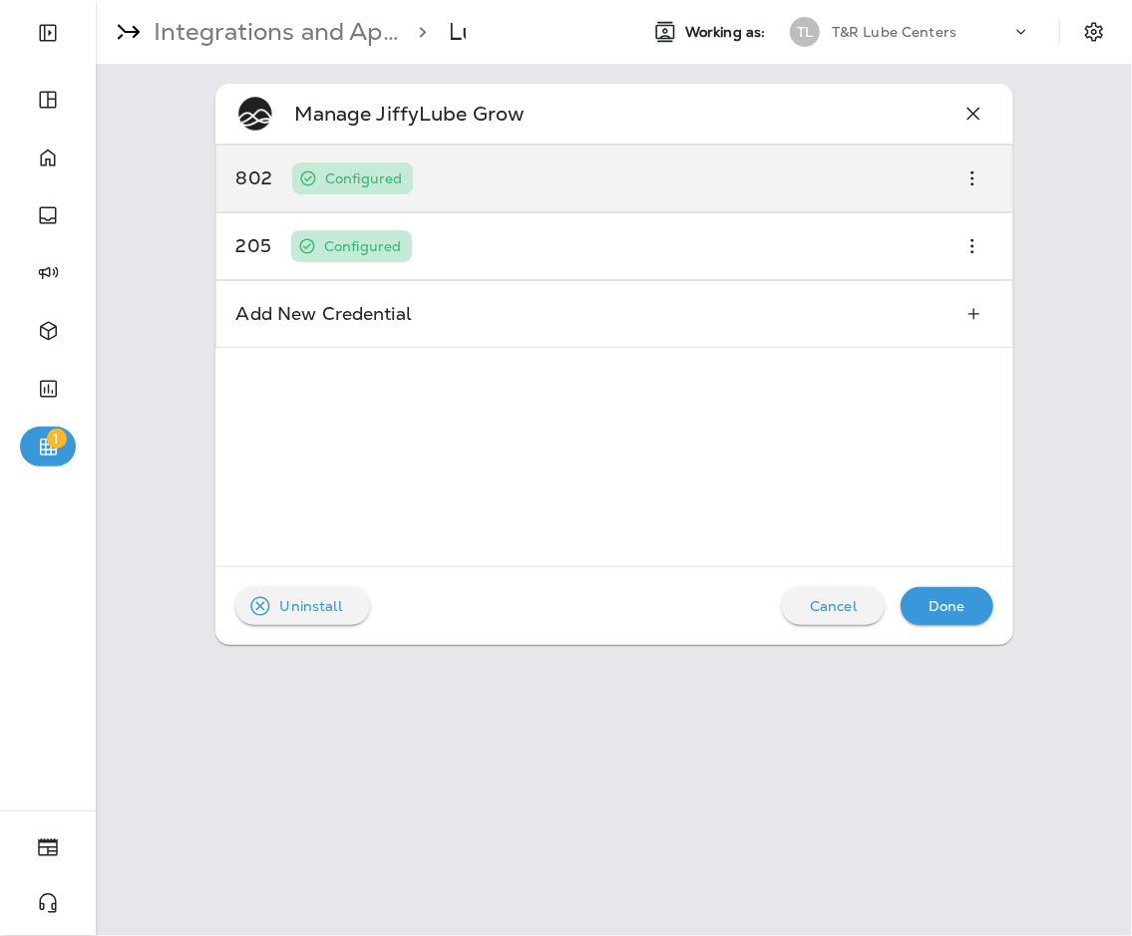
click at [490, 191] on div "802 Configured" at bounding box center [614, 179] width 798 height 68
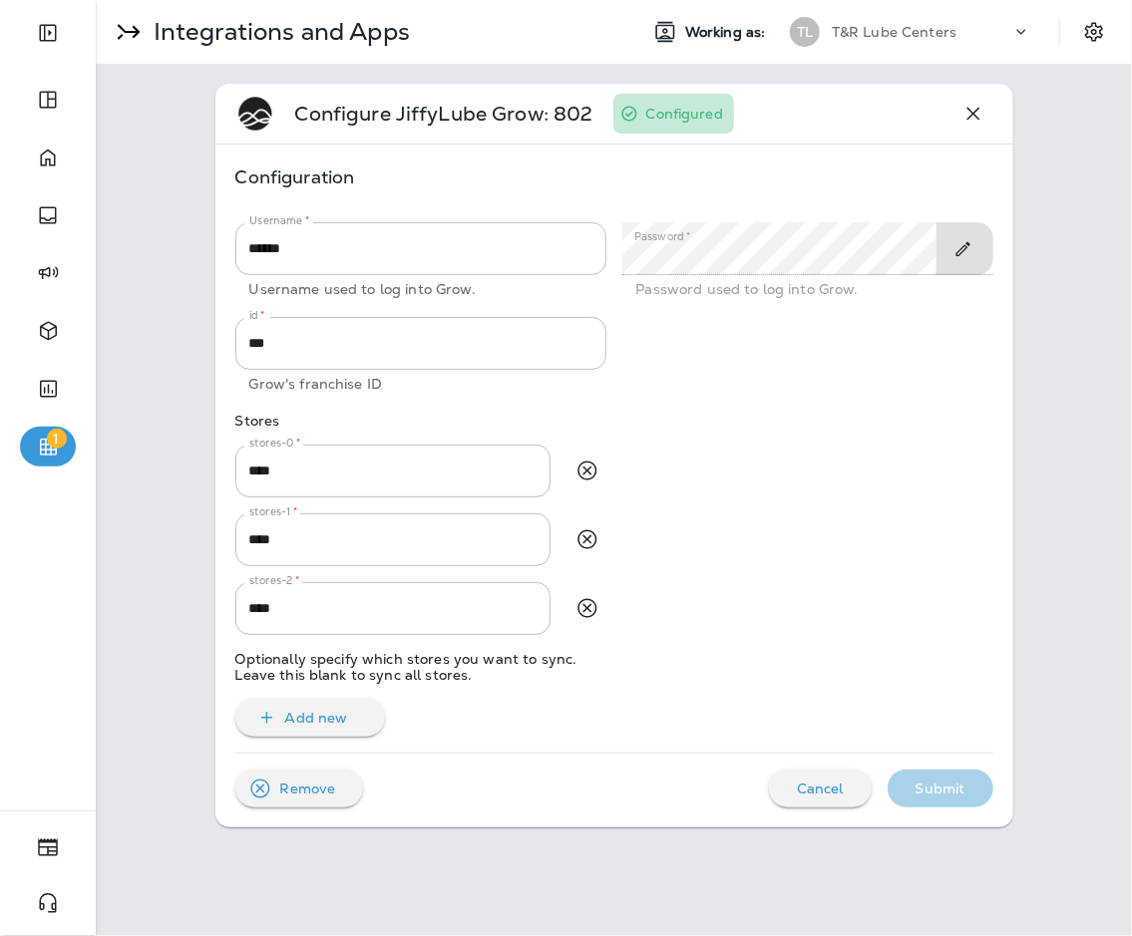
click at [827, 251] on icon "Toggle Edit" at bounding box center [962, 249] width 21 height 20
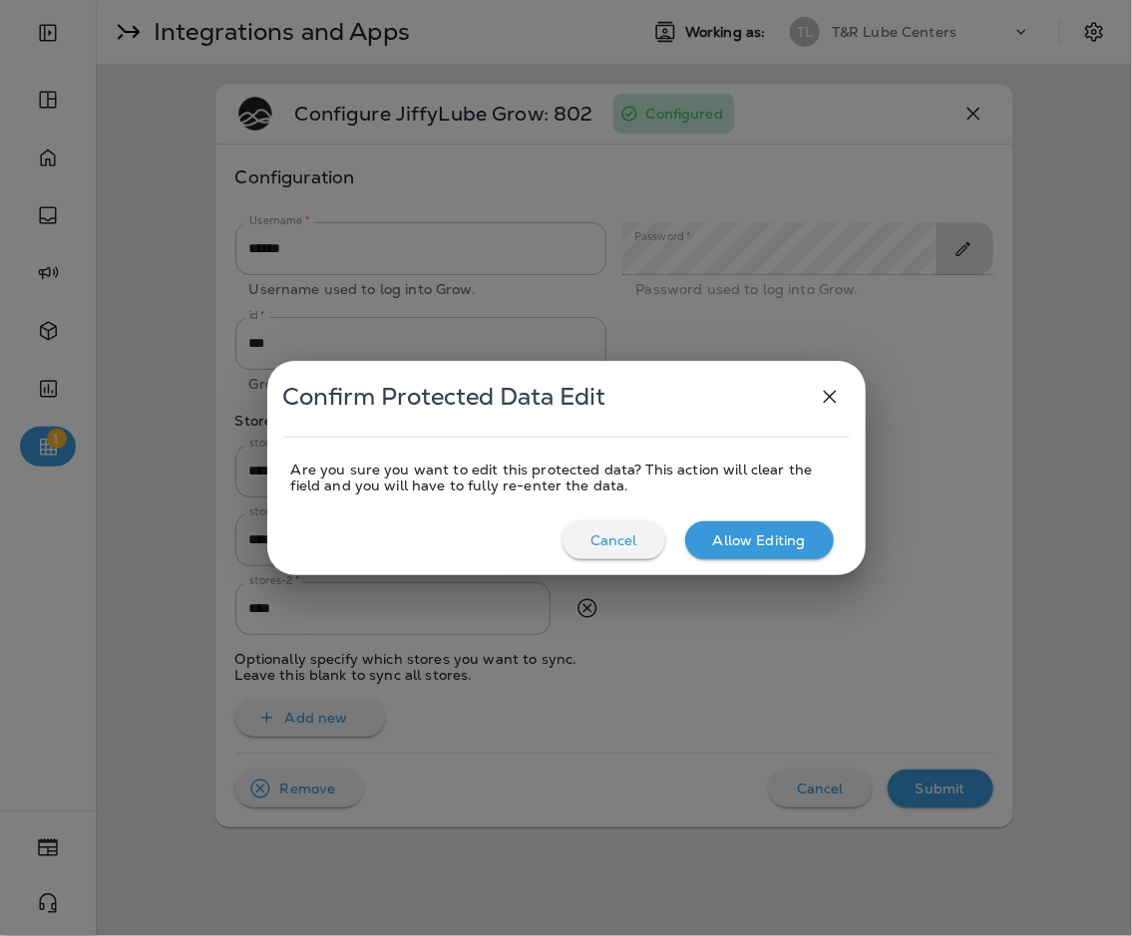
click at [732, 539] on p "Allow Editing" at bounding box center [759, 541] width 93 height 16
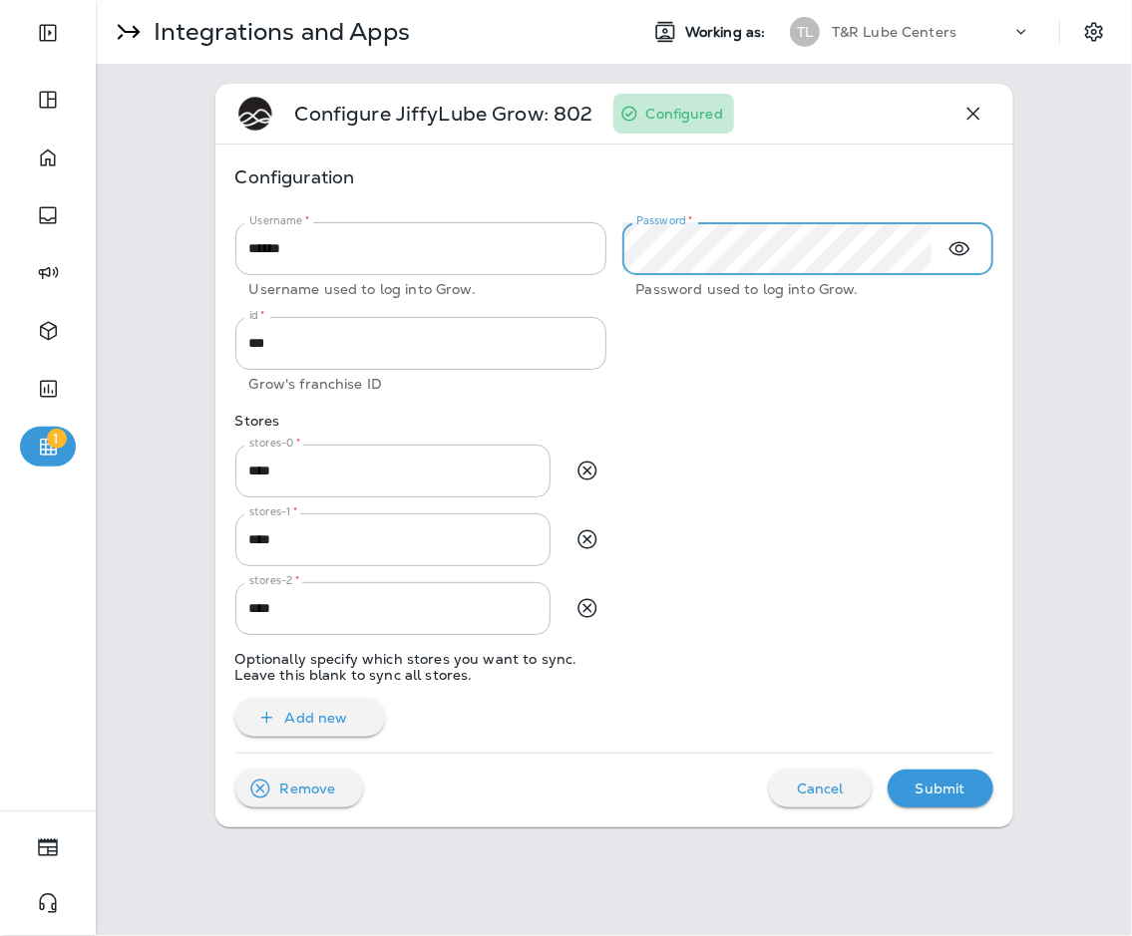
click at [827, 193] on div "Configuration" at bounding box center [614, 186] width 758 height 42
click at [827, 783] on p "Submit" at bounding box center [941, 789] width 50 height 16
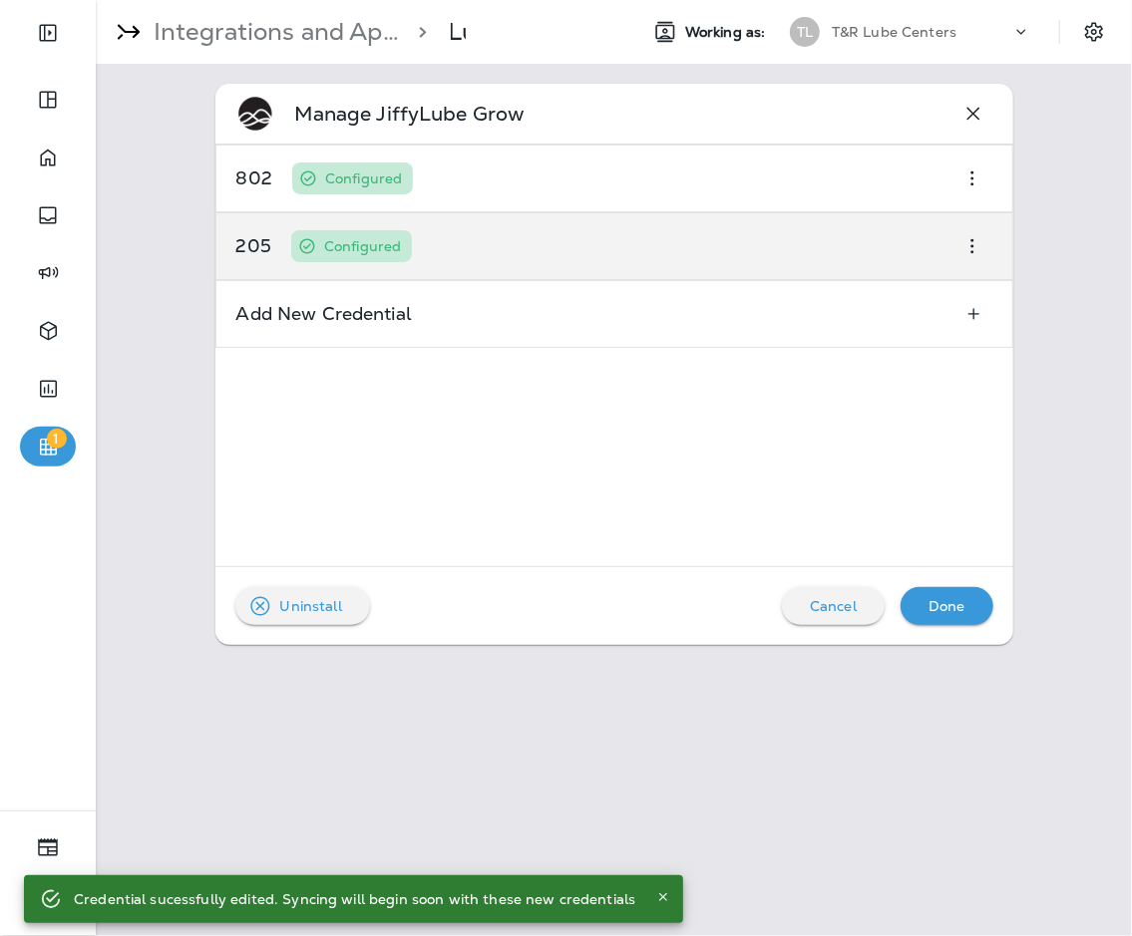
click at [649, 271] on div "205 Configured" at bounding box center [614, 246] width 798 height 68
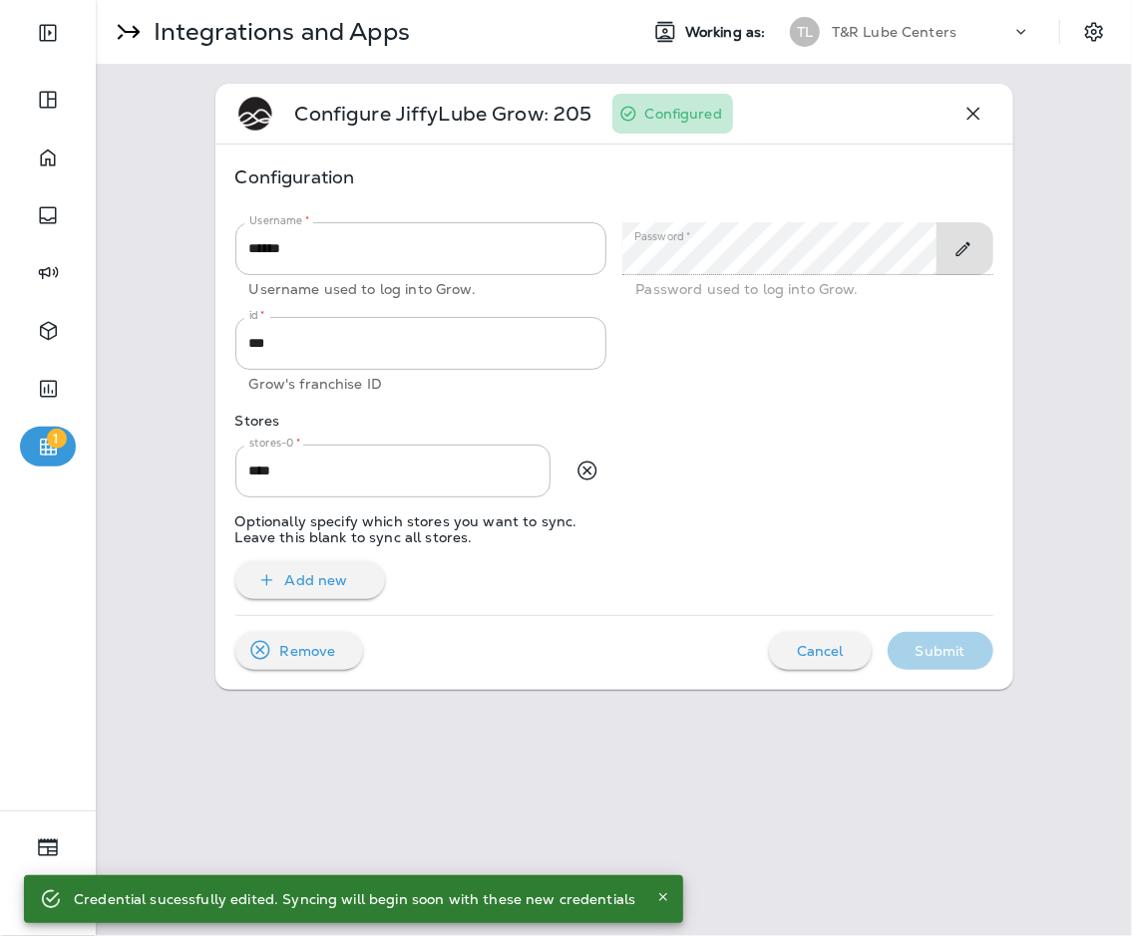
click at [827, 248] on icon "Toggle Edit" at bounding box center [962, 249] width 21 height 20
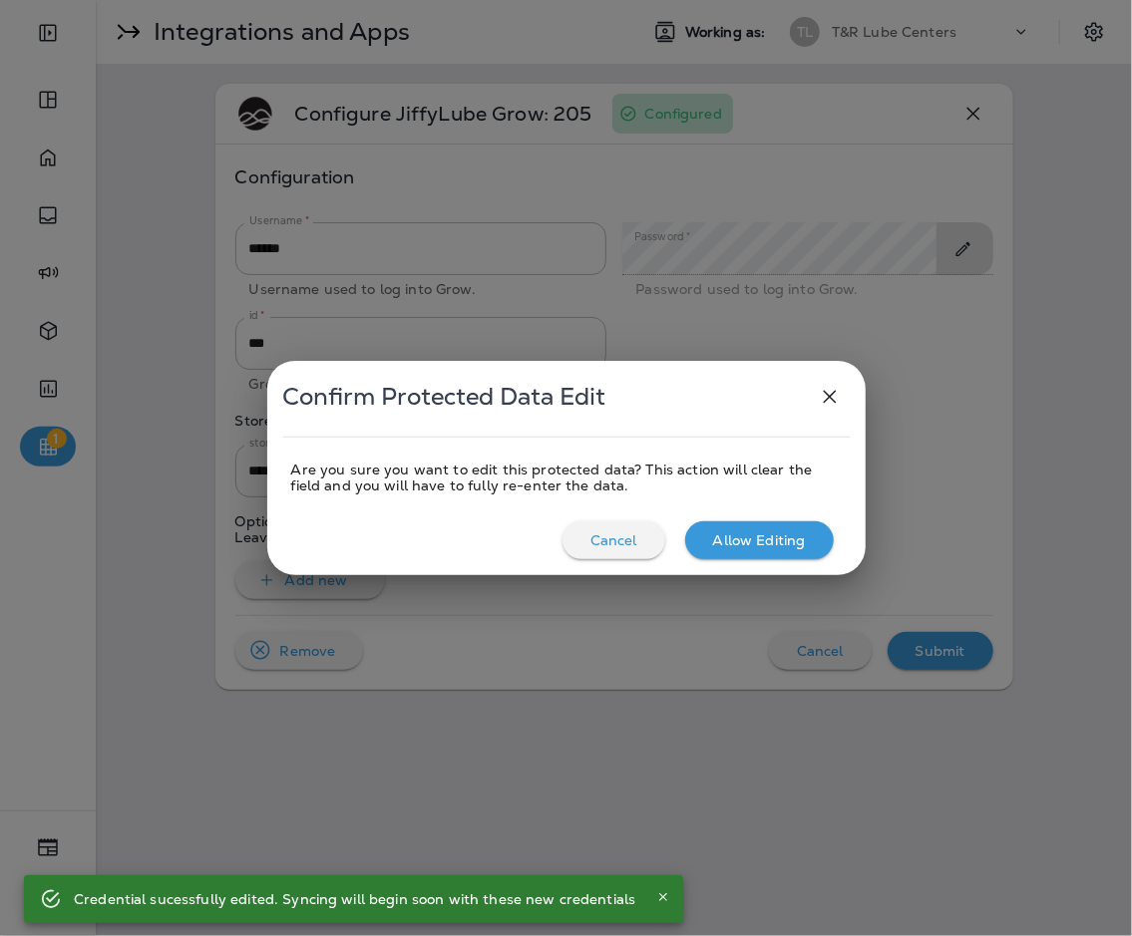
click at [720, 540] on p "Allow Editing" at bounding box center [759, 541] width 93 height 16
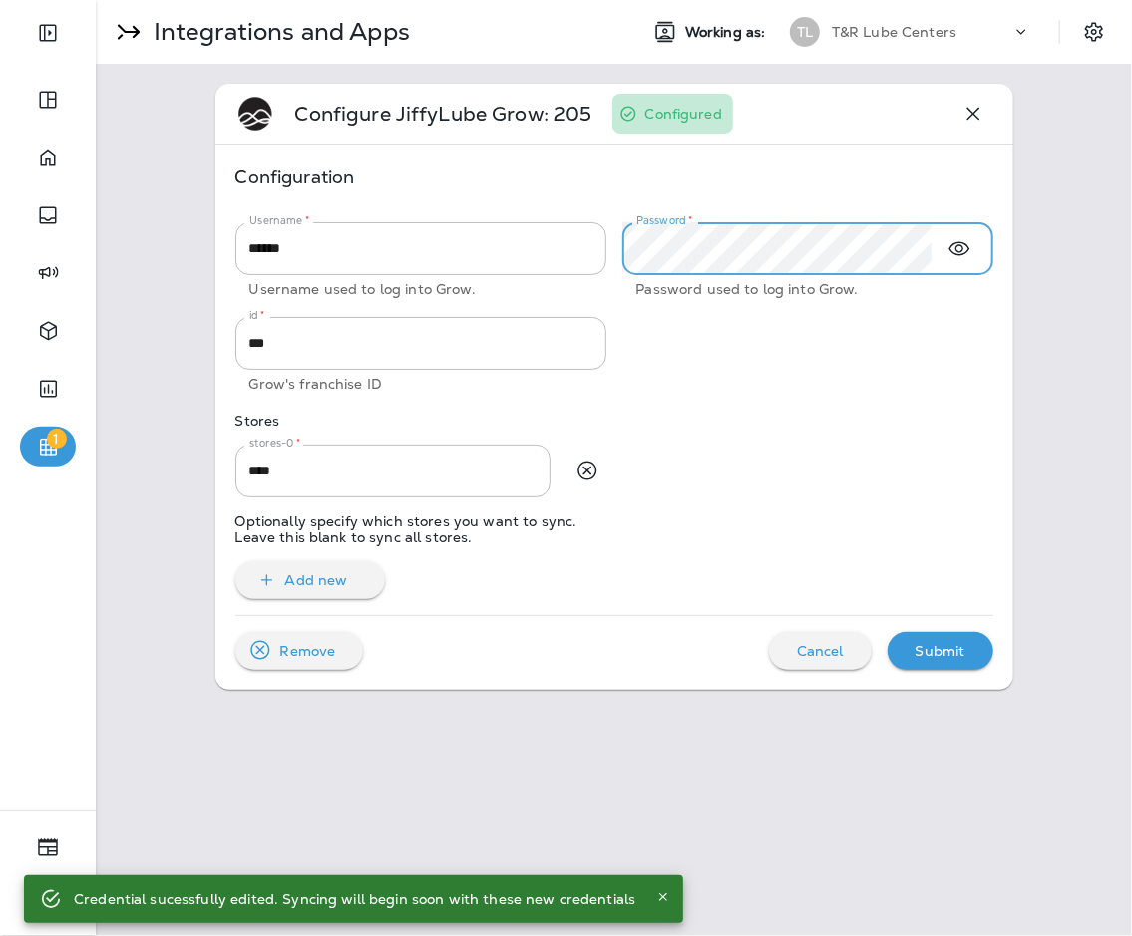
click at [820, 192] on div "Configuration" at bounding box center [614, 186] width 758 height 42
click at [827, 659] on div "Submit" at bounding box center [941, 651] width 74 height 26
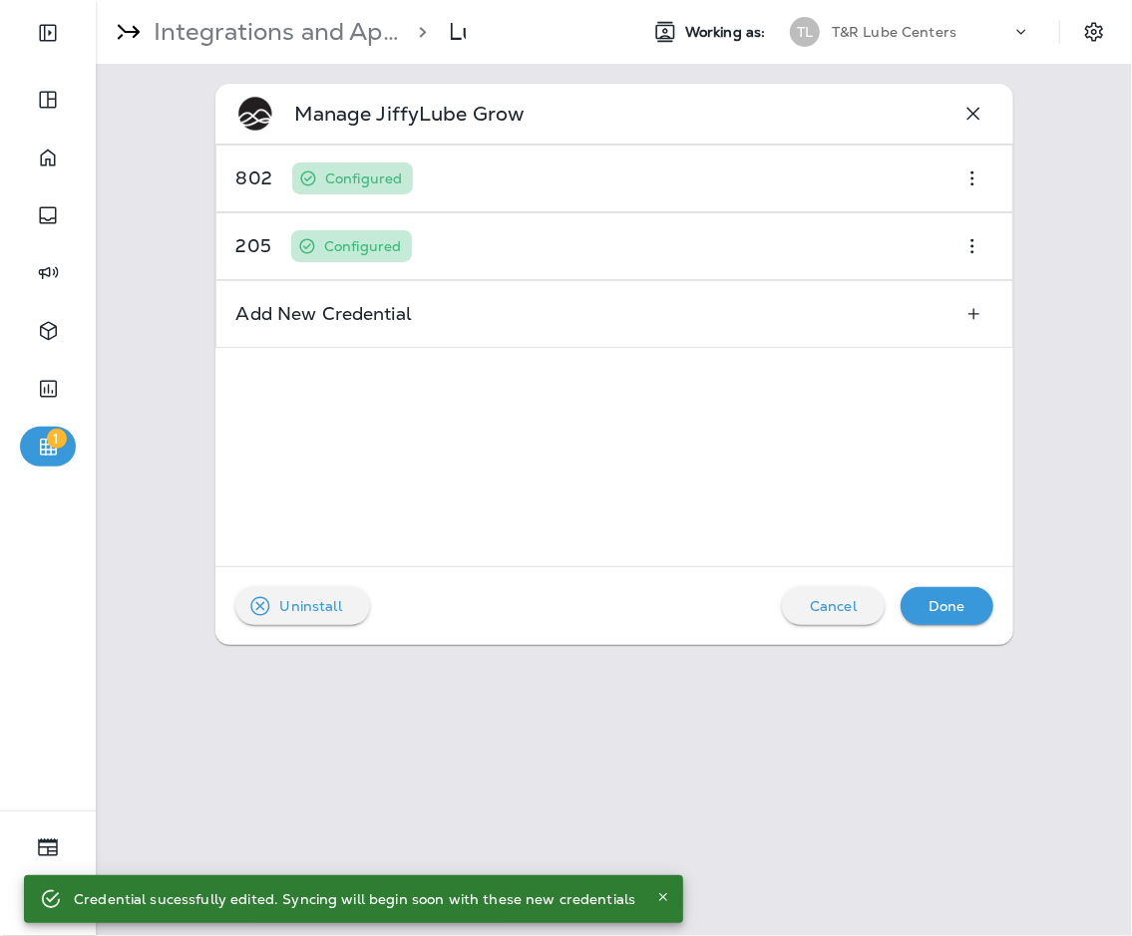
click at [827, 603] on p "Done" at bounding box center [947, 606] width 37 height 16
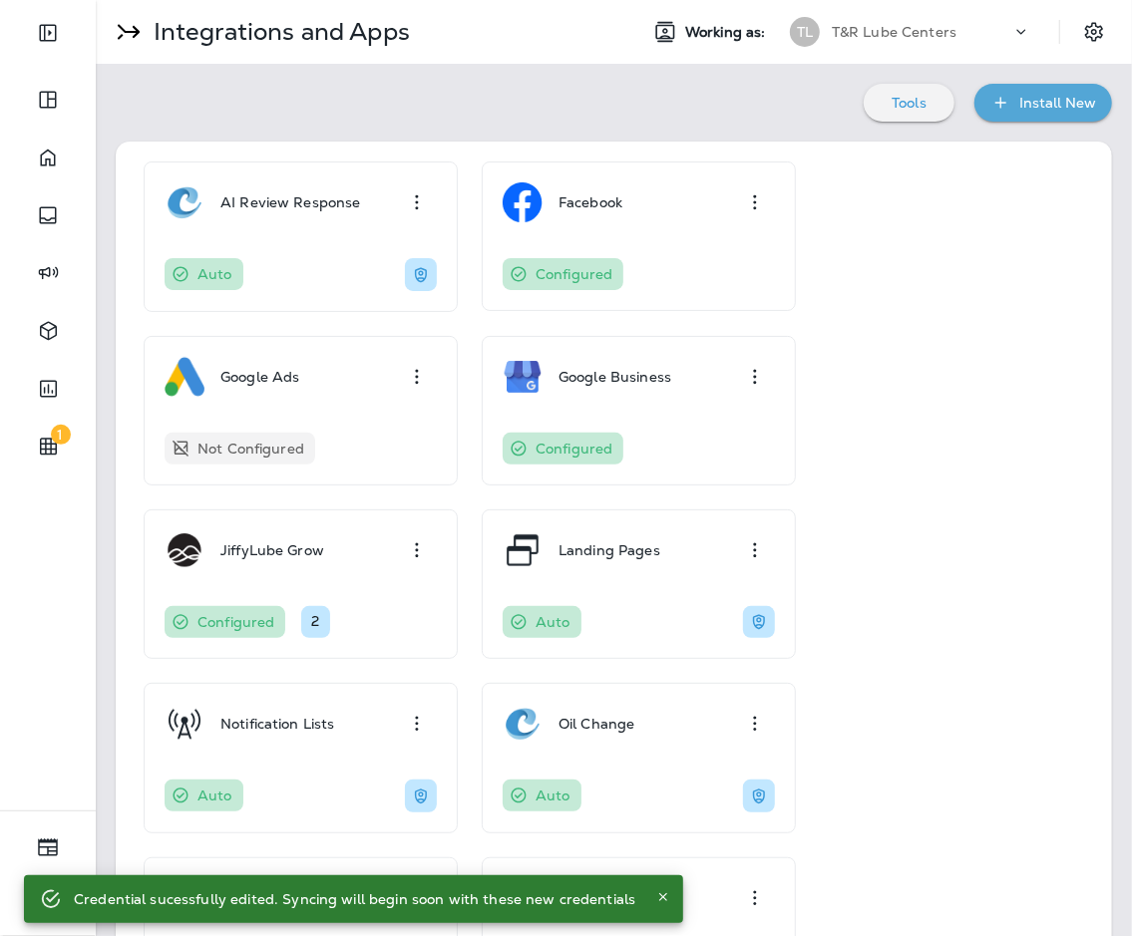
click at [827, 24] on p "T&R Lube Centers" at bounding box center [894, 32] width 125 height 16
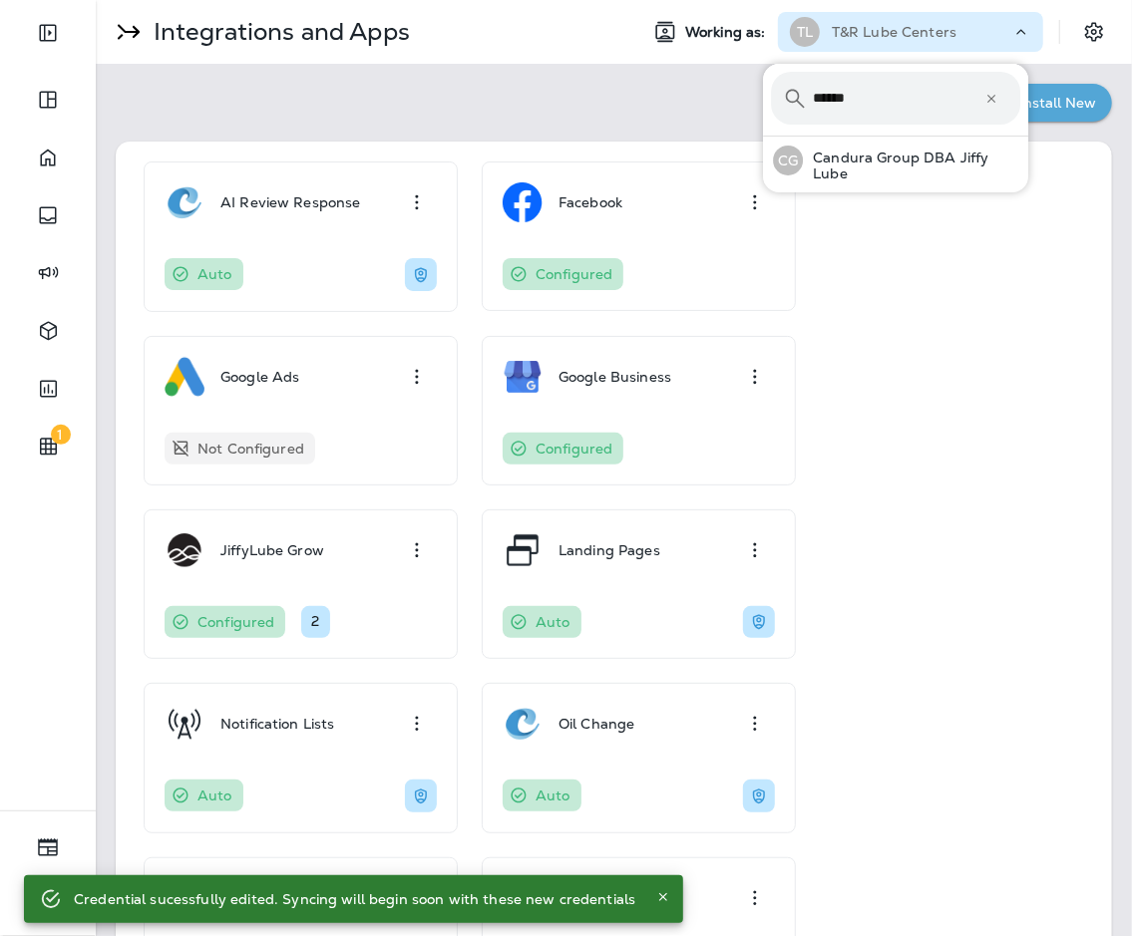
type input "******"
click at [763, 137] on button "[PERSON_NAME] Group DBA Jiffy Lube" at bounding box center [895, 161] width 265 height 48
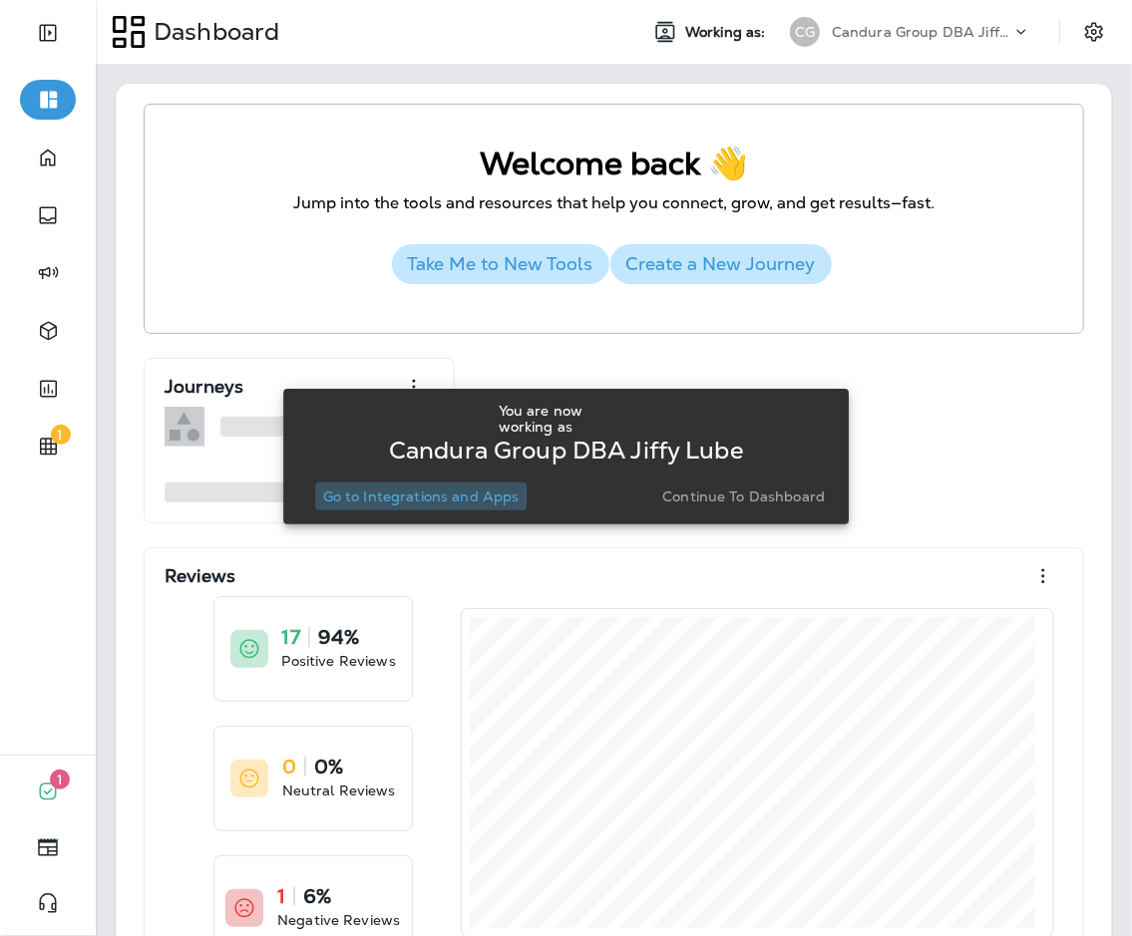
click at [450, 506] on button "Go to Integrations and Apps" at bounding box center [421, 497] width 212 height 28
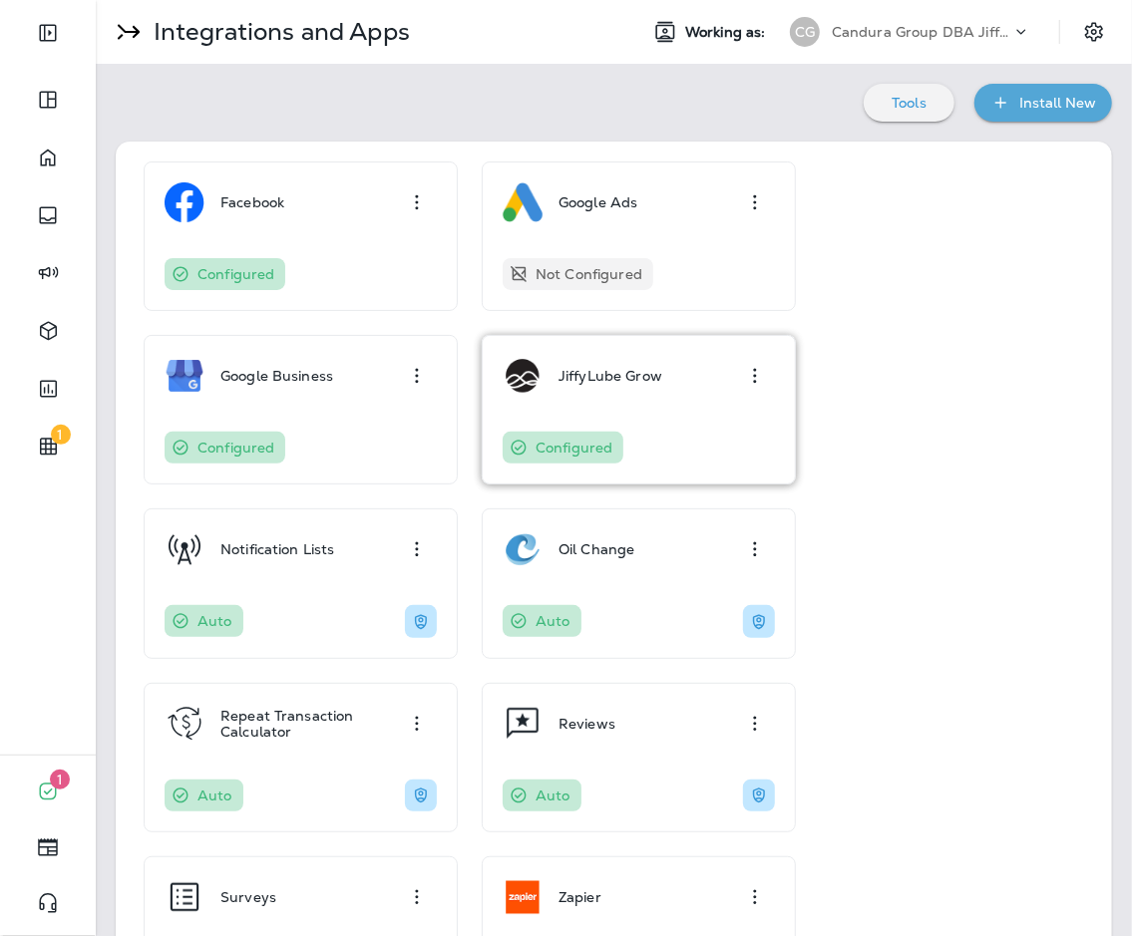
click at [600, 377] on p "JiffyLube Grow" at bounding box center [611, 376] width 104 height 16
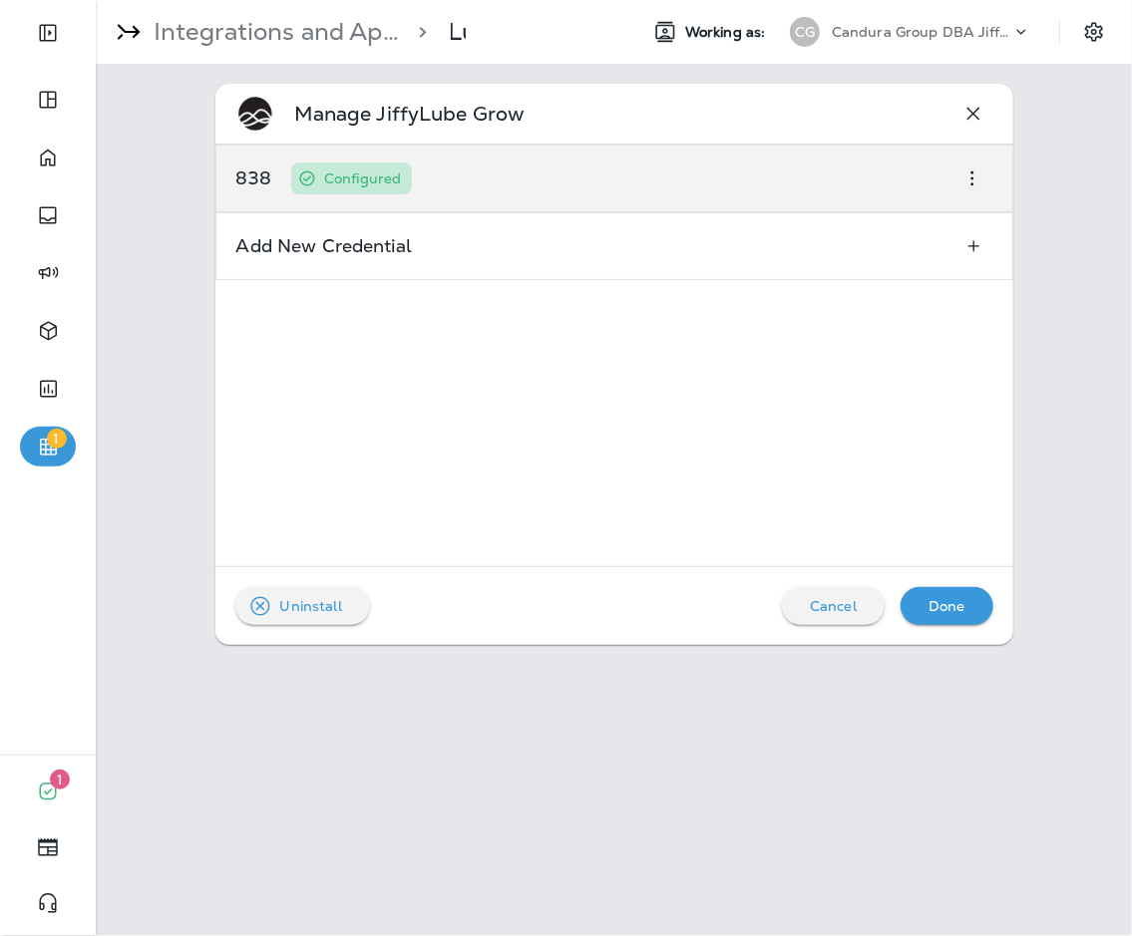
click at [592, 169] on div "838 Configured" at bounding box center [614, 179] width 798 height 68
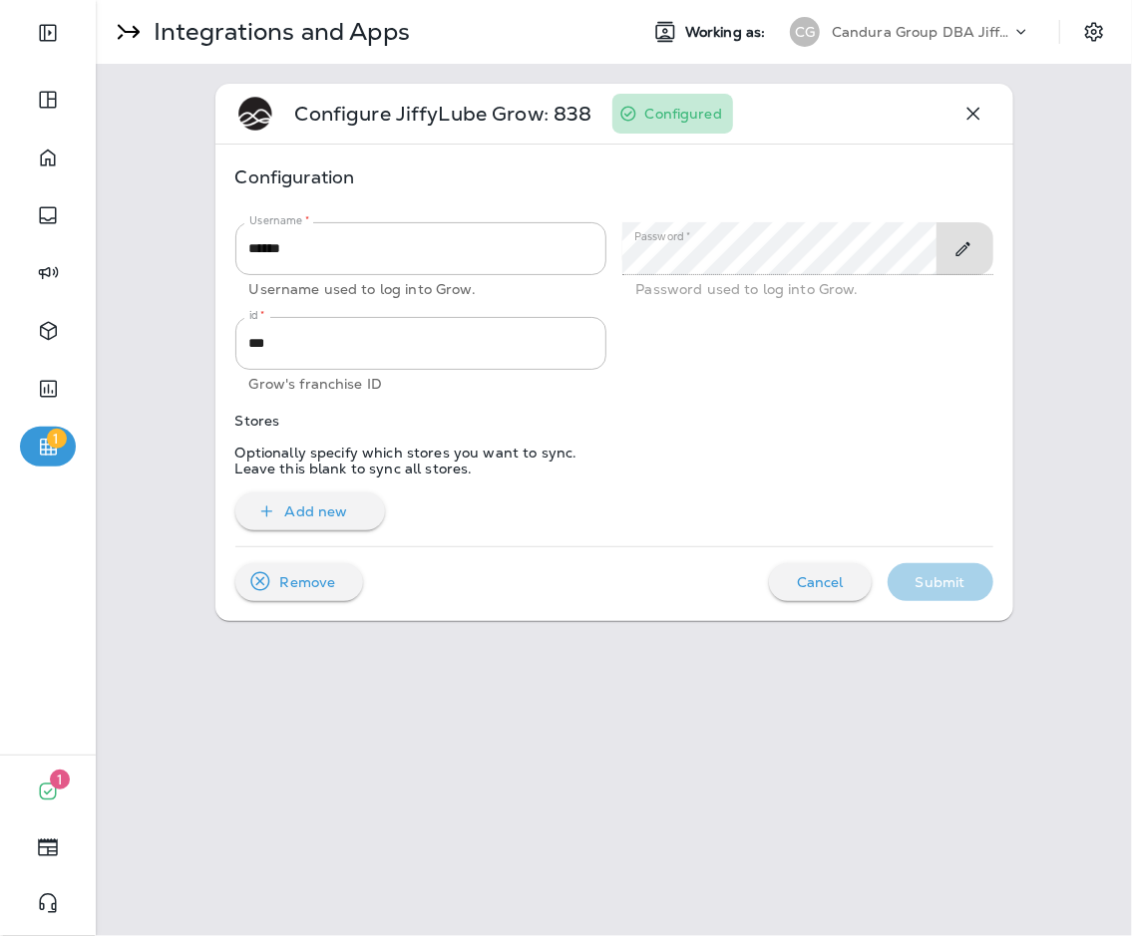
click at [827, 256] on icon "Toggle Edit" at bounding box center [962, 249] width 21 height 20
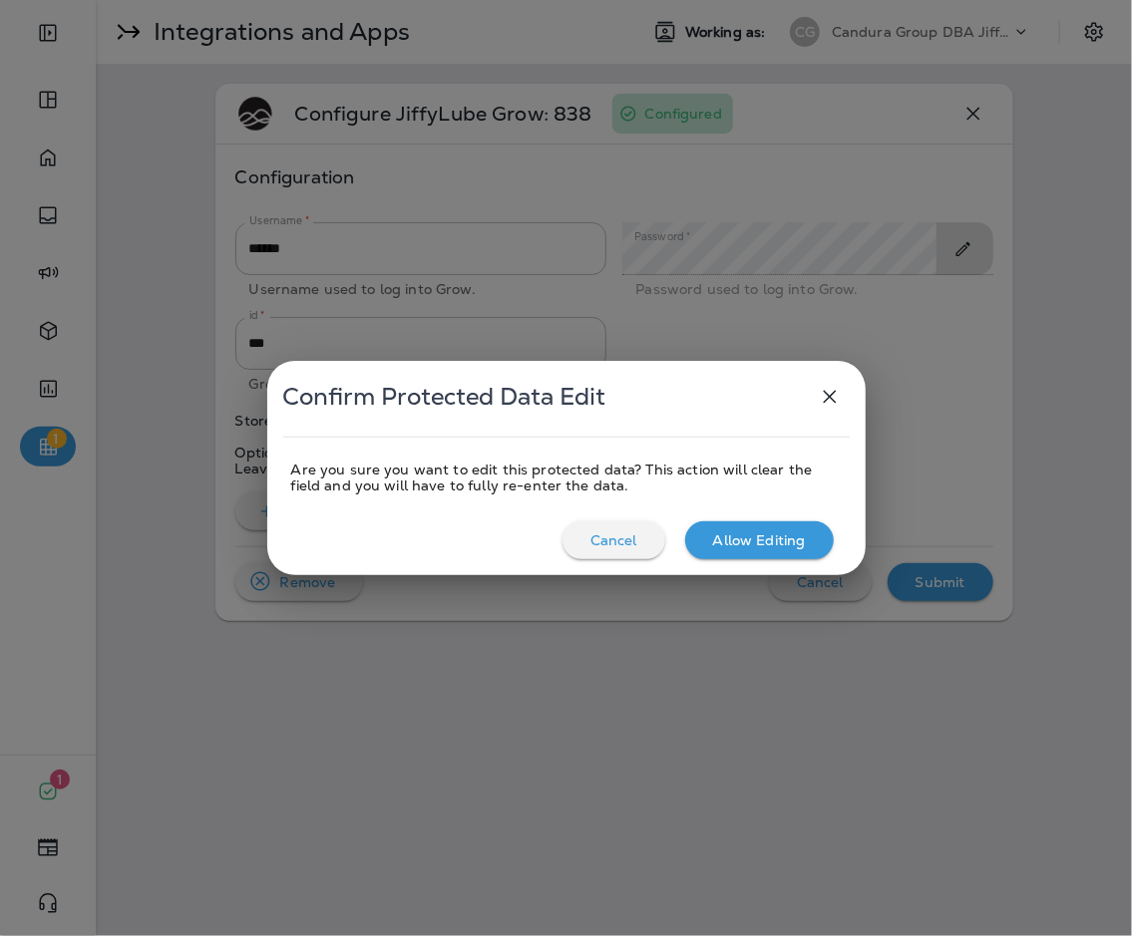
click at [806, 548] on div "Allow Editing" at bounding box center [759, 541] width 117 height 26
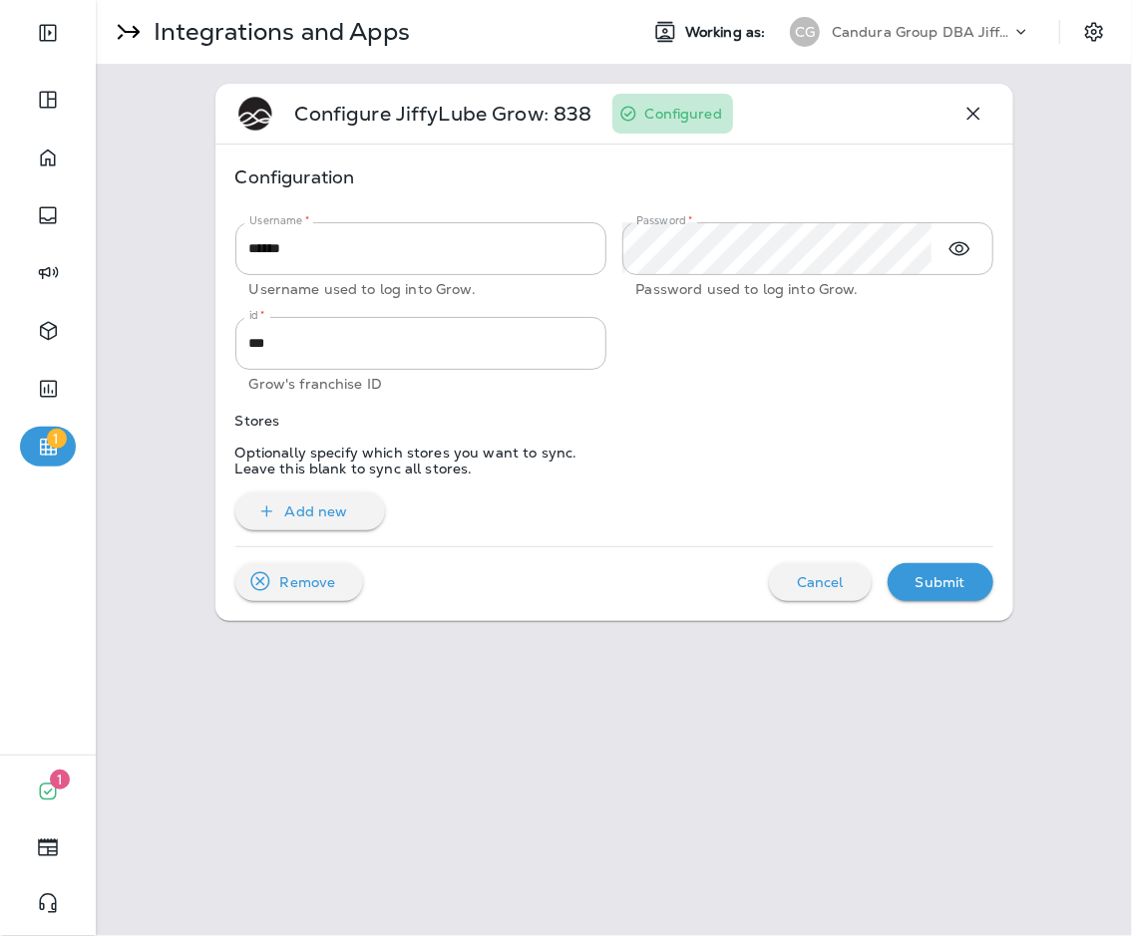
click at [780, 180] on p "Configuration" at bounding box center [614, 178] width 758 height 26
click at [827, 574] on p "Submit" at bounding box center [941, 582] width 50 height 16
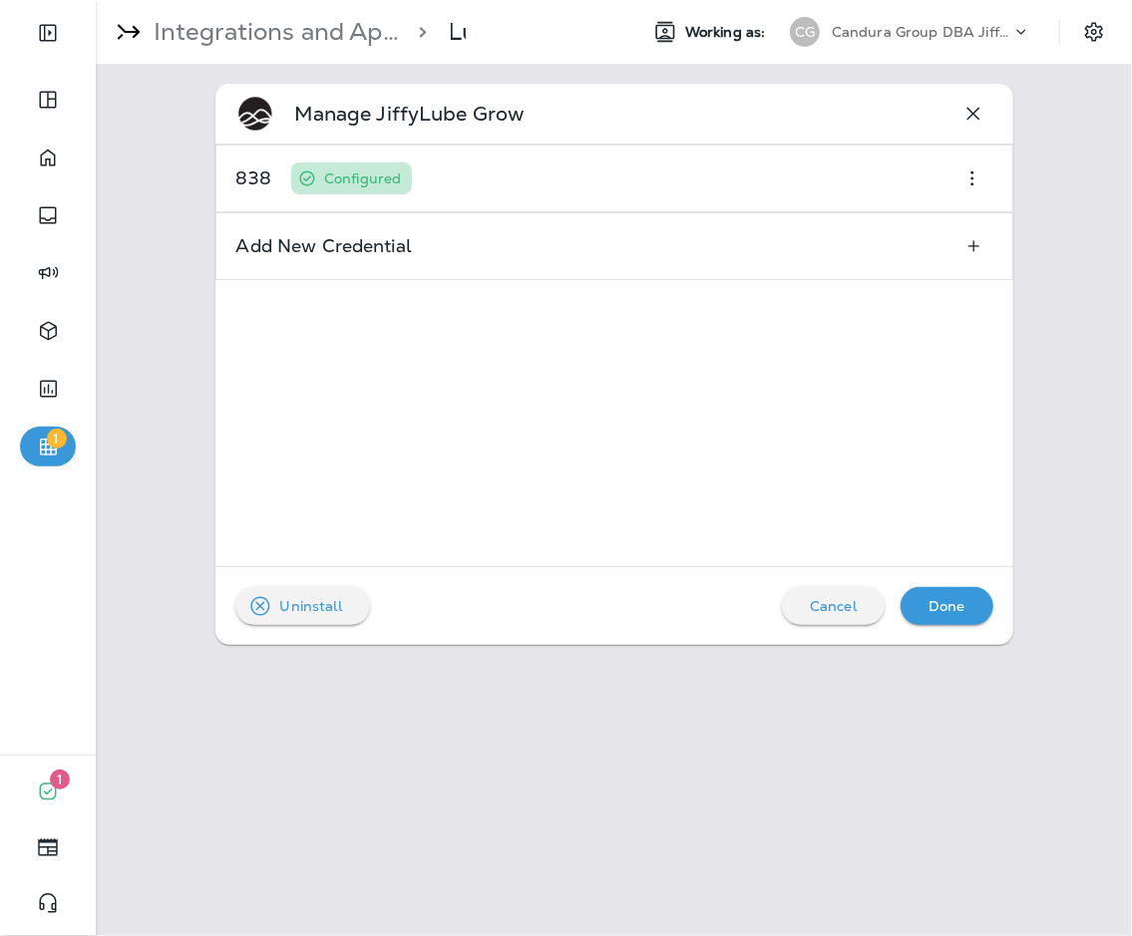
click at [827, 602] on p "Done" at bounding box center [947, 606] width 37 height 16
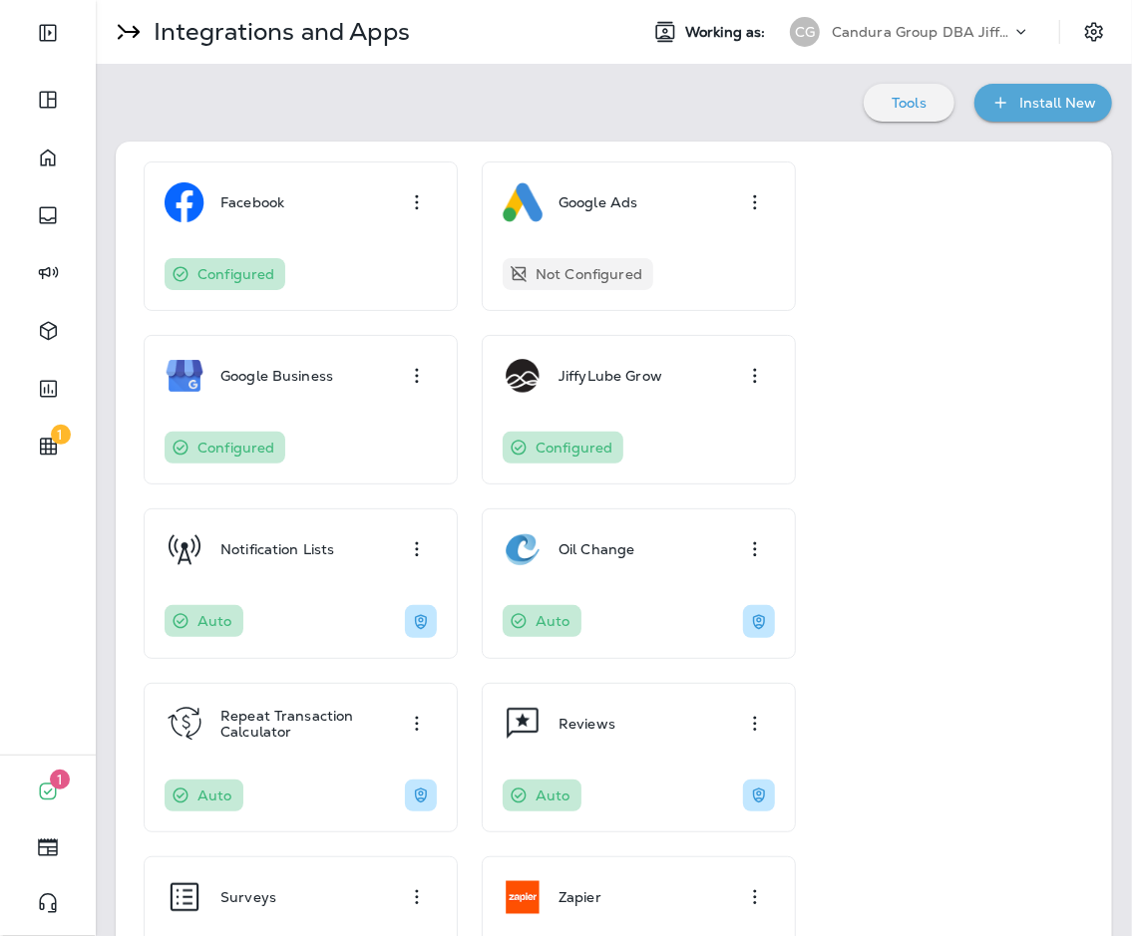
click at [827, 48] on div "[PERSON_NAME] Group DBA Jiffy Lube" at bounding box center [910, 32] width 265 height 40
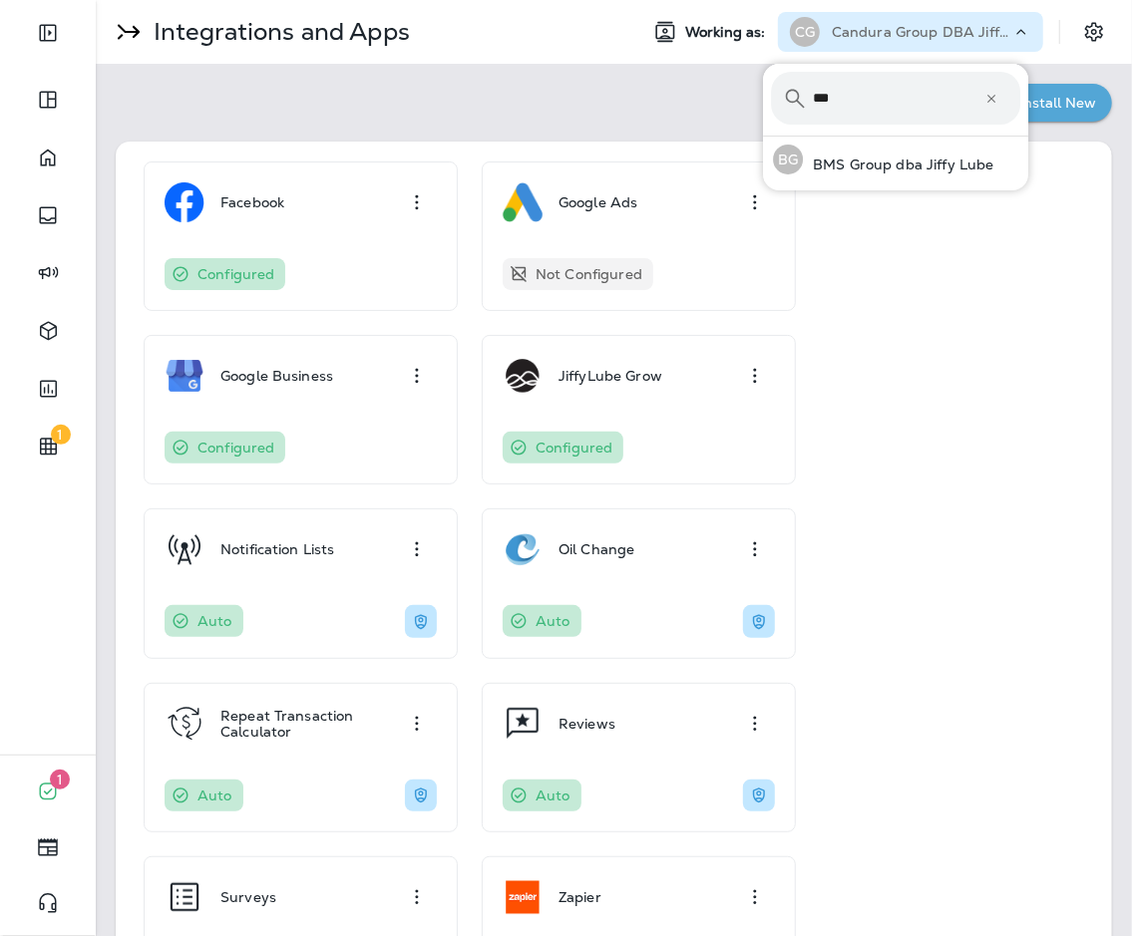
type input "***"
click at [763, 137] on button "BG BMS Group dba Jiffy Lube" at bounding box center [895, 160] width 265 height 46
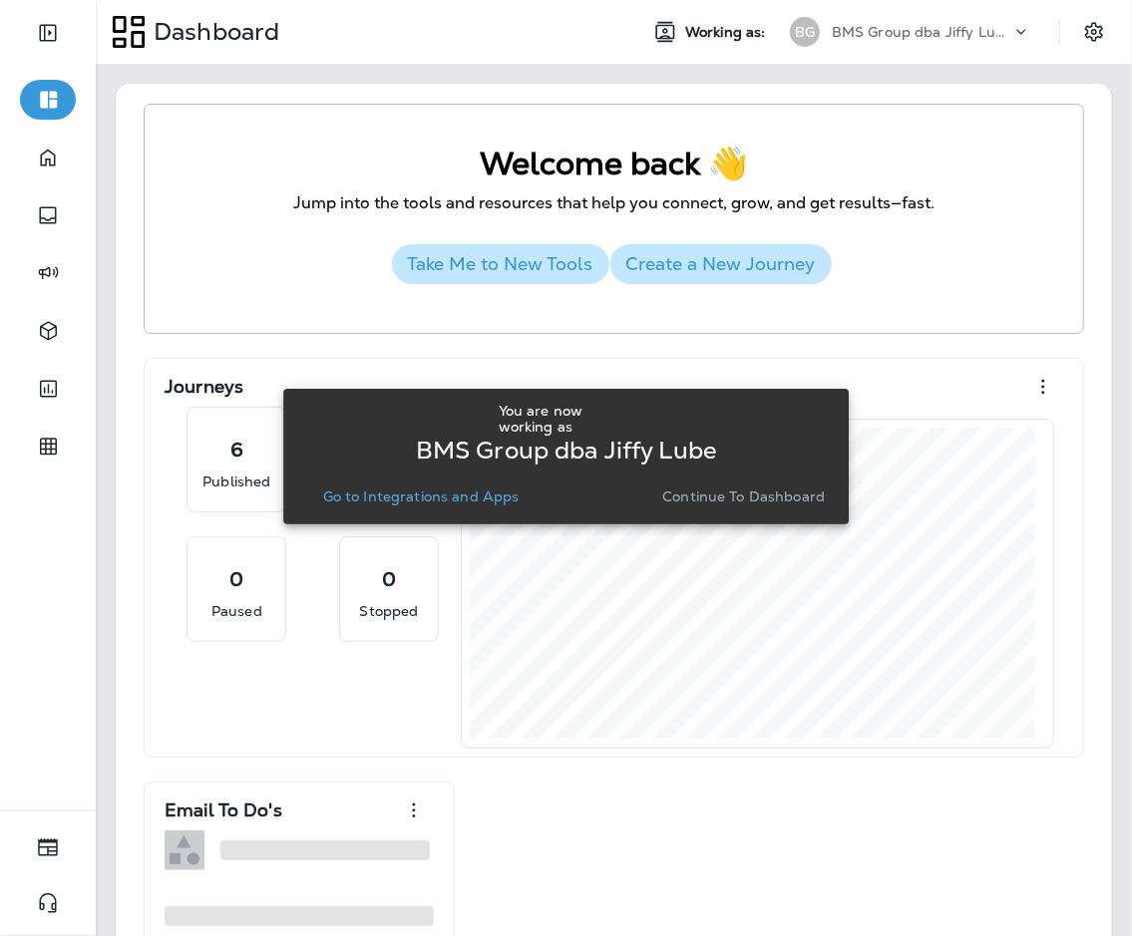
click at [412, 492] on p "Go to Integrations and Apps" at bounding box center [421, 497] width 196 height 16
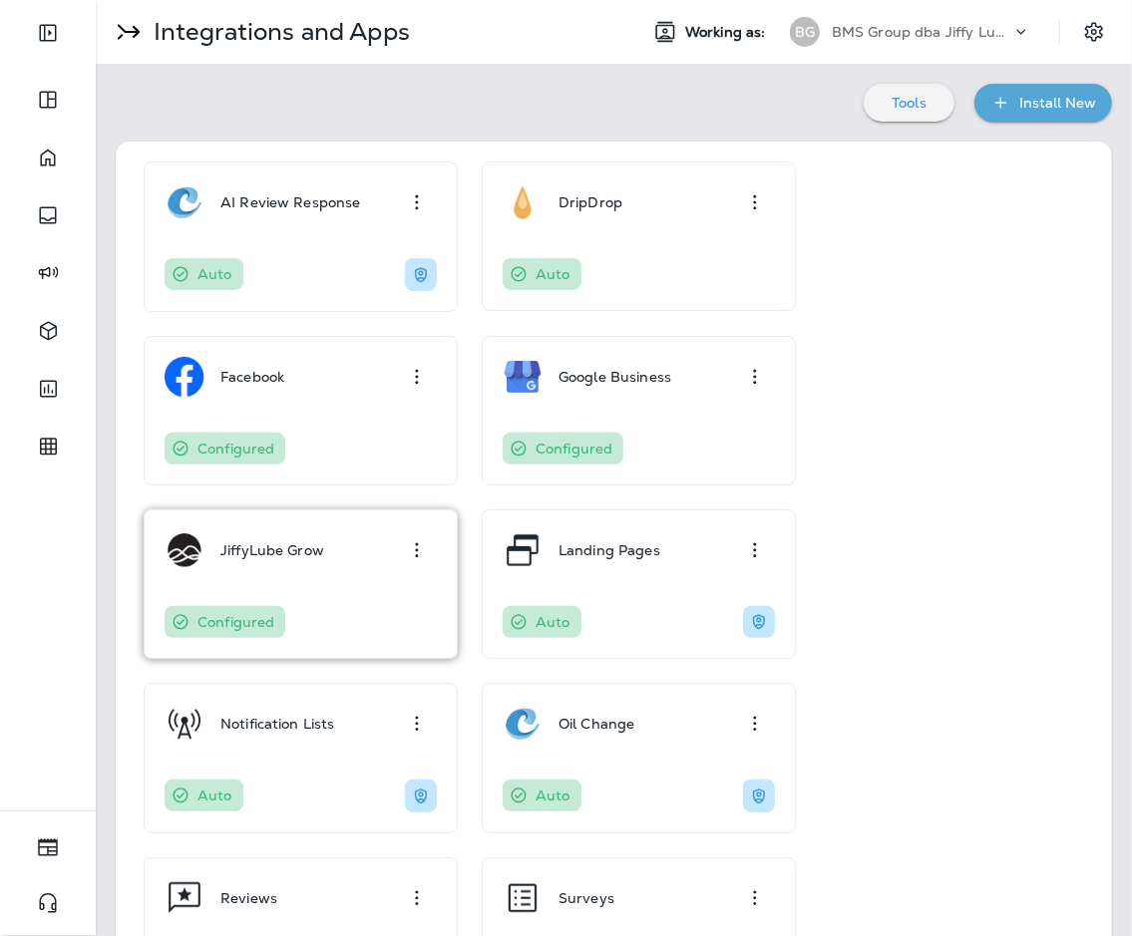
click at [207, 572] on div "JiffyLube Grow Configured" at bounding box center [301, 585] width 272 height 108
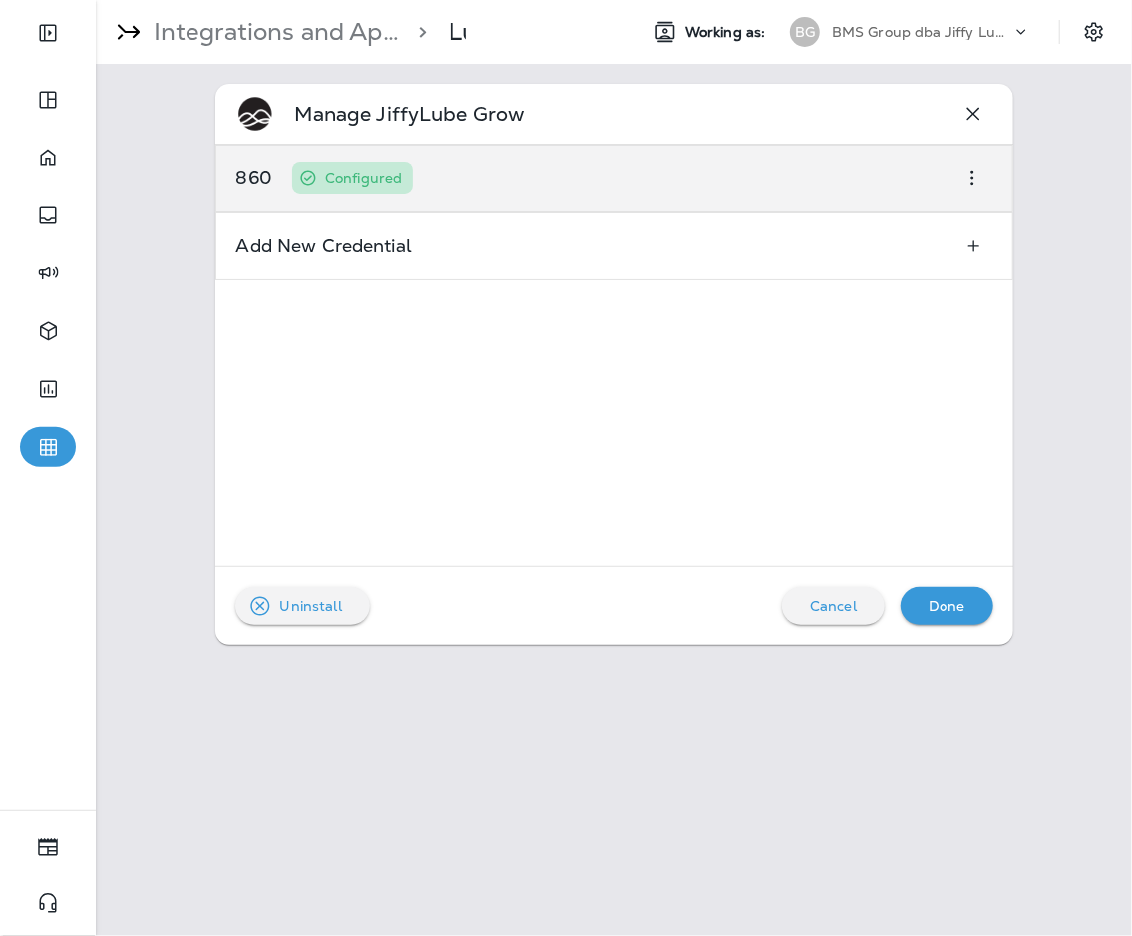
click at [562, 199] on div "860 Configured" at bounding box center [614, 179] width 798 height 68
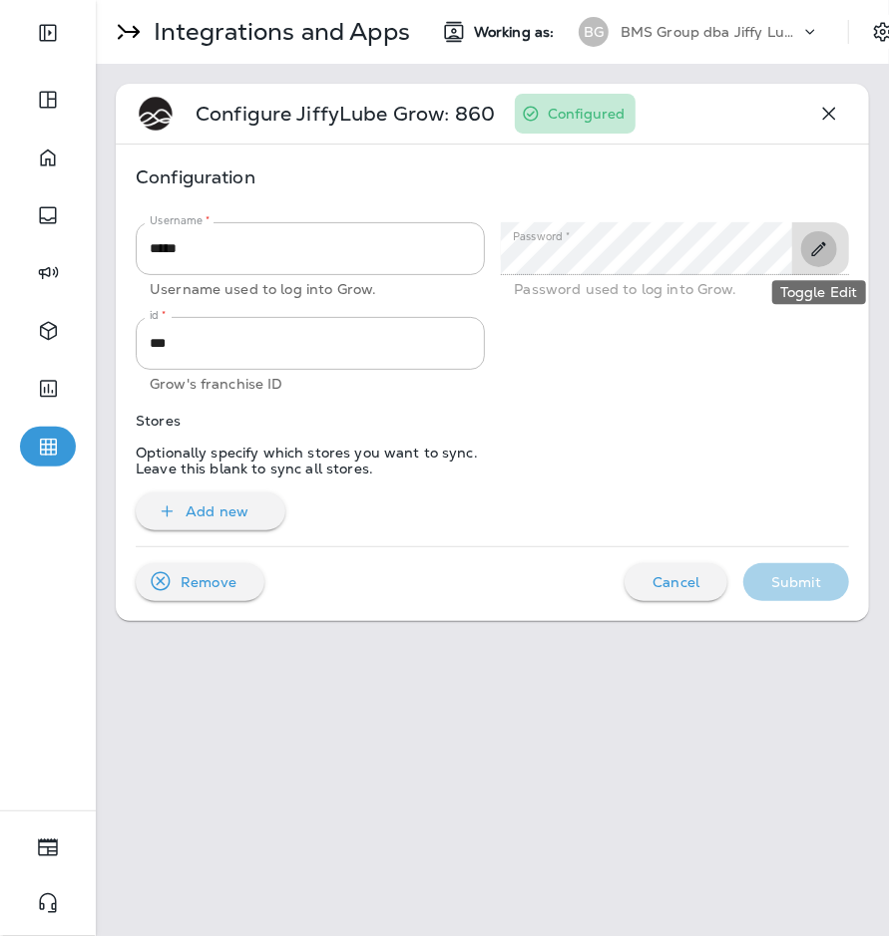
click at [808, 251] on icon "Toggle Edit" at bounding box center [818, 249] width 21 height 20
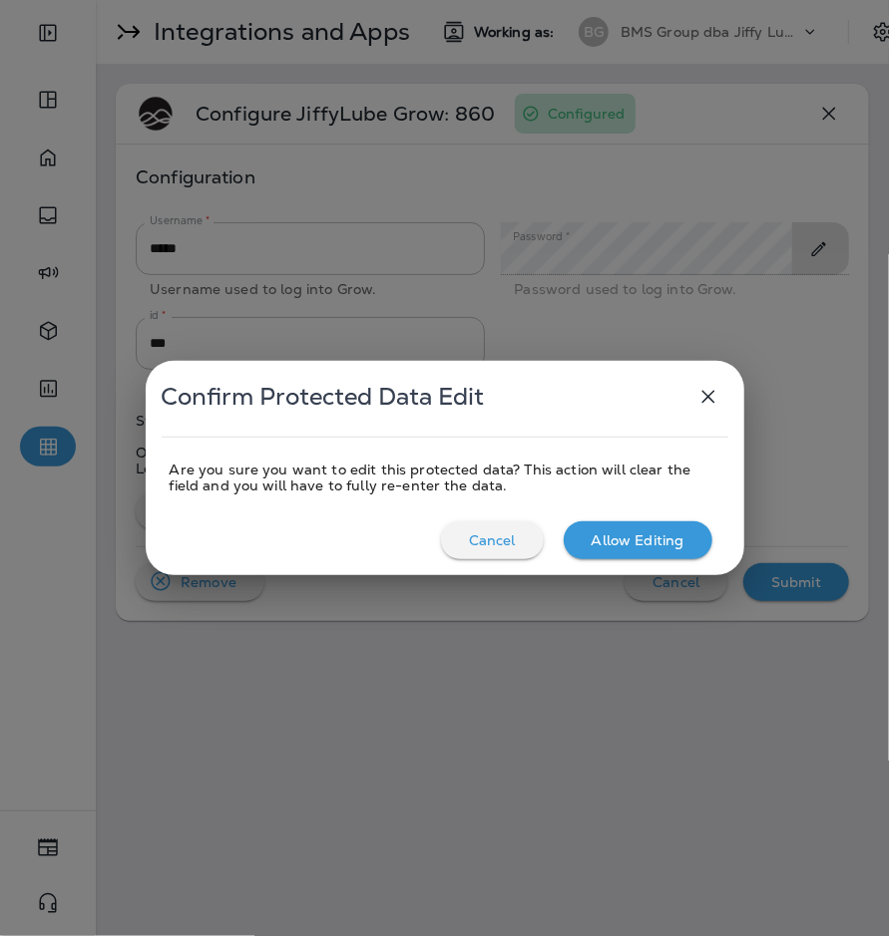
click at [658, 536] on p "Allow Editing" at bounding box center [637, 541] width 93 height 16
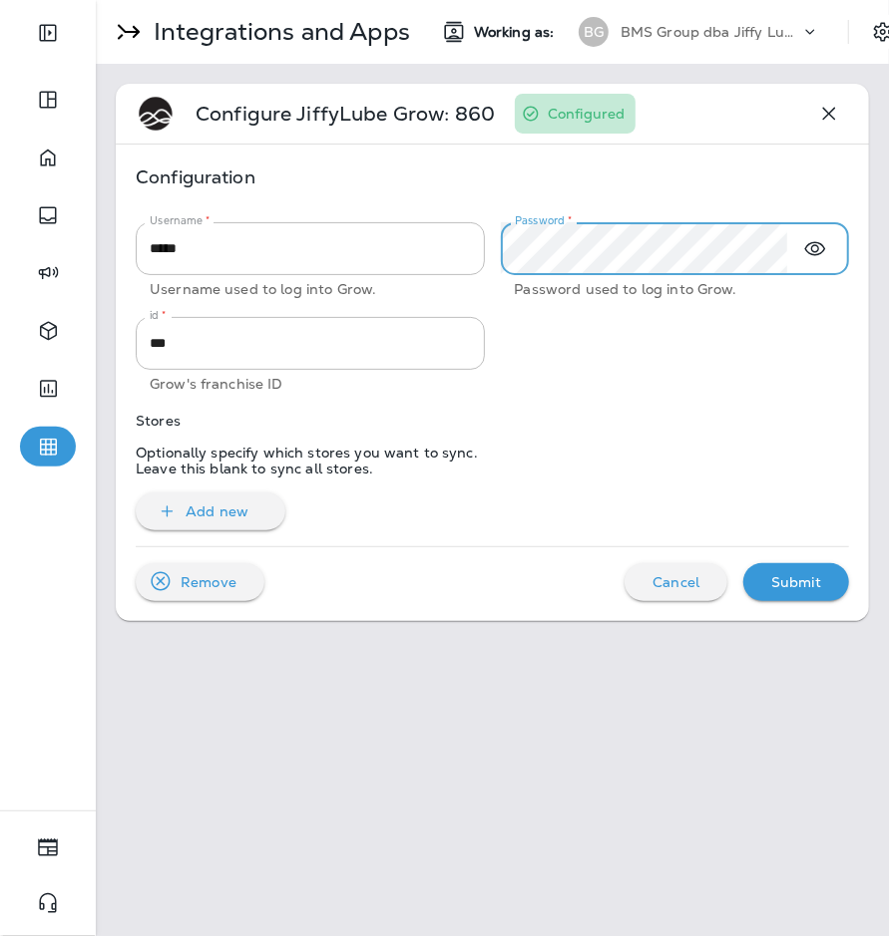
click at [668, 187] on p "Configuration" at bounding box center [492, 178] width 713 height 26
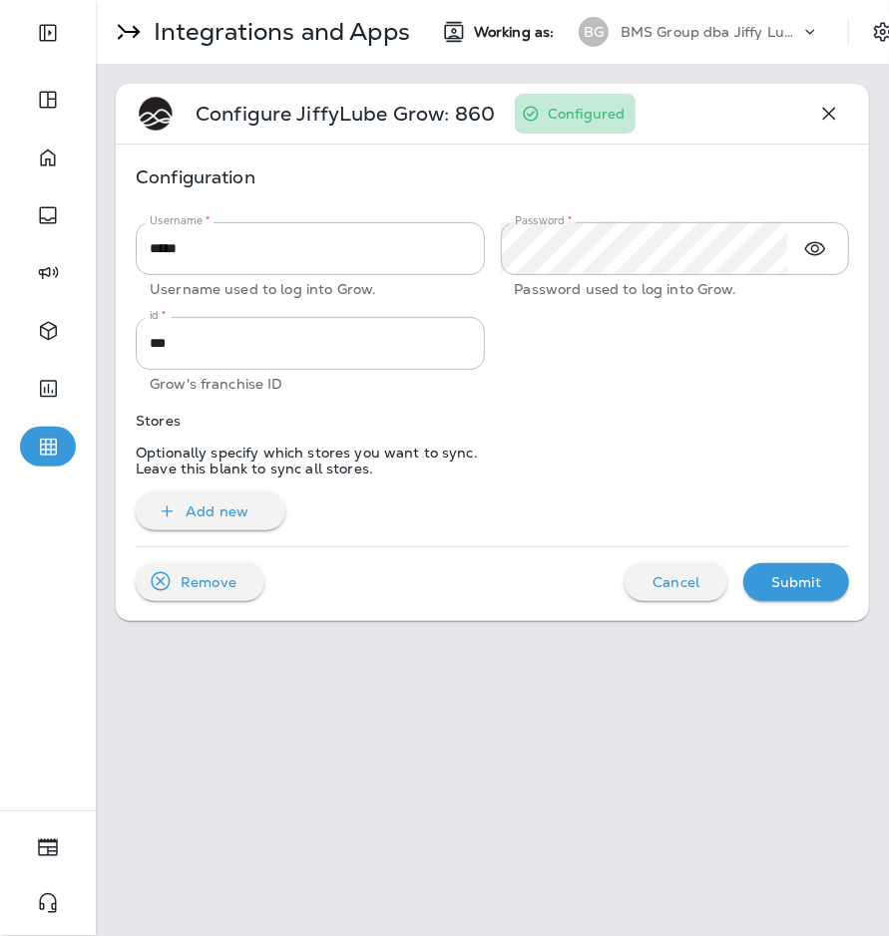
click at [818, 580] on p "Submit" at bounding box center [796, 582] width 50 height 16
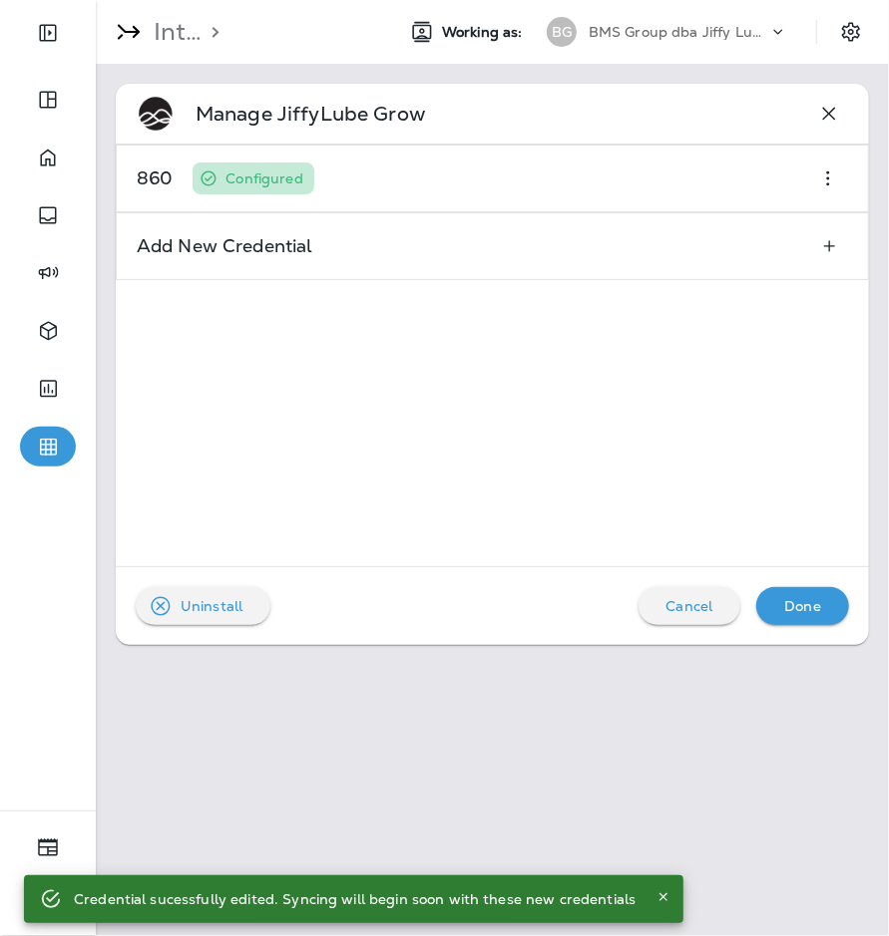
click at [827, 610] on button "Done" at bounding box center [802, 606] width 93 height 38
